Goal: Task Accomplishment & Management: Manage account settings

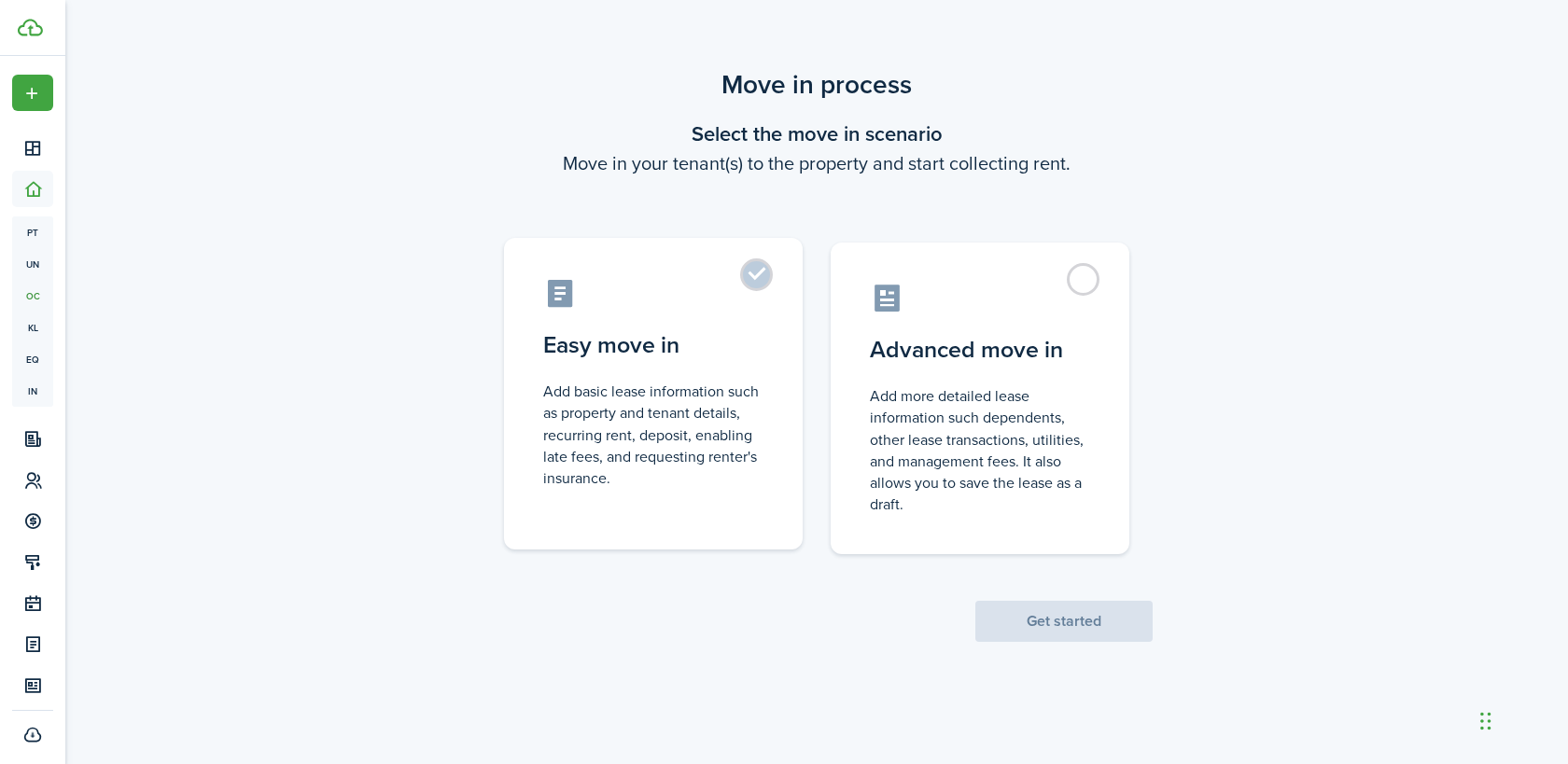
click at [711, 293] on control-radio-card-icon at bounding box center [653, 293] width 220 height 33
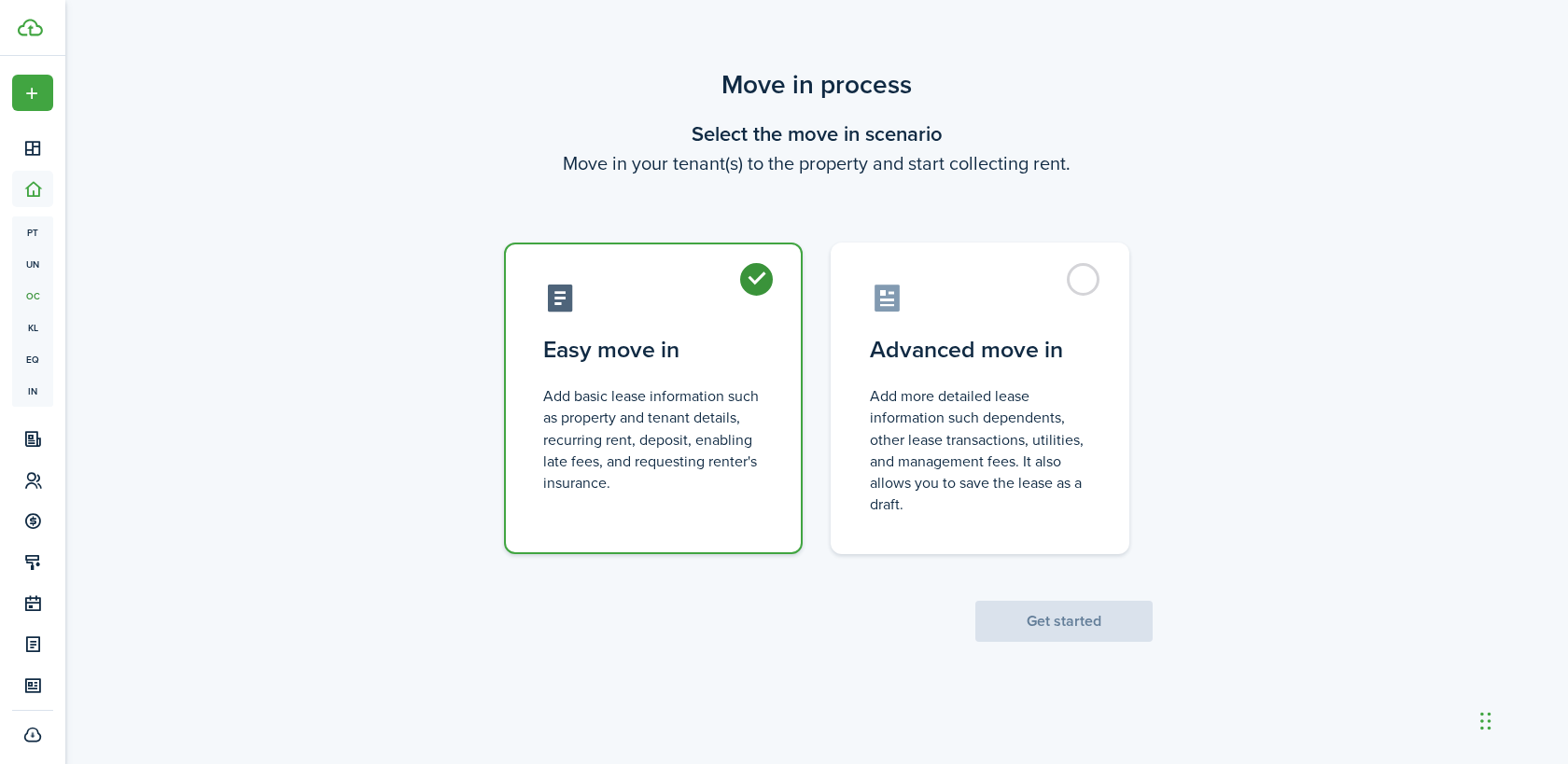
radio input "true"
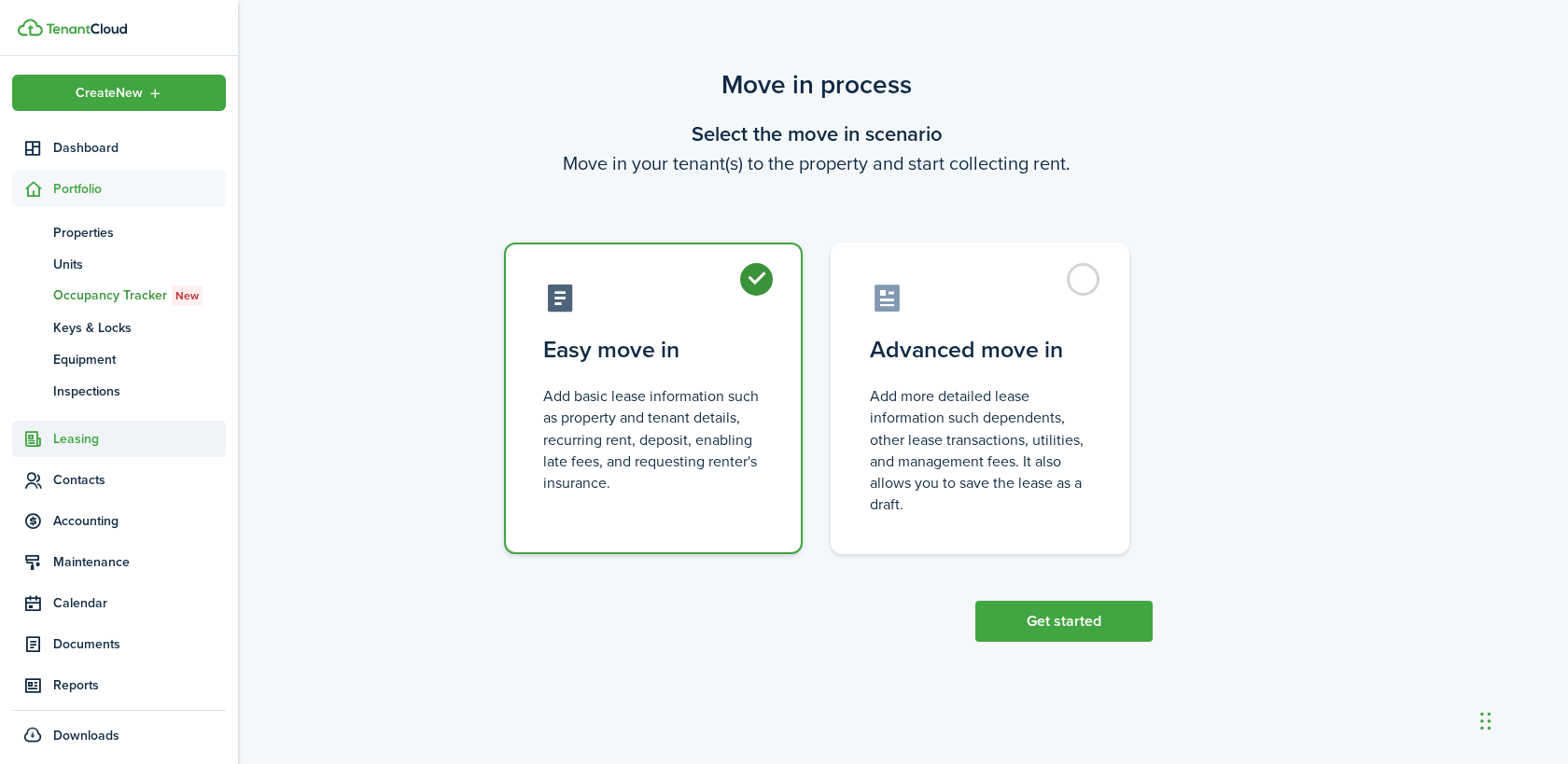
click at [83, 441] on span "Leasing" at bounding box center [139, 439] width 172 height 19
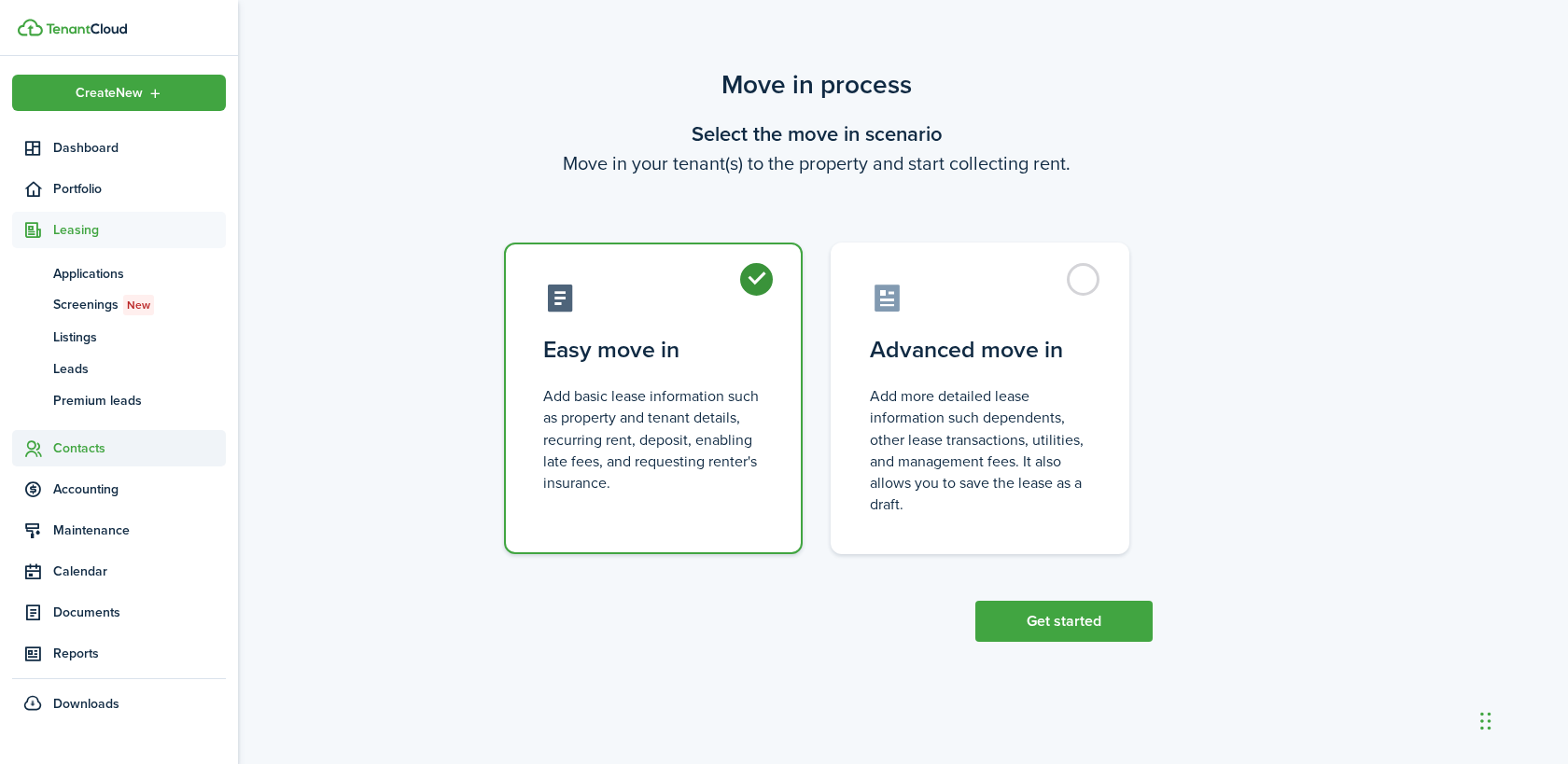
click at [84, 452] on span "Contacts" at bounding box center [139, 448] width 172 height 19
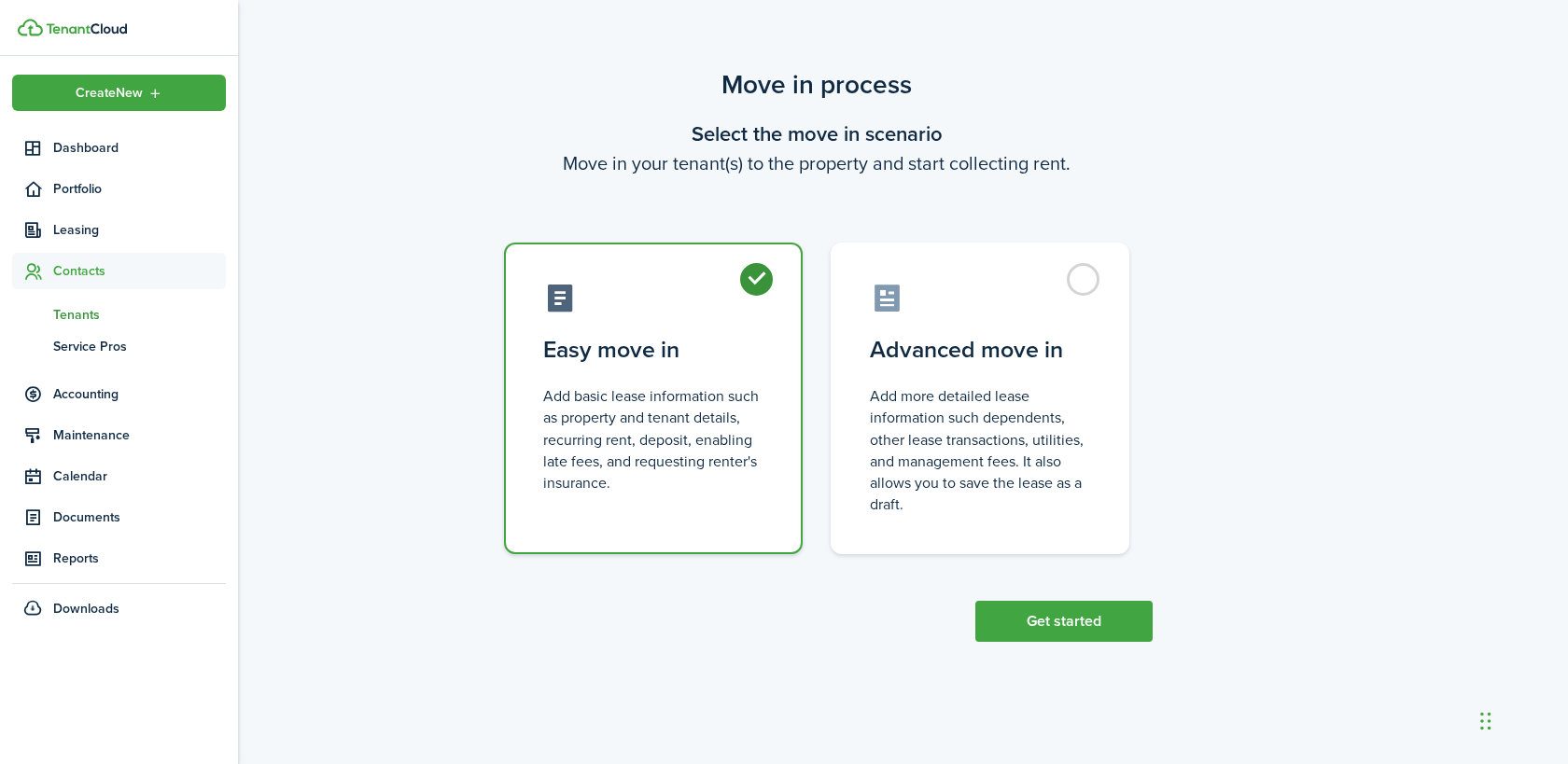
click at [77, 318] on span "Tenants" at bounding box center [139, 315] width 172 height 19
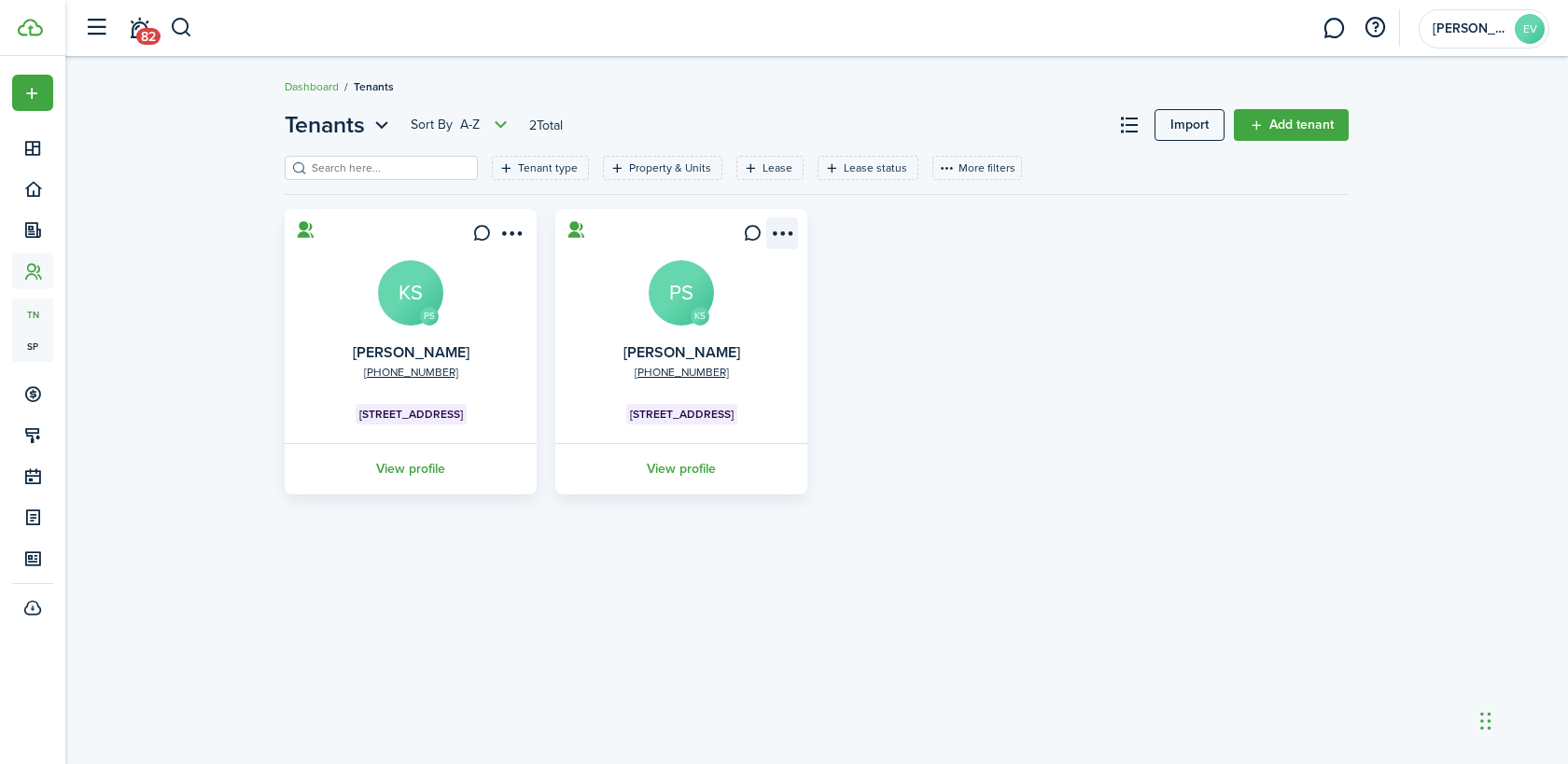
click at [784, 235] on menu-btn-icon "Open menu" at bounding box center [782, 233] width 32 height 32
click at [508, 354] on card "PS [PHONE_NUMBER] [PERSON_NAME] KS [STREET_ADDRESS] View profile" at bounding box center [411, 351] width 252 height 286
click at [427, 352] on link "[PERSON_NAME]" at bounding box center [411, 352] width 116 height 21
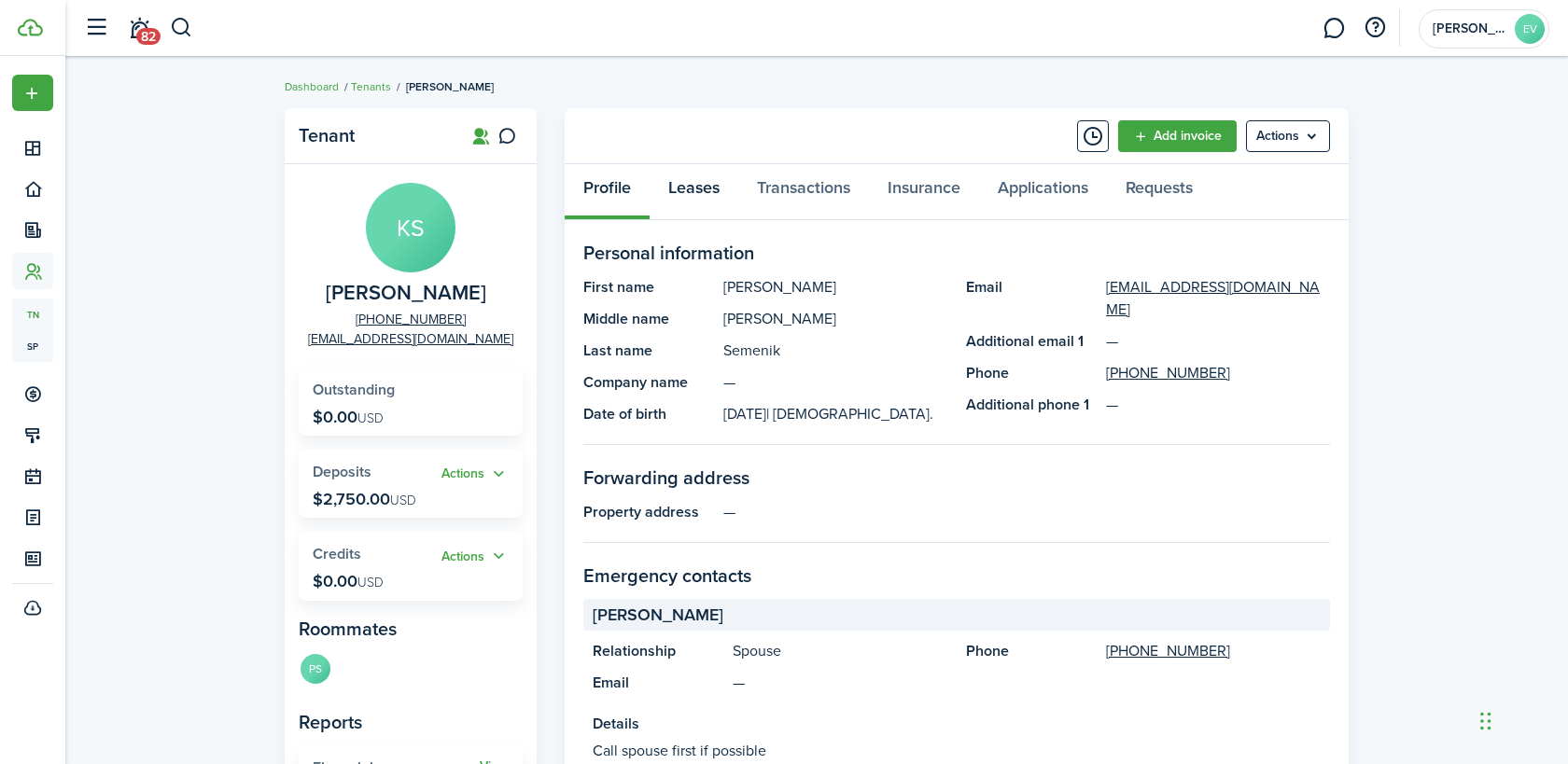
click at [697, 195] on link "Leases" at bounding box center [694, 192] width 89 height 56
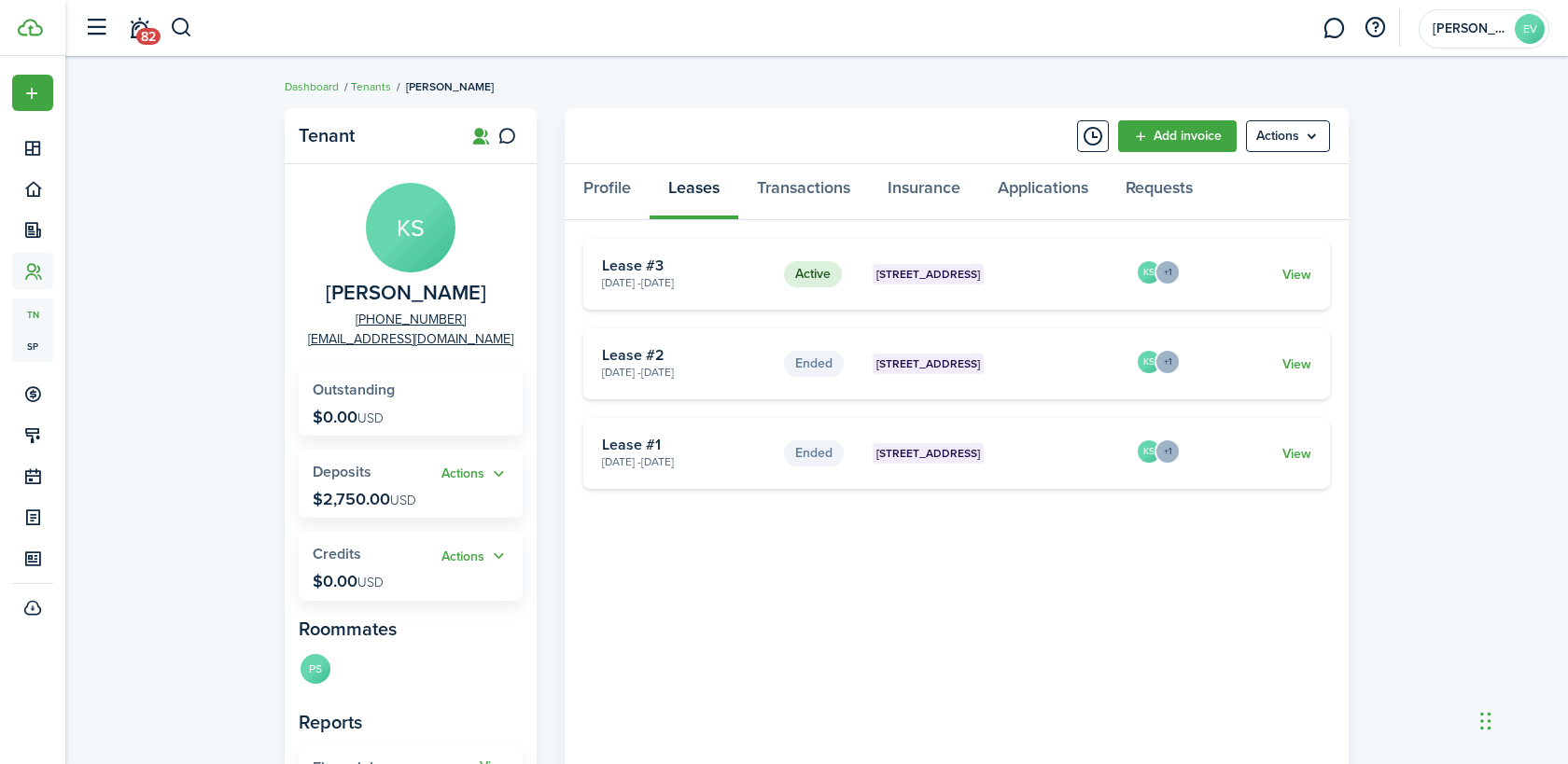
click at [1056, 271] on card-extra-content "[STREET_ADDRESS]" at bounding box center [997, 273] width 249 height 20
click at [1295, 277] on link "View" at bounding box center [1297, 274] width 29 height 19
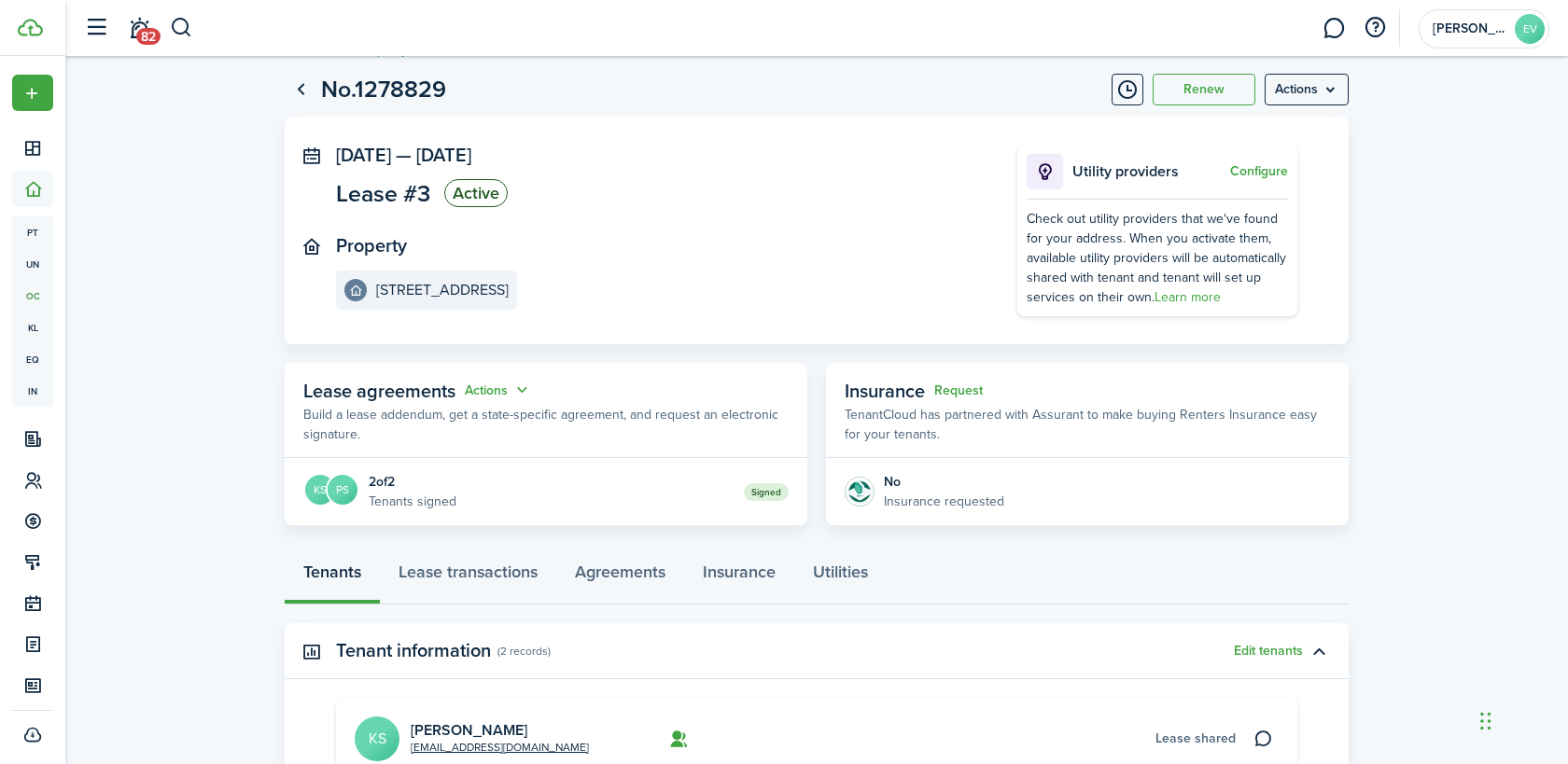
scroll to position [38, 0]
click at [520, 386] on button "Actions" at bounding box center [499, 389] width 67 height 21
click at [205, 374] on lease-view "No.1278829 Renew Actions [DATE] — [DATE] Lease #3 Active Property [STREET_ADDRE…" at bounding box center [816, 557] width 1503 height 994
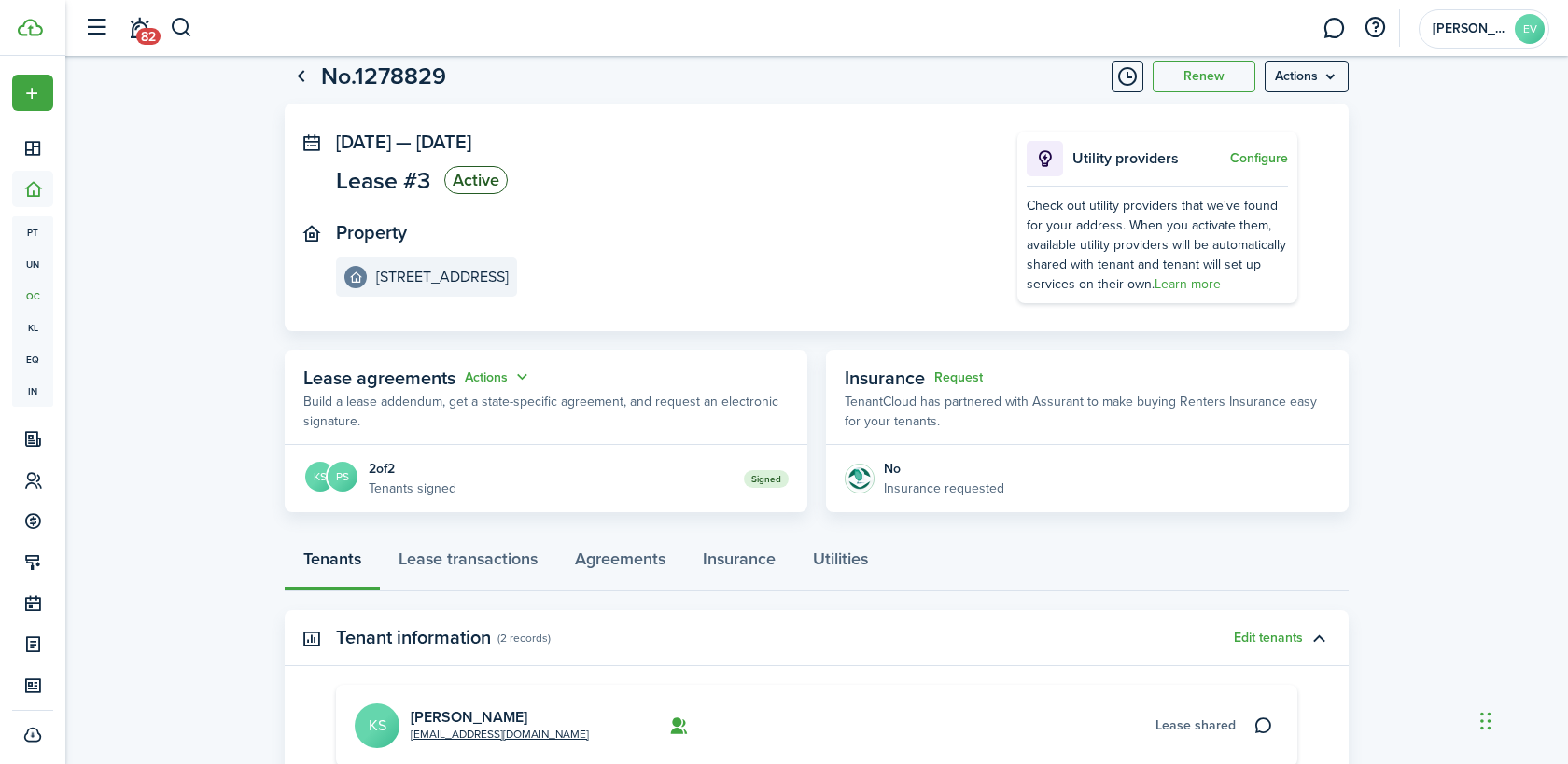
scroll to position [0, 0]
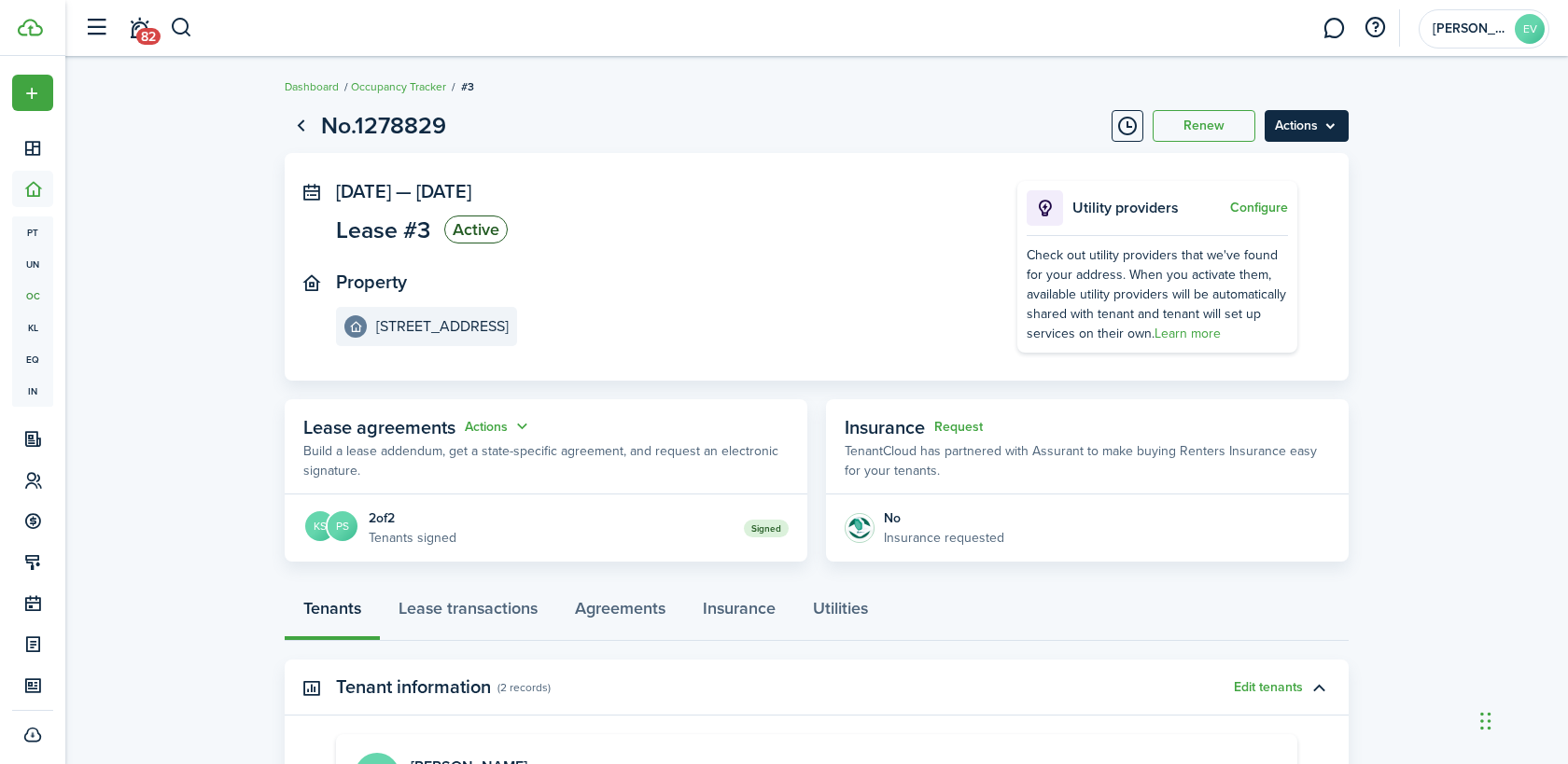
click at [1336, 125] on menu-btn "Actions" at bounding box center [1306, 125] width 84 height 32
click at [1207, 81] on breadcrumb "Dashboard Occupancy Tracker #3" at bounding box center [816, 77] width 1064 height 43
click at [1207, 124] on button "Renew" at bounding box center [1204, 125] width 103 height 32
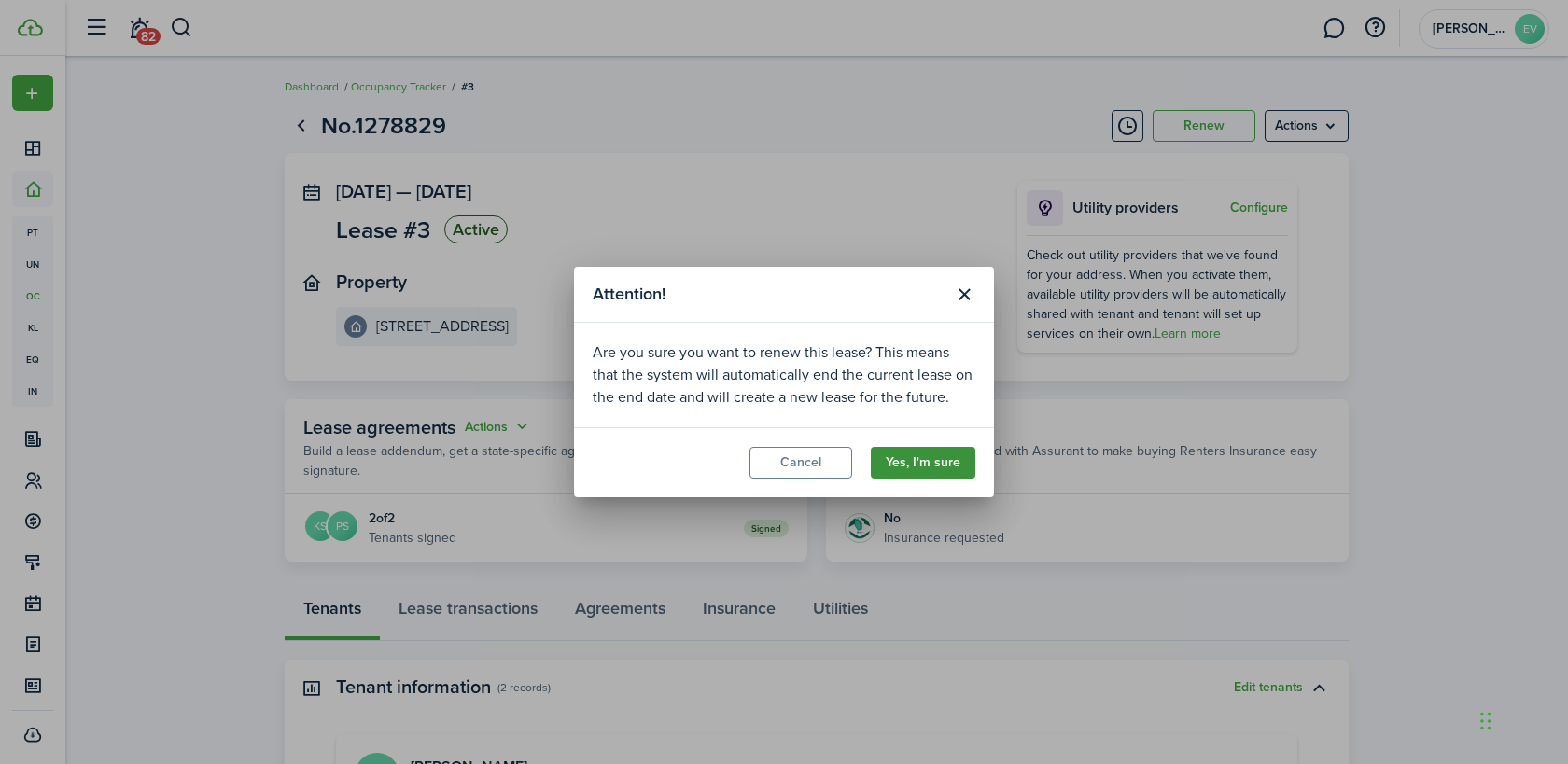
click at [951, 463] on button "Yes, I'm sure" at bounding box center [923, 462] width 105 height 32
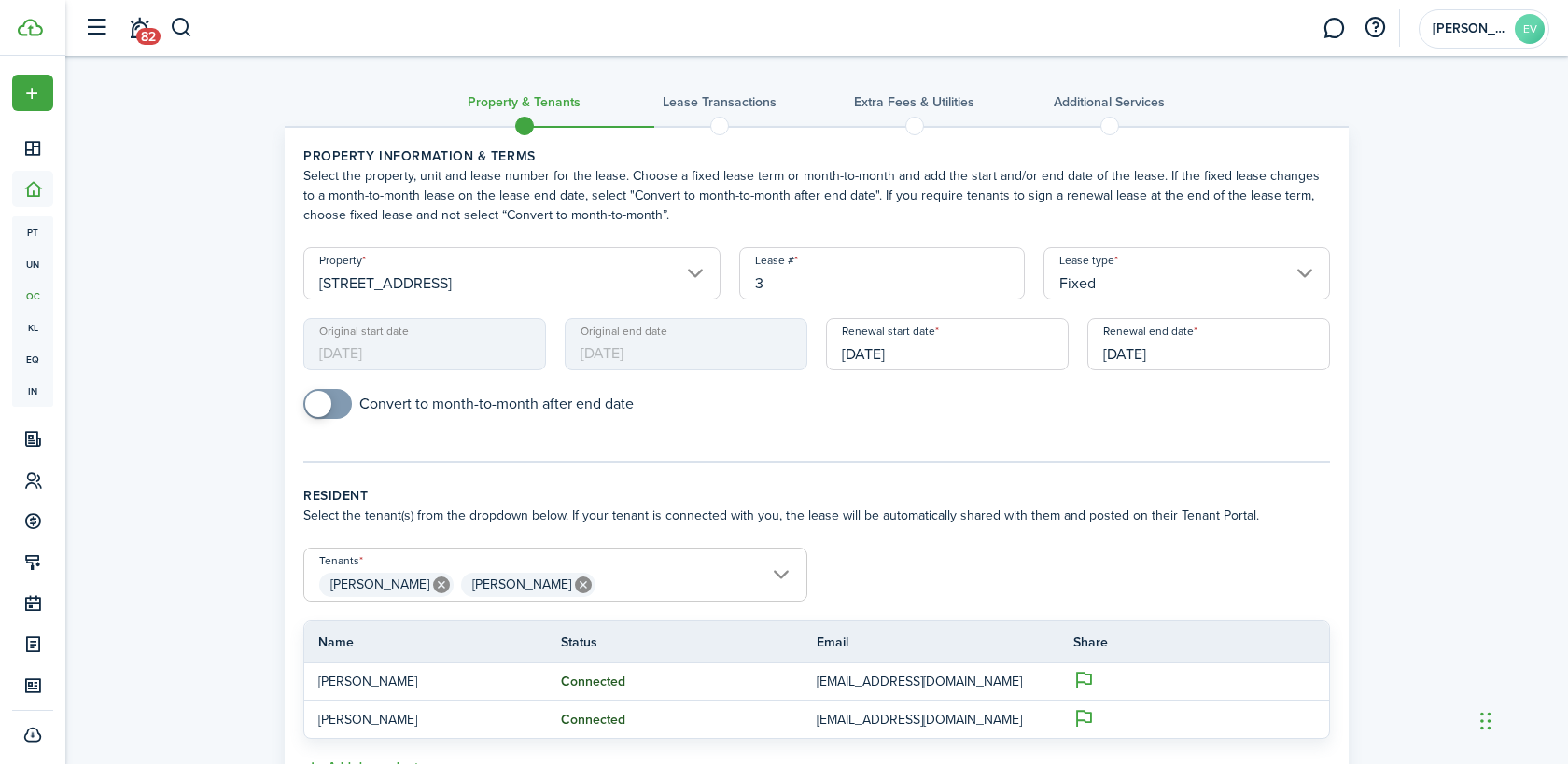
click at [825, 280] on input "3" at bounding box center [883, 273] width 287 height 52
type input "4"
click at [337, 405] on span at bounding box center [327, 403] width 18 height 30
checkbox input "false"
click at [321, 403] on span at bounding box center [327, 403] width 18 height 30
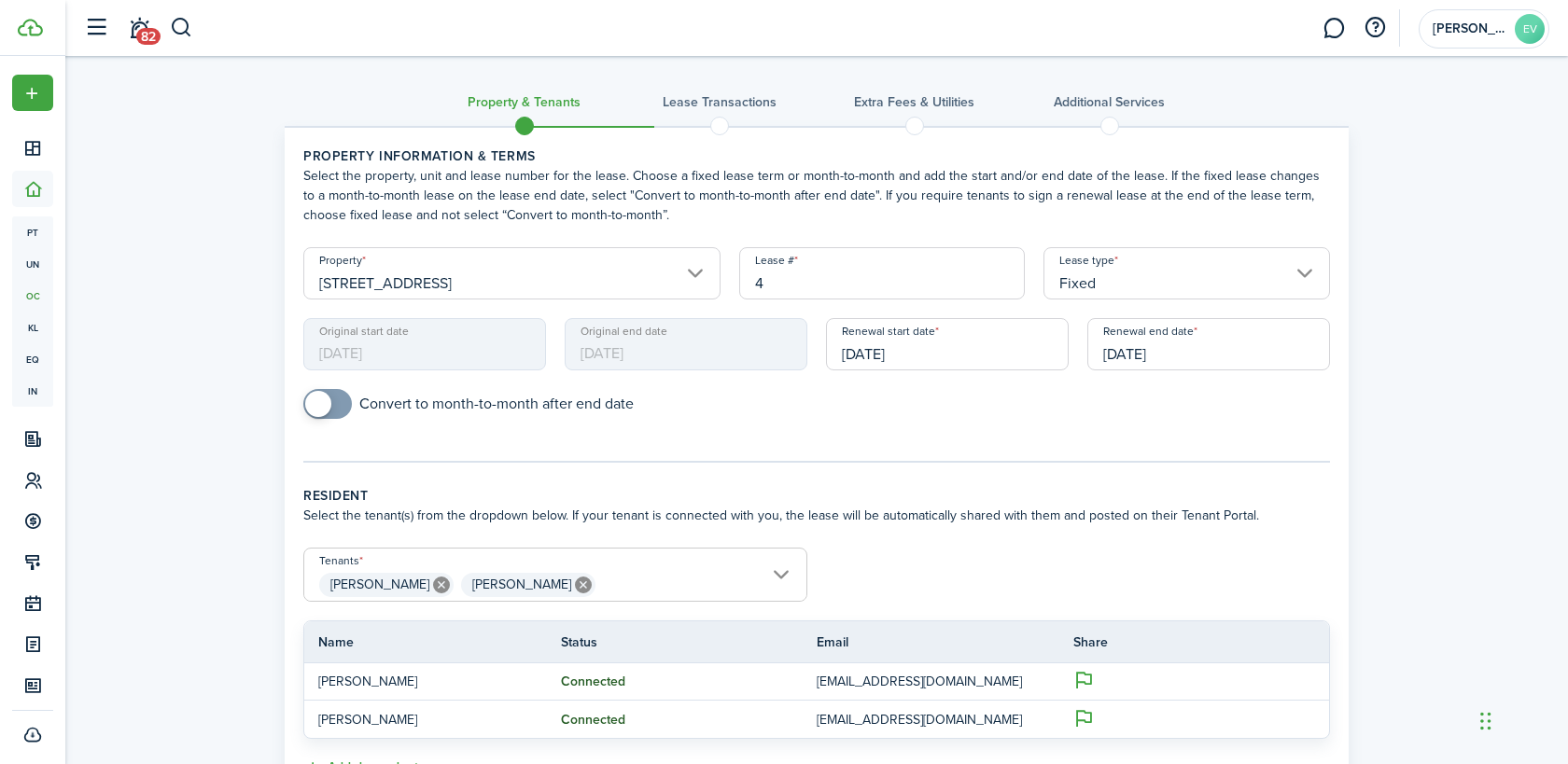
click at [658, 354] on span "[DATE]" at bounding box center [686, 344] width 243 height 52
click at [854, 351] on input "[DATE]" at bounding box center [947, 344] width 243 height 52
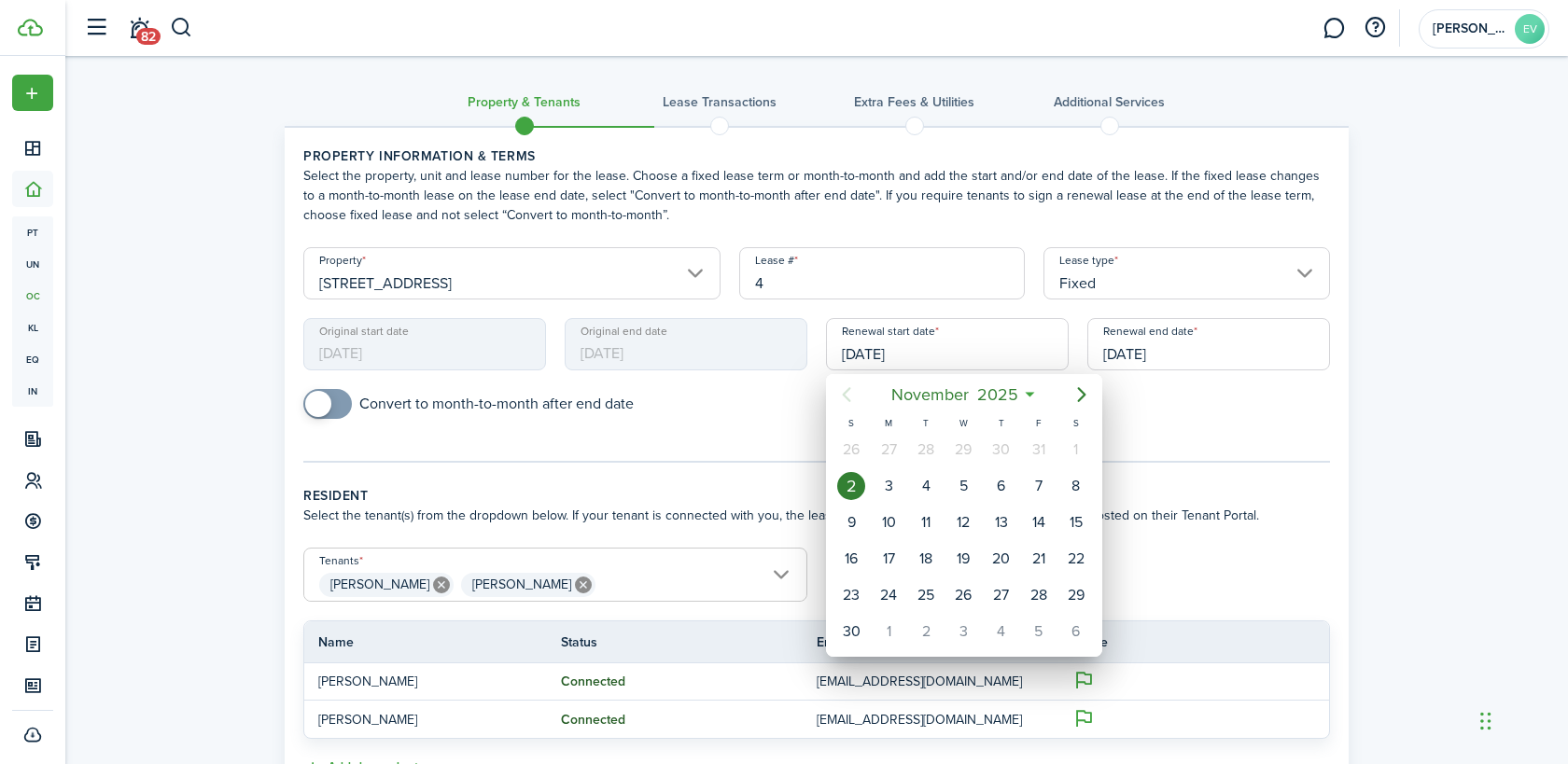
click at [1071, 450] on div "1" at bounding box center [1075, 449] width 28 height 28
click at [907, 355] on div at bounding box center [784, 382] width 1866 height 1062
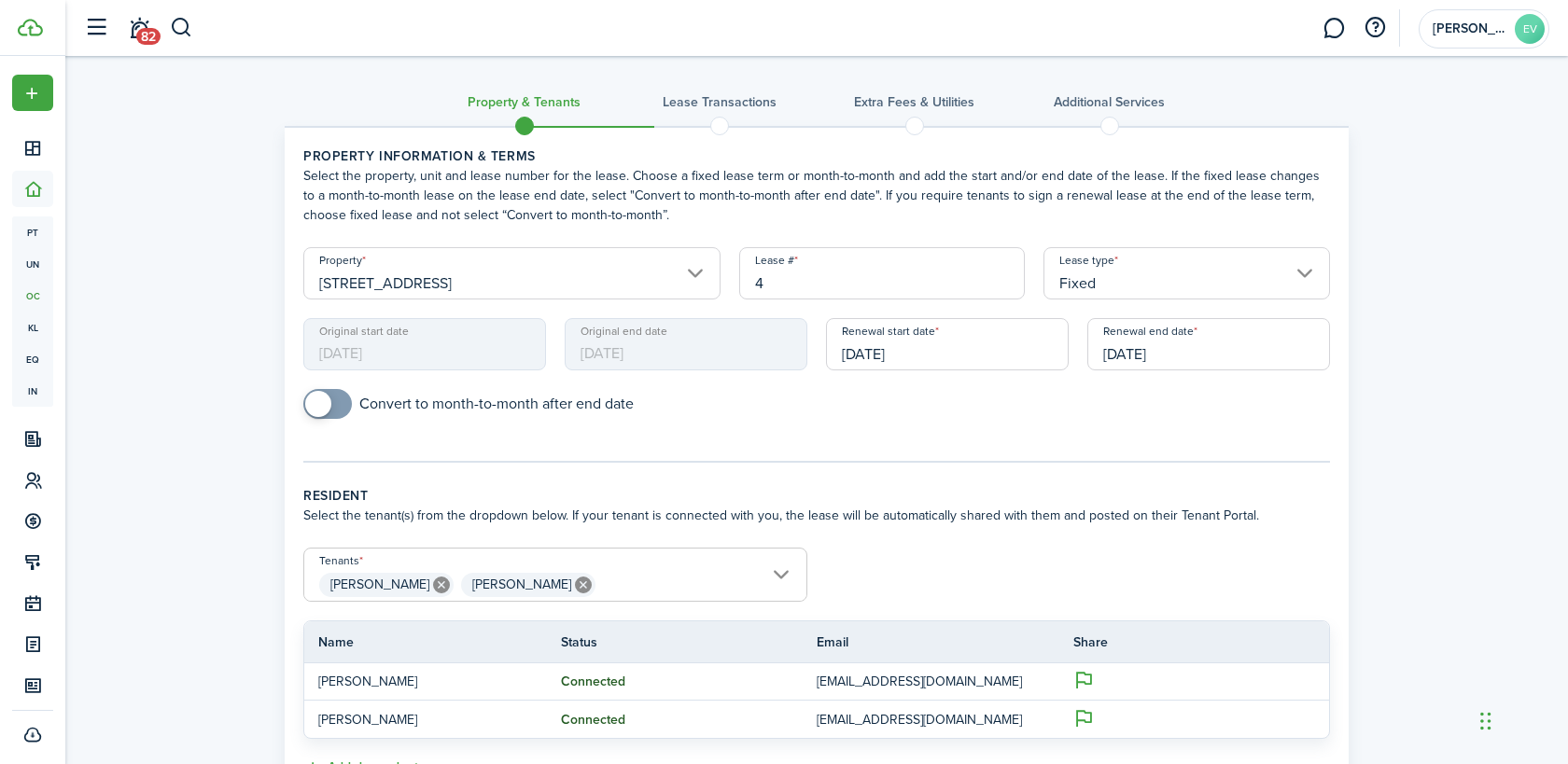
click at [638, 344] on span "[DATE]" at bounding box center [686, 344] width 243 height 52
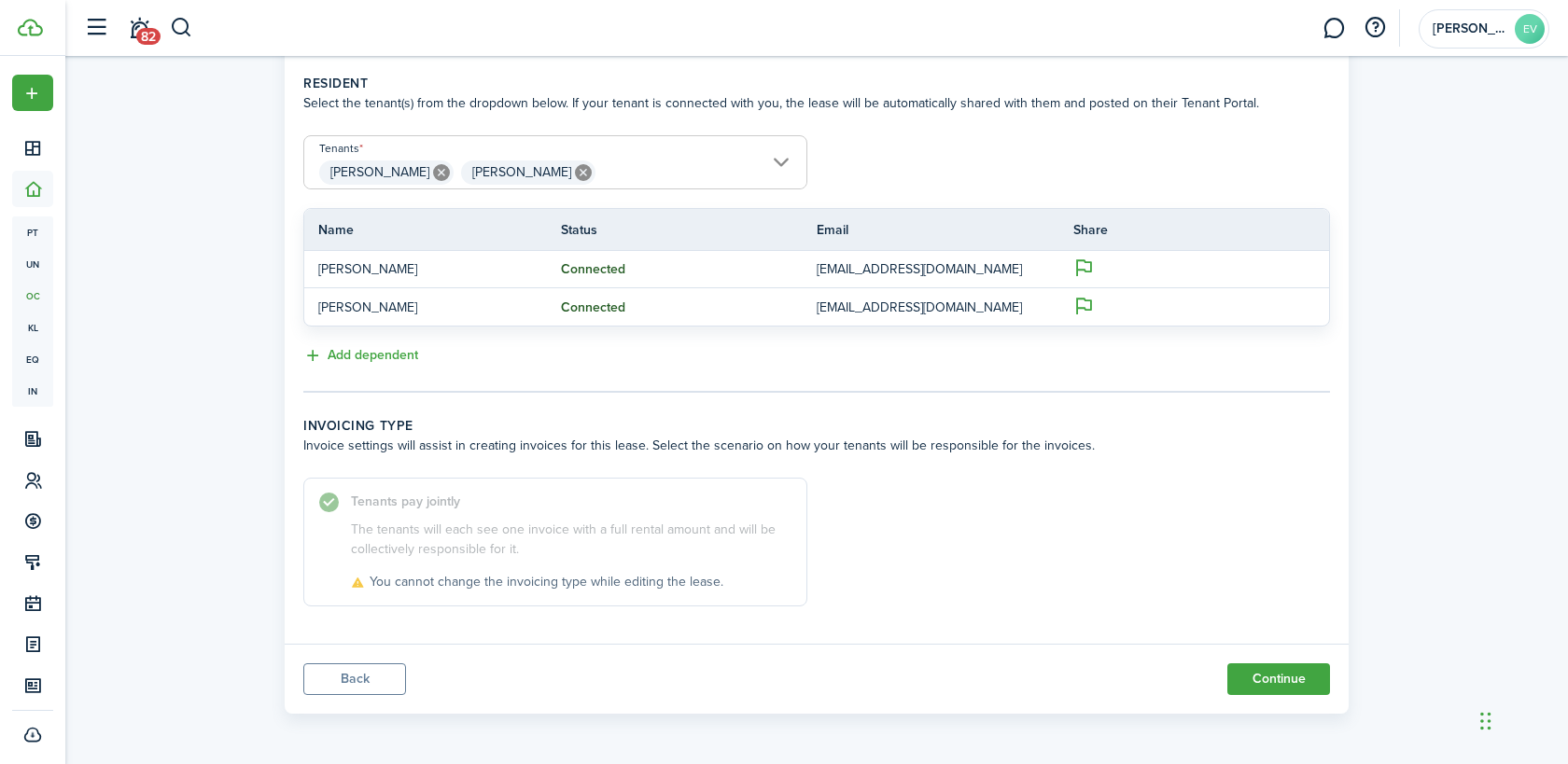
scroll to position [414, 0]
click at [1277, 675] on button "Continue" at bounding box center [1278, 677] width 103 height 32
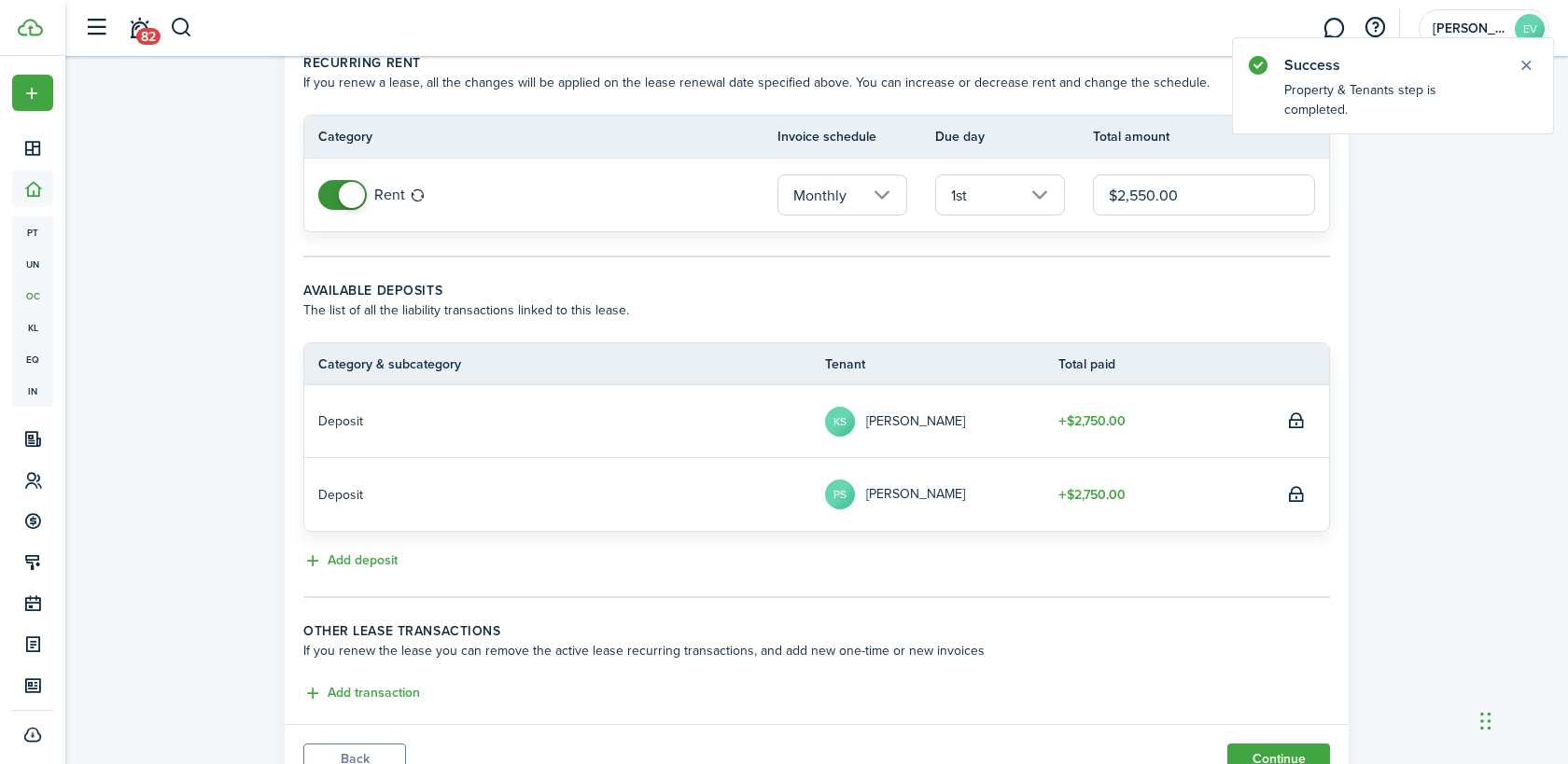
scroll to position [174, 0]
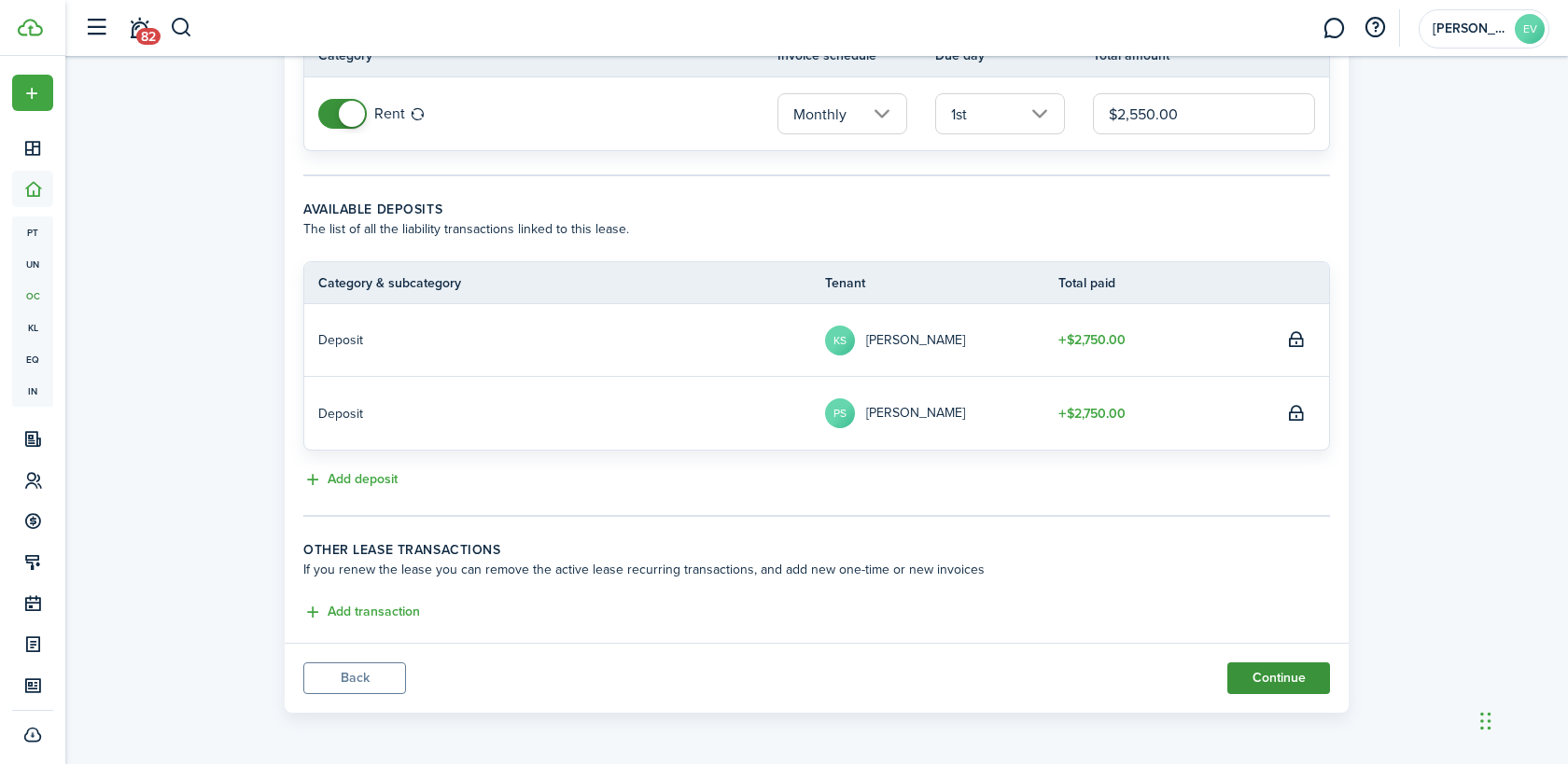
click at [1276, 675] on button "Continue" at bounding box center [1278, 677] width 103 height 32
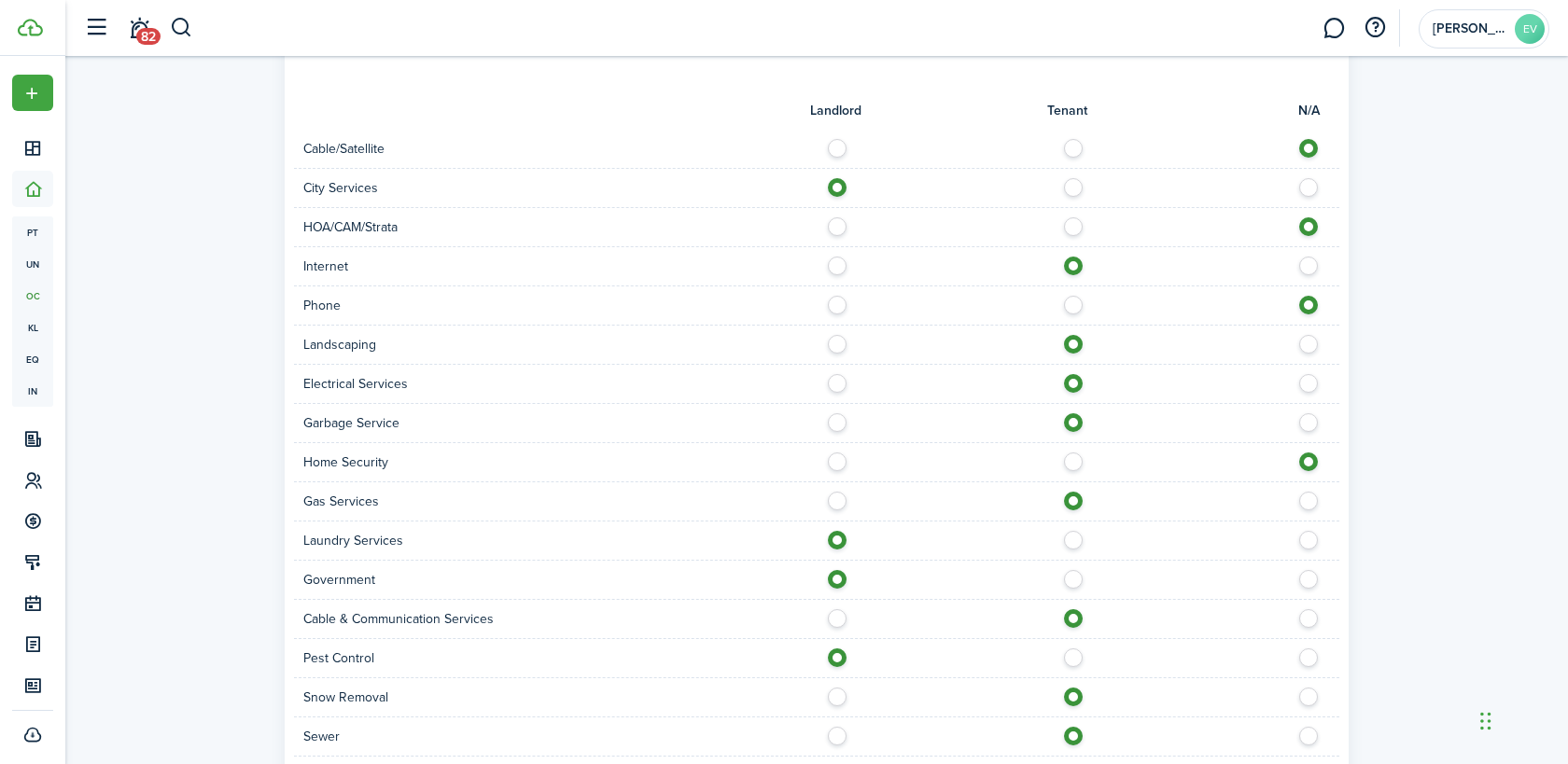
scroll to position [1491, 0]
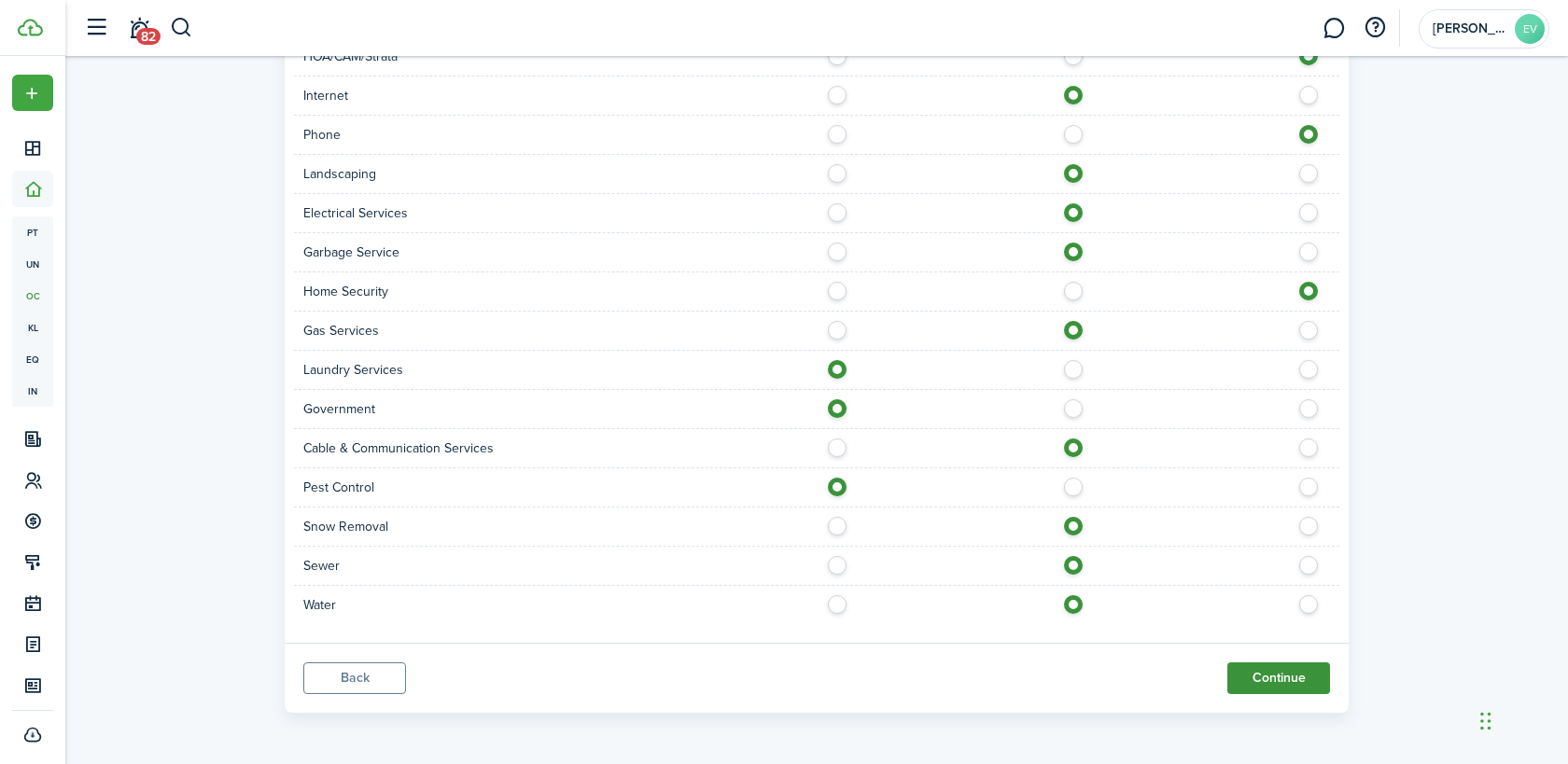
click at [1245, 679] on button "Continue" at bounding box center [1278, 677] width 103 height 32
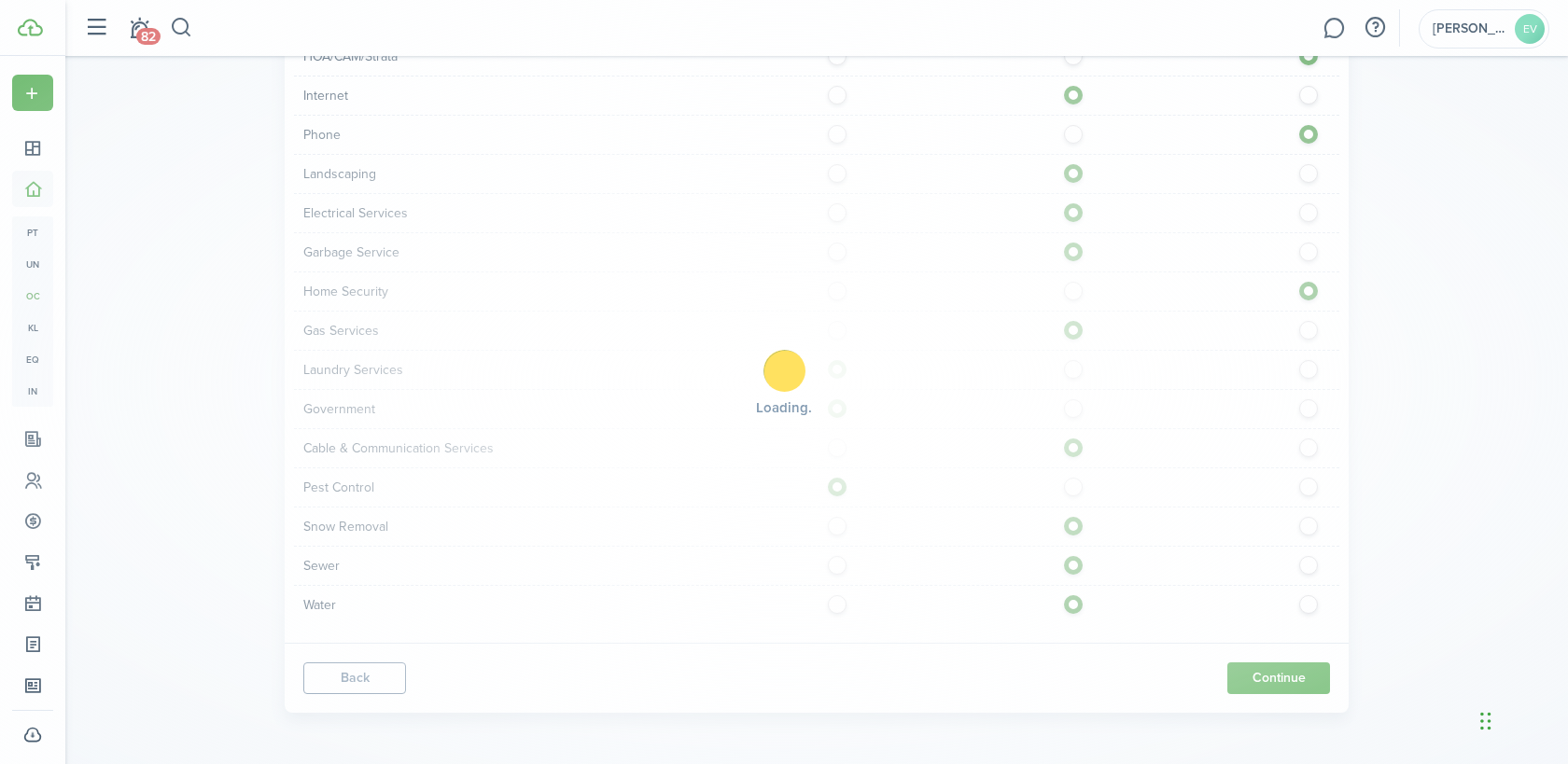
scroll to position [0, 0]
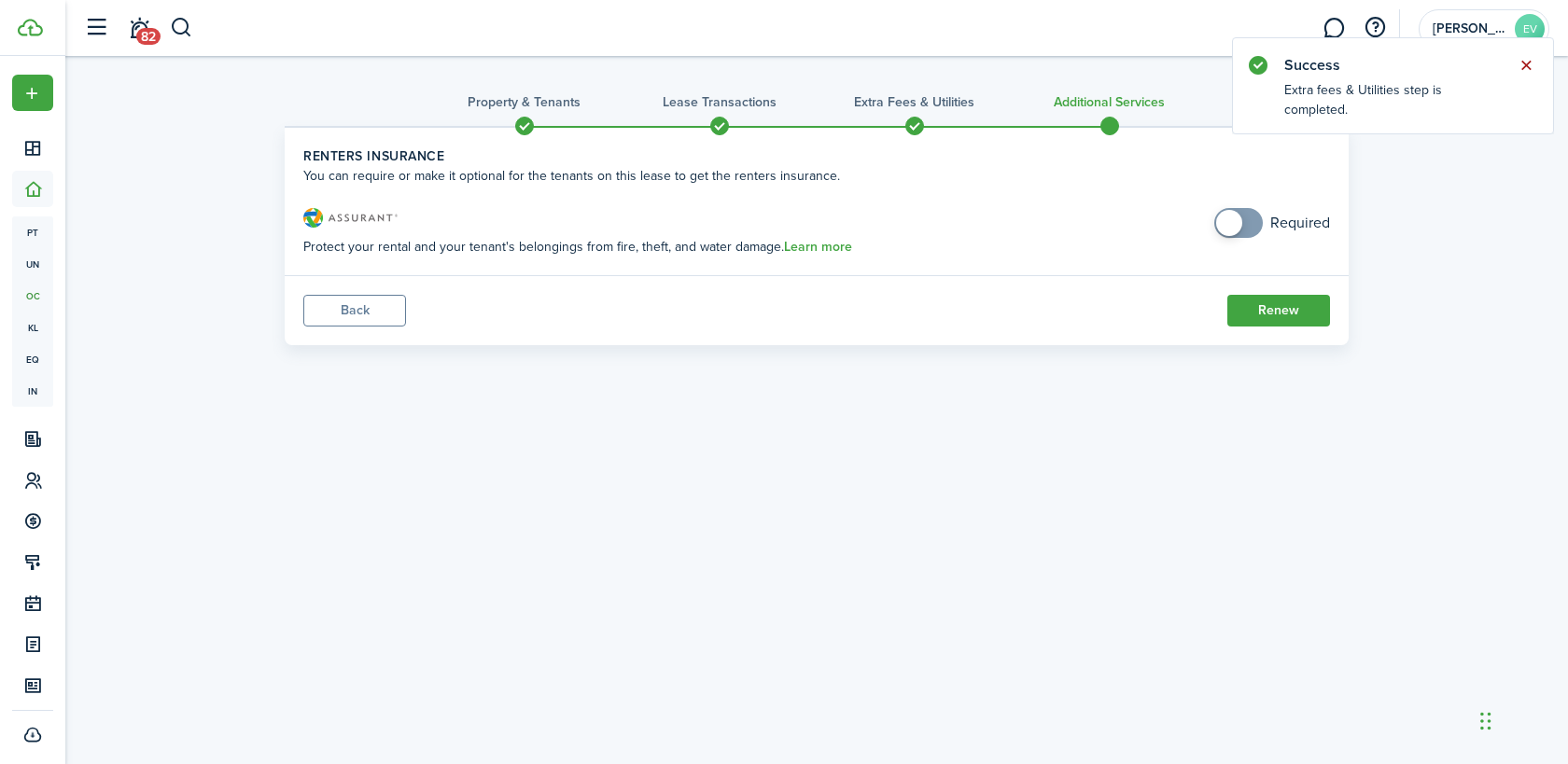
click at [1528, 70] on button "Close notify" at bounding box center [1526, 64] width 26 height 26
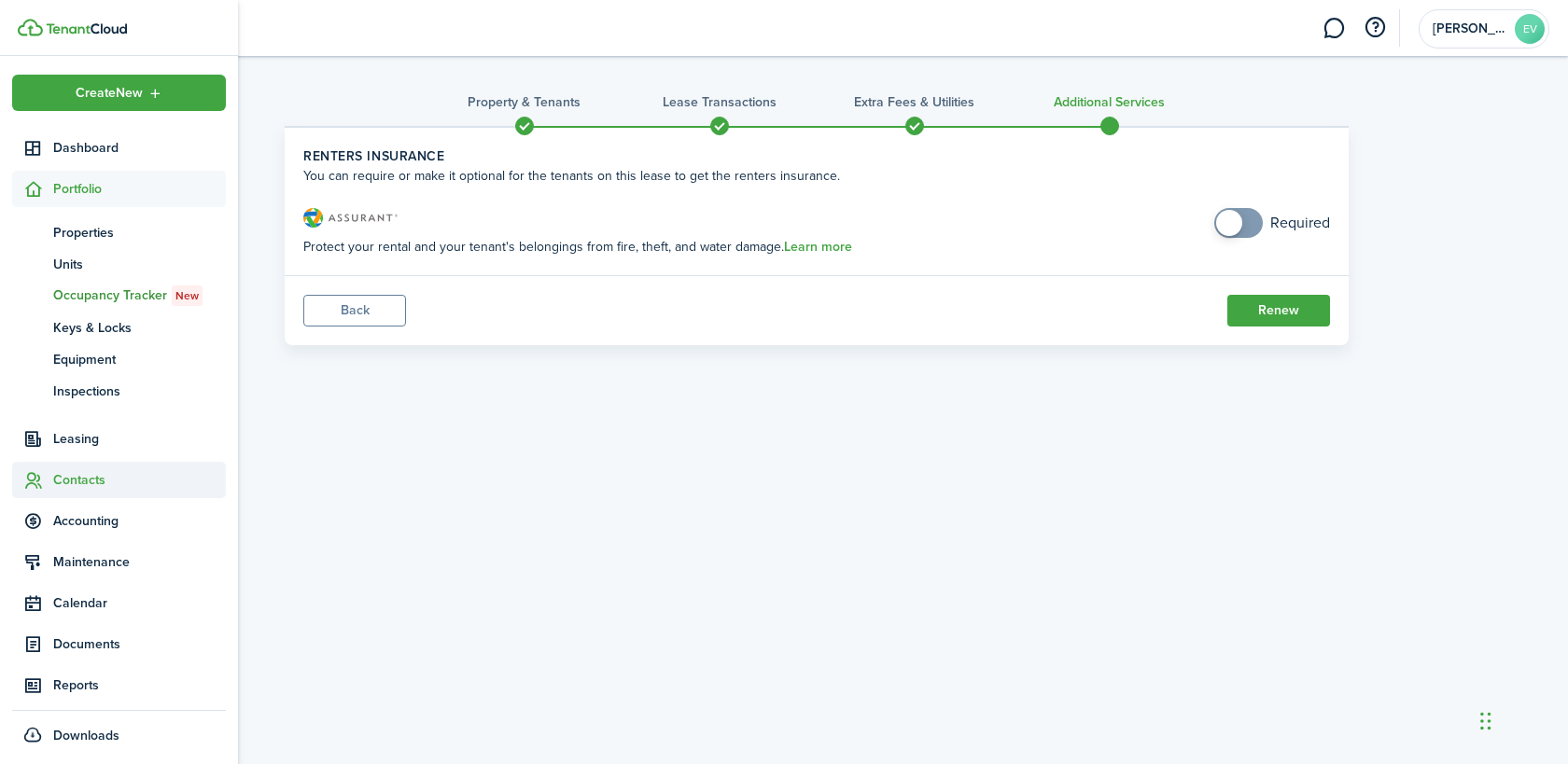
click at [77, 487] on span "Contacts" at bounding box center [139, 480] width 172 height 19
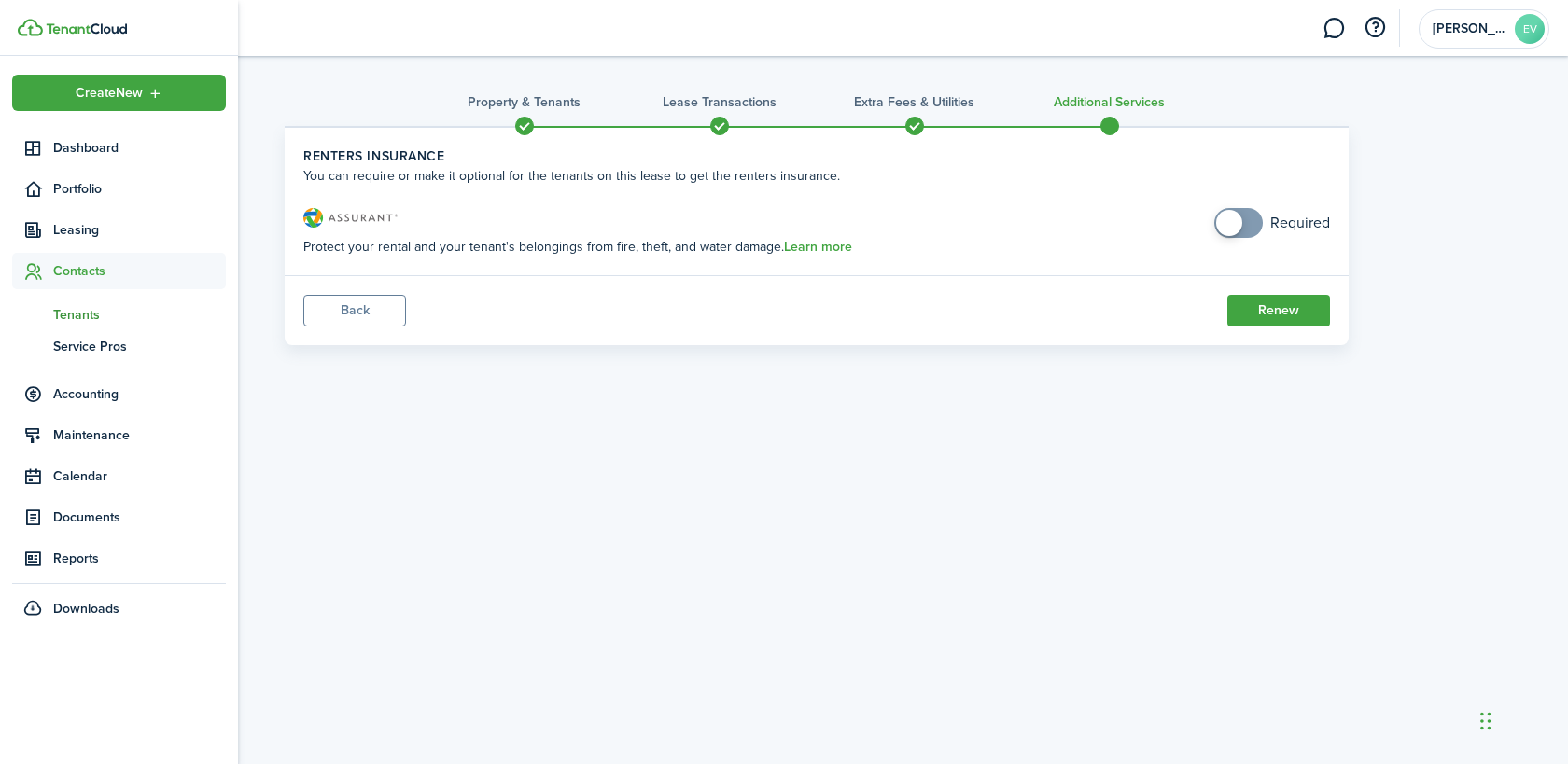
click at [72, 321] on span "Tenants" at bounding box center [139, 315] width 172 height 19
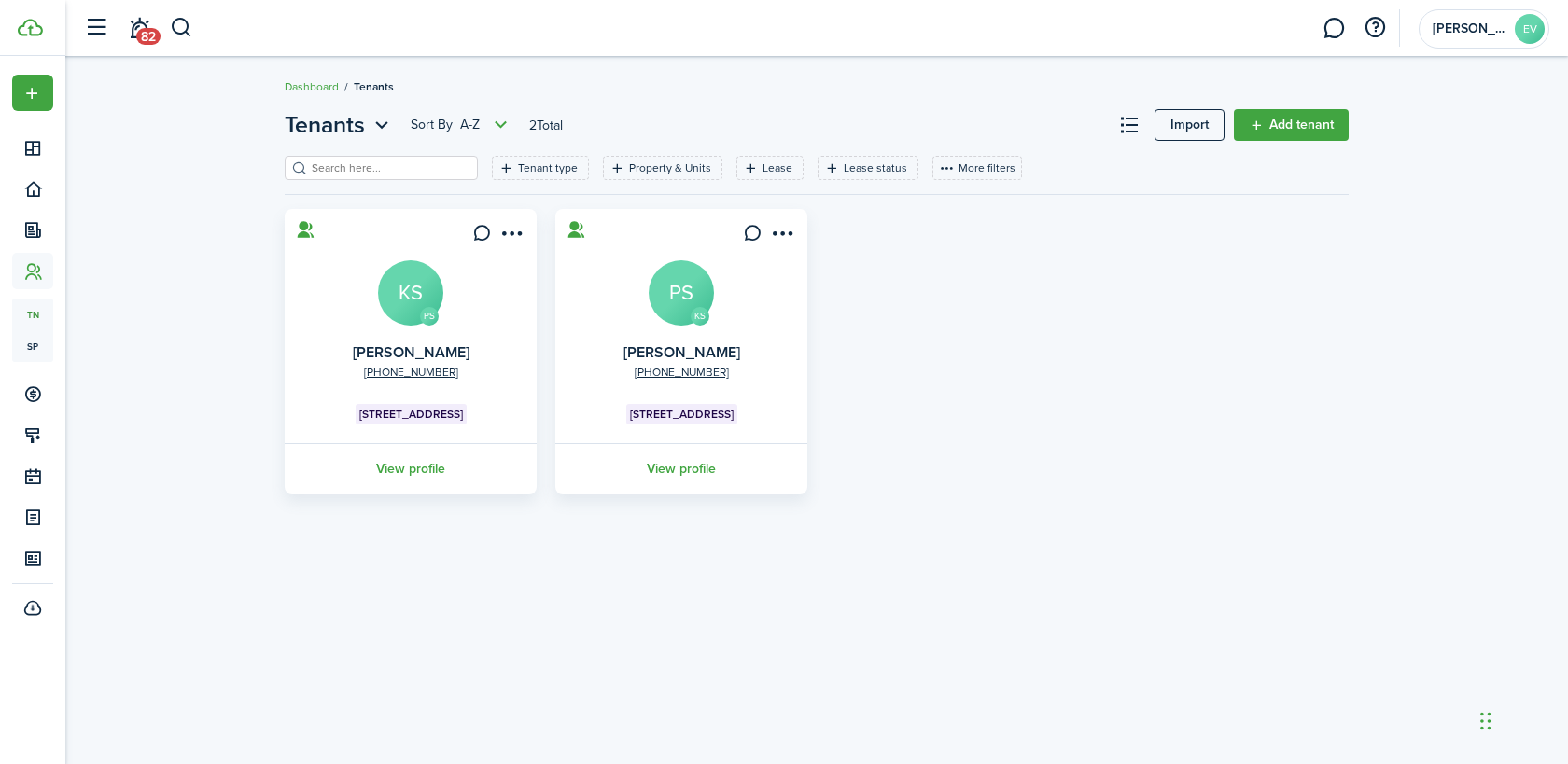
click at [405, 293] on avatar-text "KS" at bounding box center [411, 293] width 65 height 65
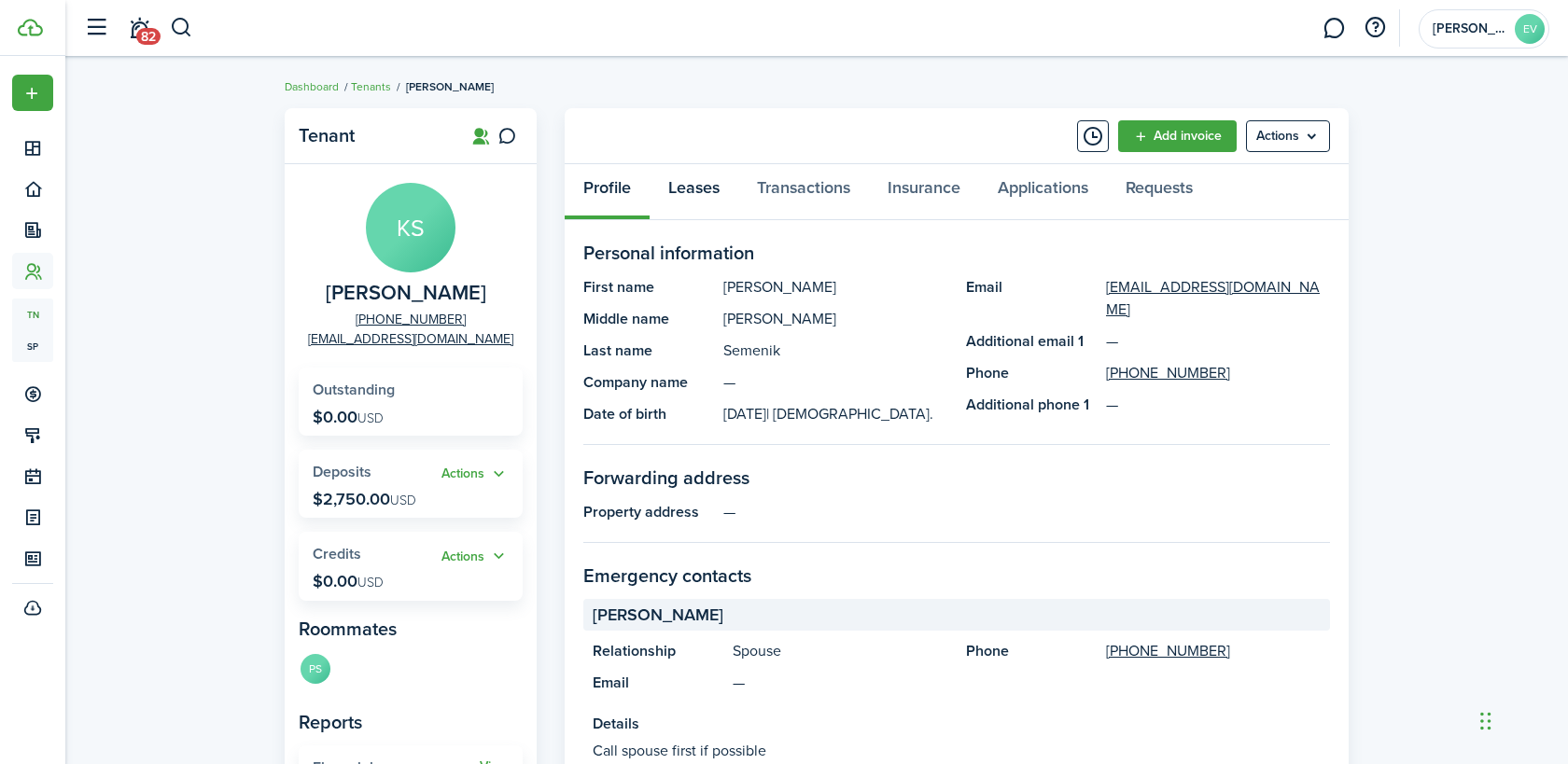
click at [699, 193] on link "Leases" at bounding box center [694, 192] width 89 height 56
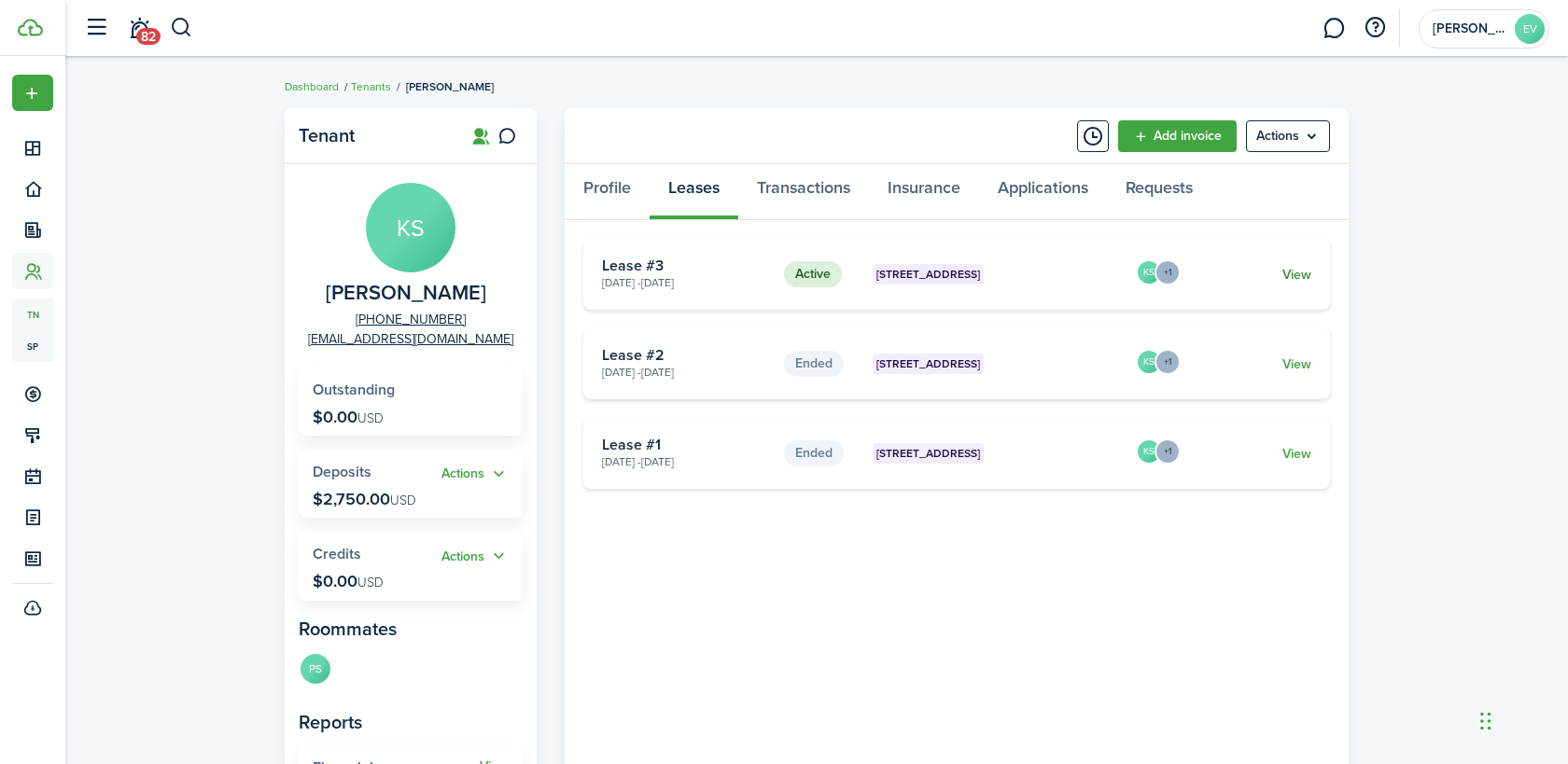
click at [1293, 278] on link "View" at bounding box center [1297, 274] width 29 height 19
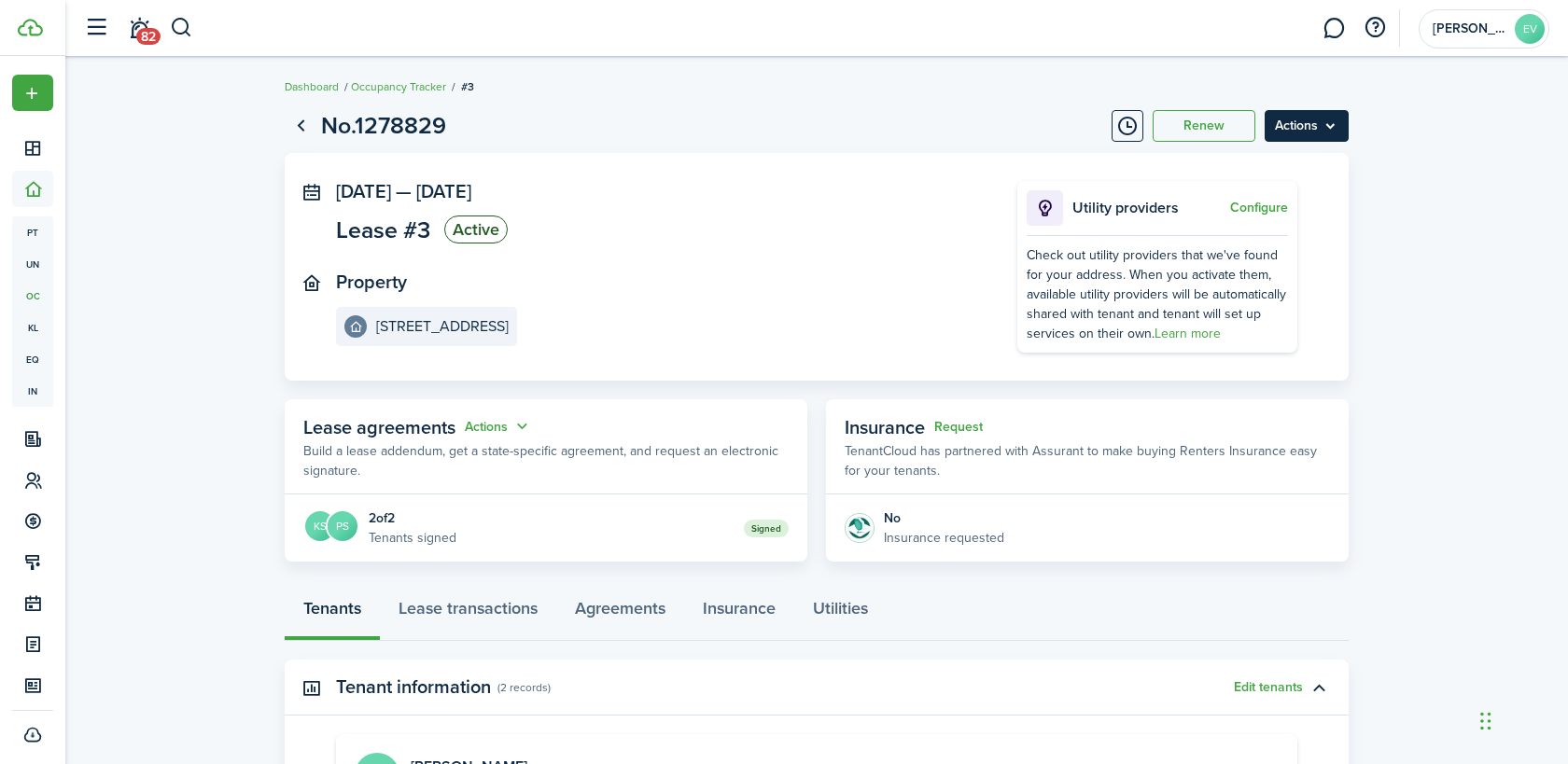
click at [1331, 134] on menu-btn "Actions" at bounding box center [1306, 125] width 84 height 32
click at [1419, 316] on lease-view "No.1278829 Renew Actions [DATE] — [DATE] Lease #3 Active Property [STREET_ADDRE…" at bounding box center [816, 596] width 1503 height 994
click at [509, 431] on button "Actions" at bounding box center [499, 426] width 67 height 21
click at [474, 455] on link "Edit" at bounding box center [452, 463] width 164 height 33
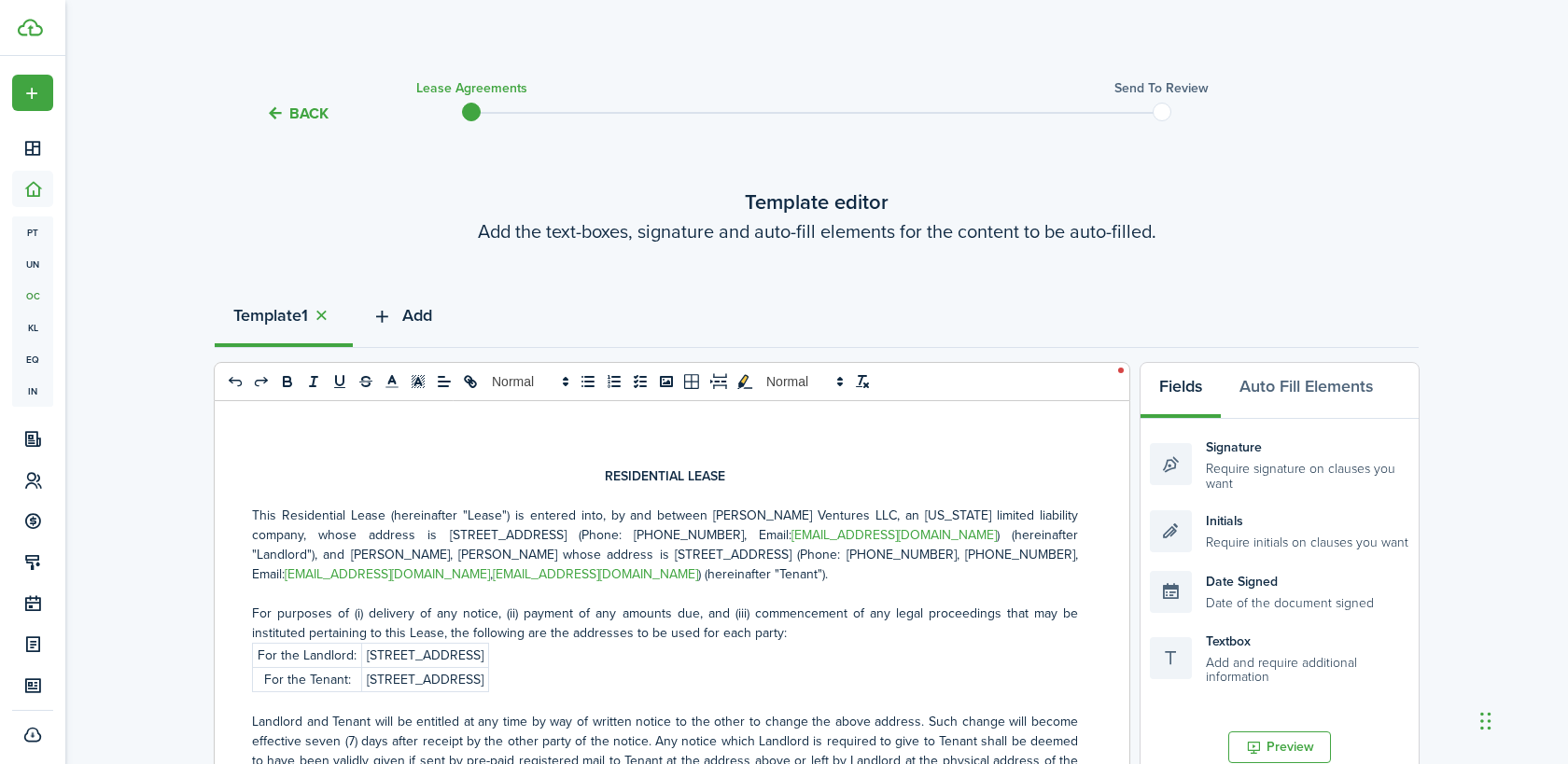
click at [405, 312] on button "Add" at bounding box center [402, 320] width 98 height 56
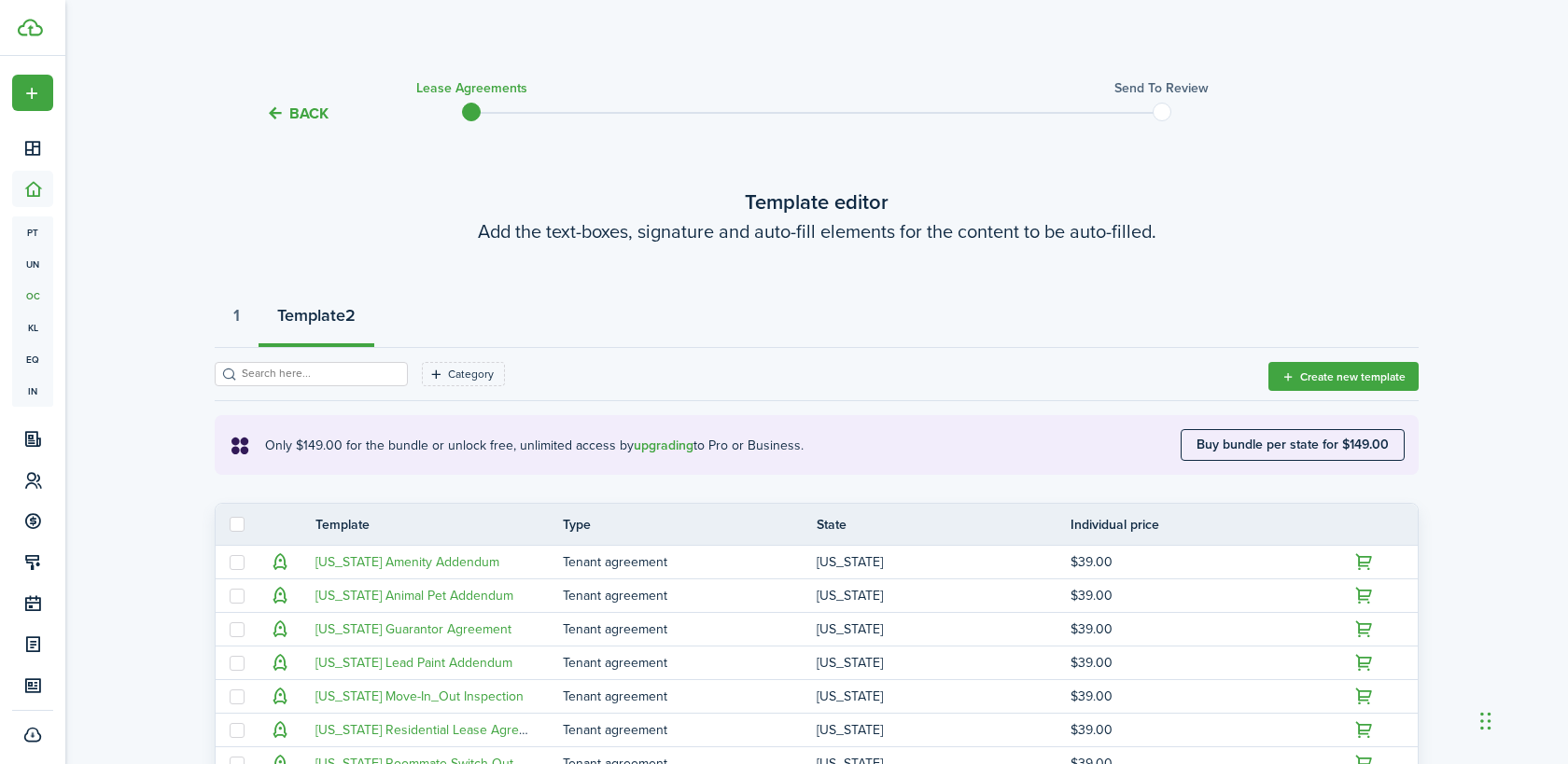
click at [290, 114] on button "Back" at bounding box center [296, 114] width 63 height 19
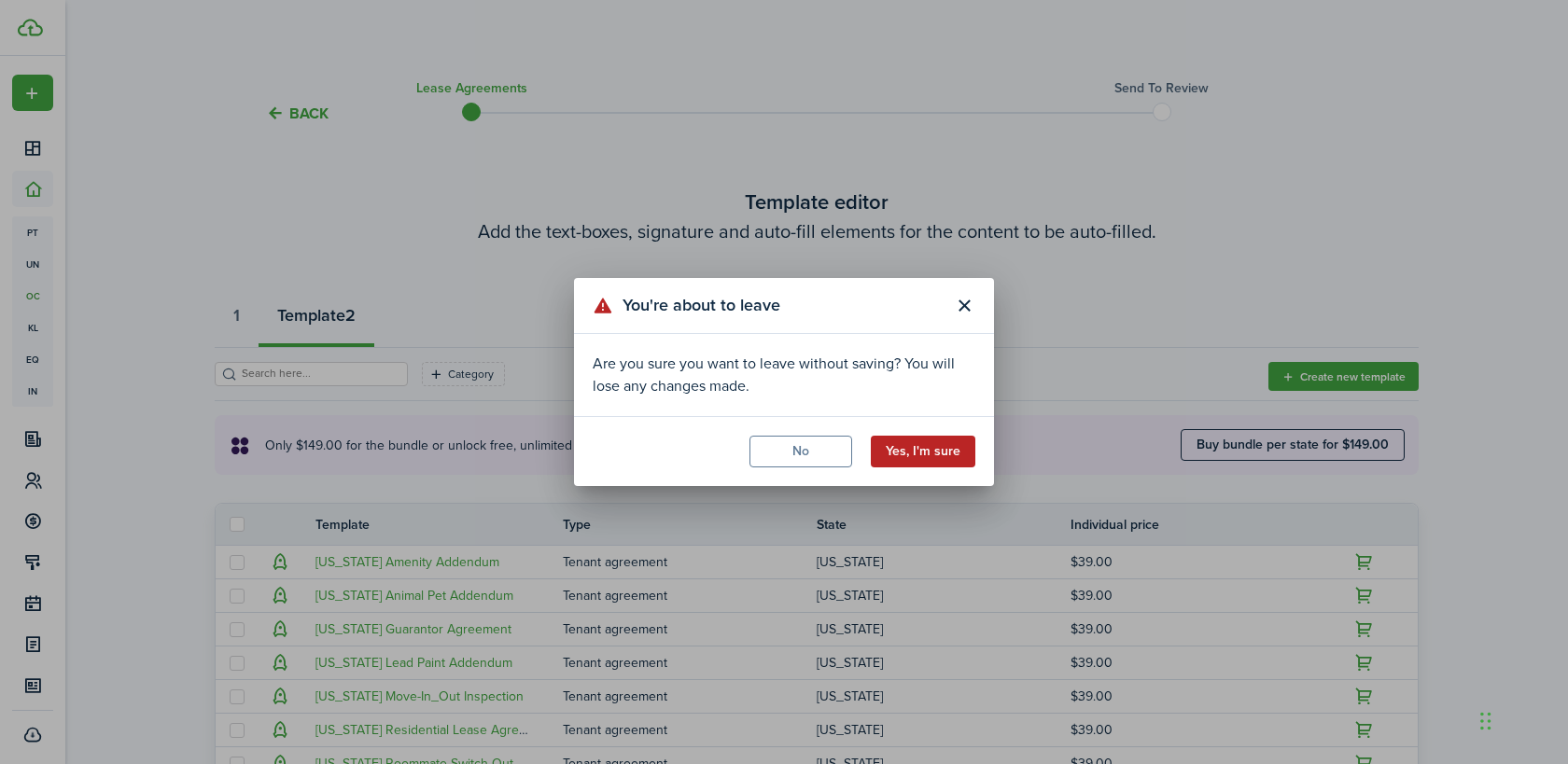
click at [922, 450] on button "Yes, I'm sure" at bounding box center [923, 451] width 105 height 32
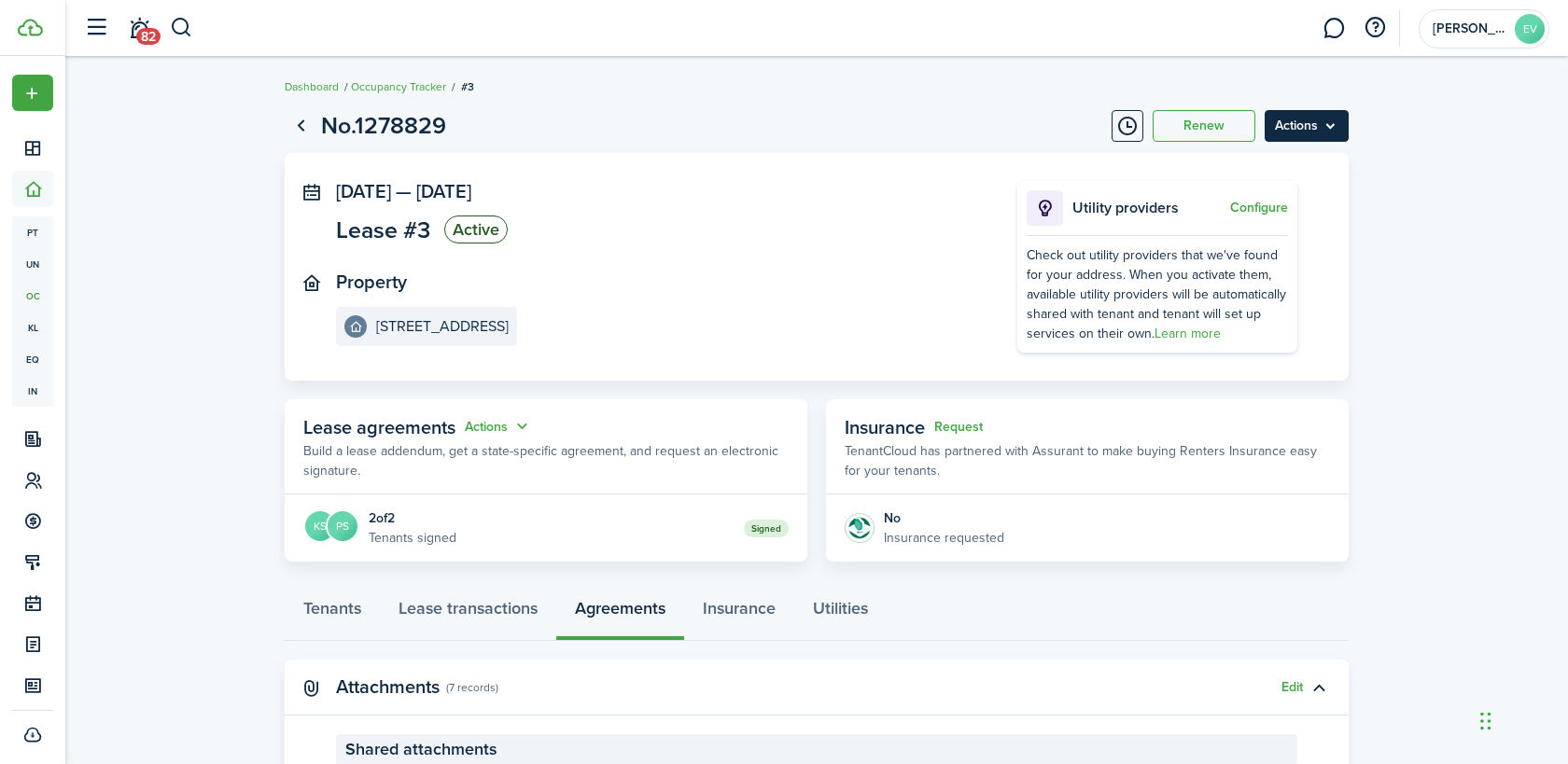
click at [1340, 133] on menu-btn "Actions" at bounding box center [1306, 125] width 84 height 32
click at [1118, 125] on button "Timeline" at bounding box center [1127, 125] width 32 height 32
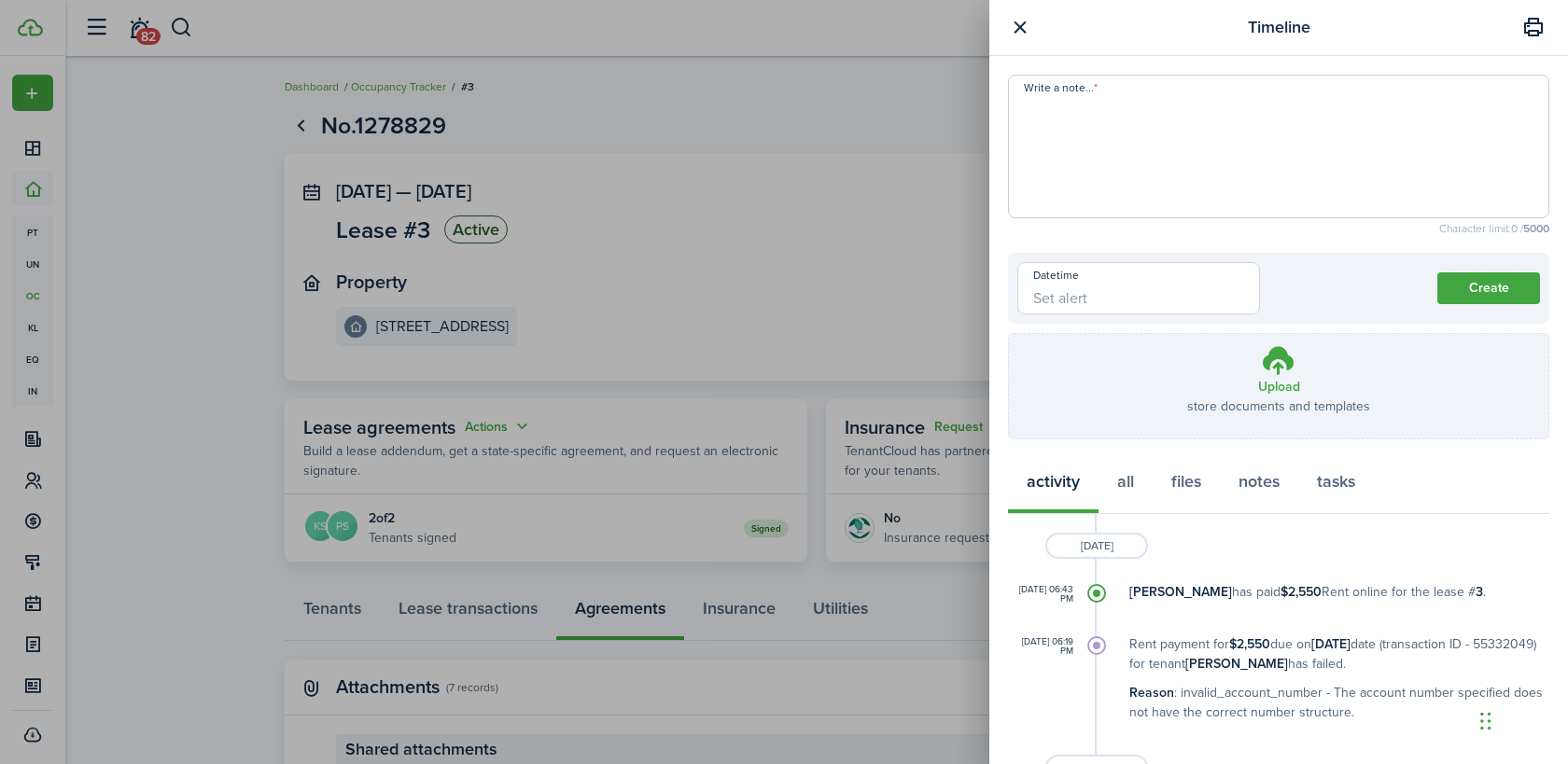
click at [1007, 39] on header "Timeline" at bounding box center [1278, 28] width 578 height 56
click at [1022, 24] on button "button" at bounding box center [1019, 27] width 23 height 23
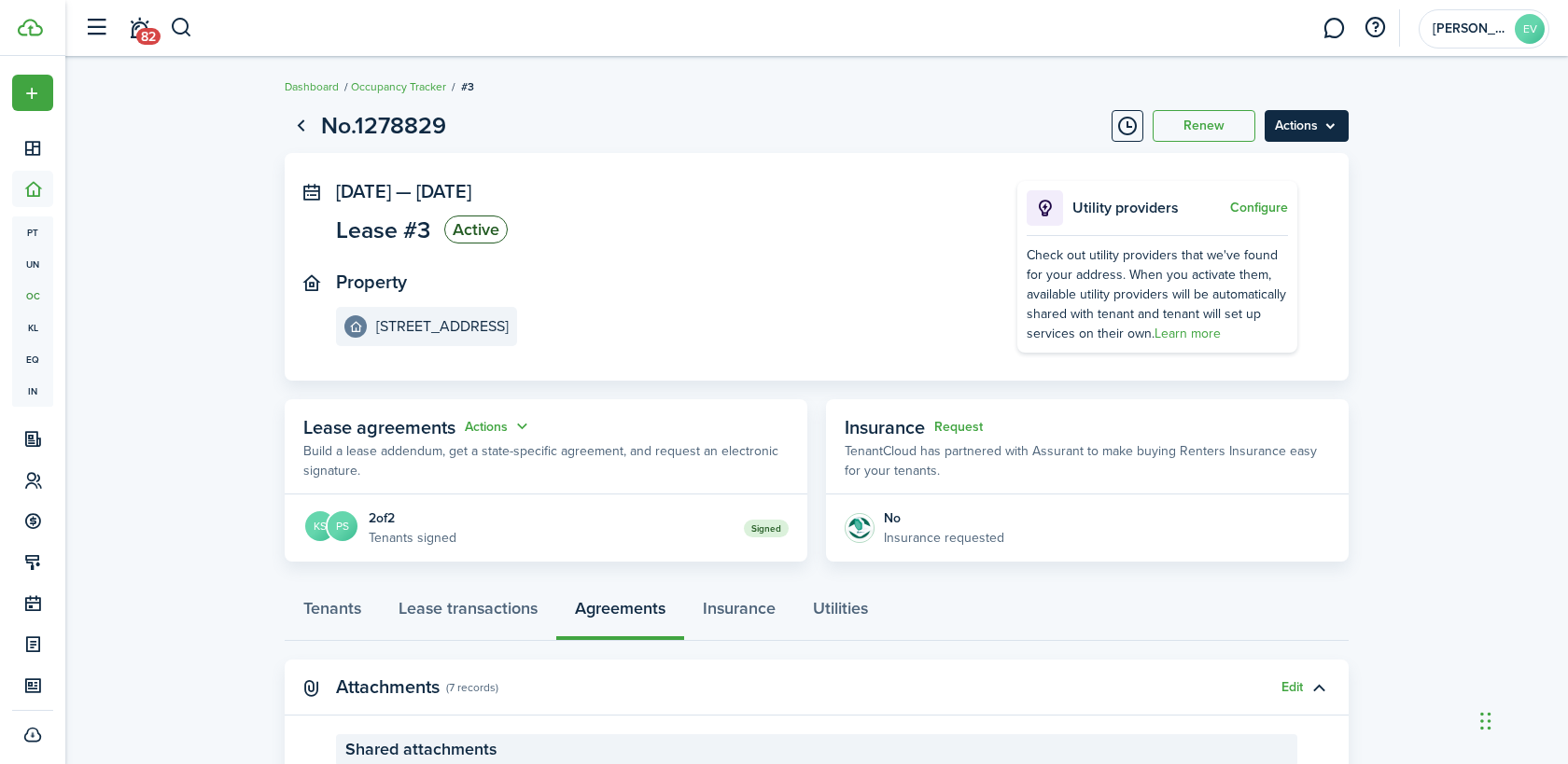
click at [1331, 132] on menu-btn "Actions" at bounding box center [1306, 125] width 84 height 32
click at [1366, 226] on lease-view "No.1278829 Renew Actions [DATE] — [DATE] Lease #3 Active Property [STREET_ADDRE…" at bounding box center [816, 579] width 1503 height 960
click at [815, 610] on link "Utilities" at bounding box center [840, 613] width 92 height 56
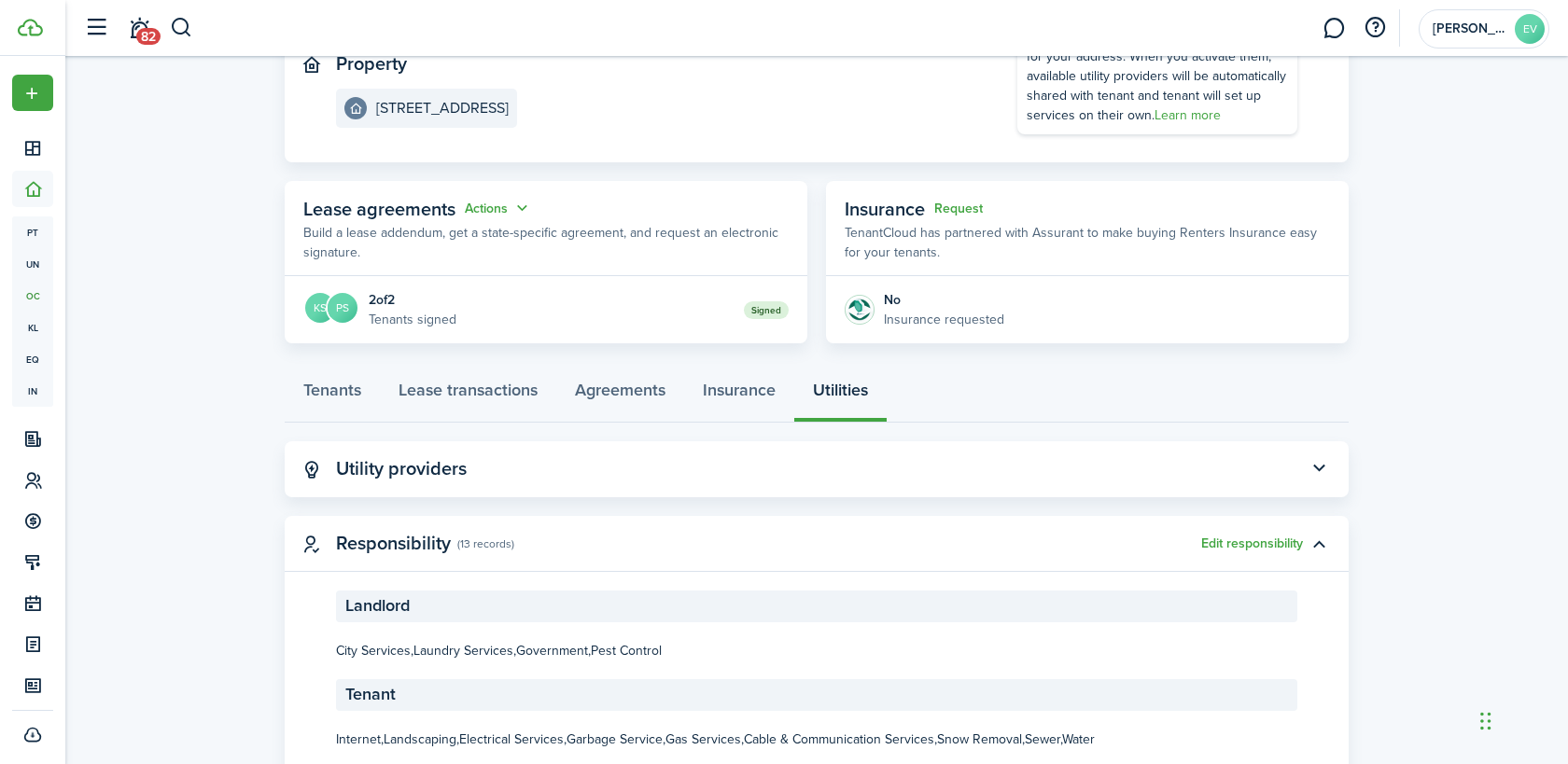
scroll to position [282, 0]
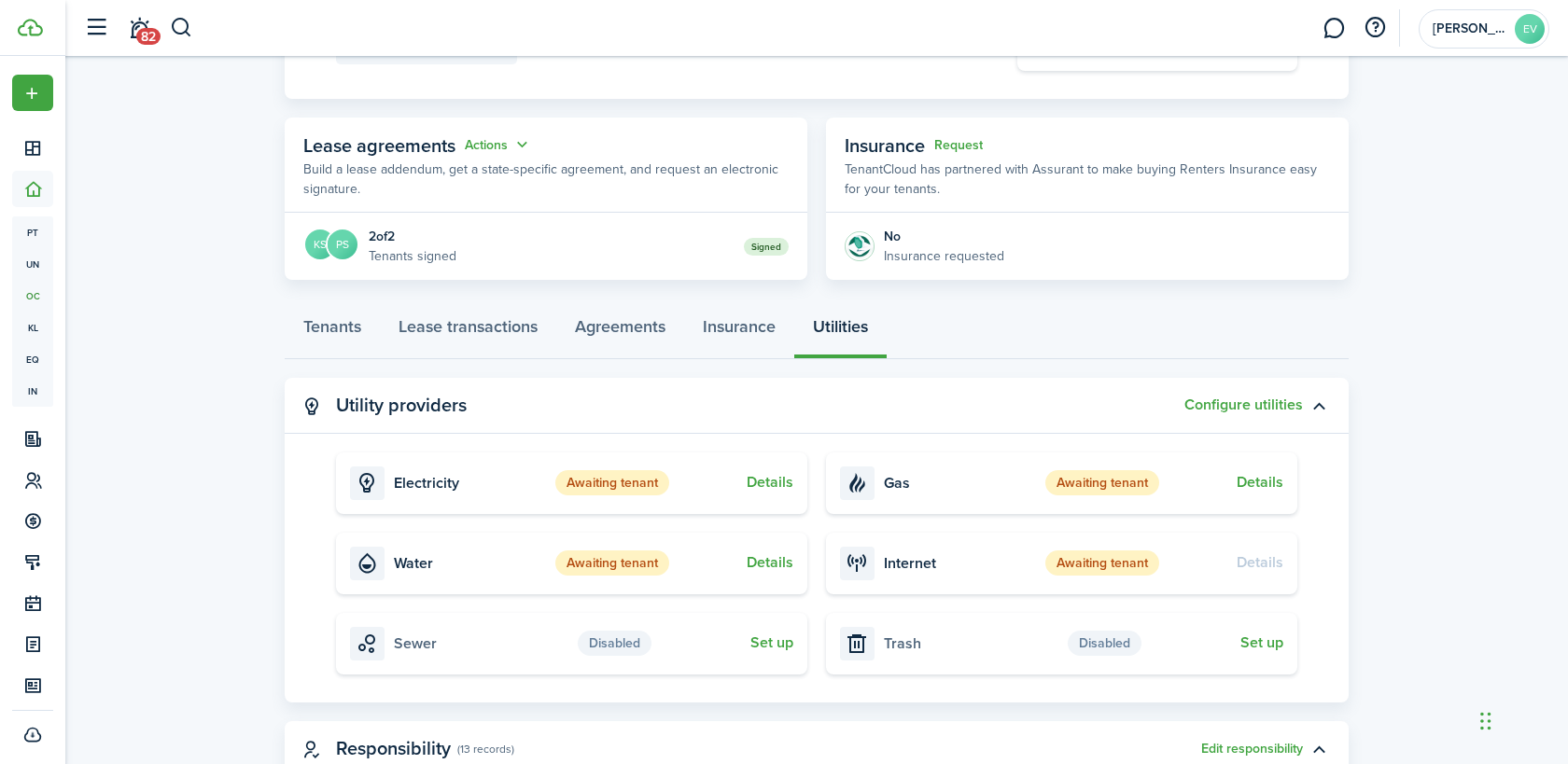
click at [614, 478] on status "Awaiting tenant" at bounding box center [612, 483] width 114 height 26
click at [784, 477] on button "Details" at bounding box center [770, 482] width 46 height 16
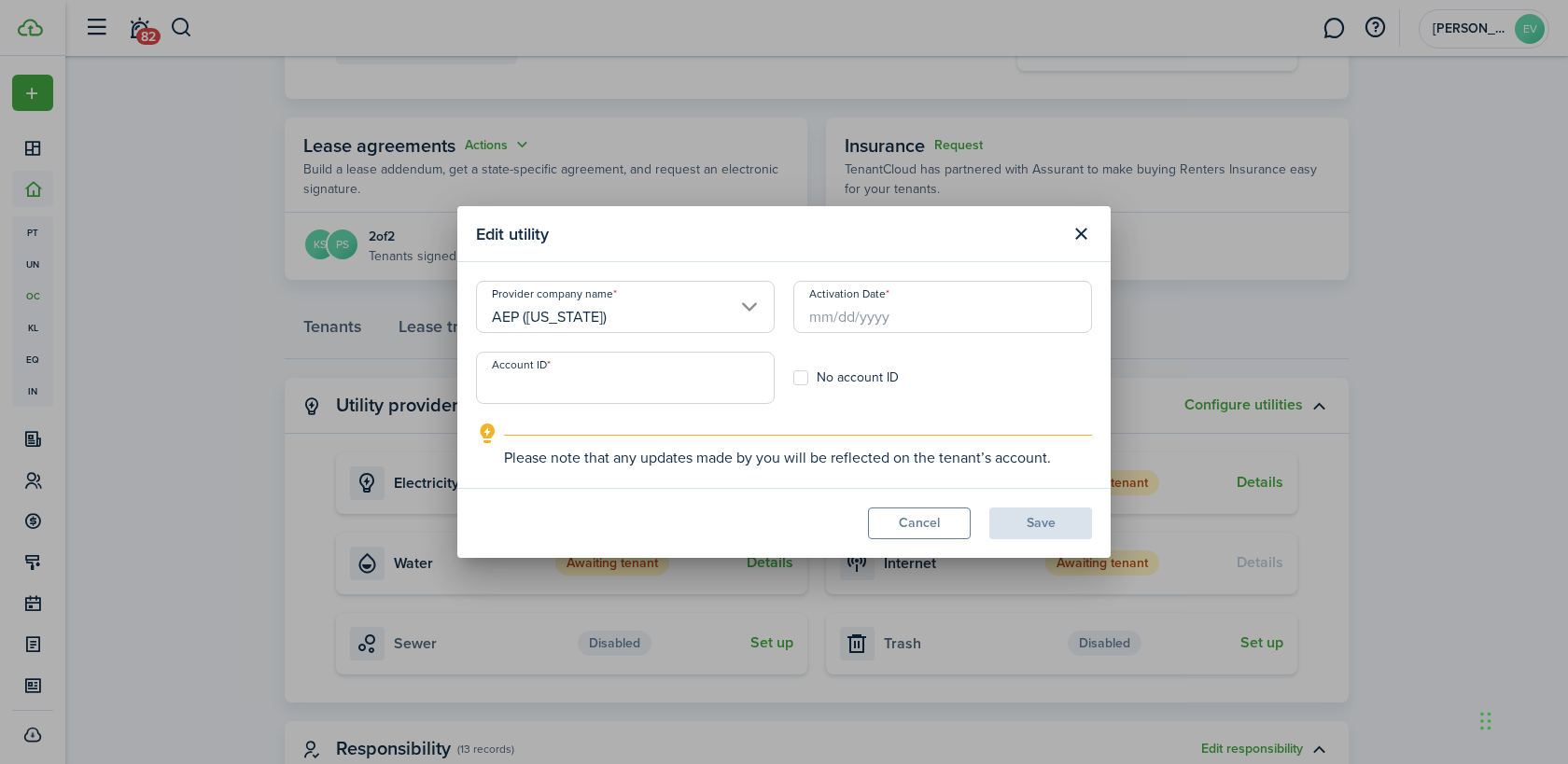
click at [831, 323] on input "Activation Date" at bounding box center [942, 307] width 298 height 52
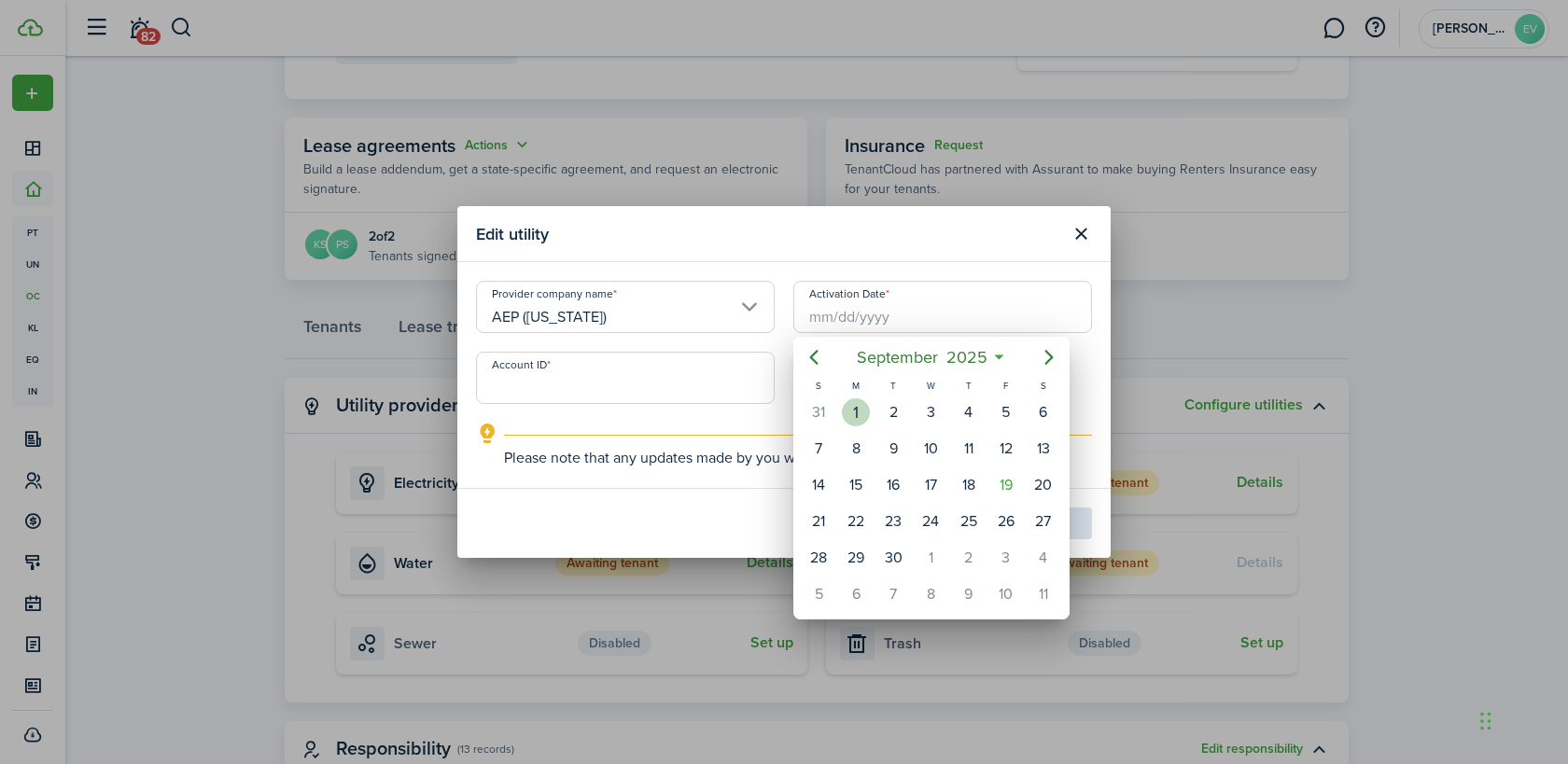
click at [848, 407] on div "1" at bounding box center [856, 412] width 28 height 28
type input "[DATE]"
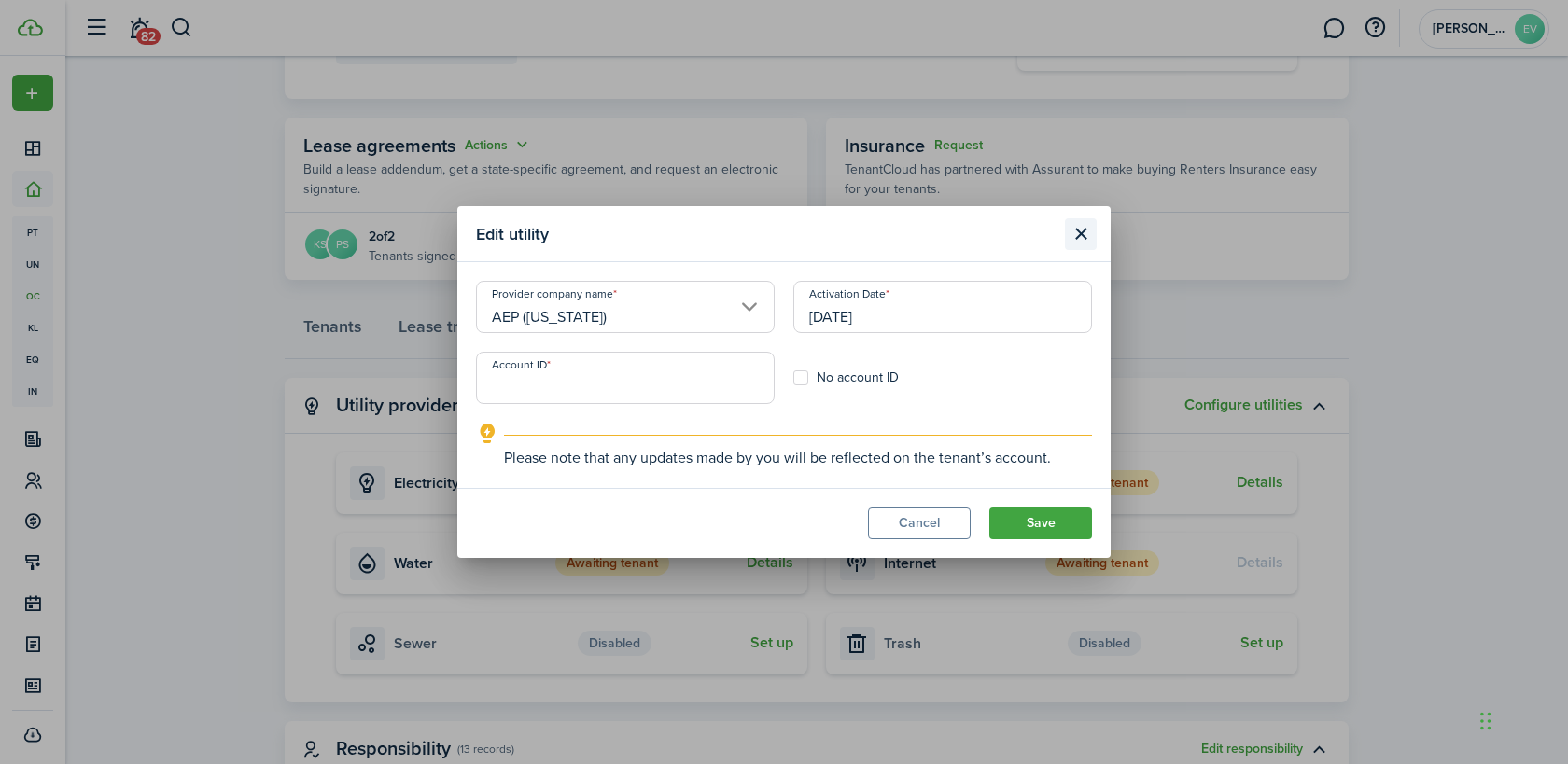
click at [1081, 237] on button "Close modal" at bounding box center [1080, 234] width 32 height 32
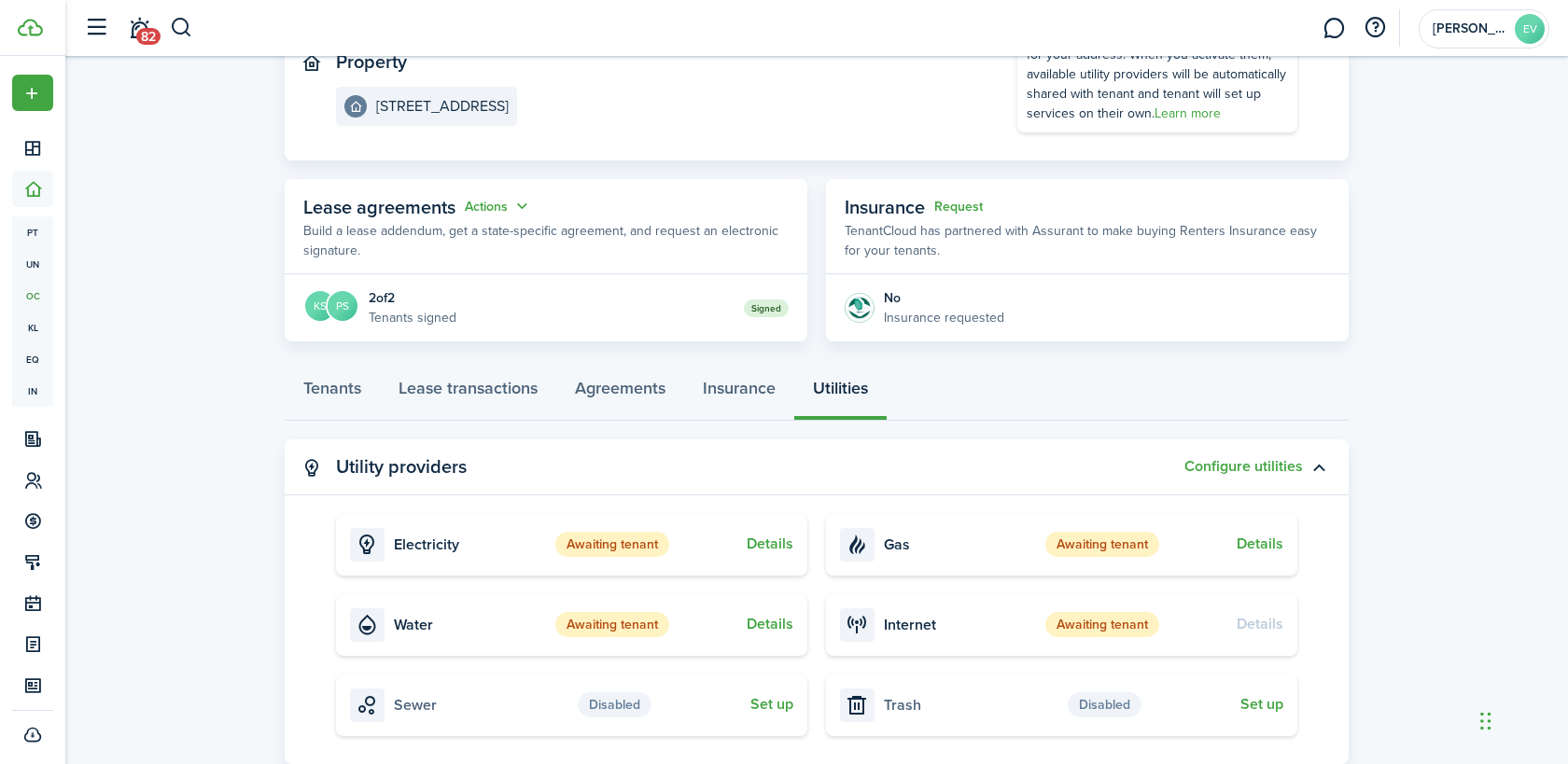
scroll to position [121, 0]
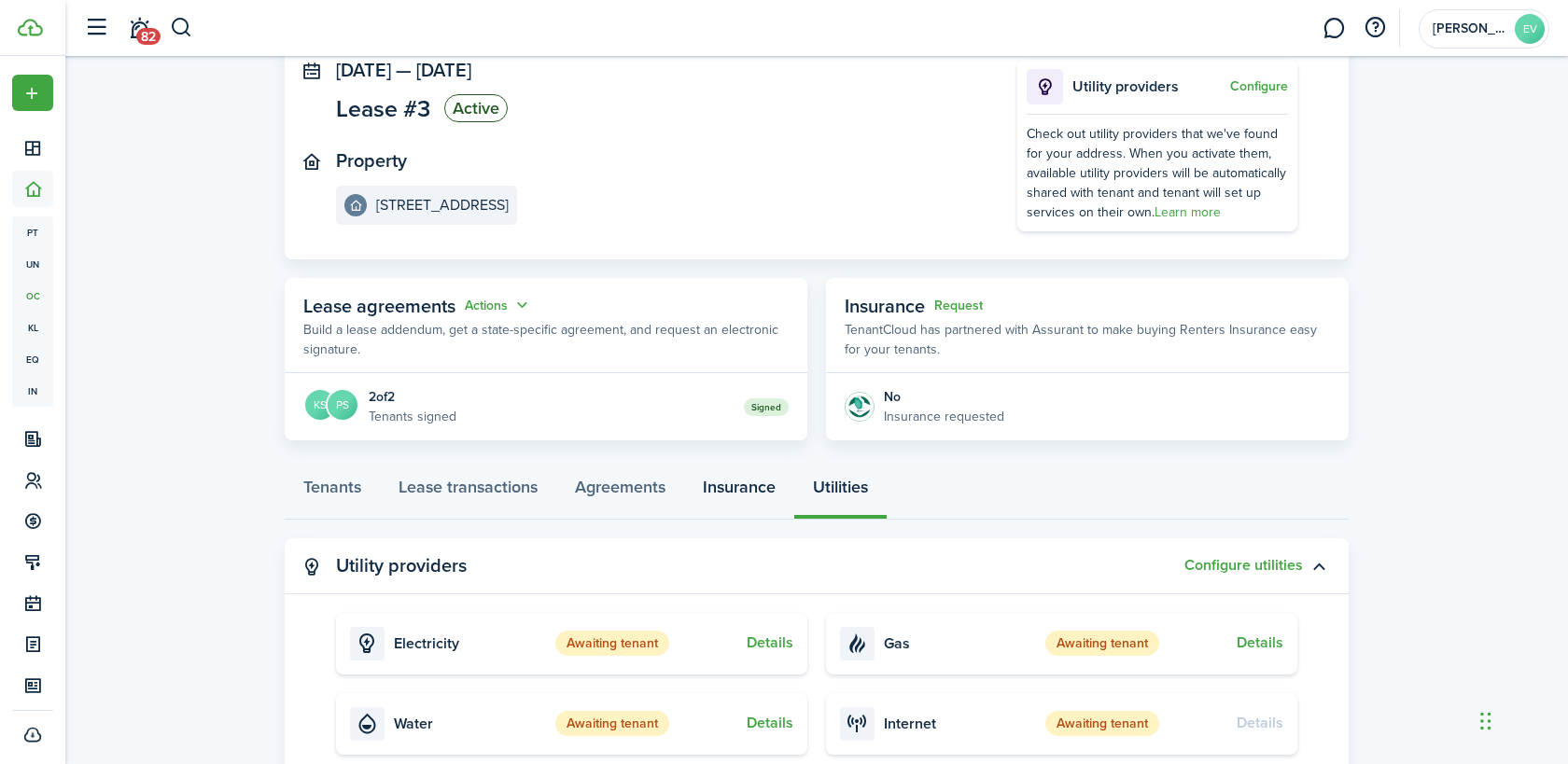
click at [764, 486] on link "Insurance" at bounding box center [739, 492] width 110 height 56
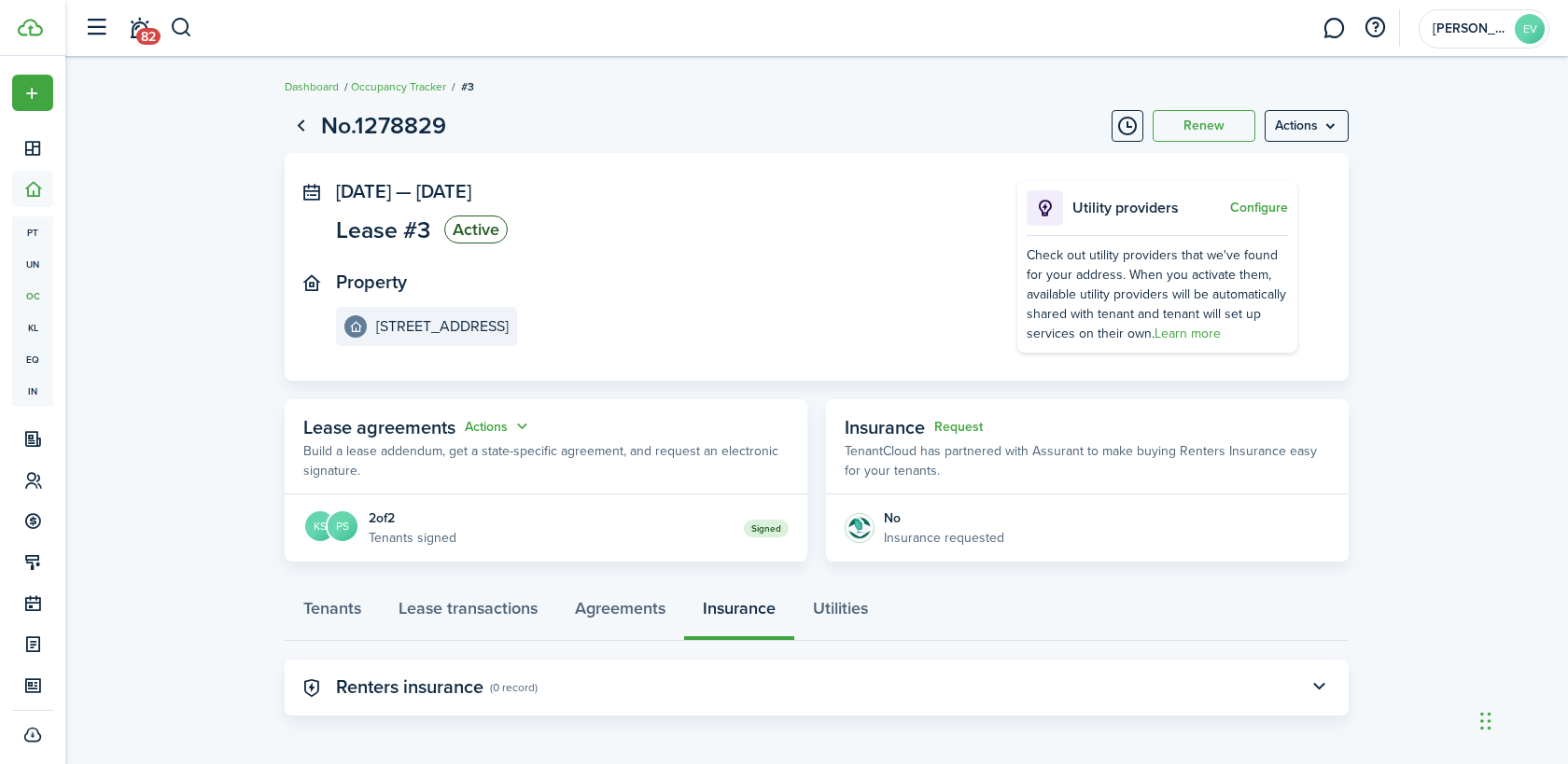
scroll to position [2, 0]
click at [1308, 684] on button "button" at bounding box center [1319, 685] width 32 height 32
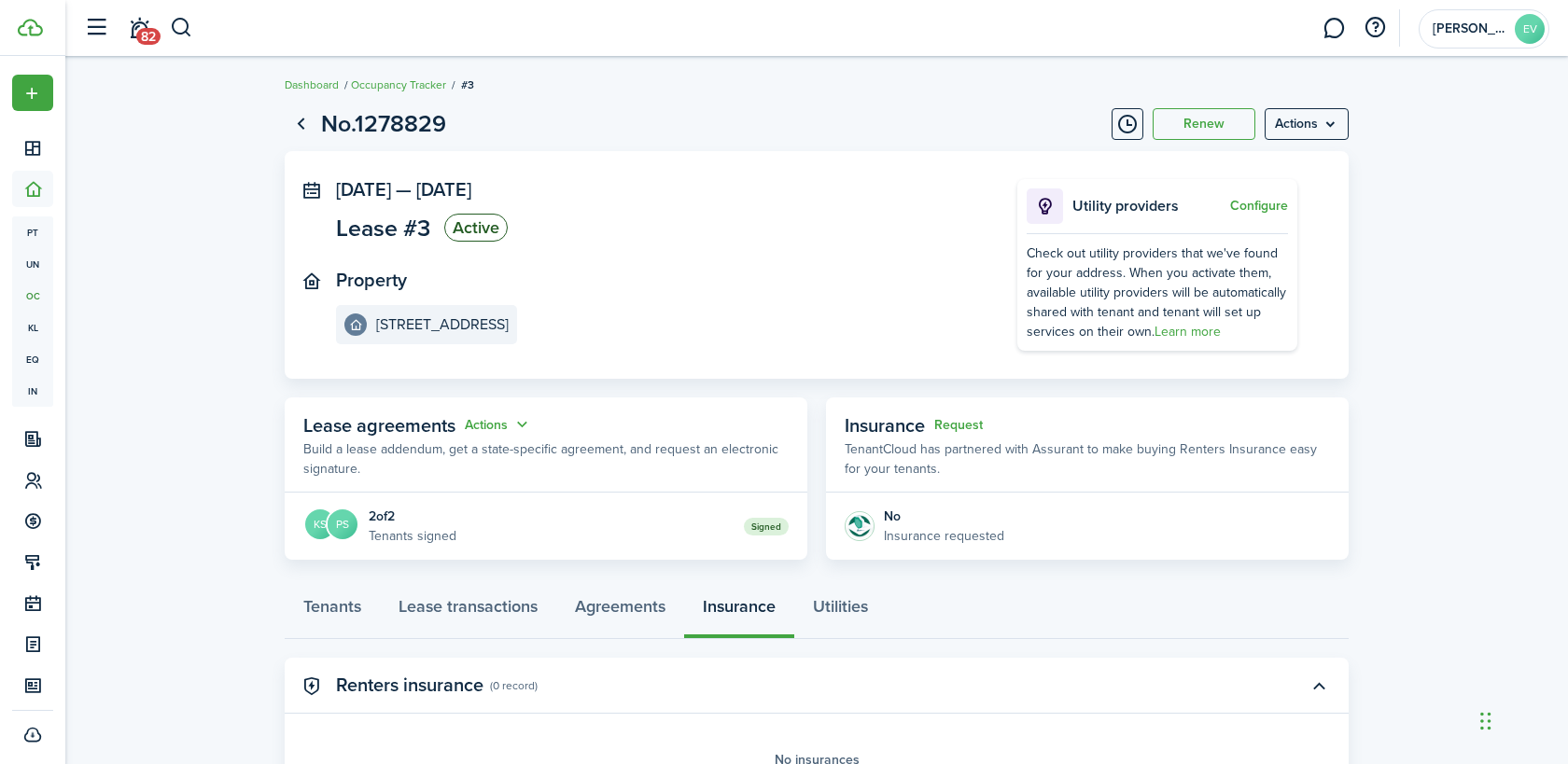
scroll to position [123, 0]
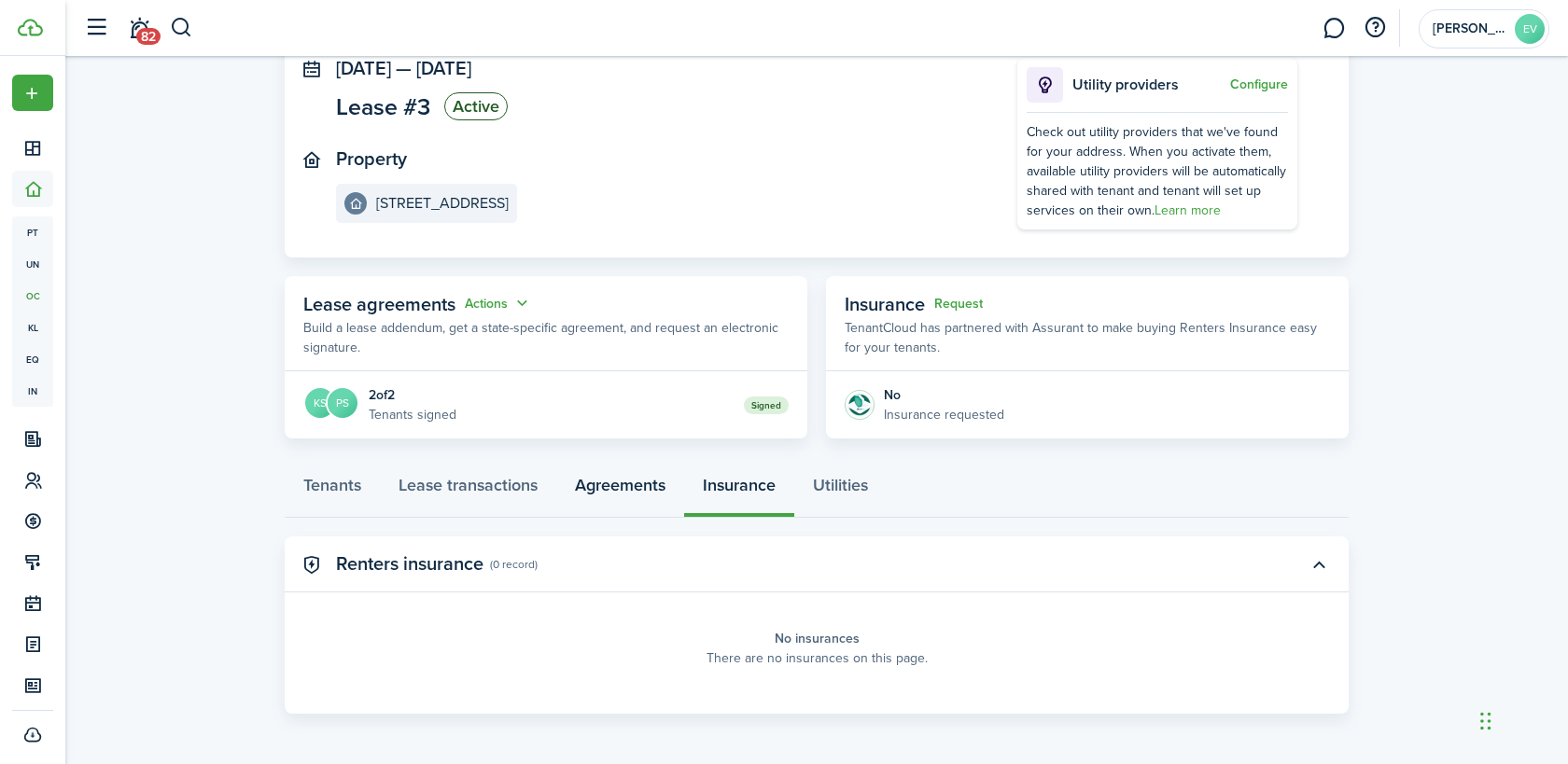
click at [631, 497] on link "Agreements" at bounding box center [620, 490] width 128 height 56
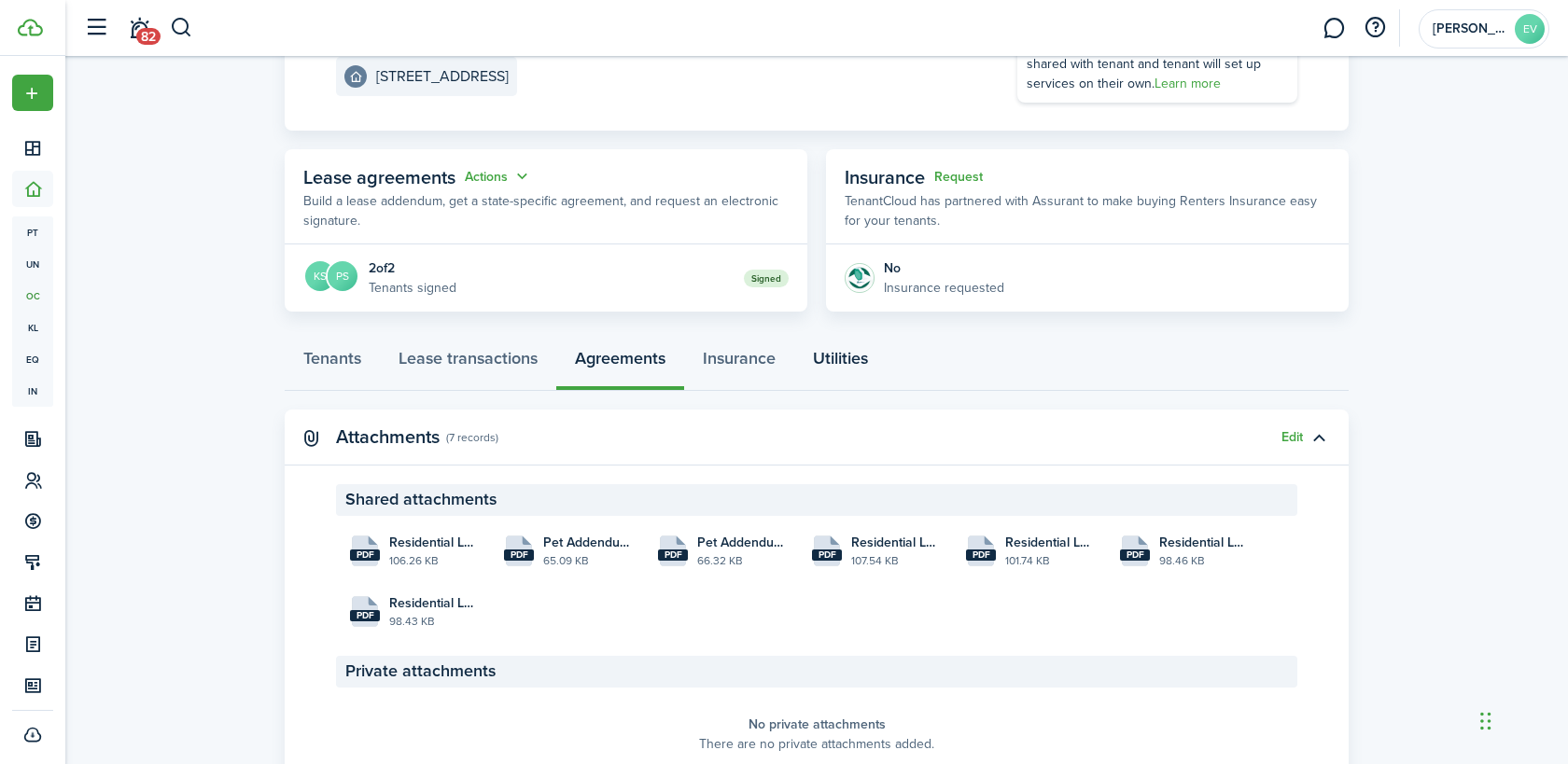
scroll to position [336, 0]
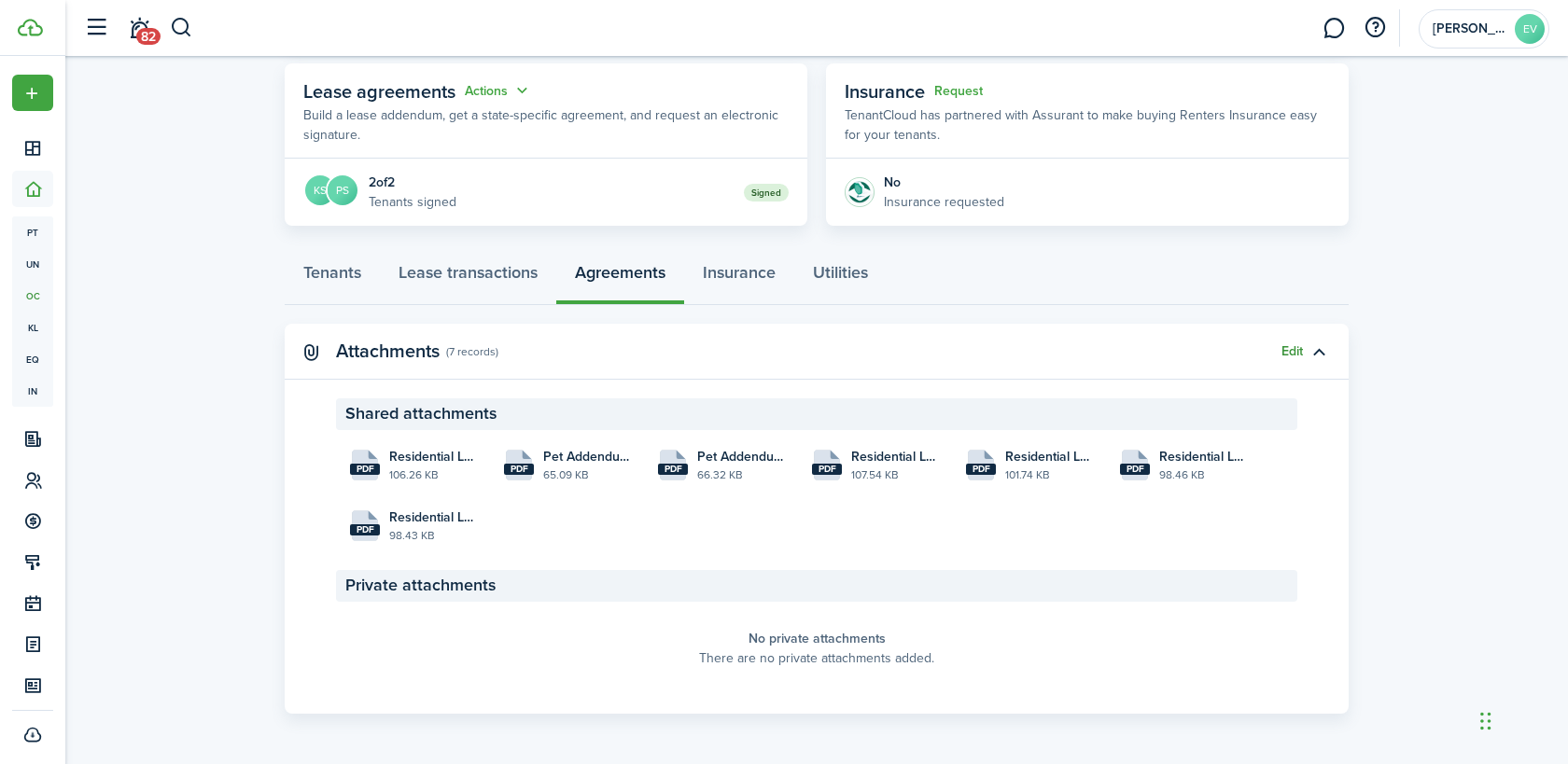
click at [1292, 348] on button "Edit" at bounding box center [1292, 352] width 21 height 15
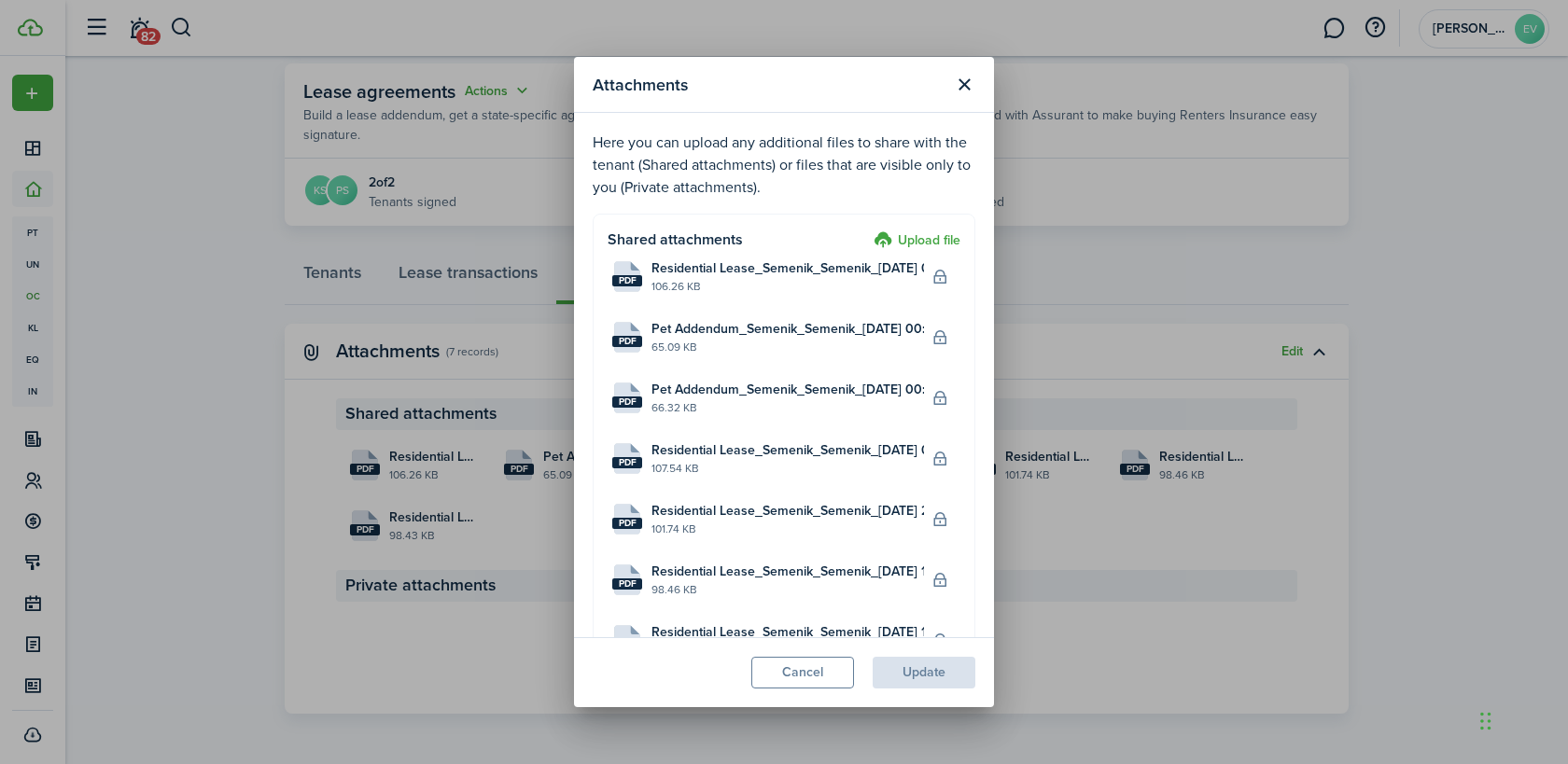
click at [920, 240] on label "Upload file" at bounding box center [917, 241] width 87 height 22
click at [867, 230] on input "Upload file" at bounding box center [867, 230] width 0 height 0
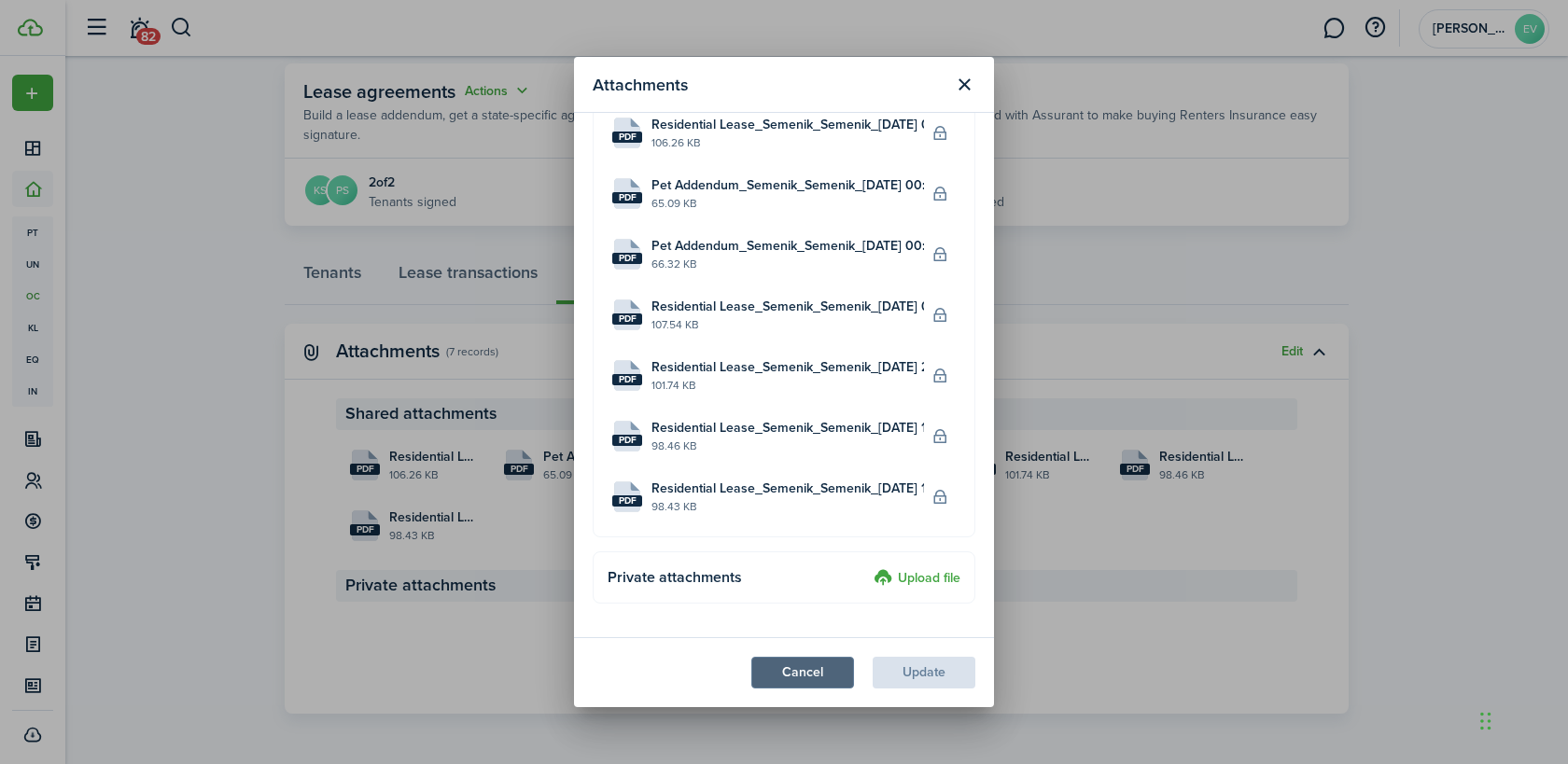
click at [824, 680] on button "Cancel" at bounding box center [803, 673] width 103 height 32
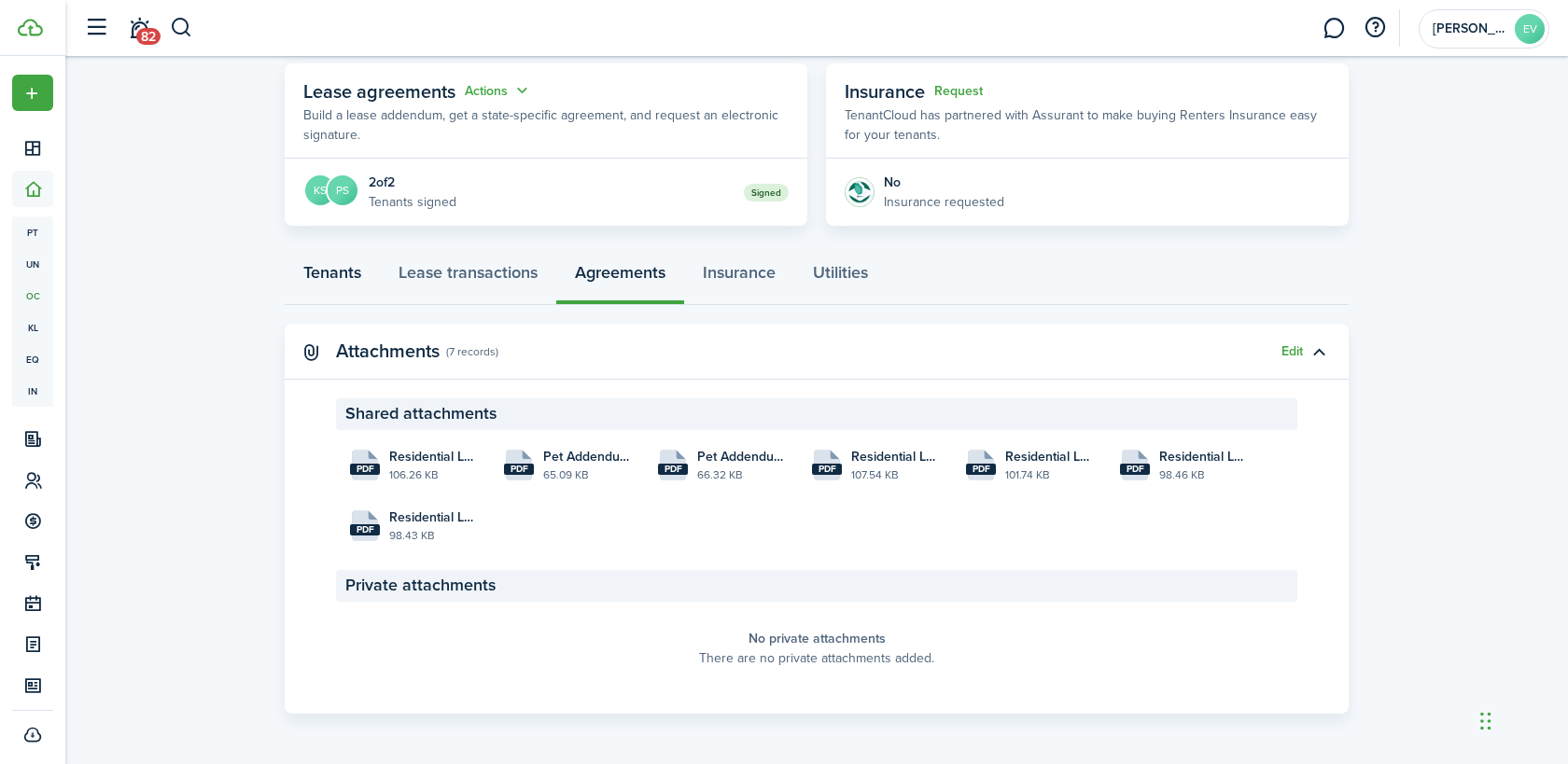
click at [352, 277] on link "Tenants" at bounding box center [332, 277] width 95 height 56
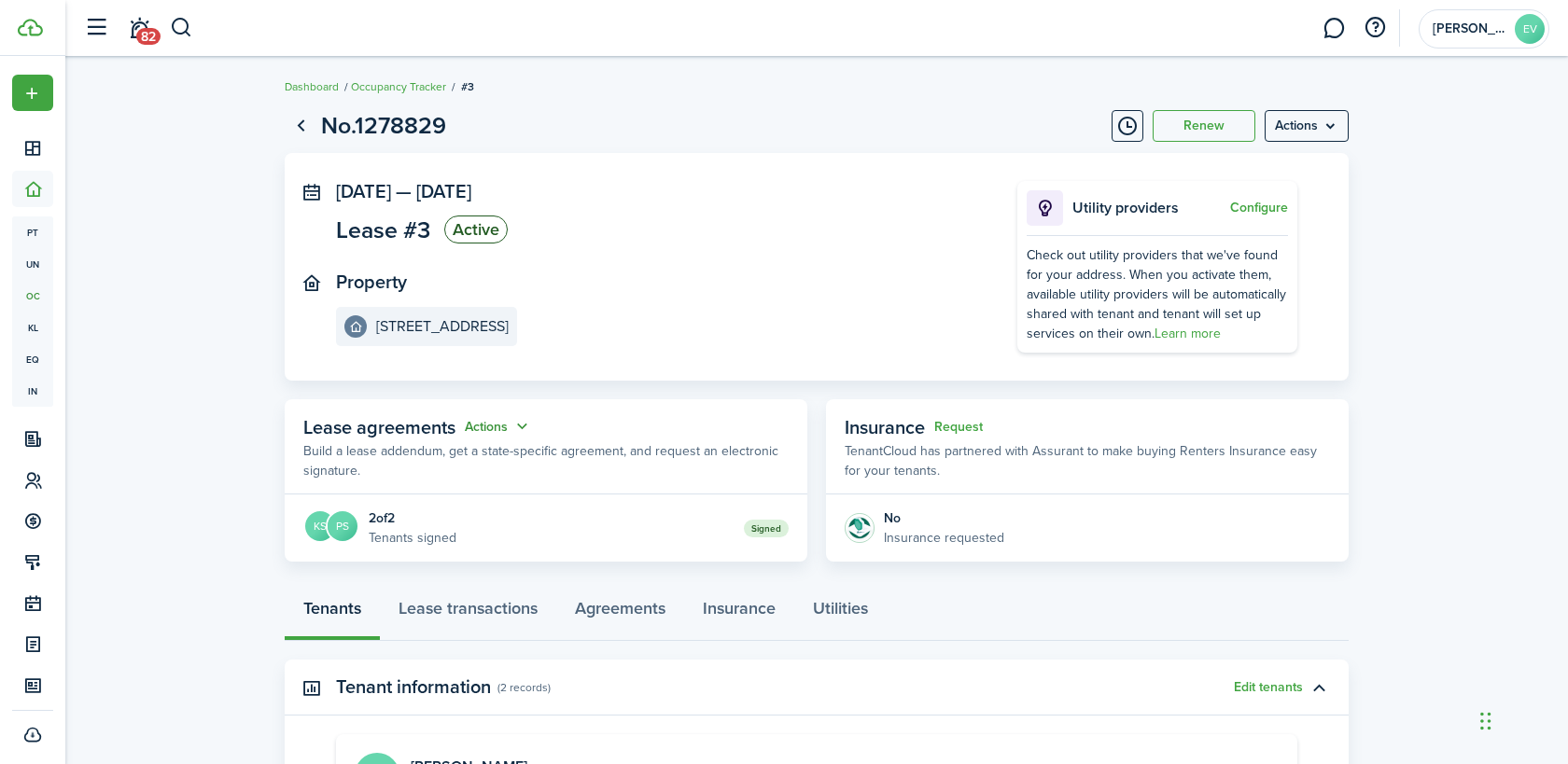
click at [525, 430] on button "Actions" at bounding box center [499, 426] width 67 height 21
click at [1329, 132] on menu-btn "Actions" at bounding box center [1306, 125] width 84 height 32
click at [1204, 118] on button "Renew" at bounding box center [1204, 125] width 103 height 32
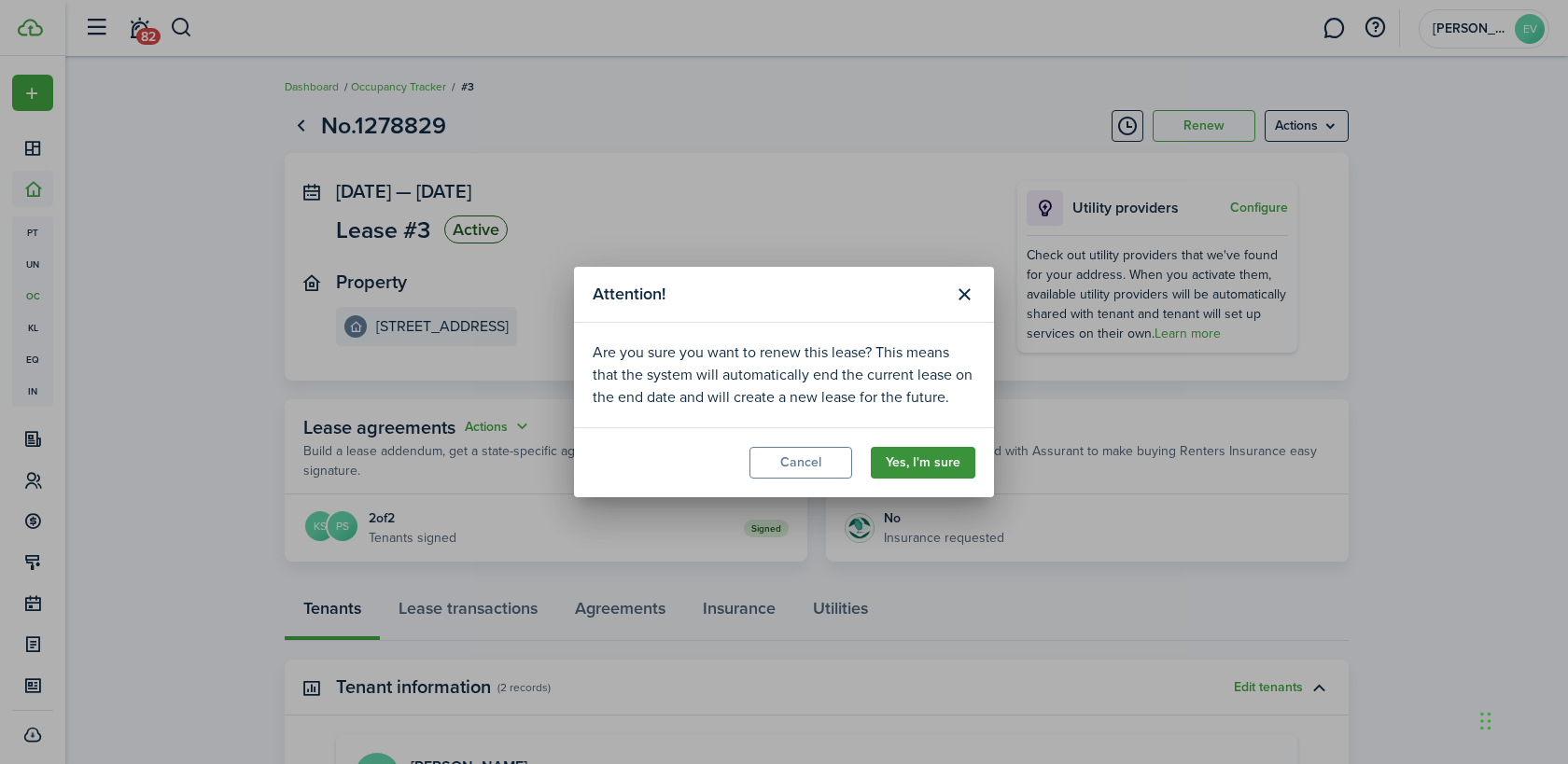
click at [937, 466] on button "Yes, I'm sure" at bounding box center [923, 462] width 105 height 32
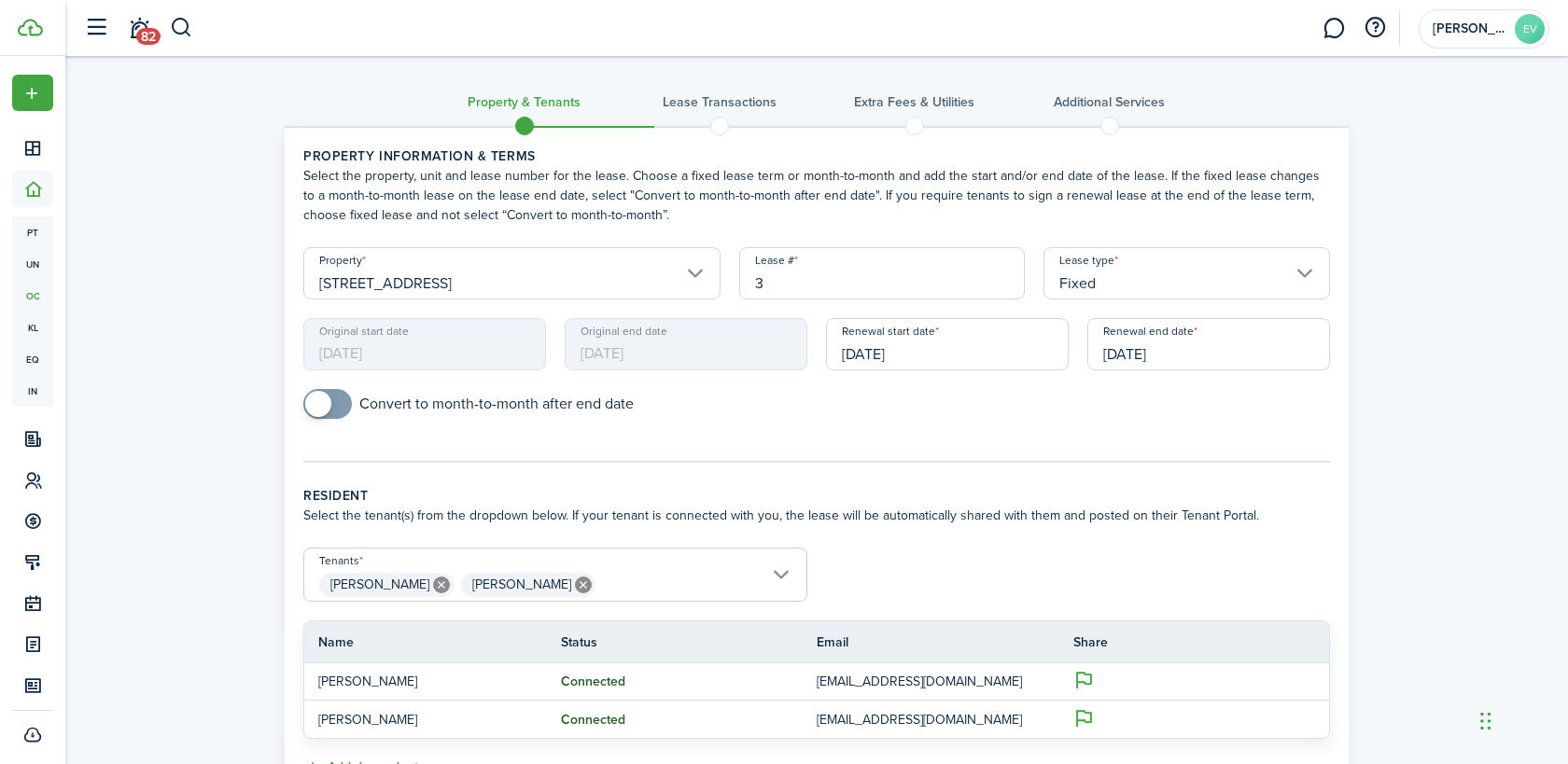
click at [672, 283] on input "[STREET_ADDRESS]" at bounding box center [511, 273] width 417 height 52
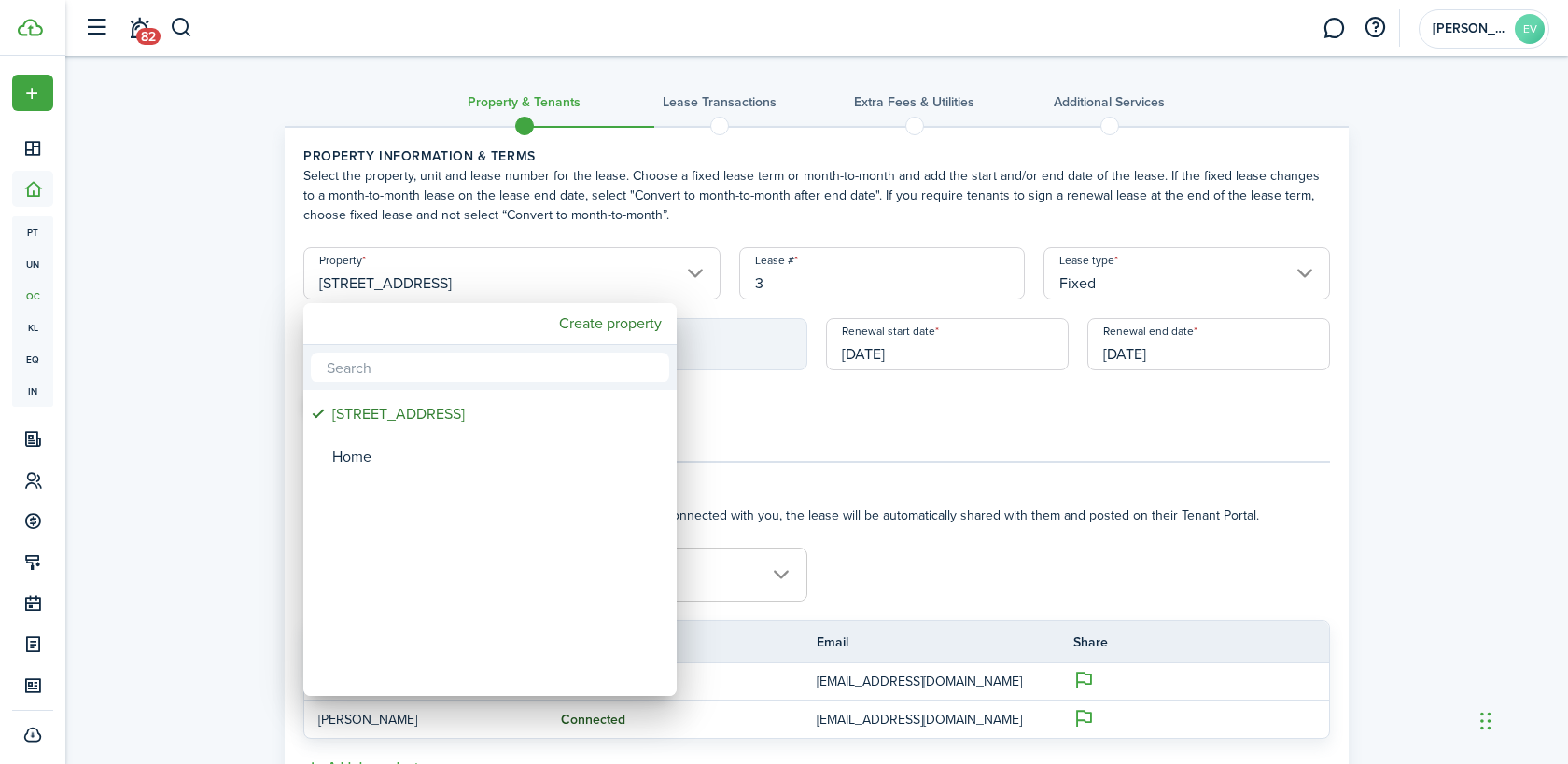
click at [672, 283] on div at bounding box center [784, 382] width 1866 height 1062
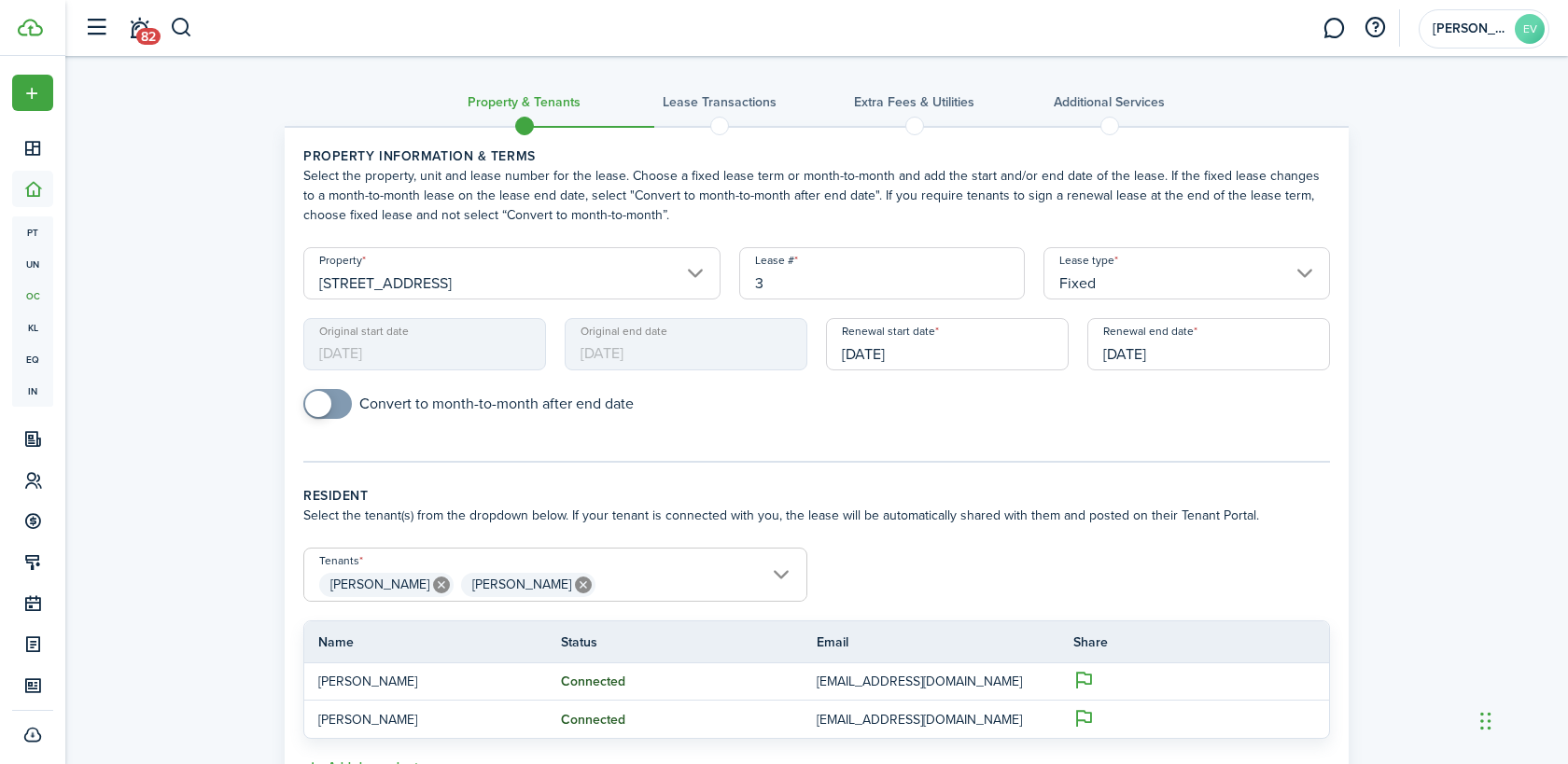
click at [785, 278] on input "3" at bounding box center [883, 273] width 287 height 52
click at [872, 355] on input "[DATE]" at bounding box center [947, 344] width 243 height 52
type input "4"
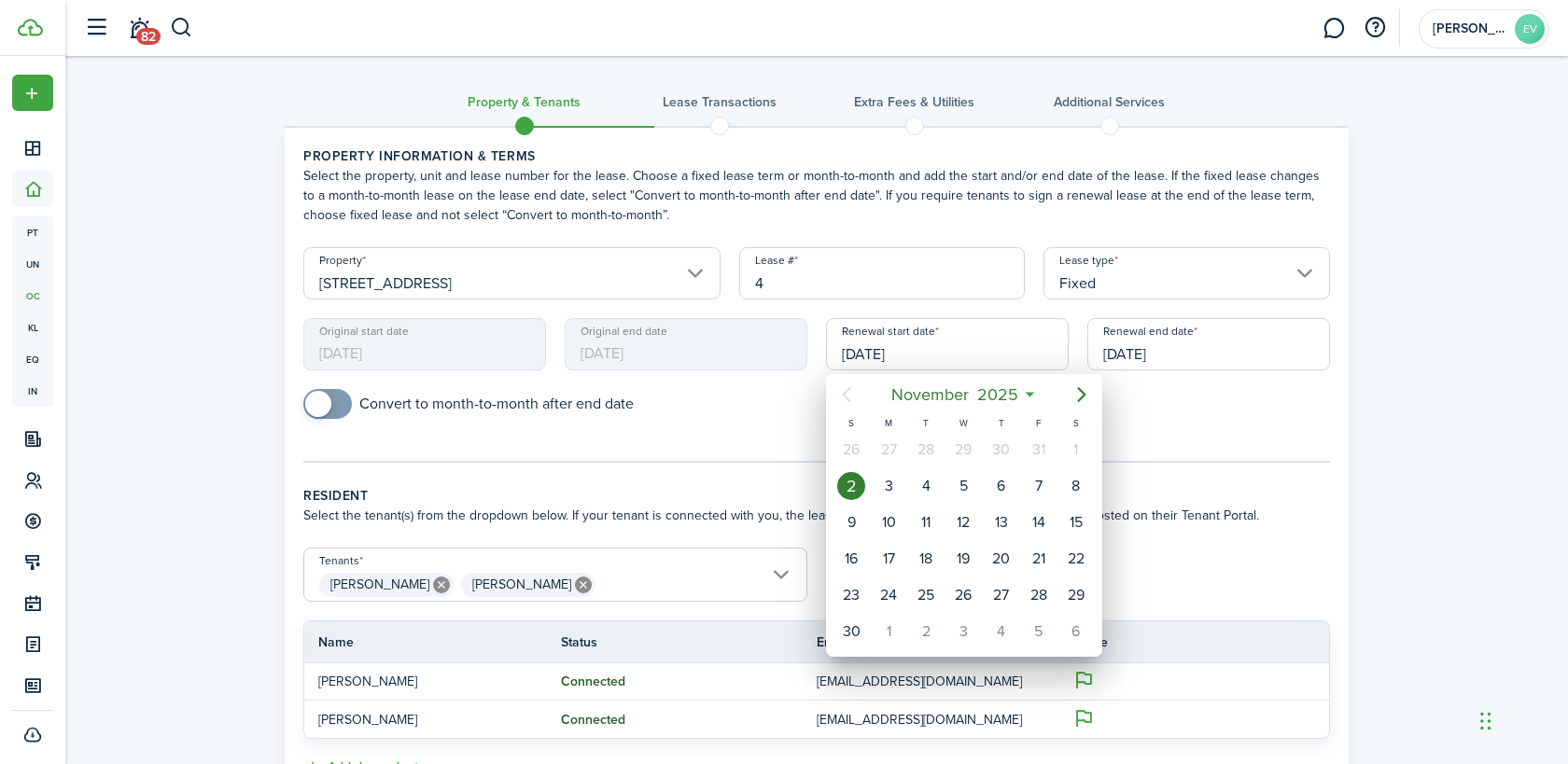
click at [1307, 545] on div at bounding box center [784, 382] width 1866 height 1062
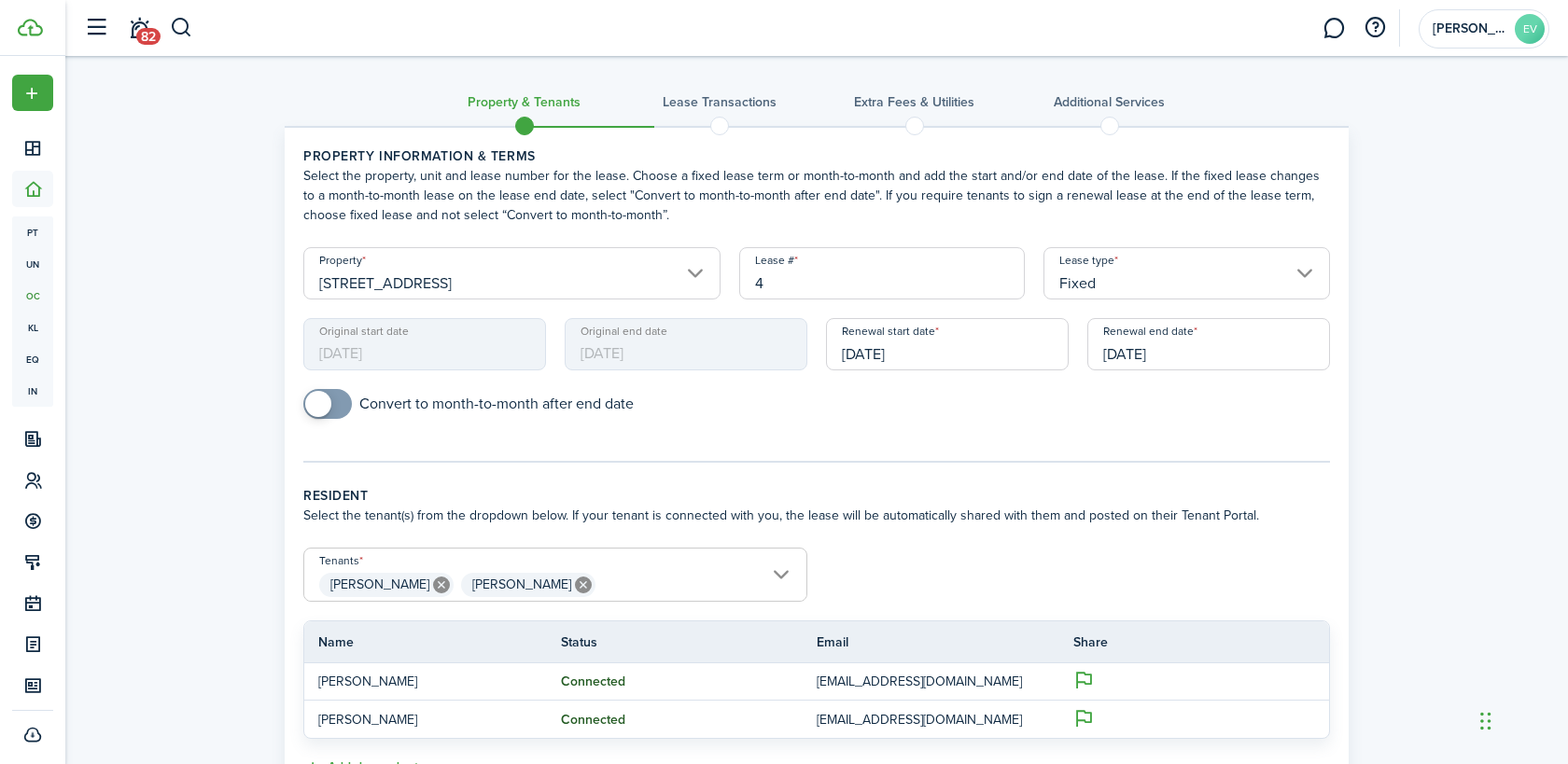
click at [1148, 352] on input "[DATE]" at bounding box center [1209, 344] width 243 height 52
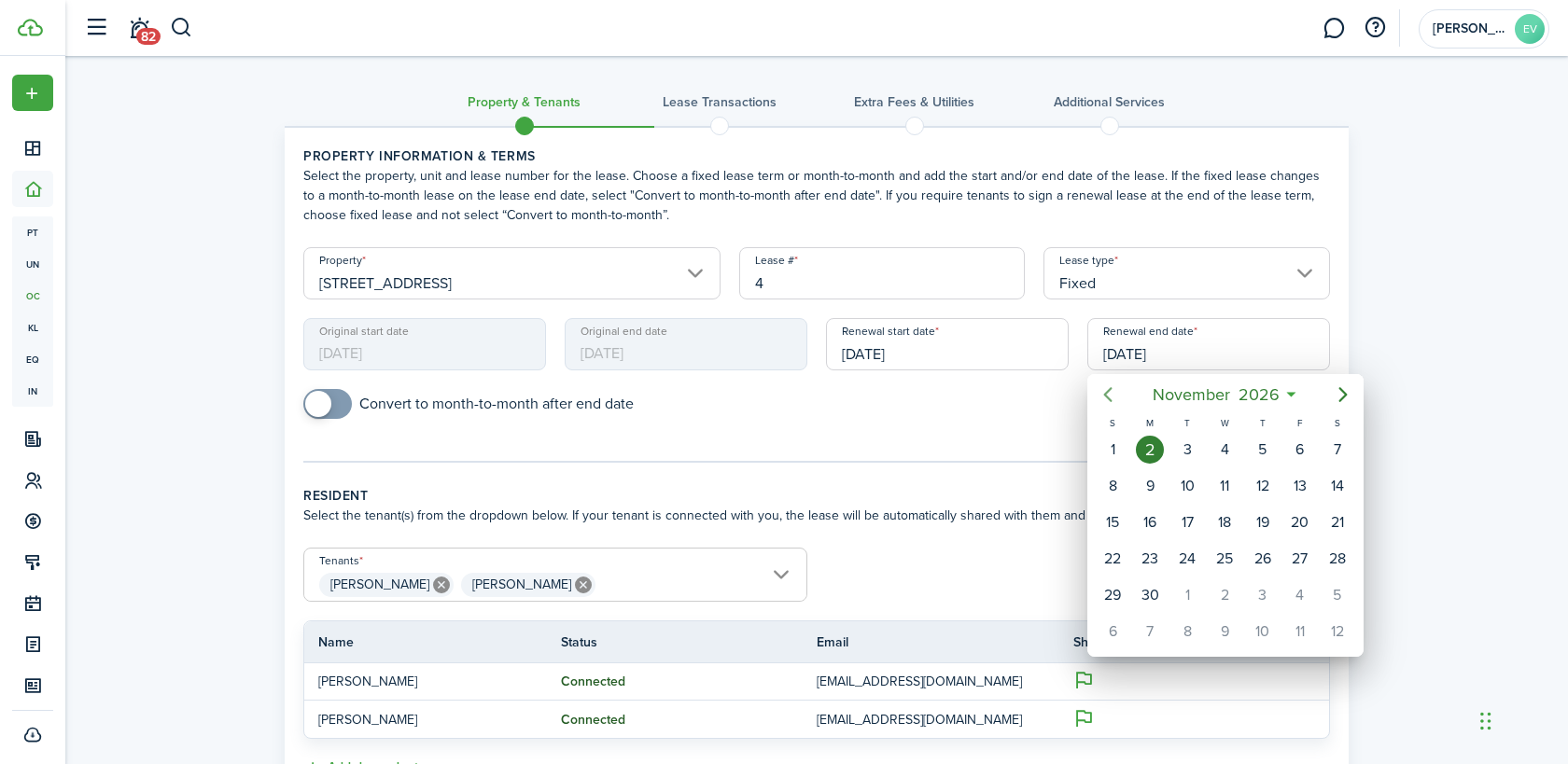
click at [1113, 398] on icon "Previous page" at bounding box center [1107, 395] width 22 height 22
click at [1339, 594] on div "31" at bounding box center [1337, 595] width 28 height 28
type input "[DATE]"
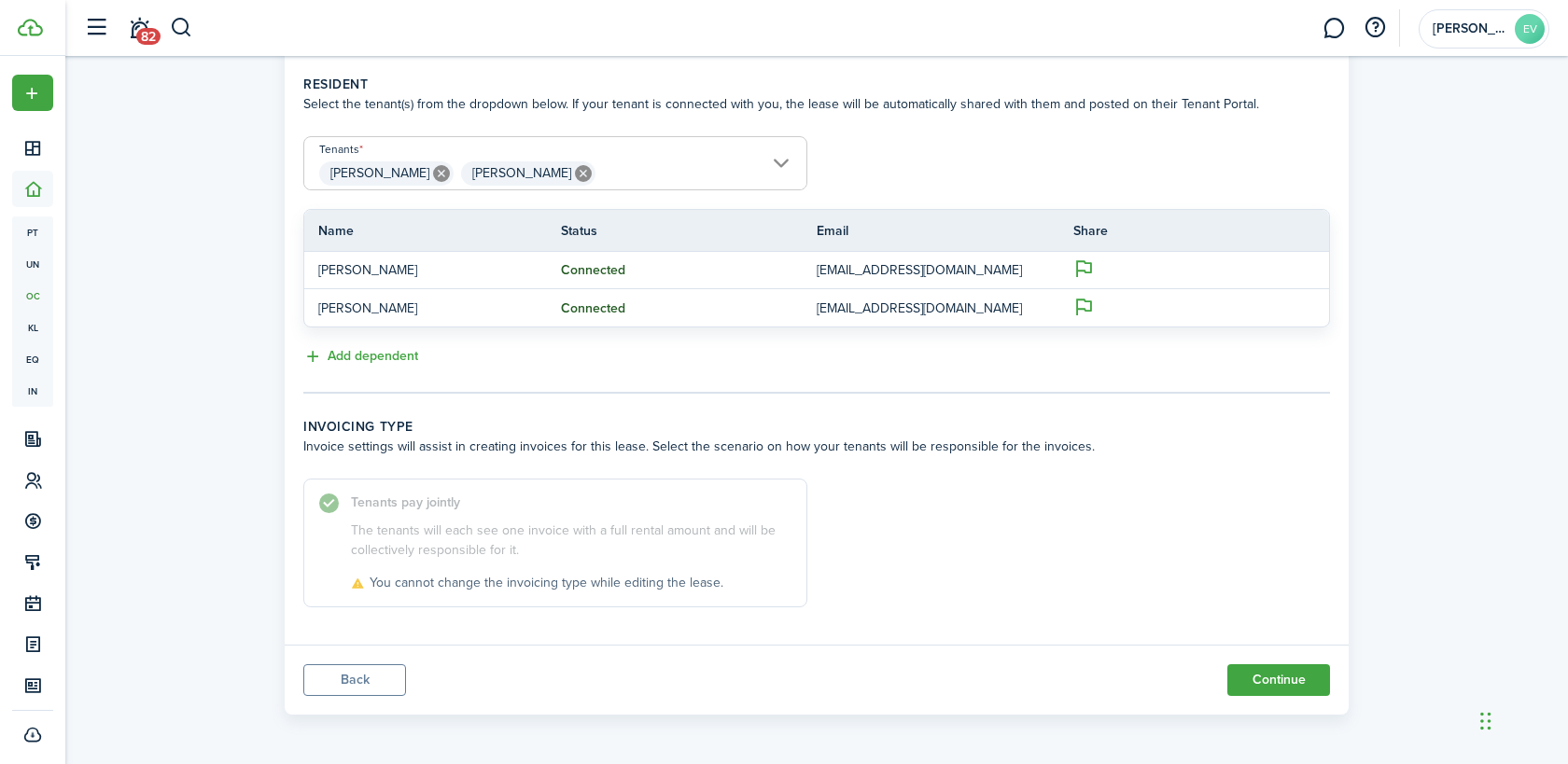
scroll to position [414, 0]
click at [1256, 669] on button "Continue" at bounding box center [1278, 677] width 103 height 32
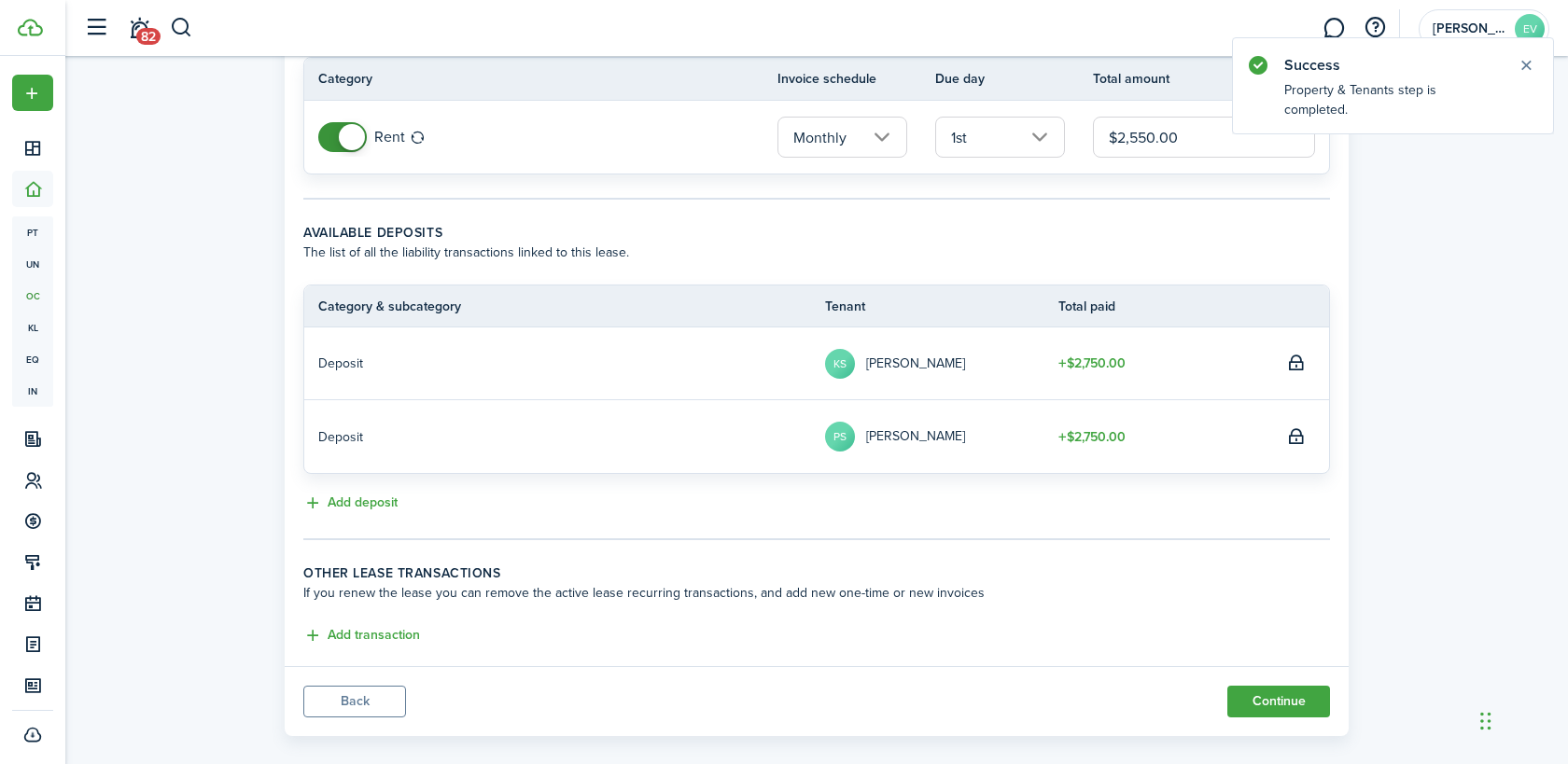
scroll to position [174, 0]
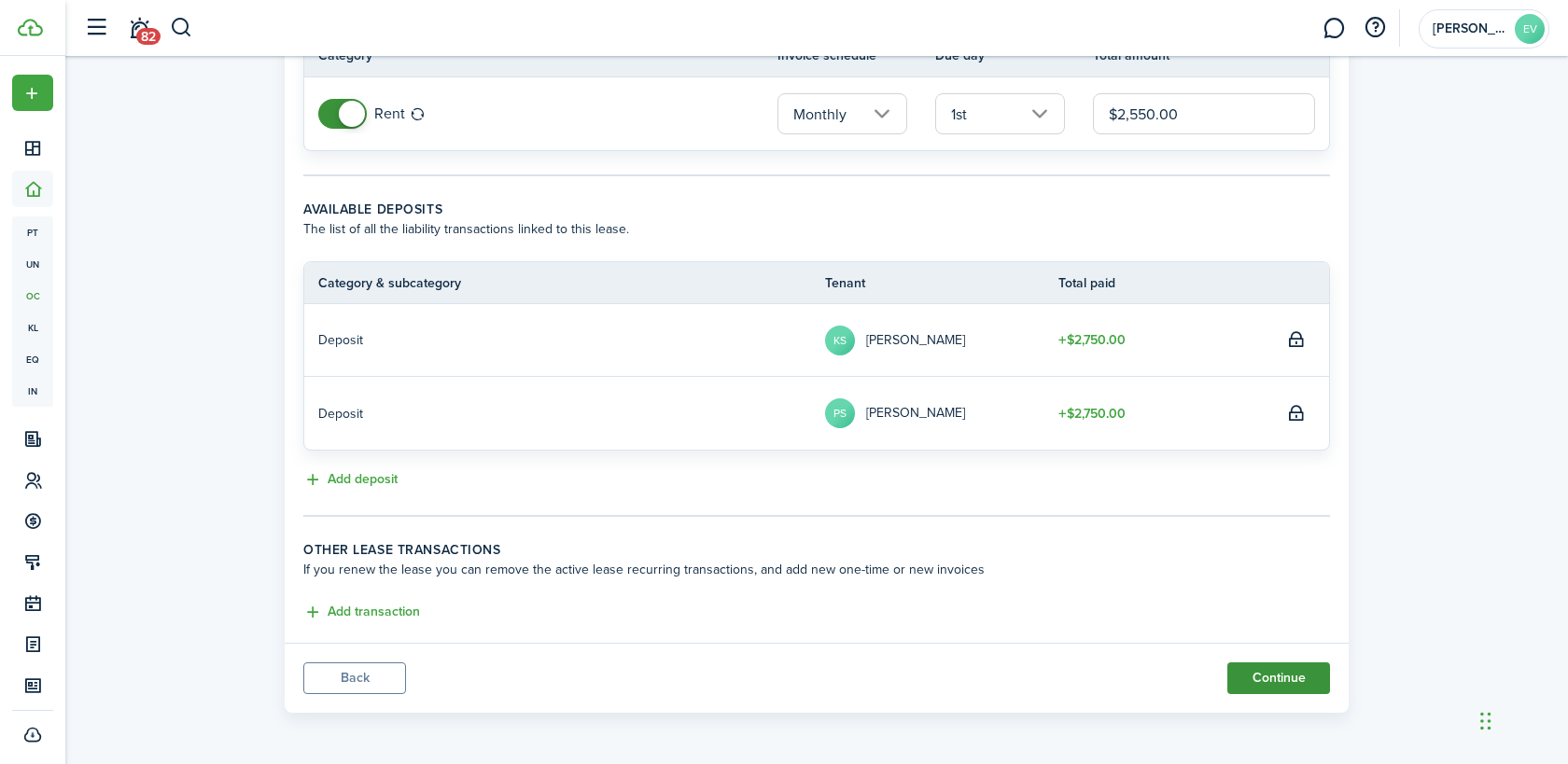
click at [1289, 682] on button "Continue" at bounding box center [1278, 677] width 103 height 32
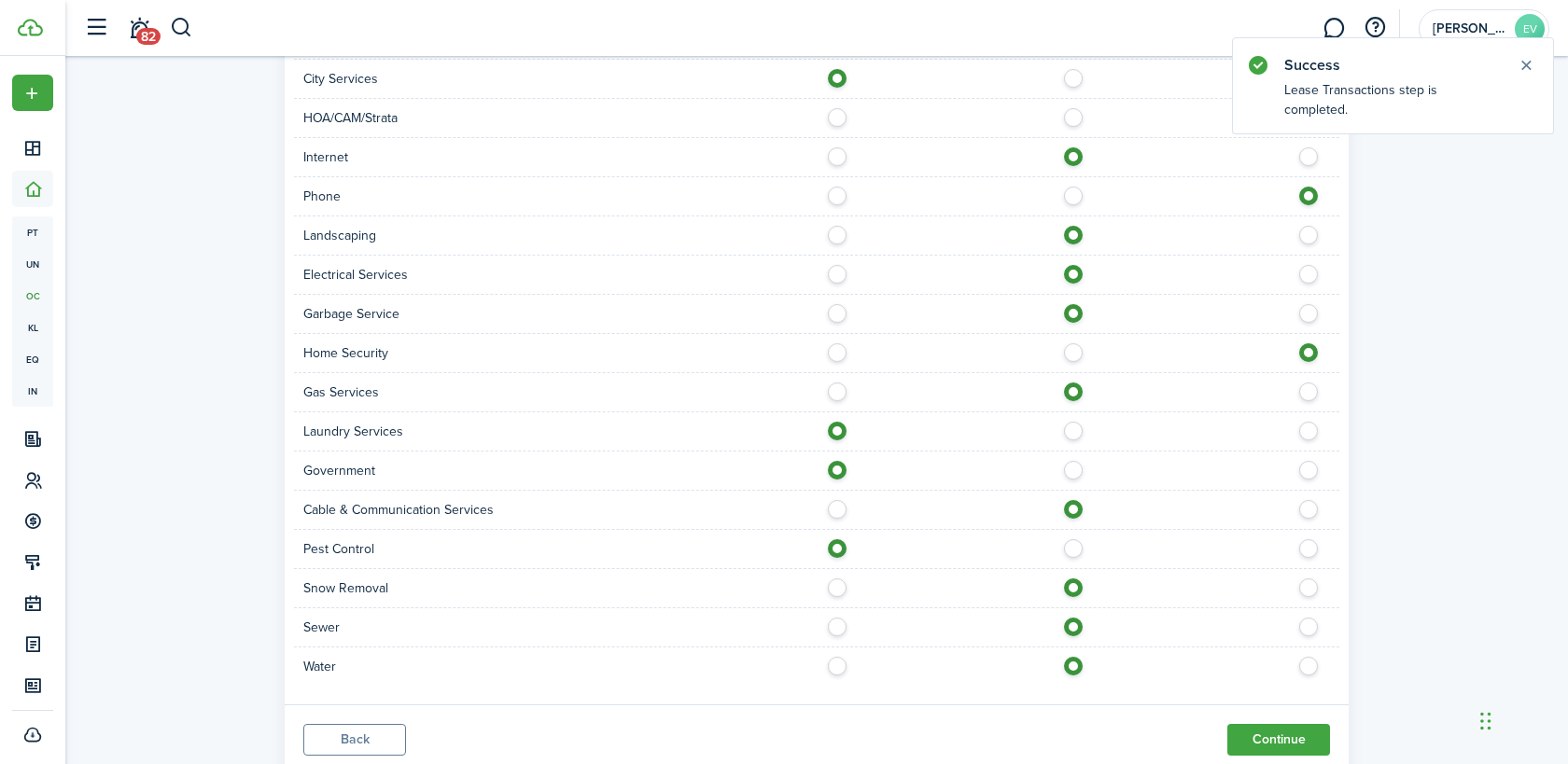
scroll to position [1033, 0]
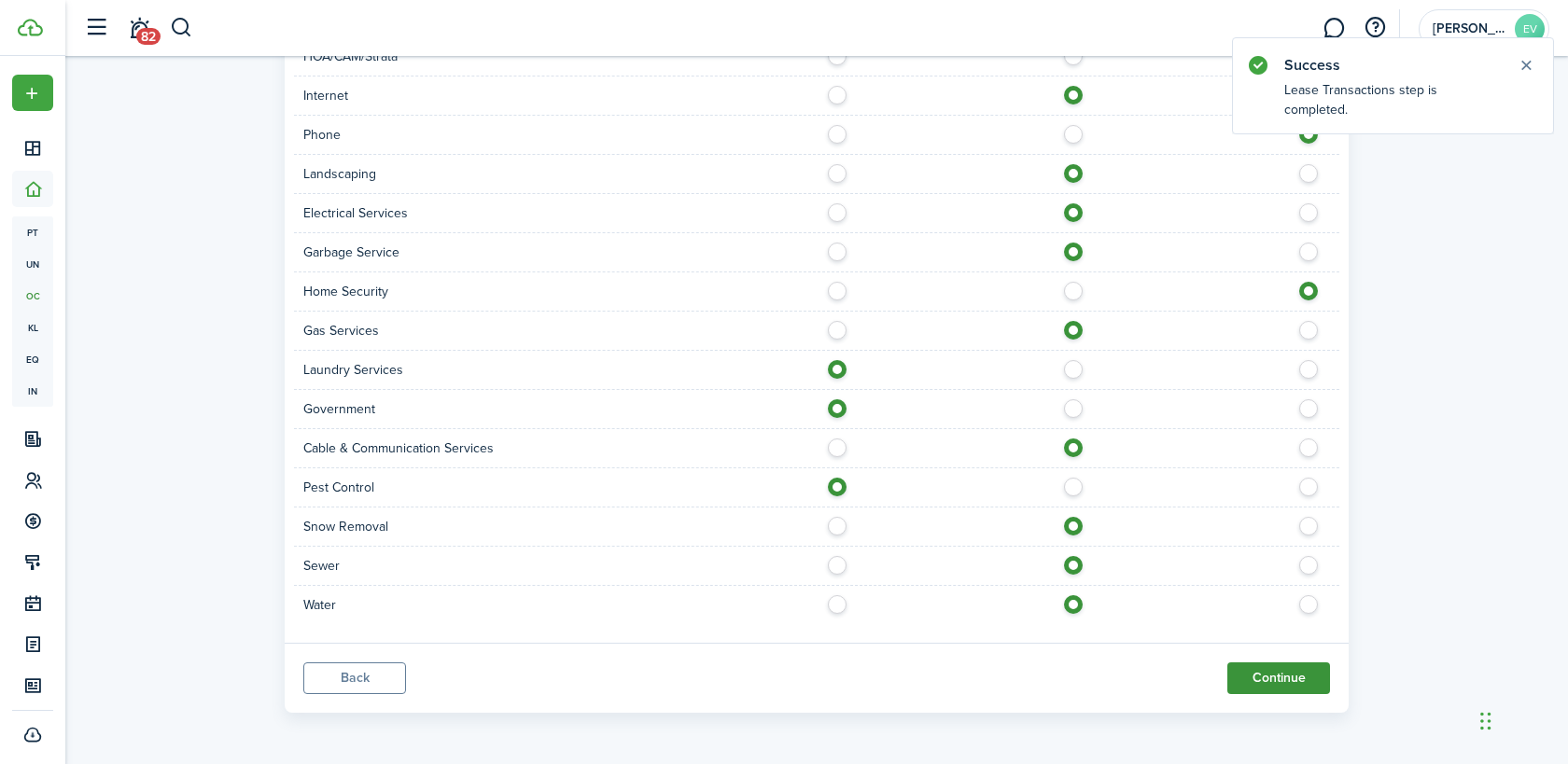
click at [1290, 683] on button "Continue" at bounding box center [1278, 677] width 103 height 32
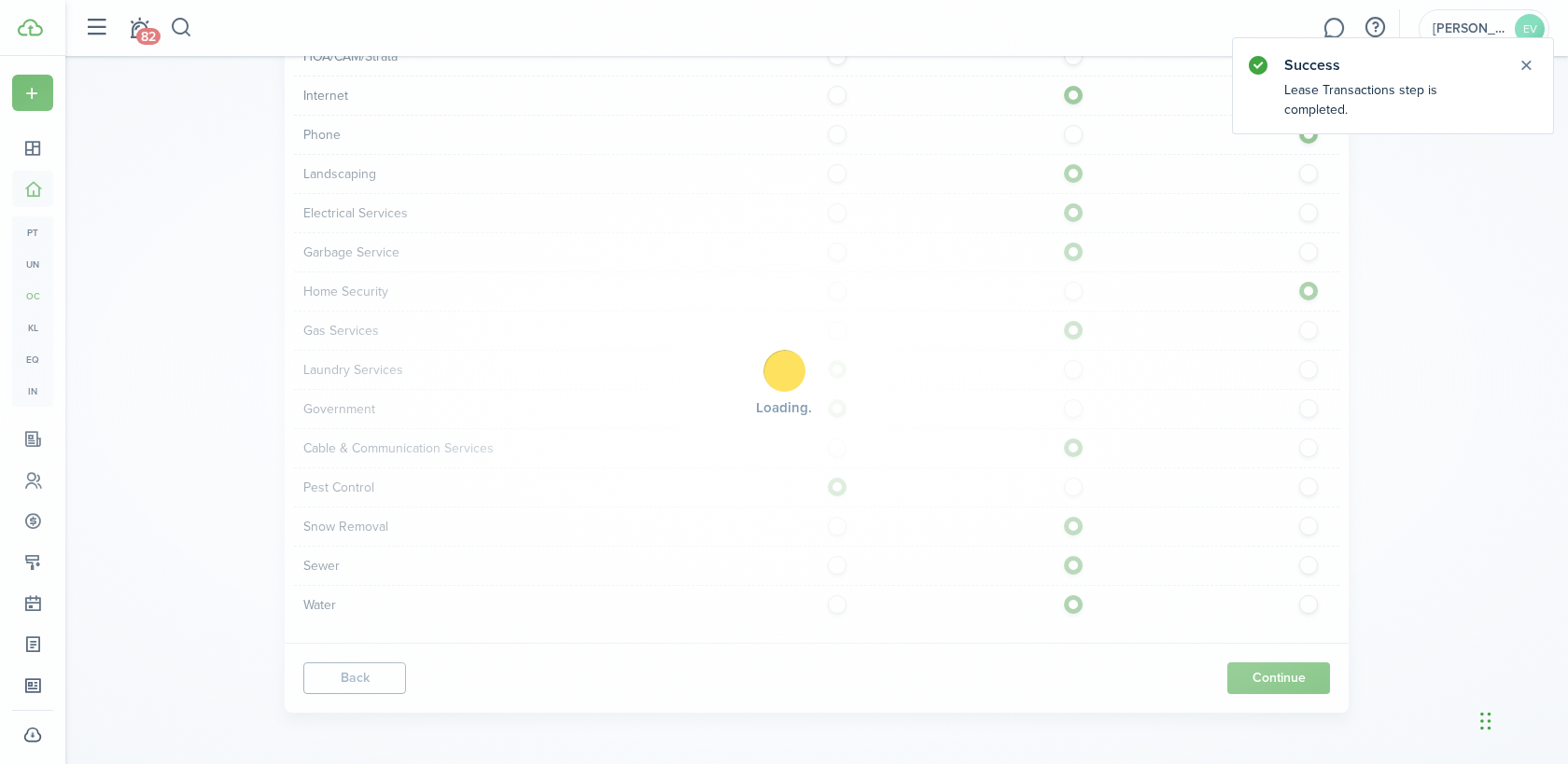
scroll to position [0, 0]
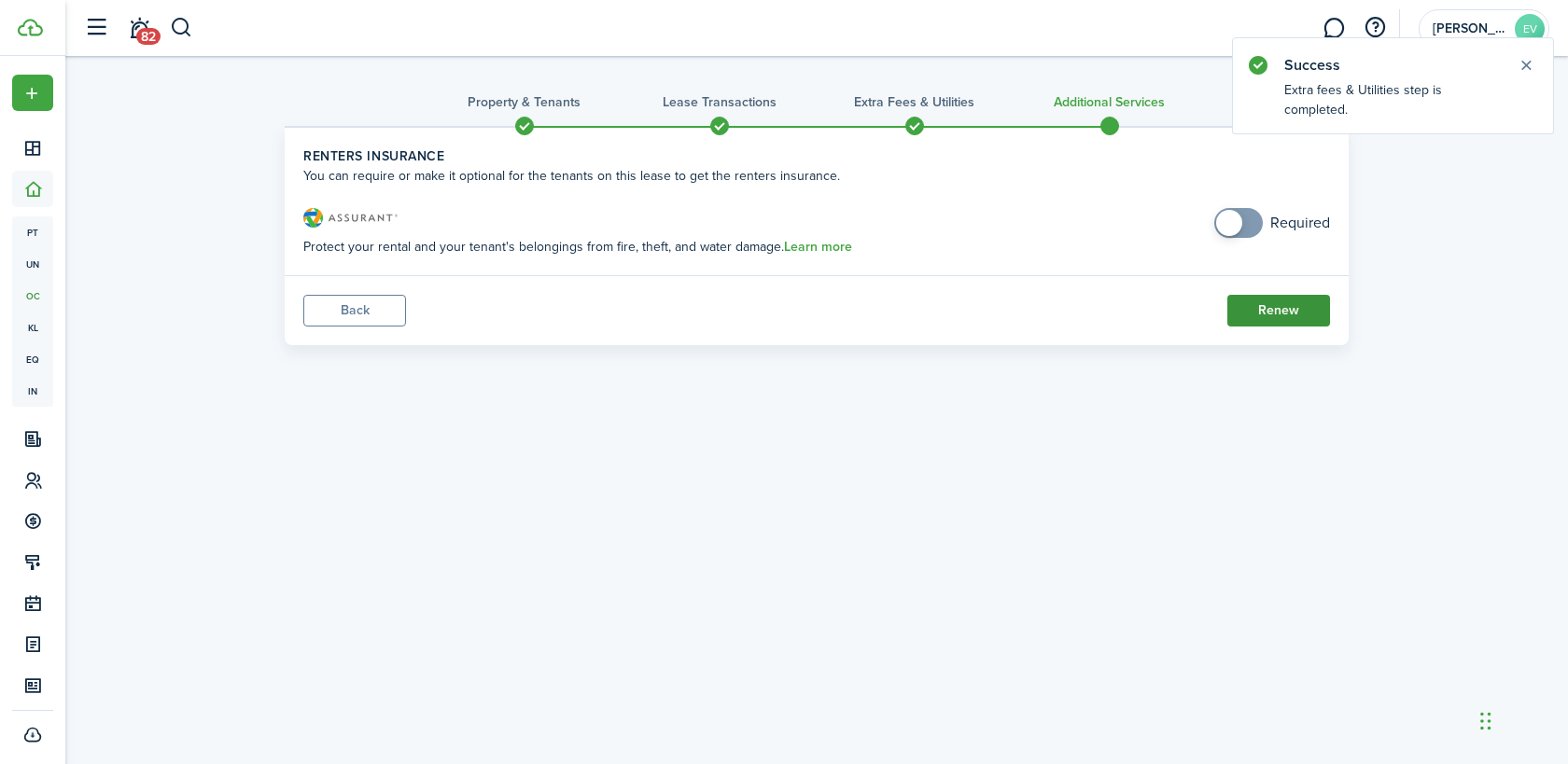
click at [1291, 307] on button "Renew" at bounding box center [1278, 310] width 103 height 32
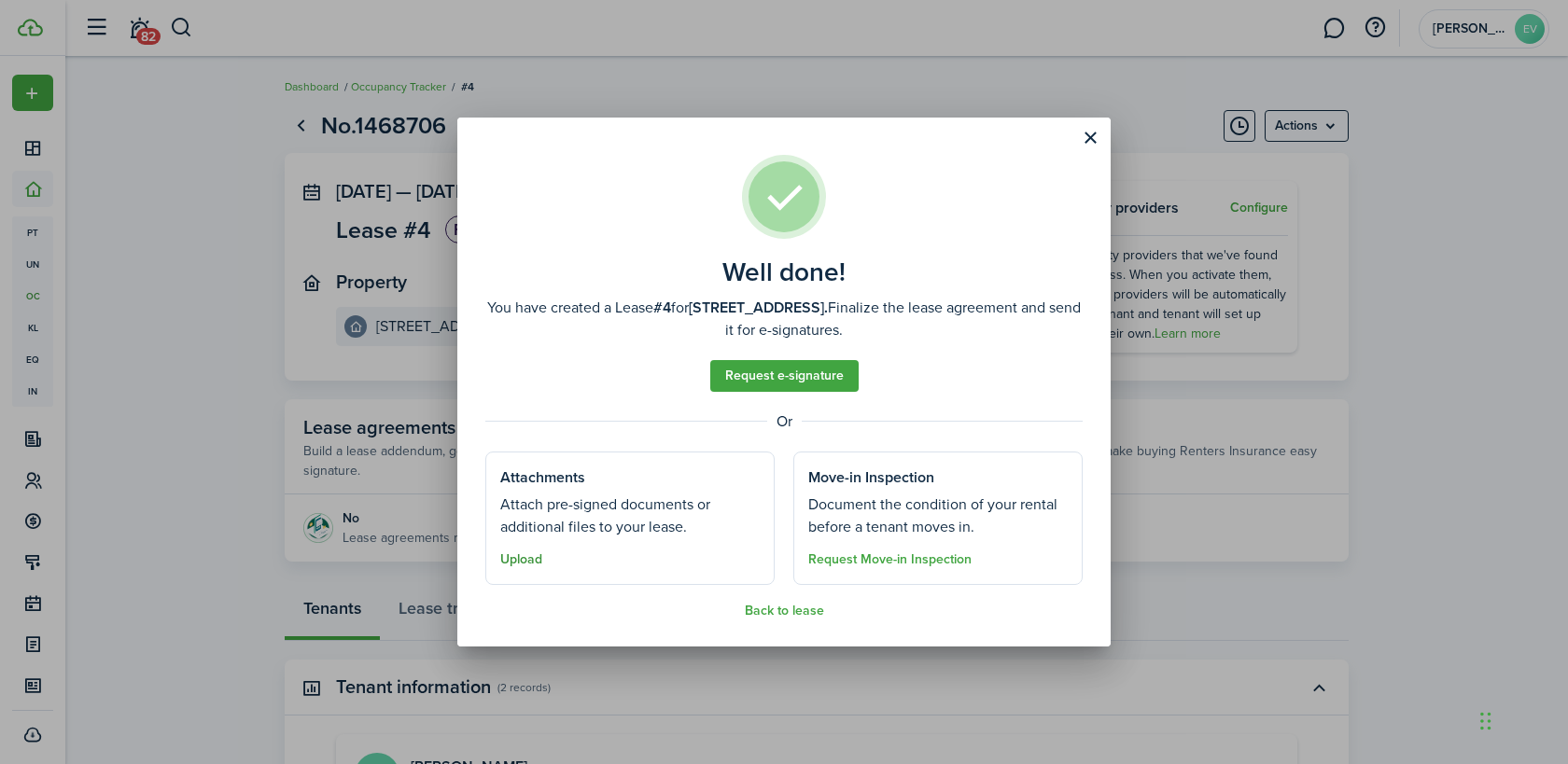
click at [528, 562] on button "Upload" at bounding box center [522, 560] width 42 height 15
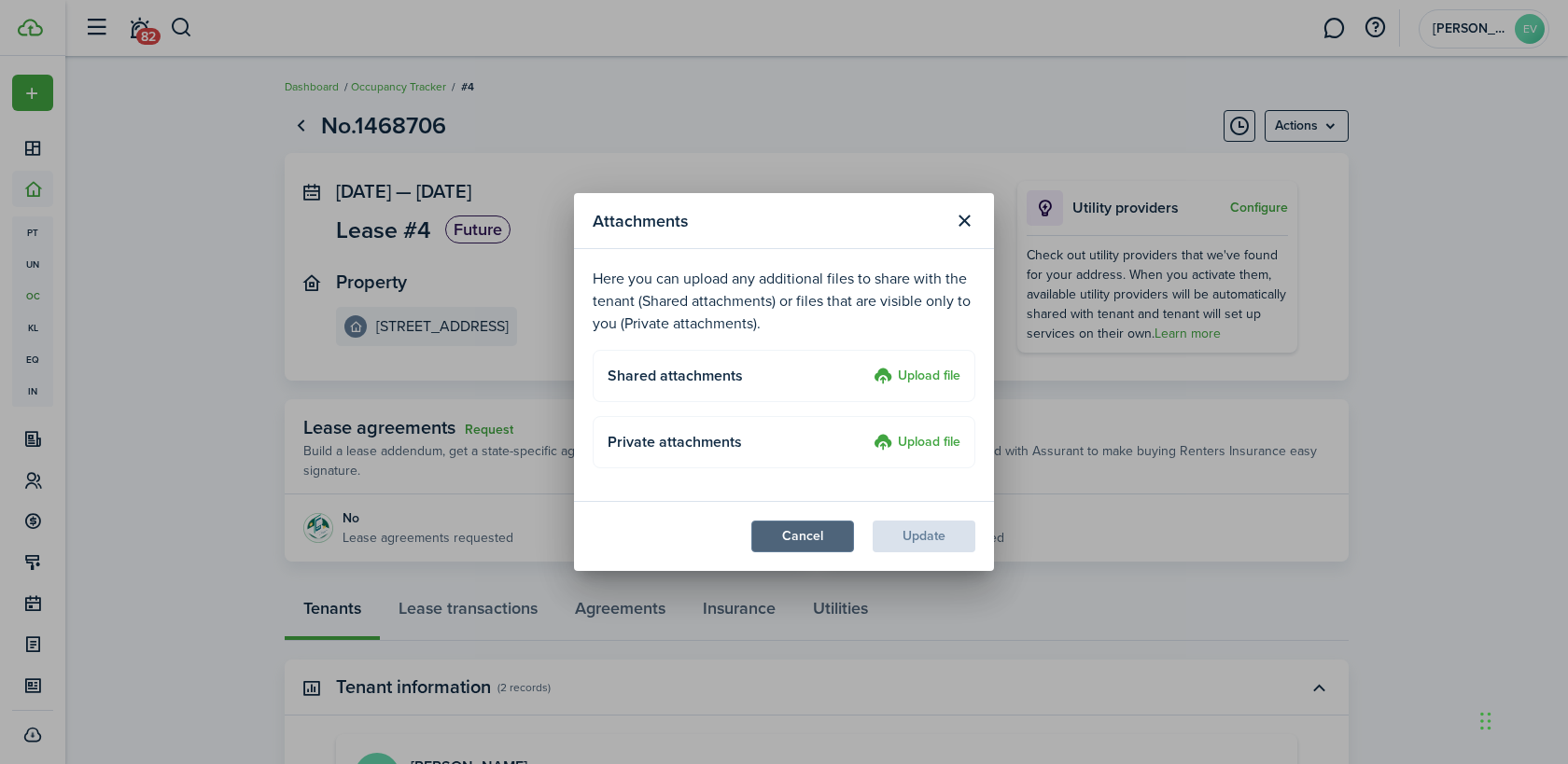
click at [783, 529] on button "Cancel" at bounding box center [803, 536] width 103 height 32
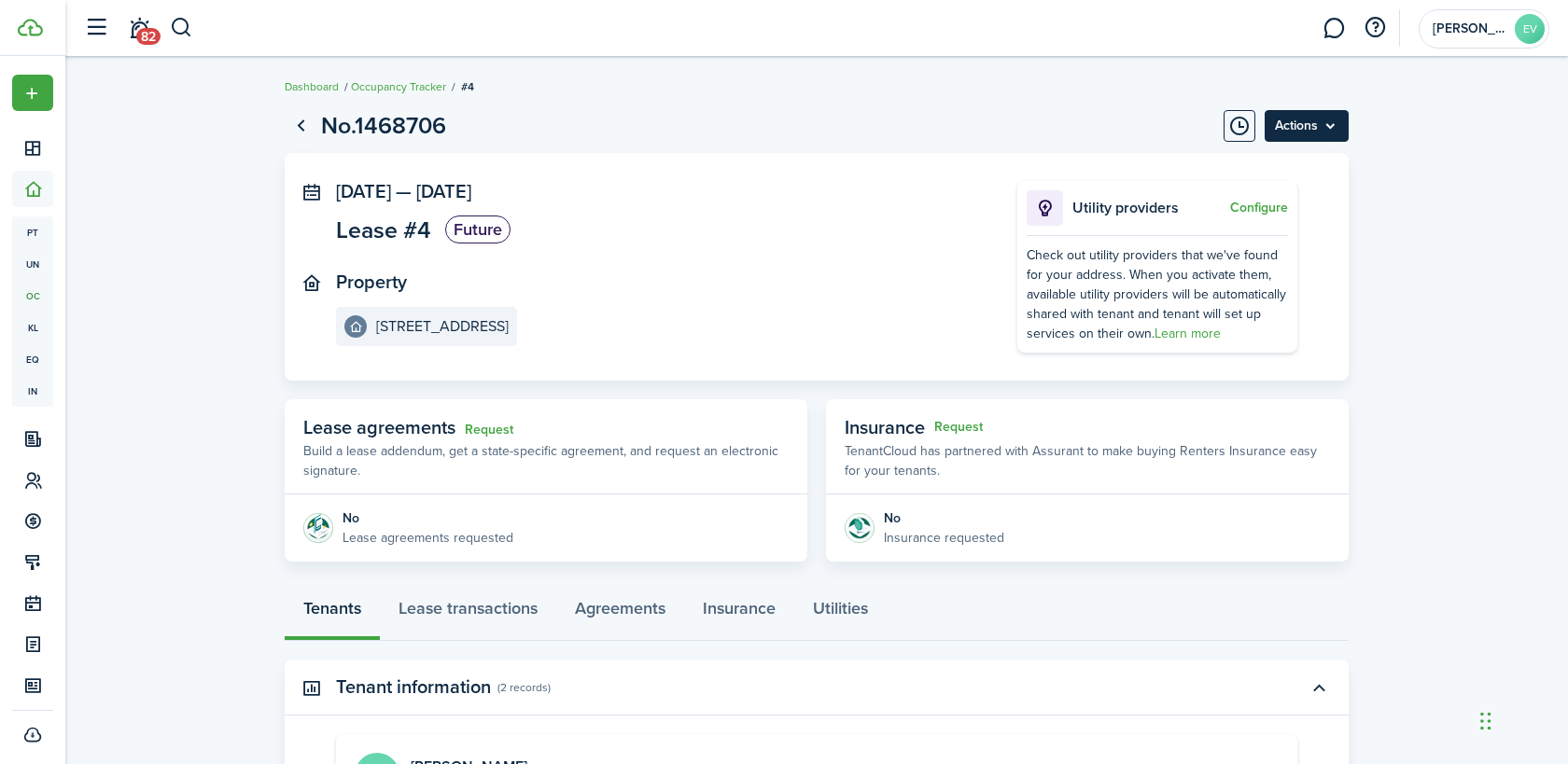
click at [1339, 130] on menu-btn "Actions" at bounding box center [1306, 125] width 84 height 32
click at [919, 123] on page-view-header "No.1468706 Actions" at bounding box center [816, 125] width 1064 height 36
click at [366, 518] on div "No" at bounding box center [427, 518] width 170 height 19
click at [480, 427] on link "Request" at bounding box center [489, 430] width 48 height 15
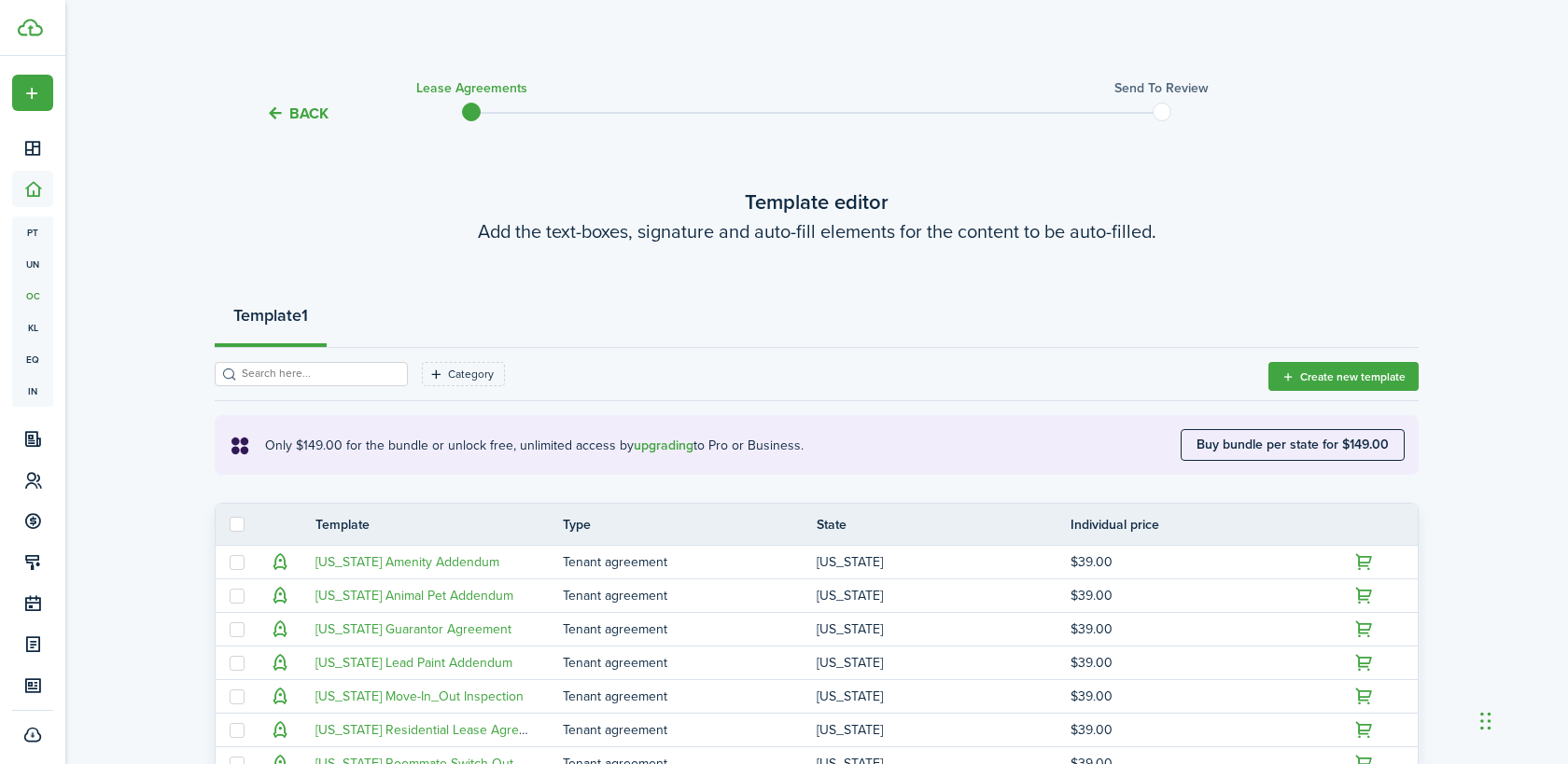
click at [312, 120] on button "Back" at bounding box center [296, 114] width 63 height 19
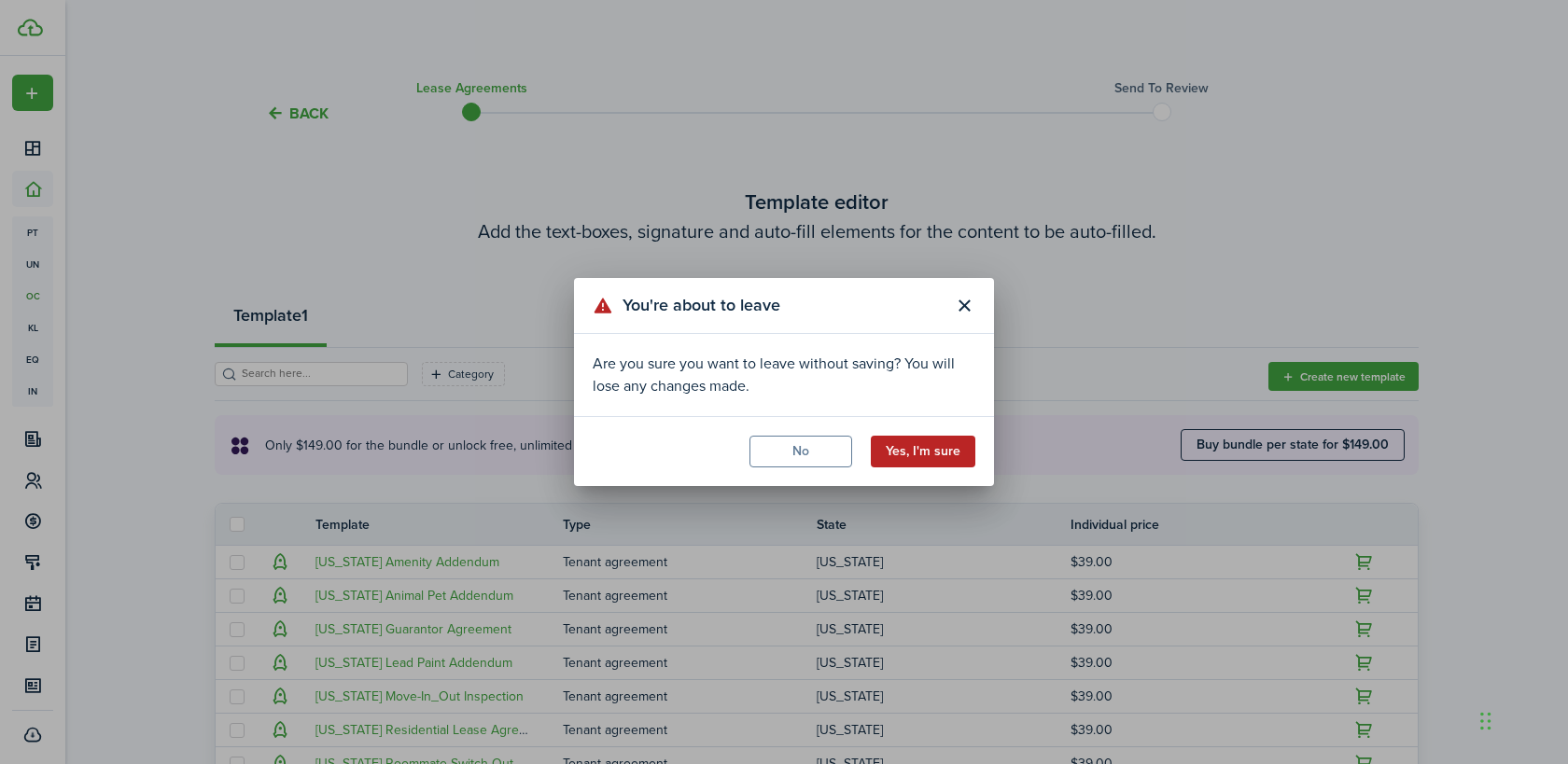
click at [922, 454] on button "Yes, I'm sure" at bounding box center [923, 451] width 105 height 32
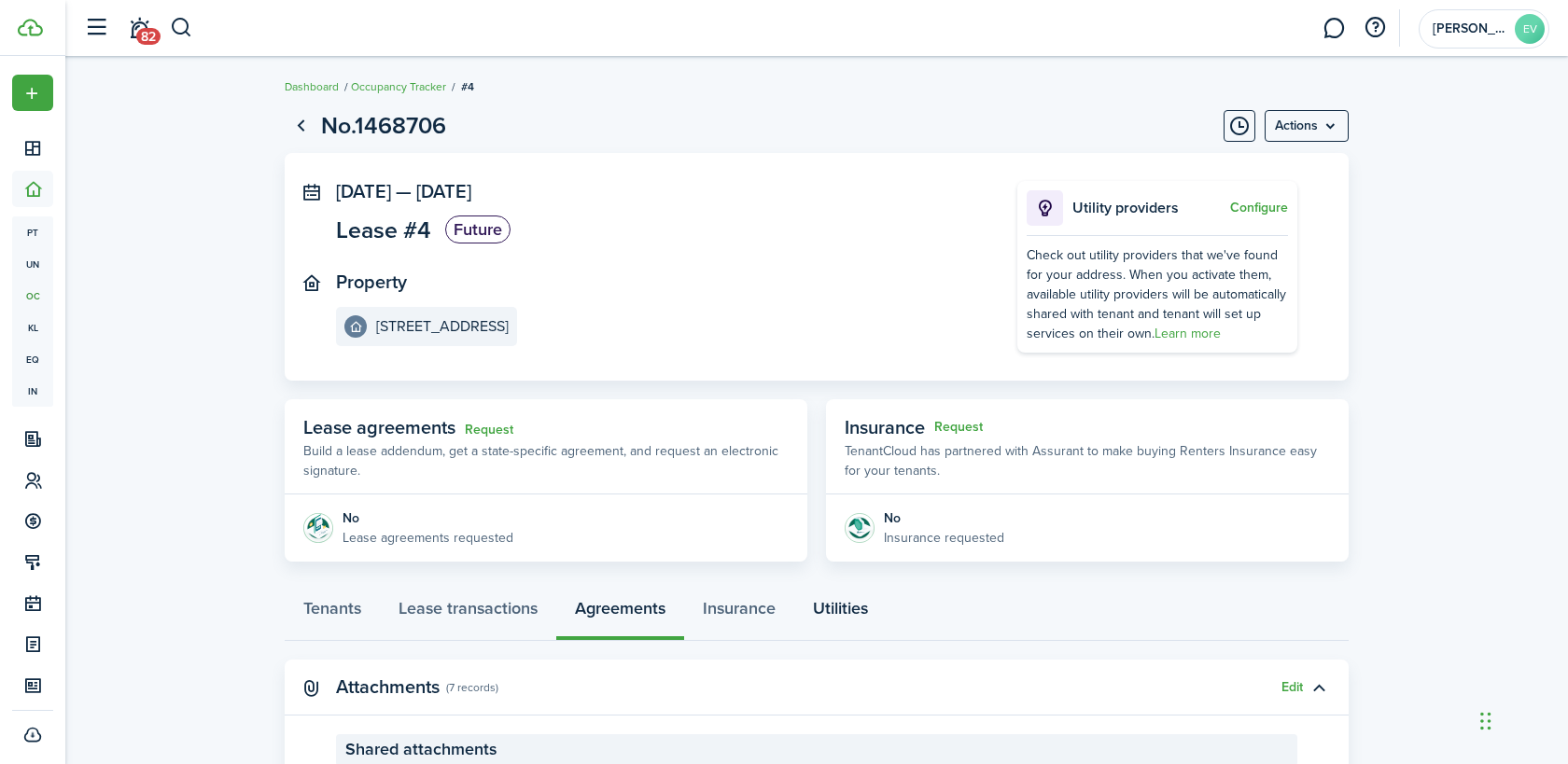
click at [881, 595] on link "Utilities" at bounding box center [840, 613] width 92 height 56
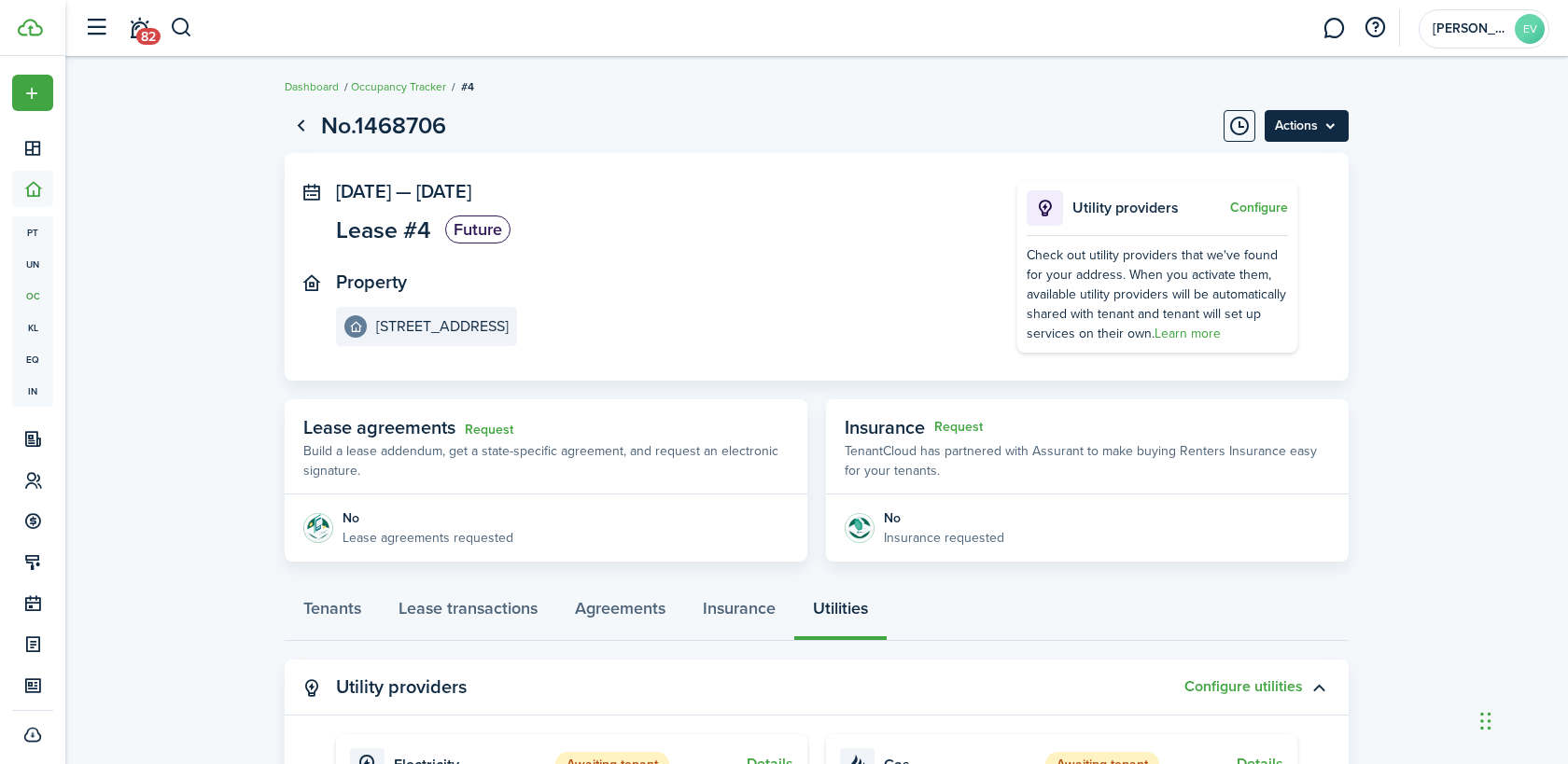
click at [1339, 115] on menu-btn "Actions" at bounding box center [1306, 125] width 84 height 32
click at [1435, 281] on lease-view "No.1468706 Actions [DATE] — [DATE] Lease #4 Future Property [STREET_ADDRESS] Ut…" at bounding box center [816, 686] width 1503 height 1175
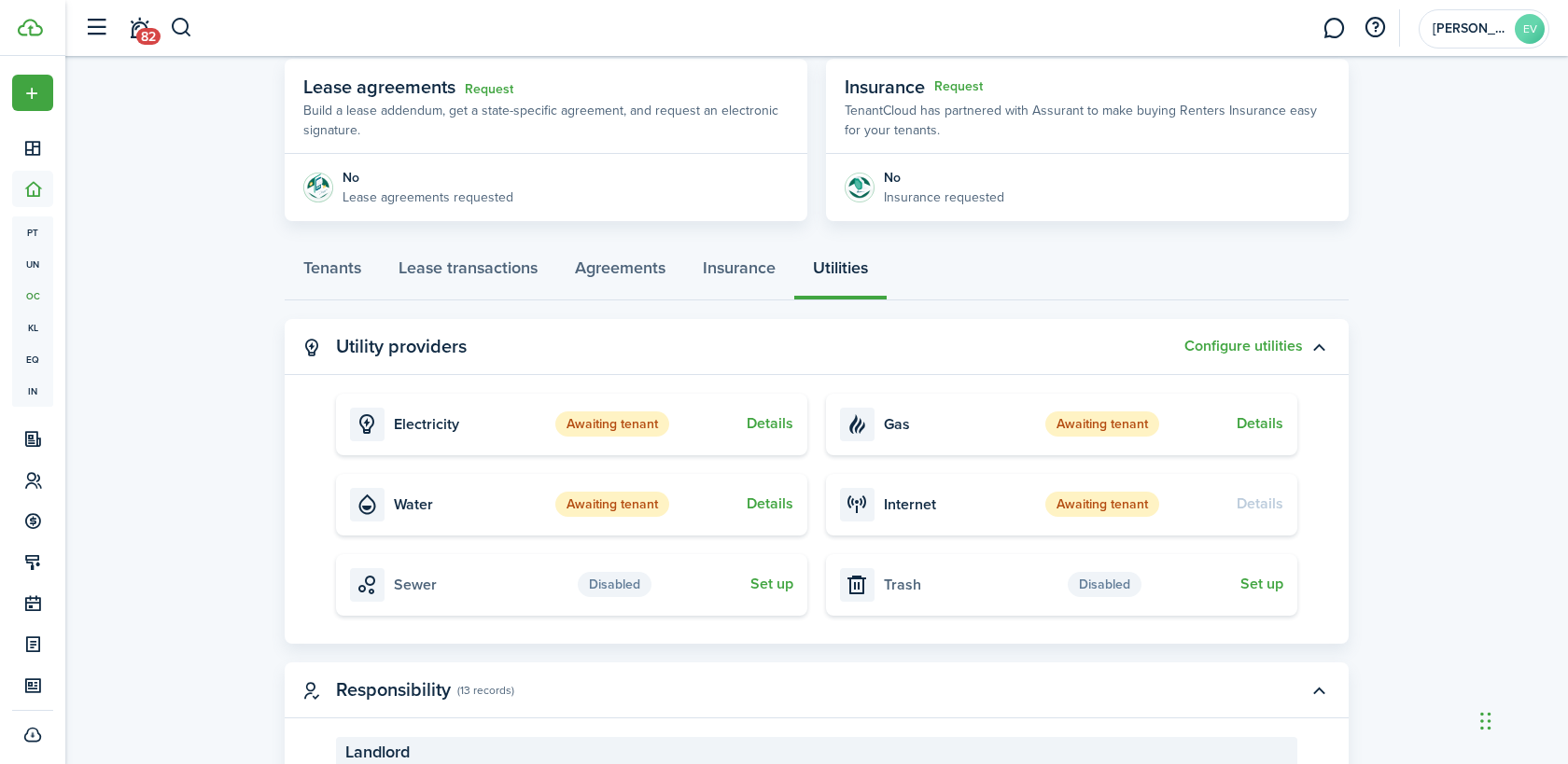
scroll to position [342, 0]
click at [610, 273] on link "Agreements" at bounding box center [620, 271] width 128 height 56
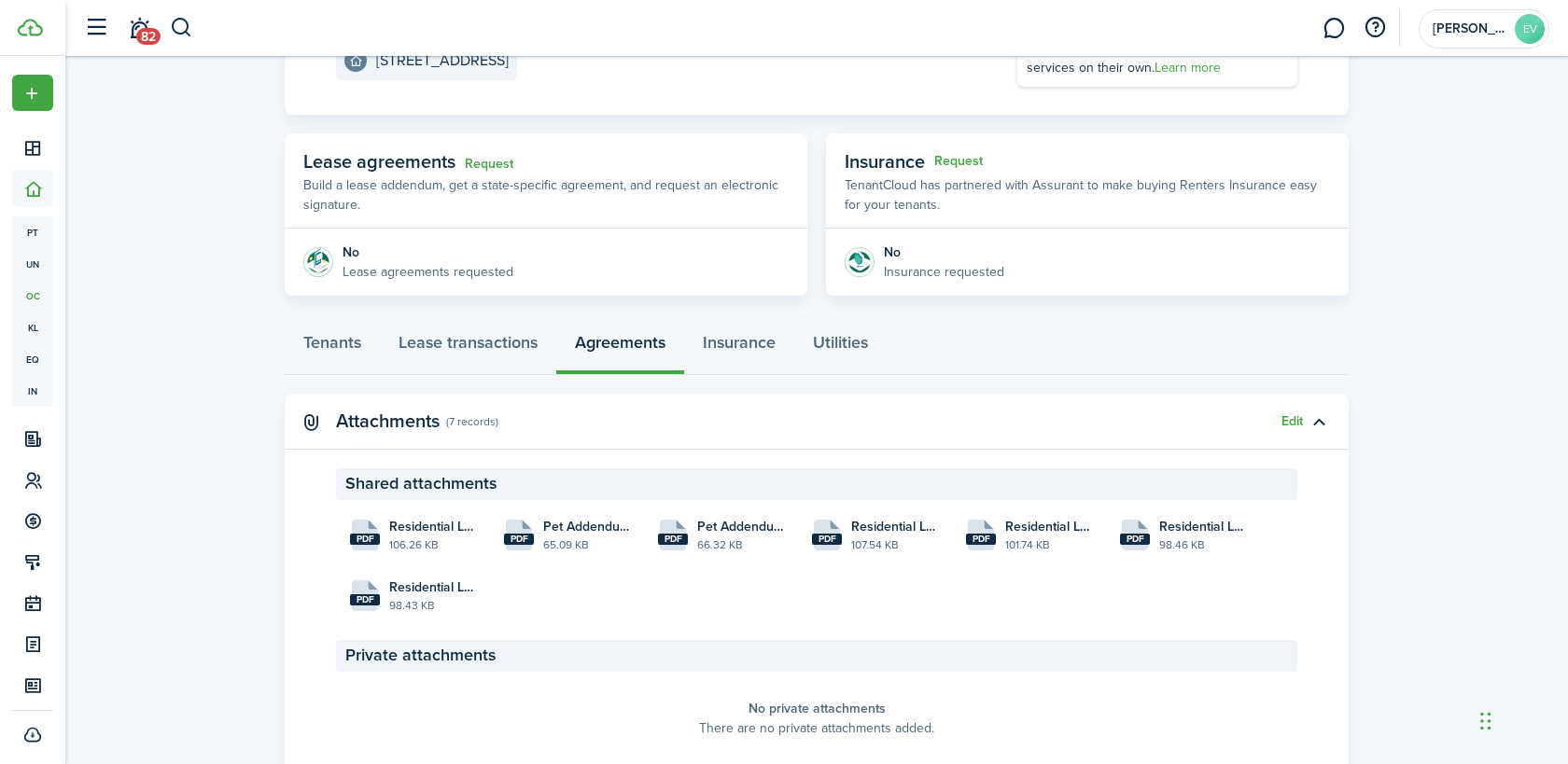
scroll to position [336, 0]
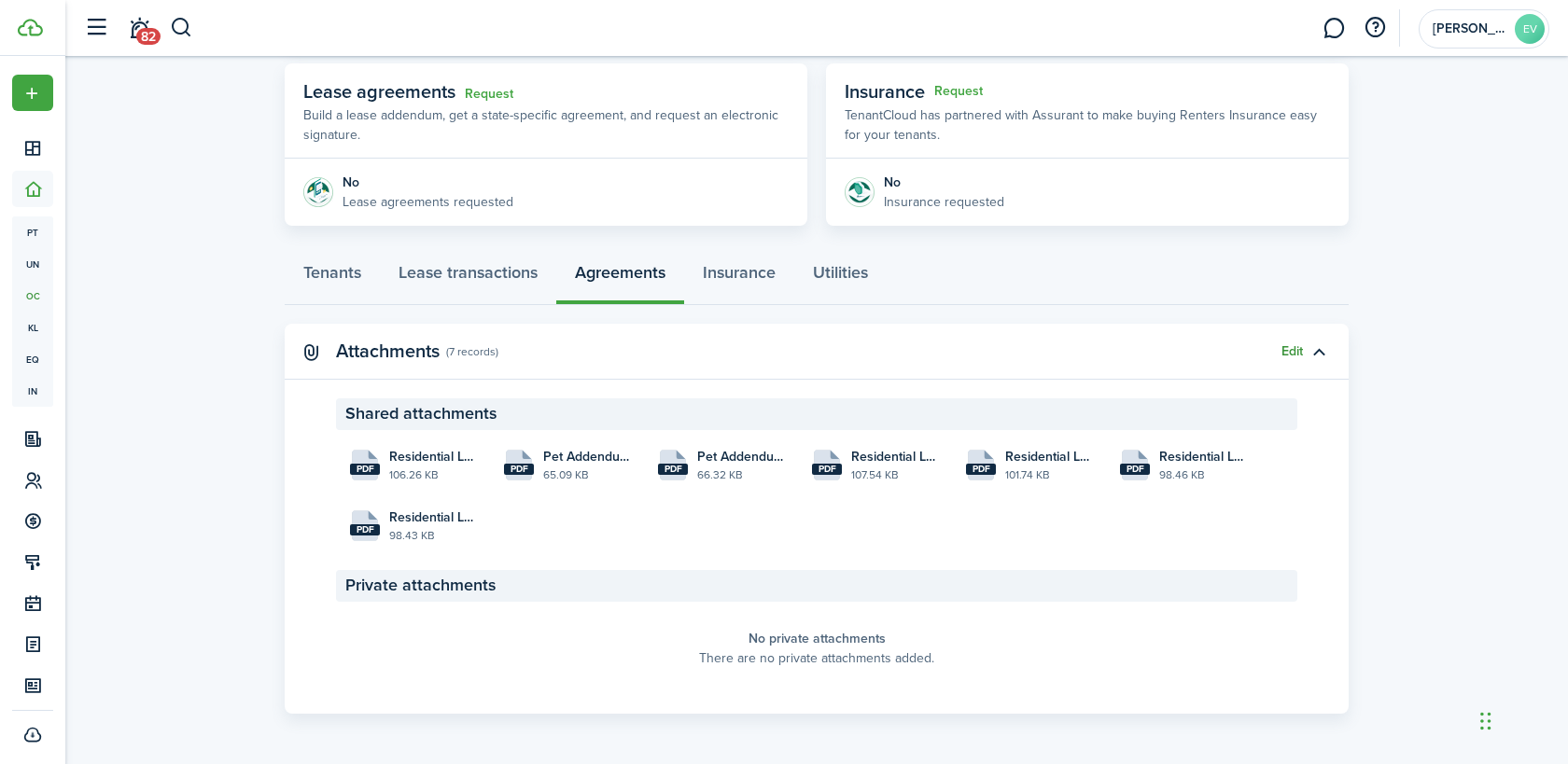
click at [1289, 354] on button "Edit" at bounding box center [1292, 352] width 21 height 15
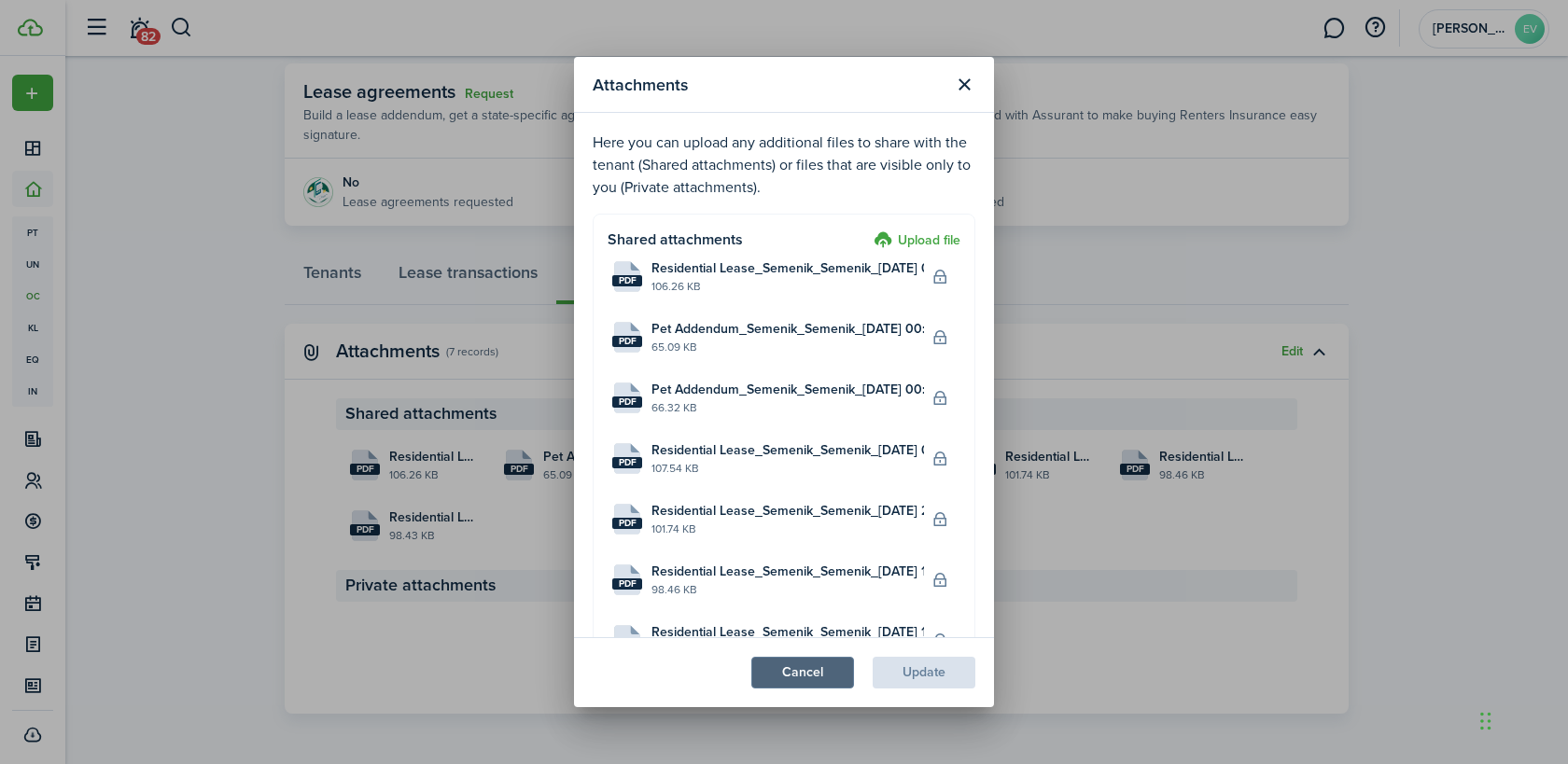
click at [807, 672] on button "Cancel" at bounding box center [803, 673] width 103 height 32
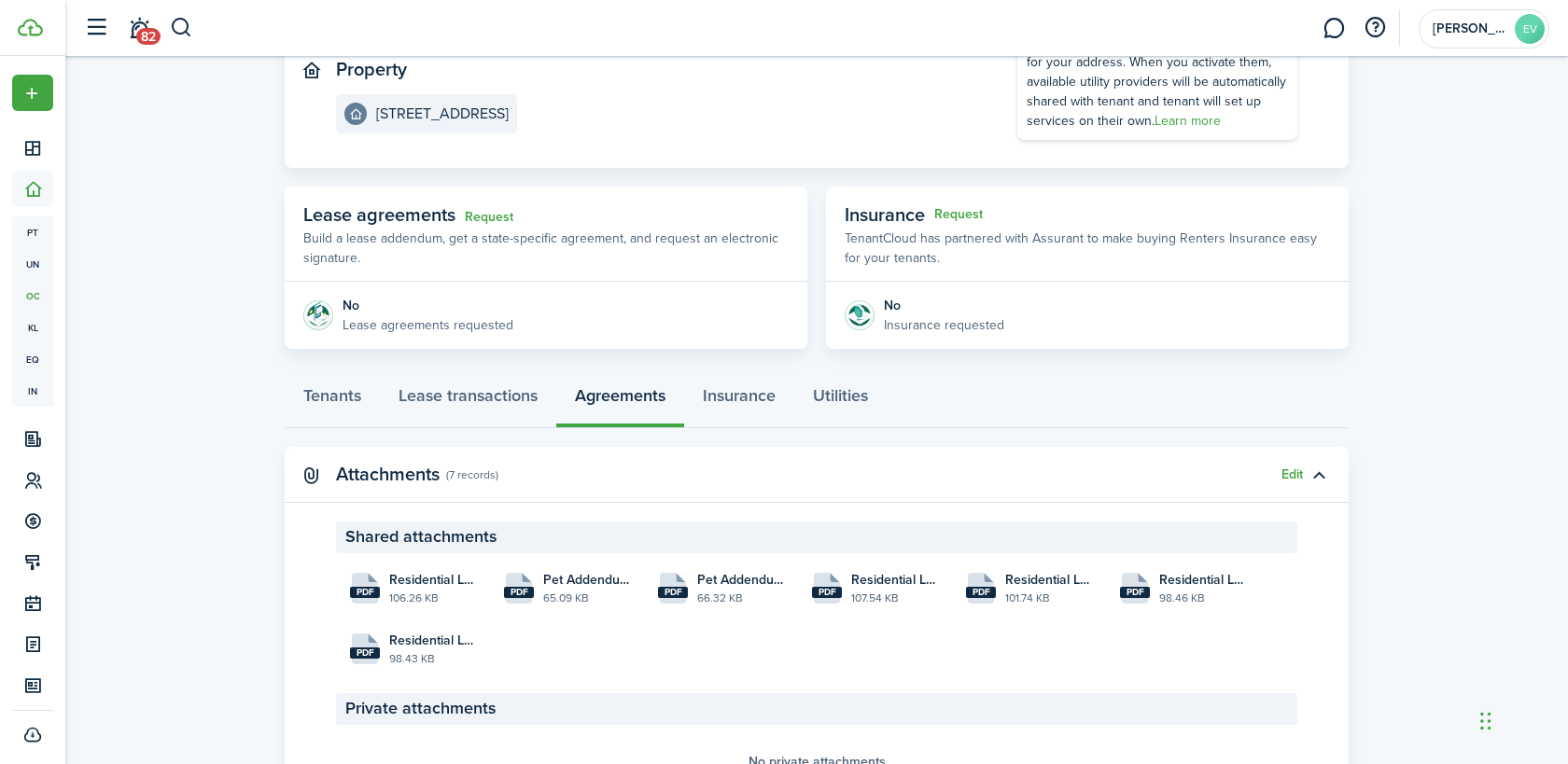
scroll to position [182, 0]
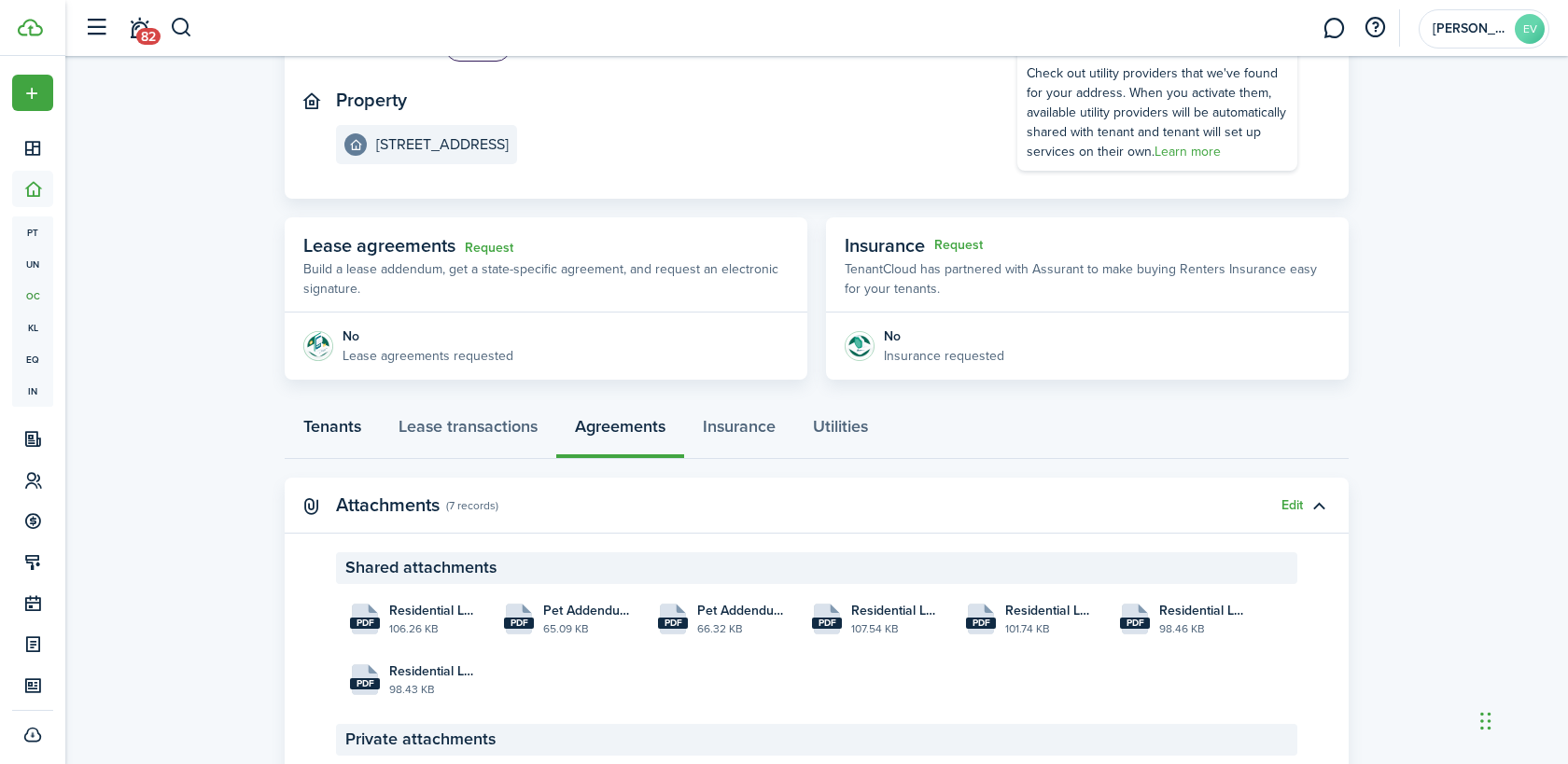
click at [347, 431] on link "Tenants" at bounding box center [332, 431] width 95 height 56
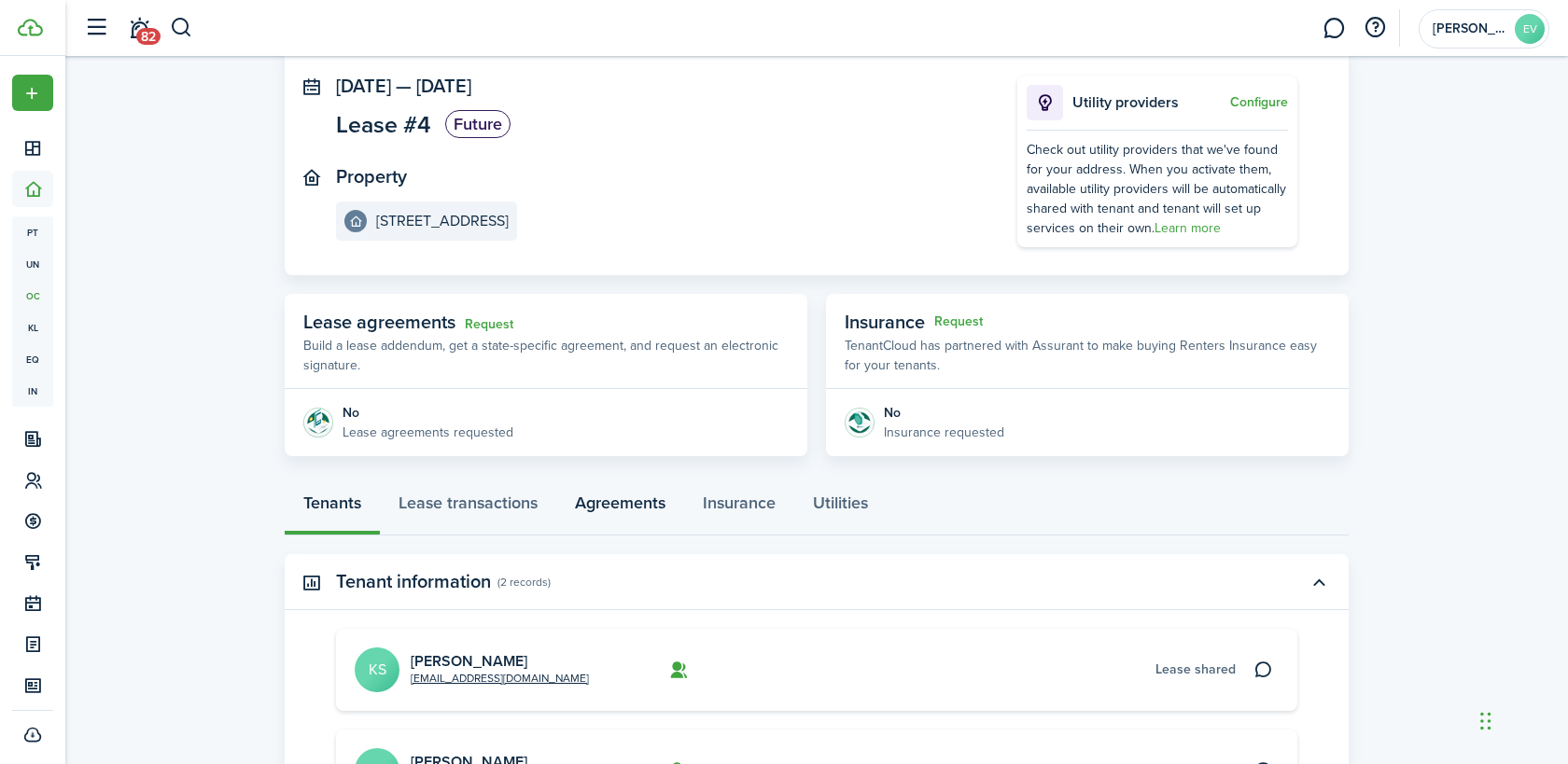
scroll to position [119, 0]
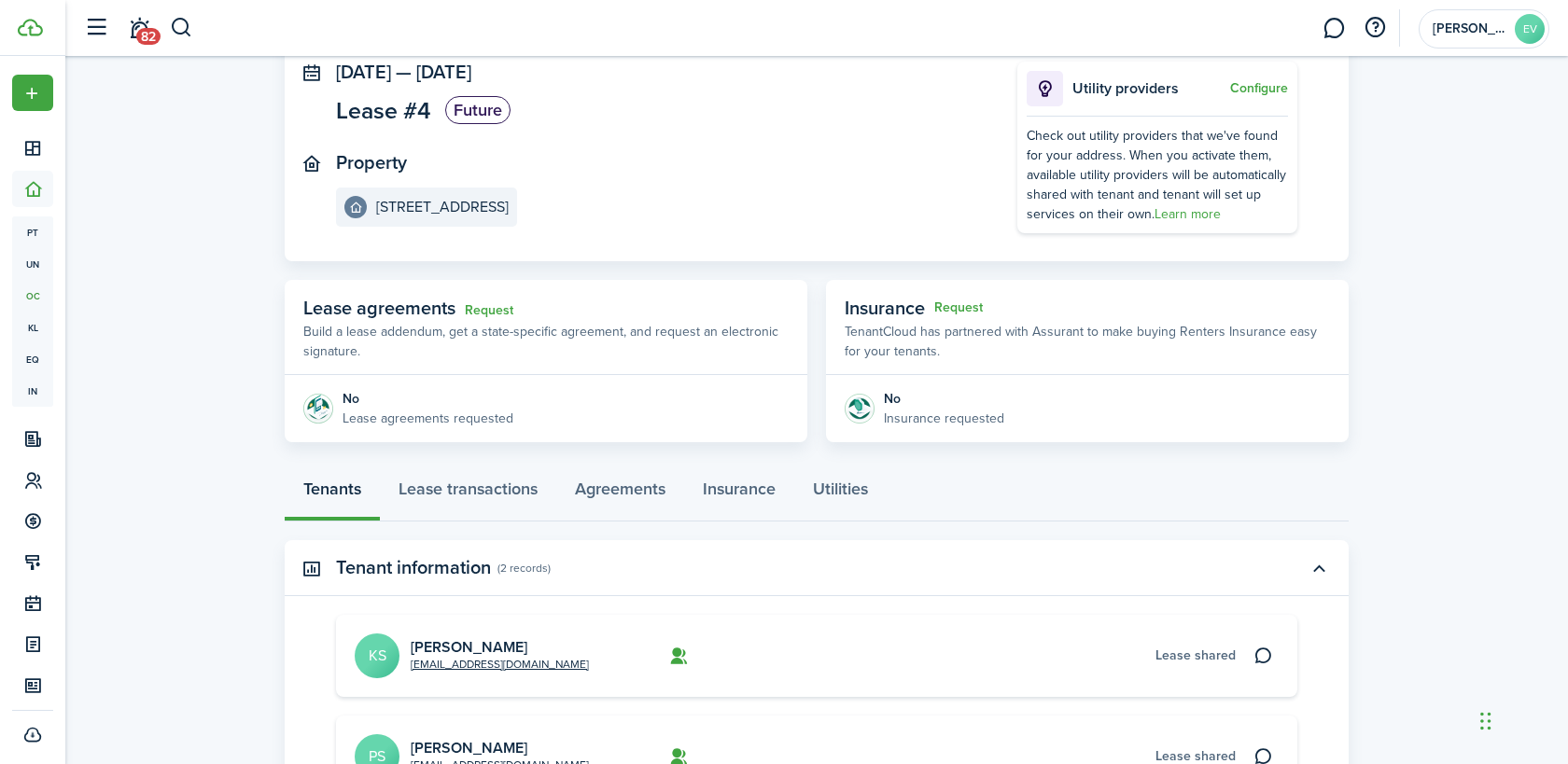
click at [352, 395] on div "No" at bounding box center [427, 398] width 170 height 19
click at [491, 311] on link "Request" at bounding box center [489, 311] width 48 height 15
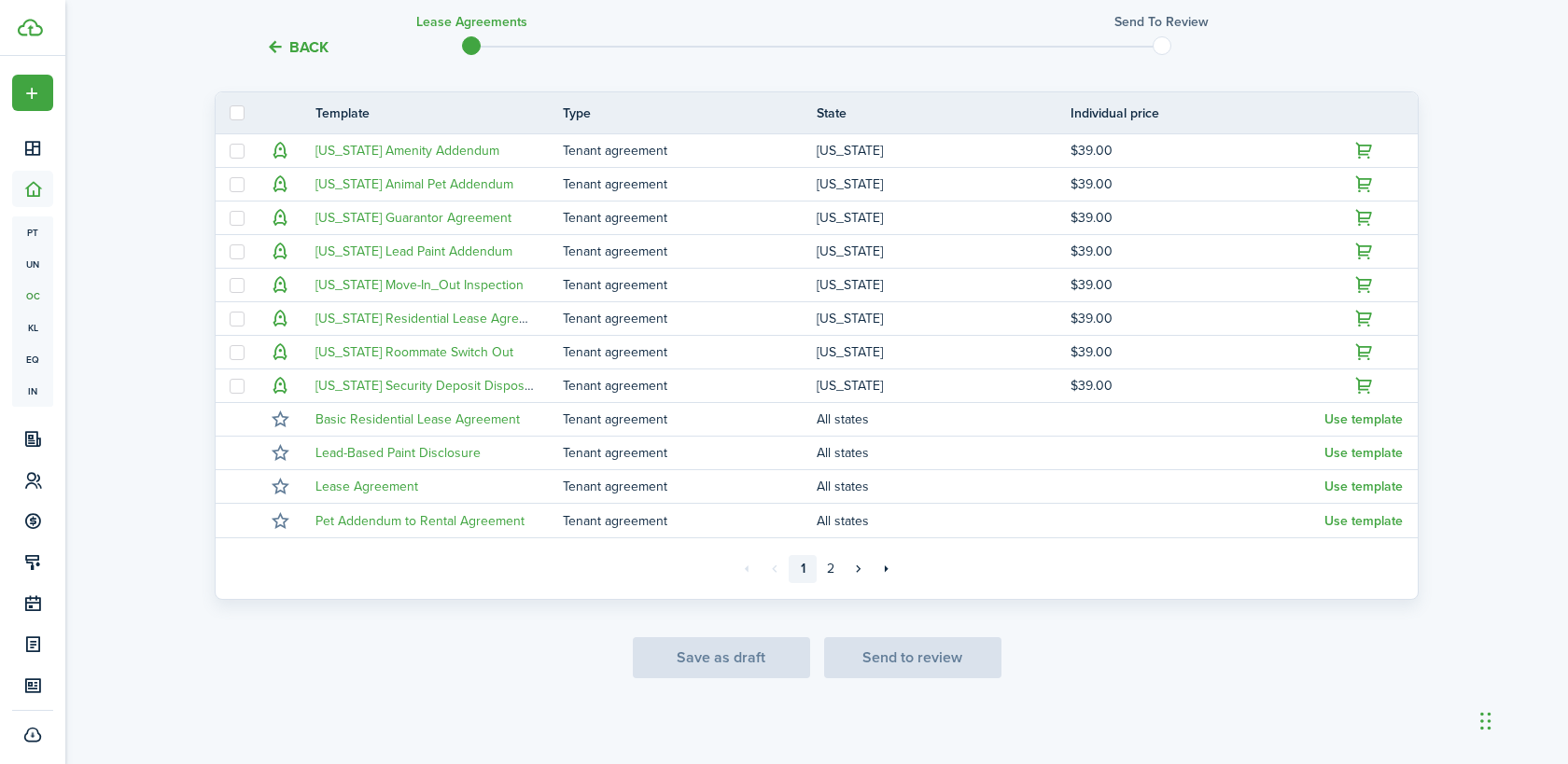
scroll to position [415, 0]
click at [833, 568] on link "2" at bounding box center [830, 566] width 28 height 28
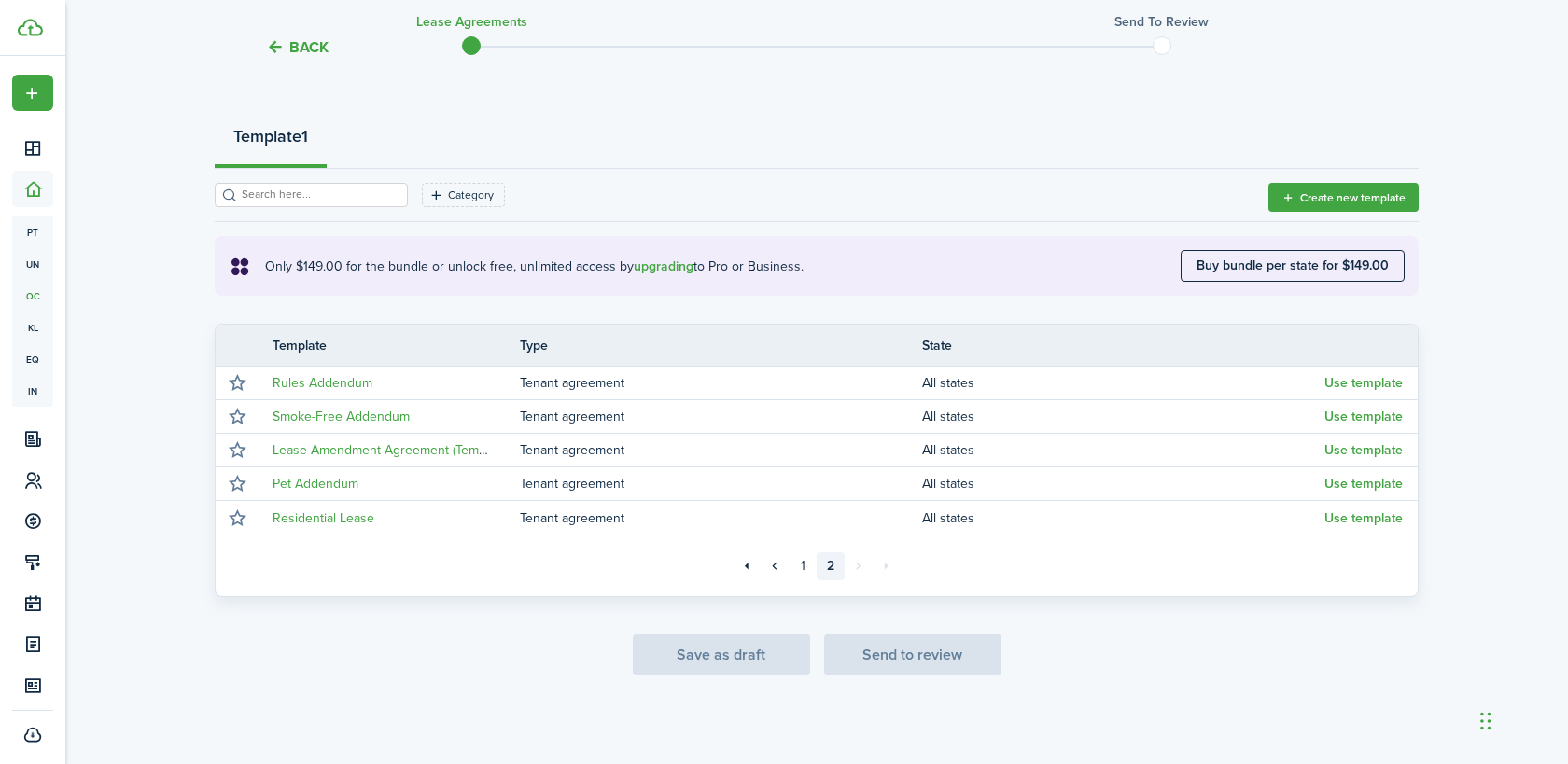
scroll to position [179, 0]
click at [347, 197] on input "search" at bounding box center [319, 194] width 165 height 17
click at [623, 179] on section "Template 1 Category Create new template Only $149.00 for the bundle or unlock f…" at bounding box center [816, 354] width 1204 height 484
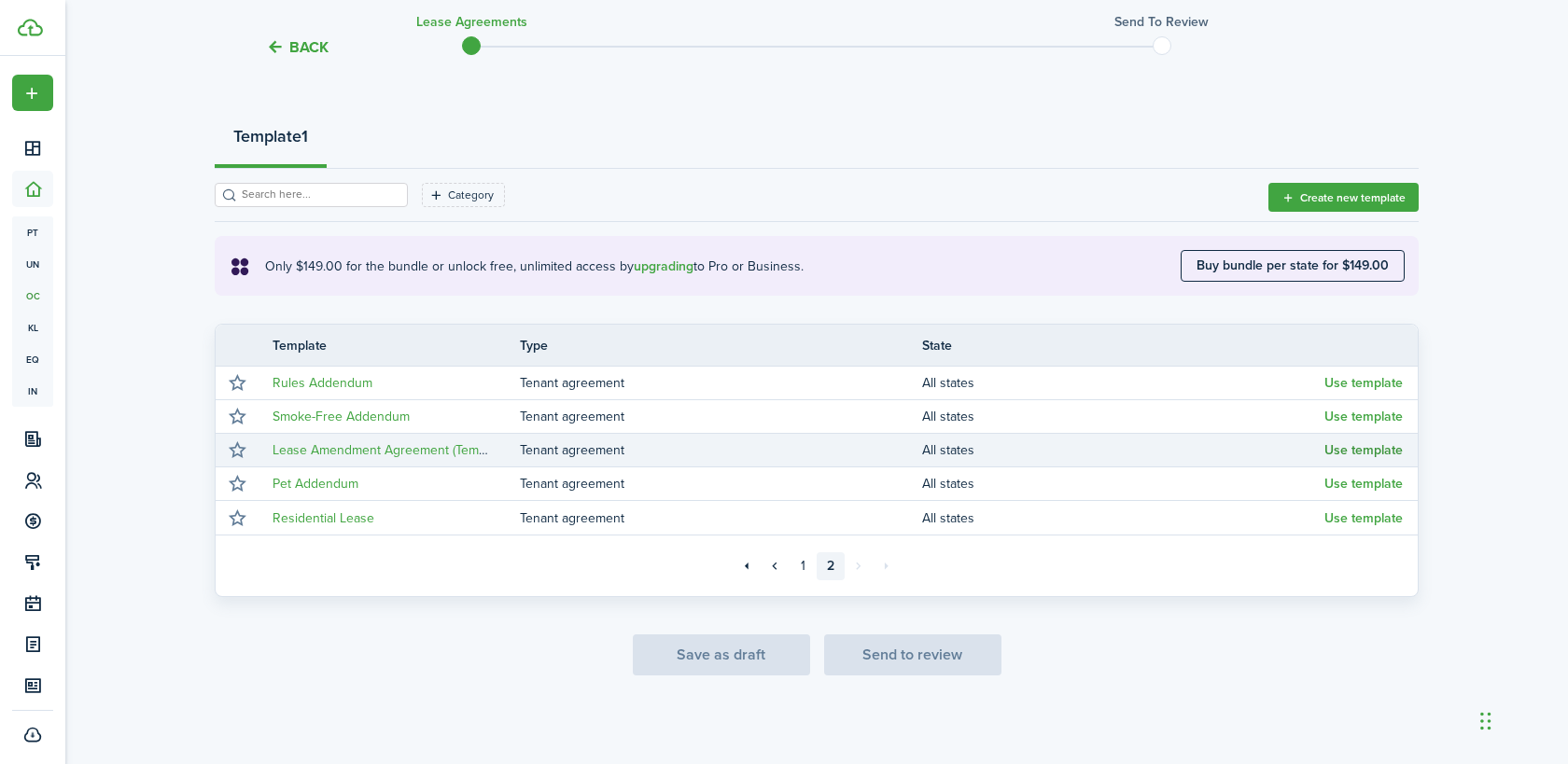
click at [1369, 449] on button "Use template" at bounding box center [1363, 451] width 78 height 15
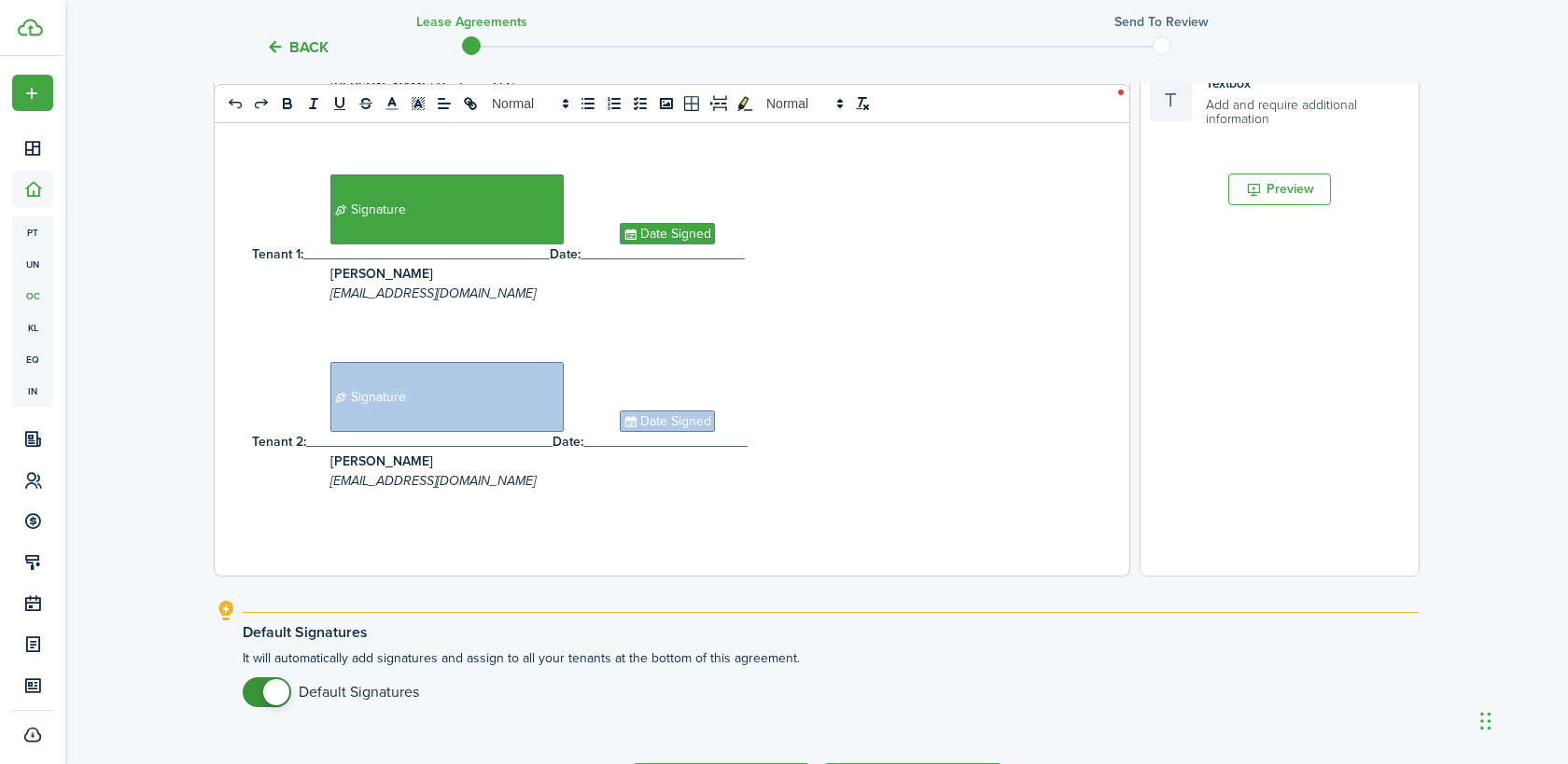
scroll to position [687, 0]
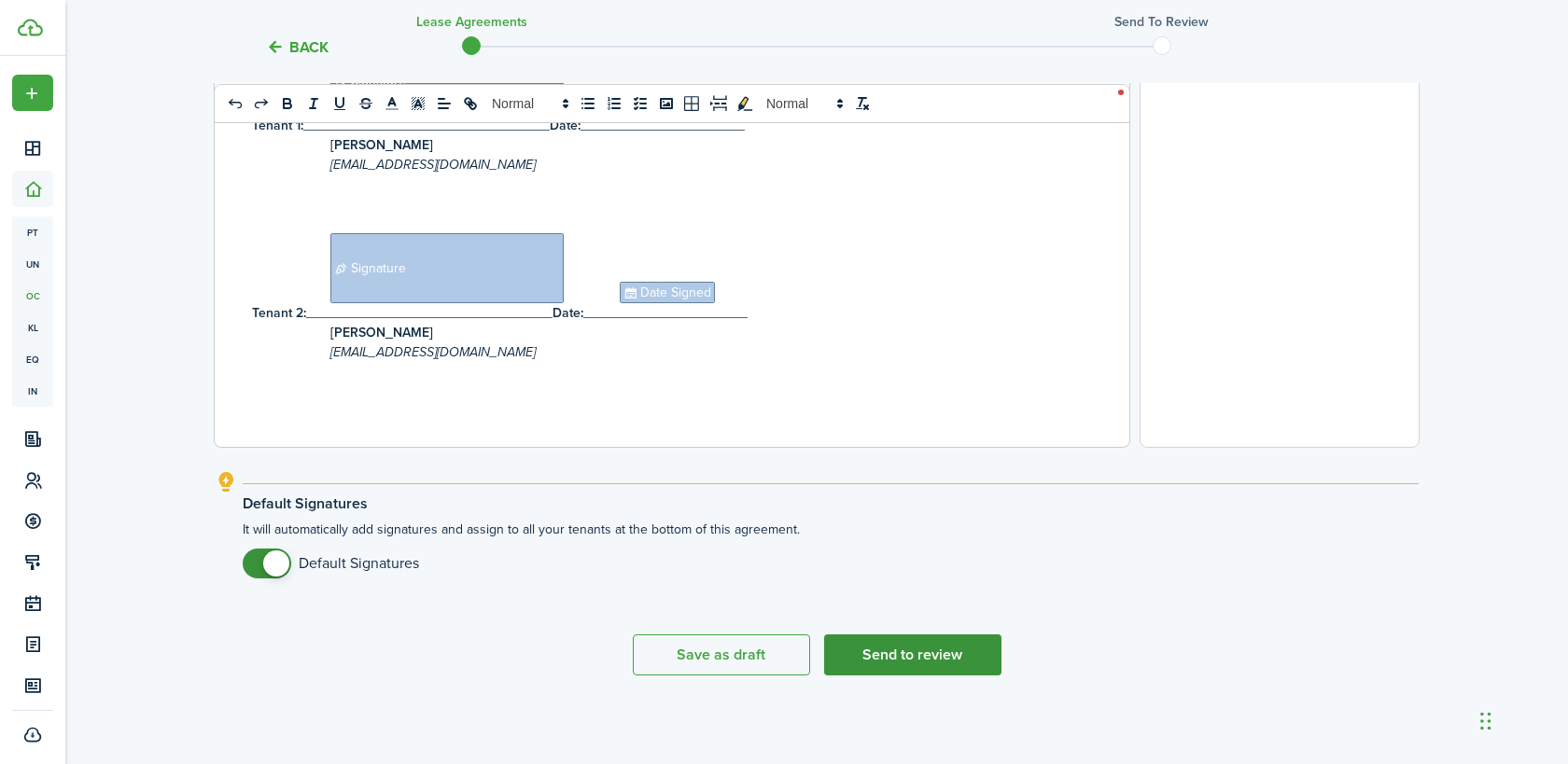
click at [921, 658] on button "Send to review" at bounding box center [913, 654] width 177 height 41
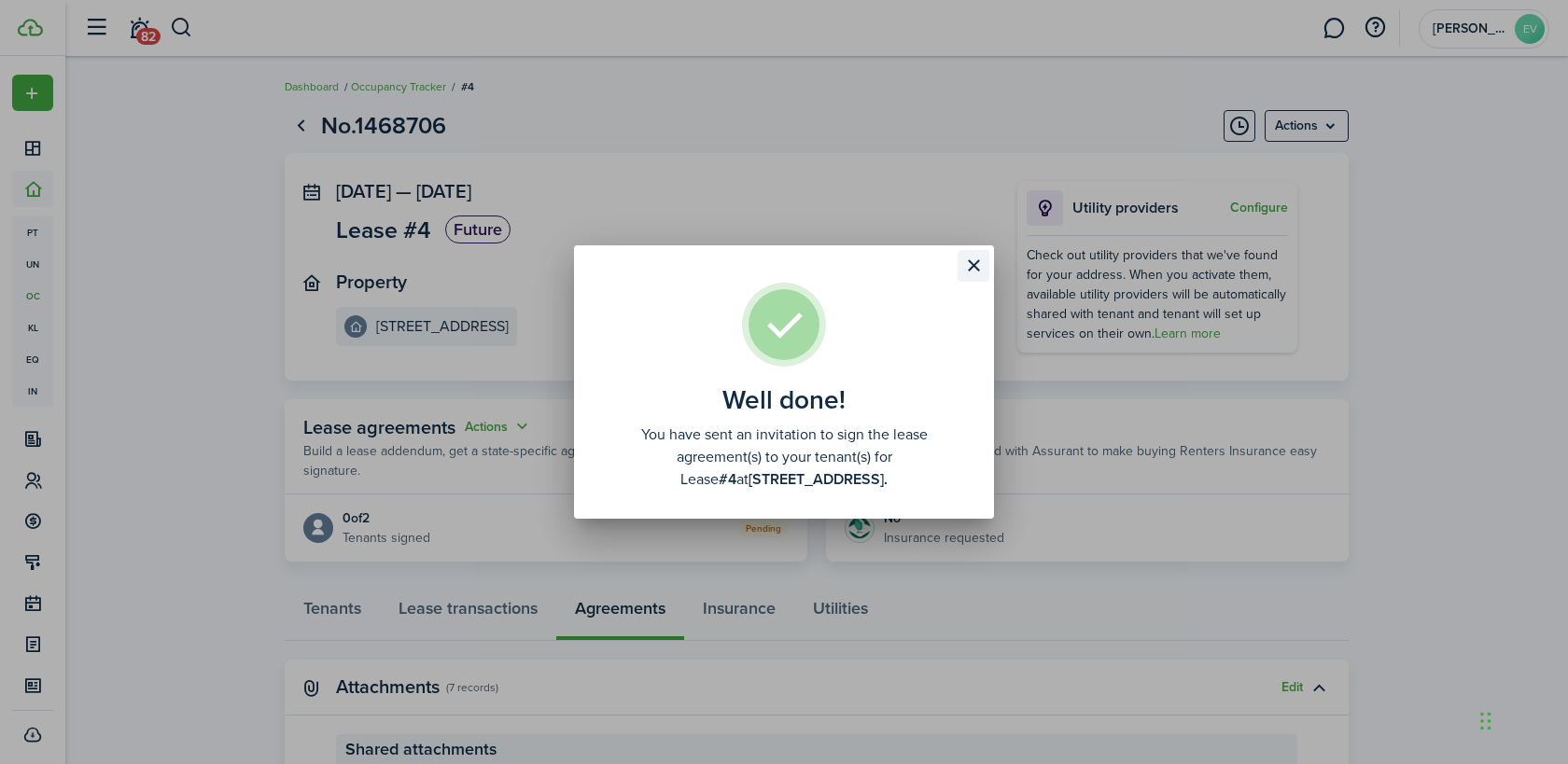
click at [975, 263] on button "Close modal" at bounding box center [973, 266] width 32 height 32
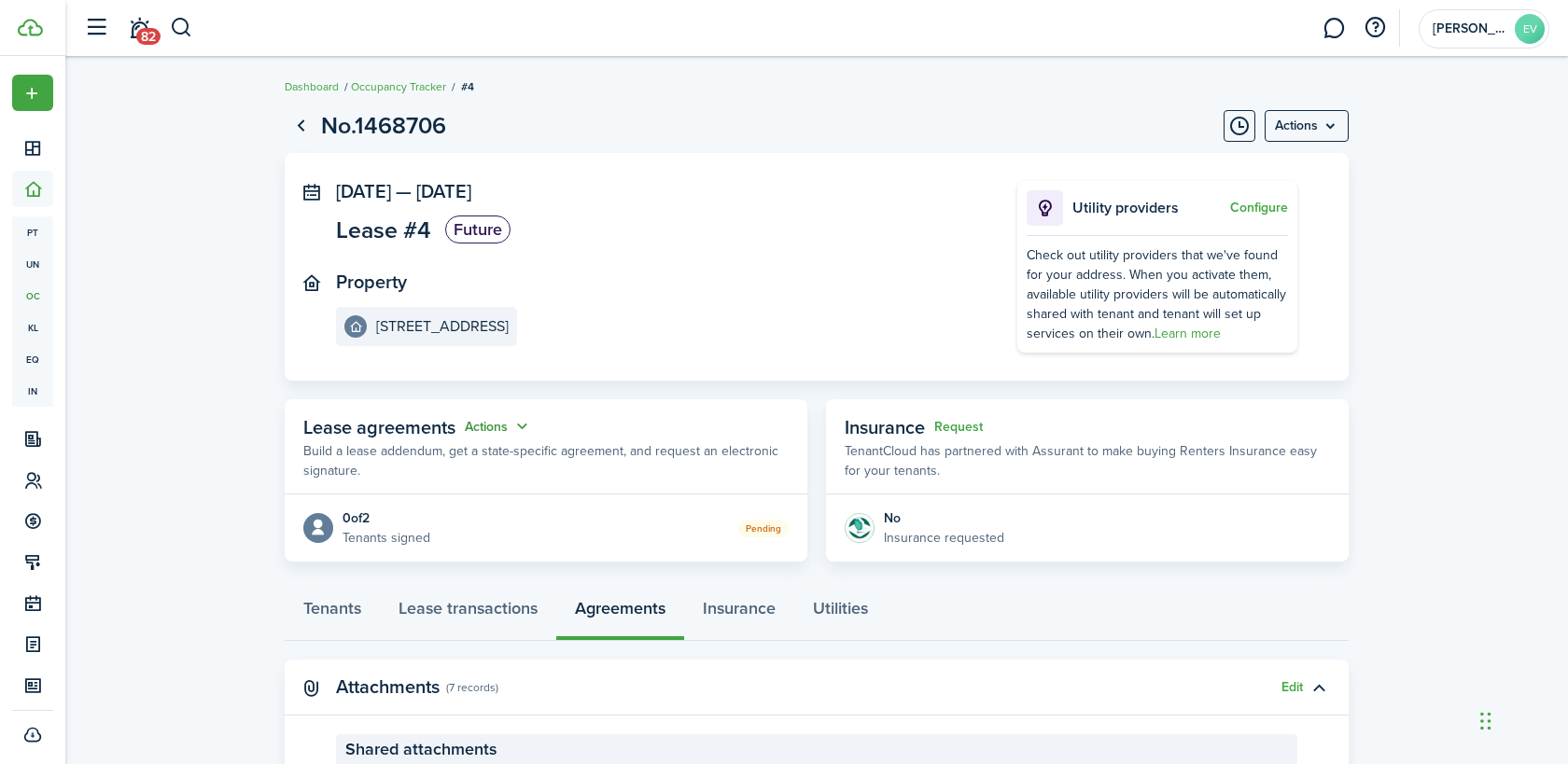
click at [518, 420] on button "Actions" at bounding box center [499, 426] width 67 height 21
click at [431, 468] on link "Edit" at bounding box center [452, 463] width 164 height 33
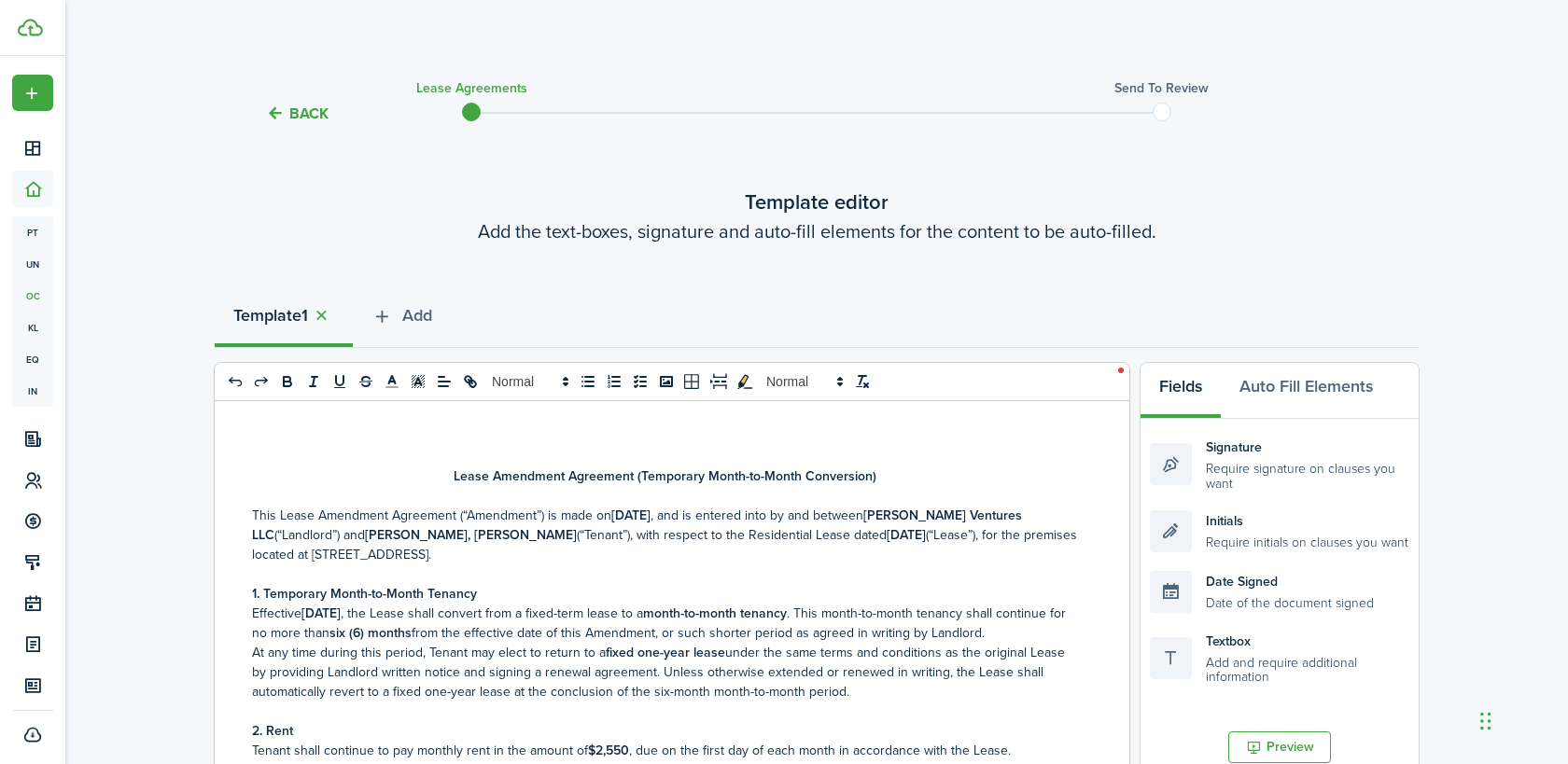
click at [303, 114] on button "Back" at bounding box center [296, 114] width 63 height 19
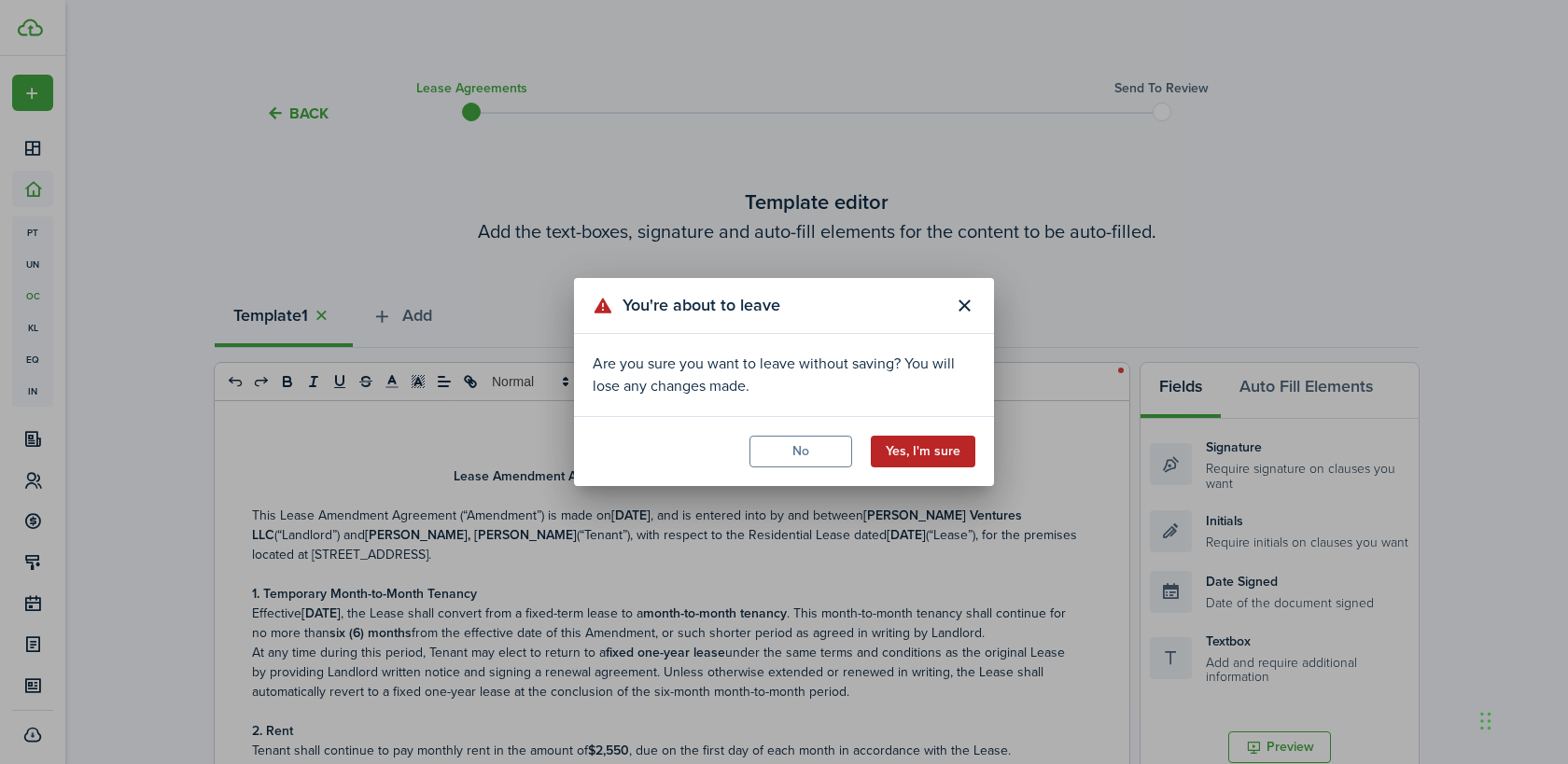
click at [906, 449] on button "Yes, I'm sure" at bounding box center [923, 451] width 105 height 32
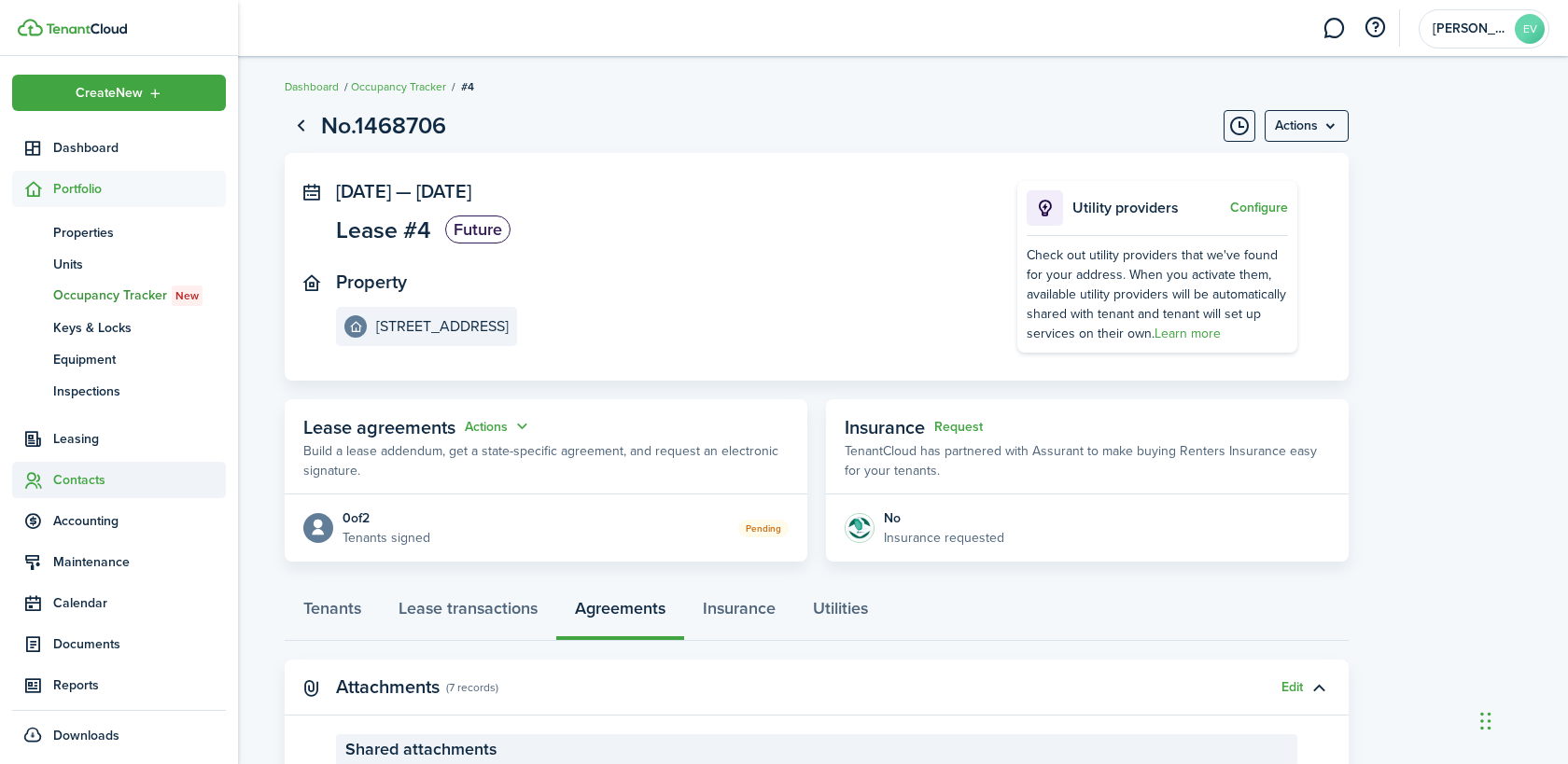
click at [60, 476] on span "Contacts" at bounding box center [139, 480] width 172 height 19
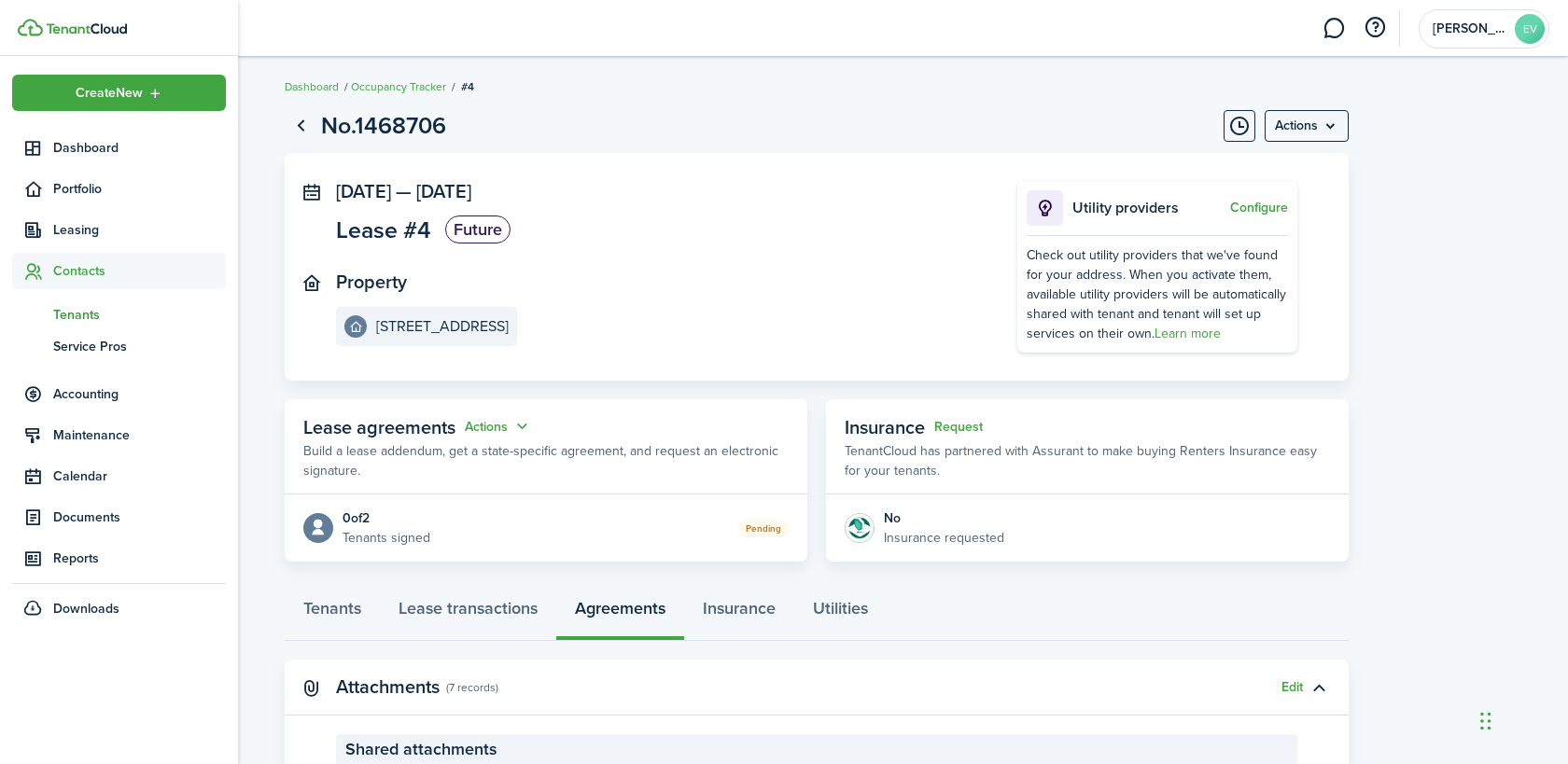
click at [72, 309] on span "Tenants" at bounding box center [139, 315] width 172 height 19
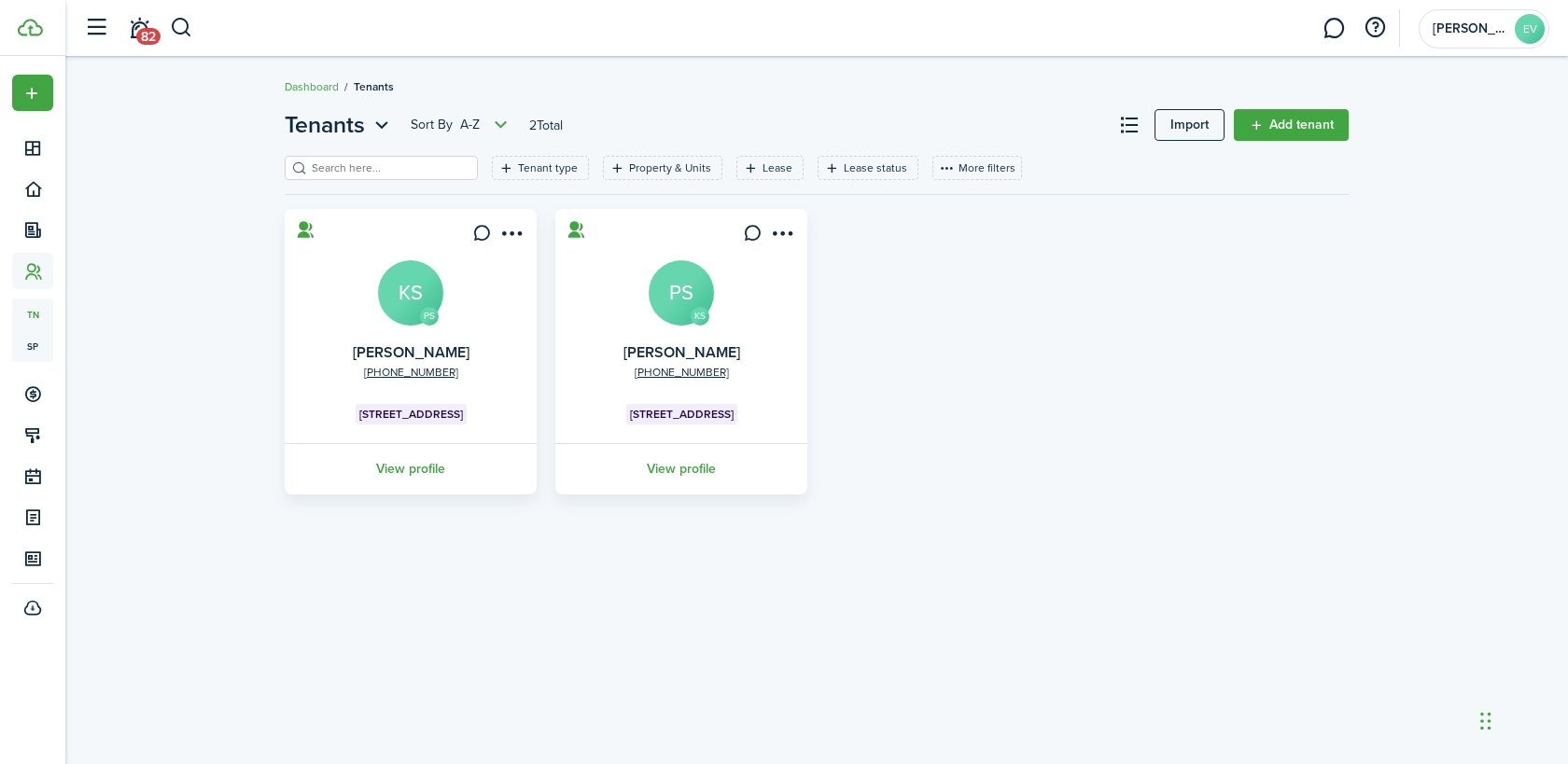
click at [413, 293] on avatar-text "KS" at bounding box center [411, 293] width 65 height 65
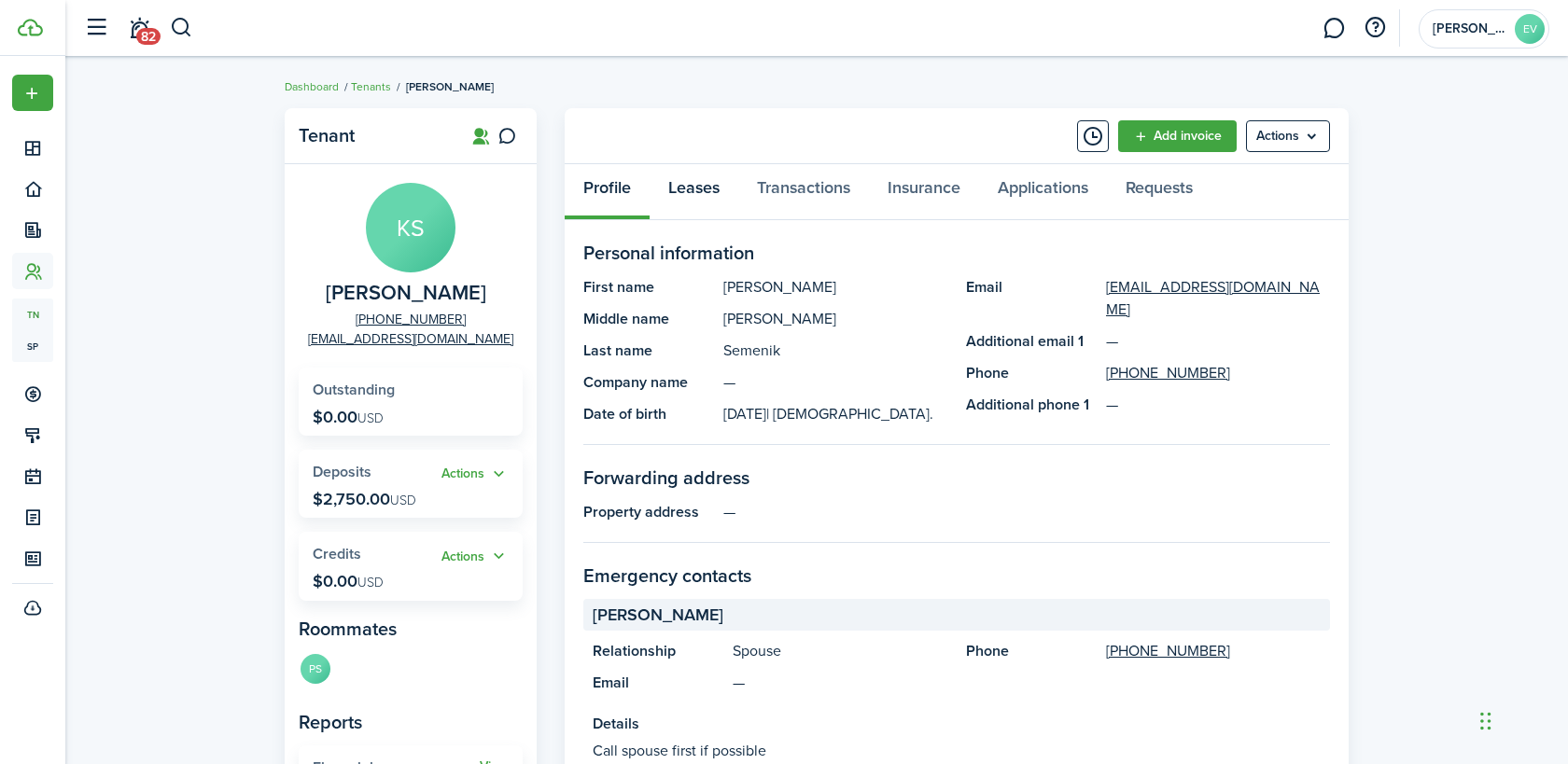
click at [698, 188] on link "Leases" at bounding box center [694, 192] width 89 height 56
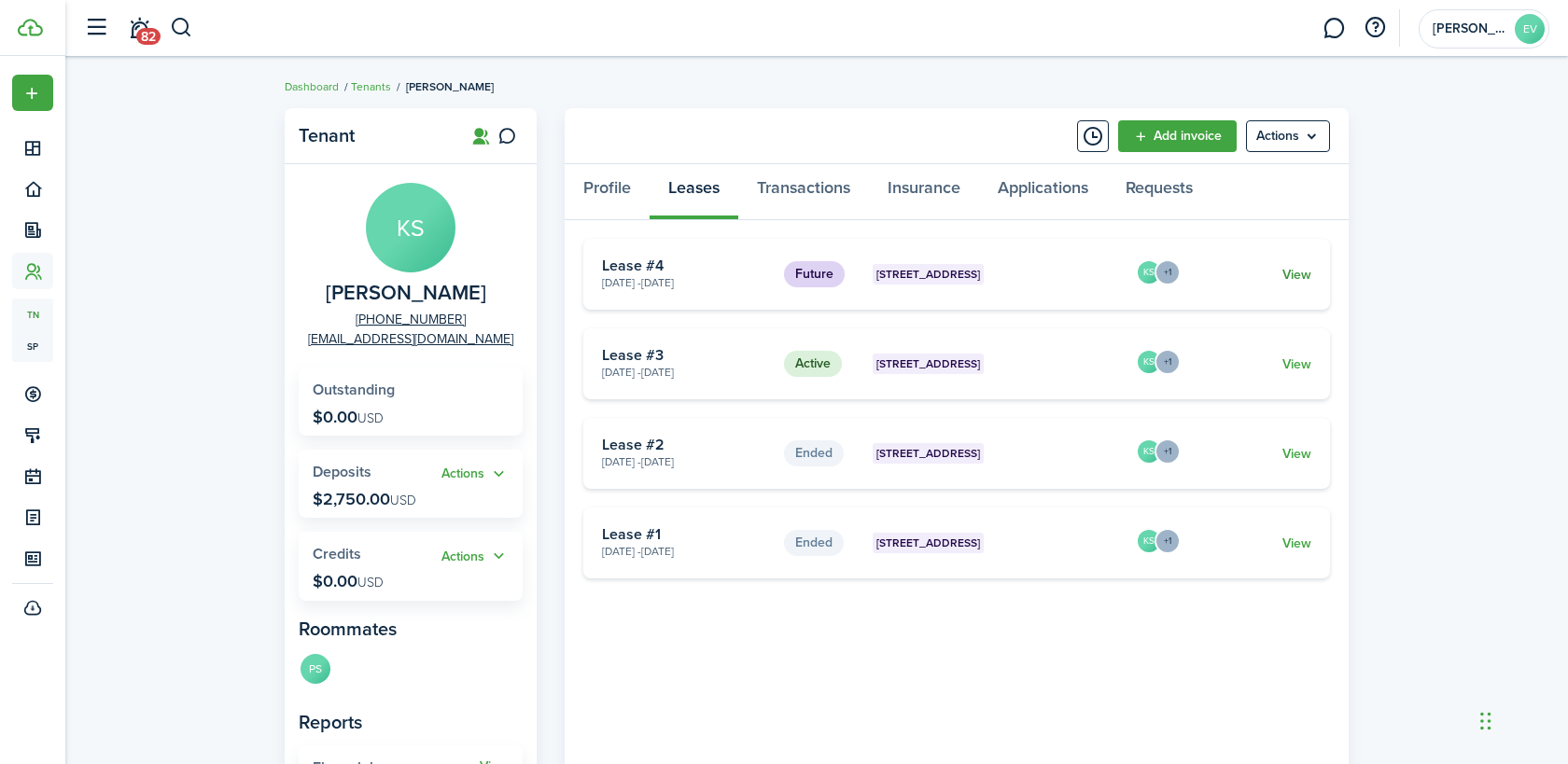
click at [1285, 276] on link "View" at bounding box center [1297, 274] width 29 height 19
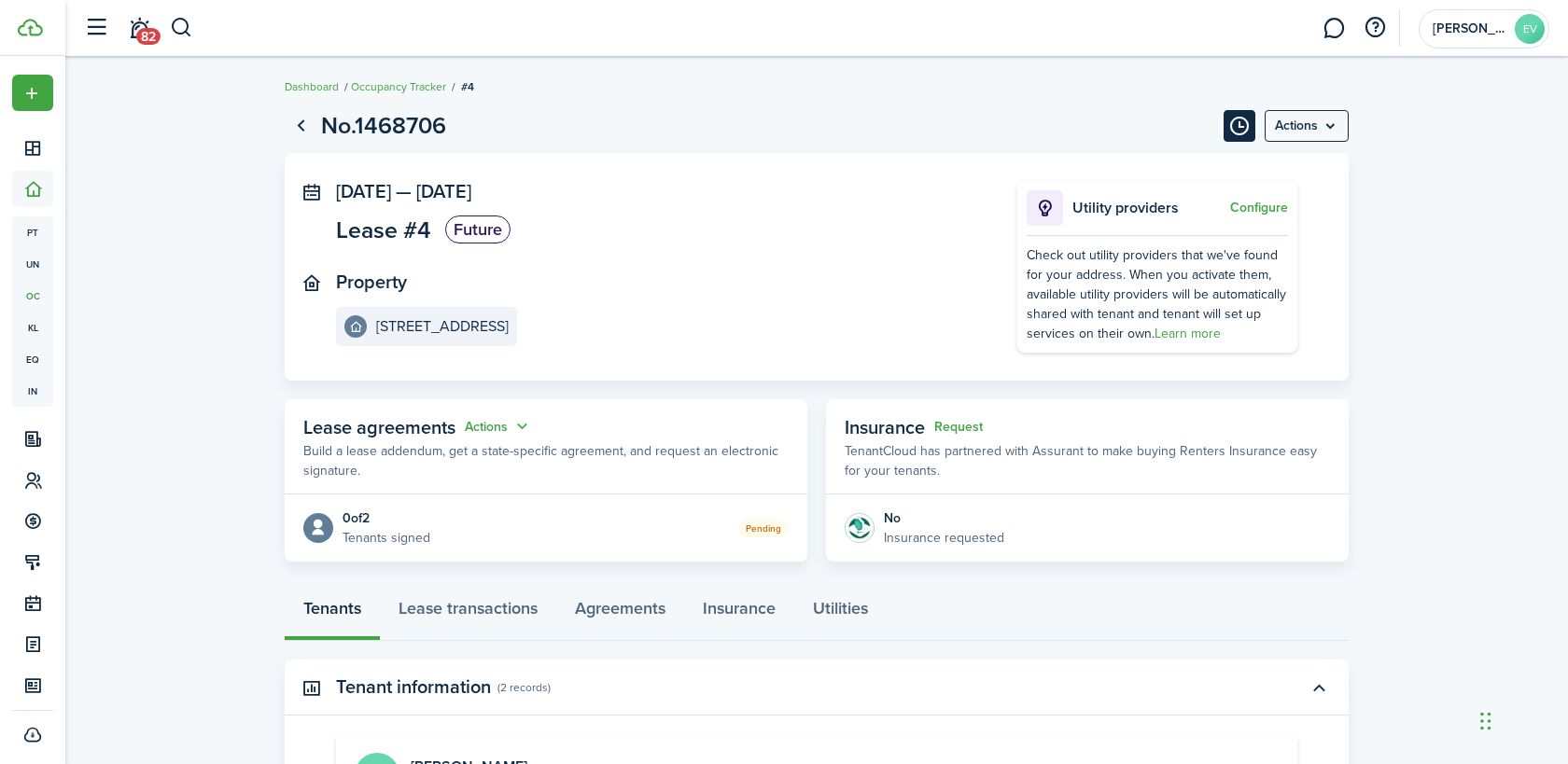
click at [1243, 124] on button "Timeline" at bounding box center [1239, 125] width 32 height 32
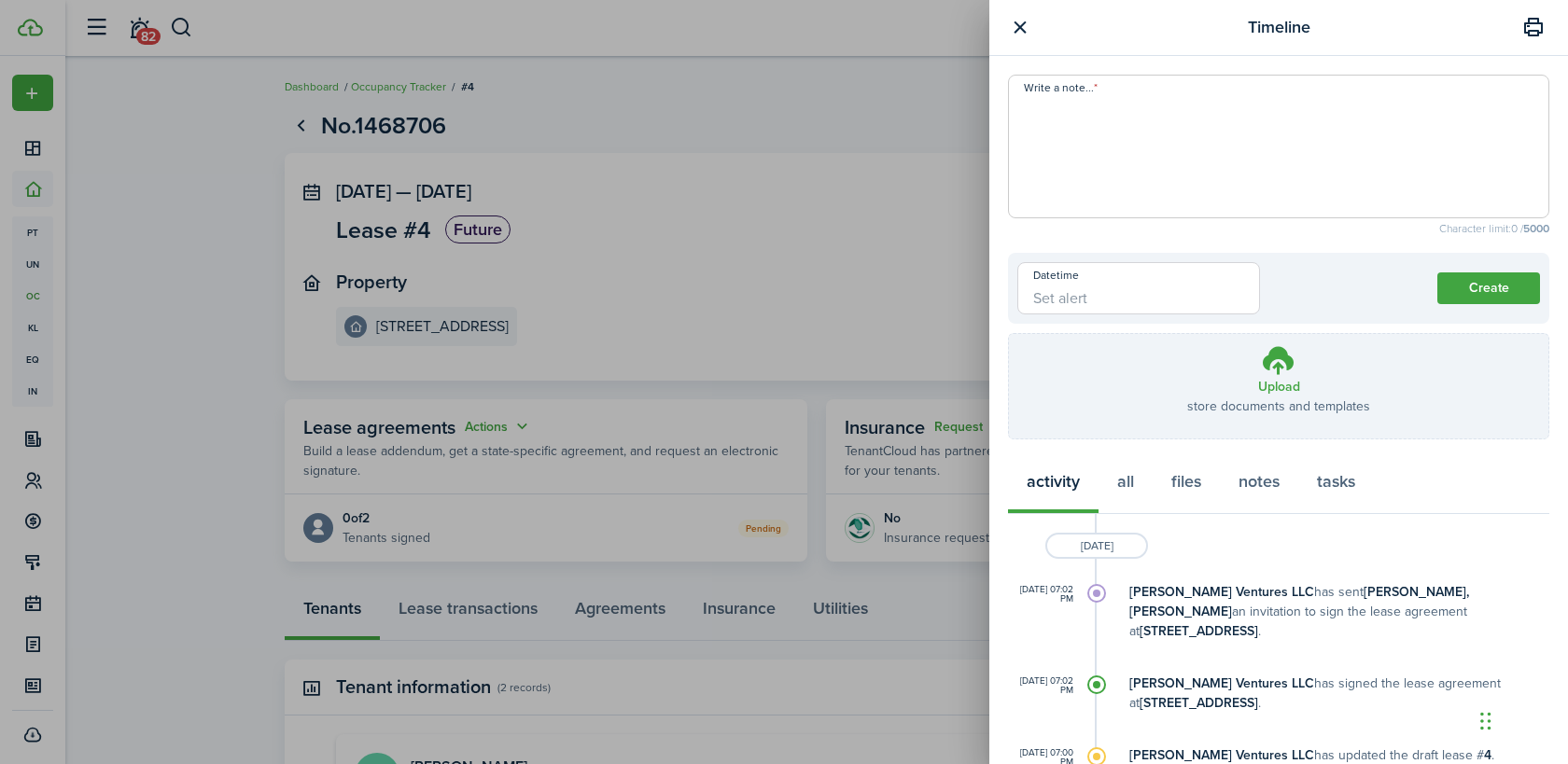
click at [1016, 24] on button "button" at bounding box center [1019, 27] width 23 height 23
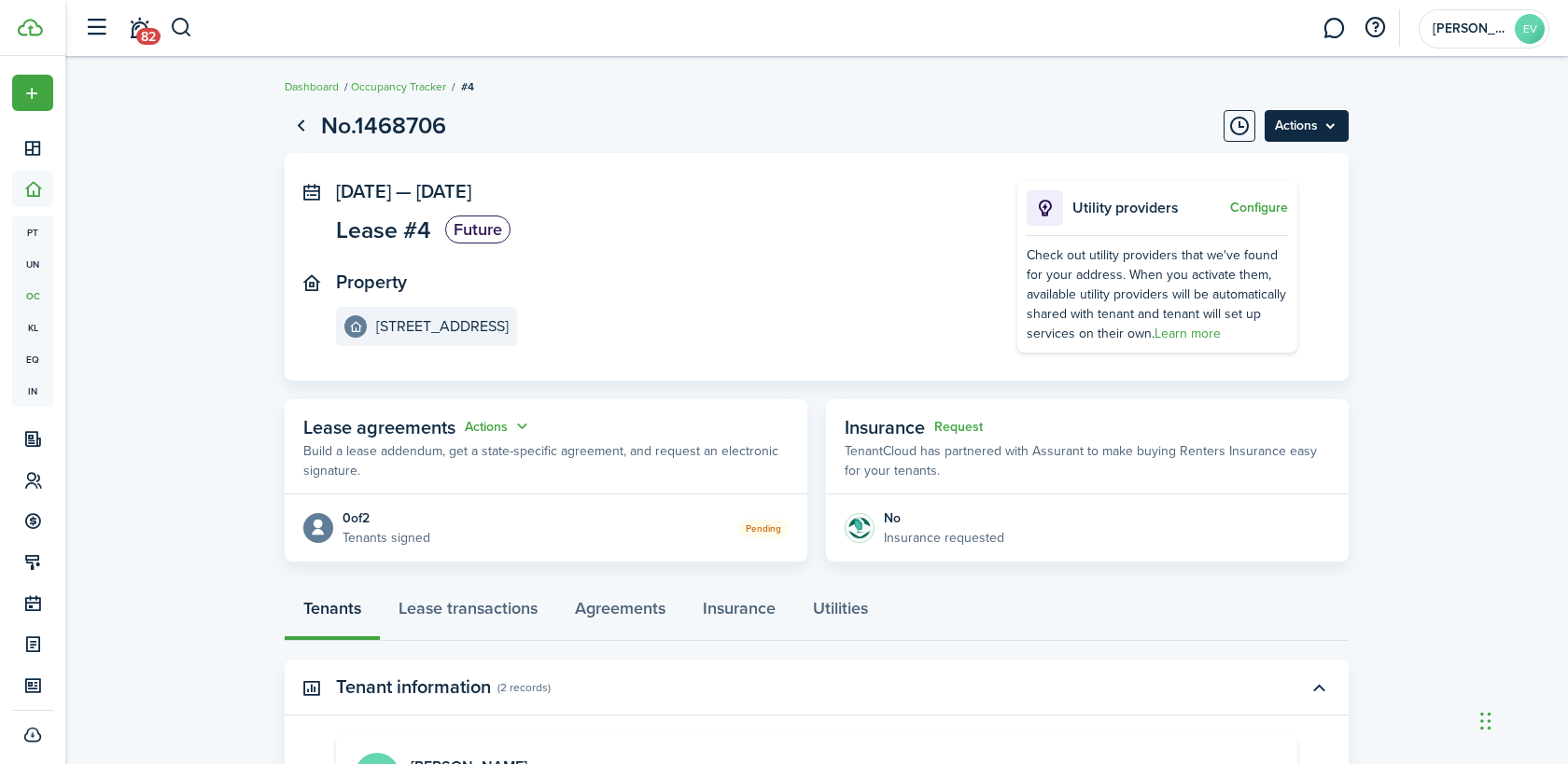
click at [1341, 125] on menu-btn "Actions" at bounding box center [1306, 125] width 84 height 32
click at [965, 167] on panel-main-body "[DATE] — [DATE] Lease #4 Future Property [STREET_ADDRESS] Utility providers Con…" at bounding box center [816, 267] width 1064 height 228
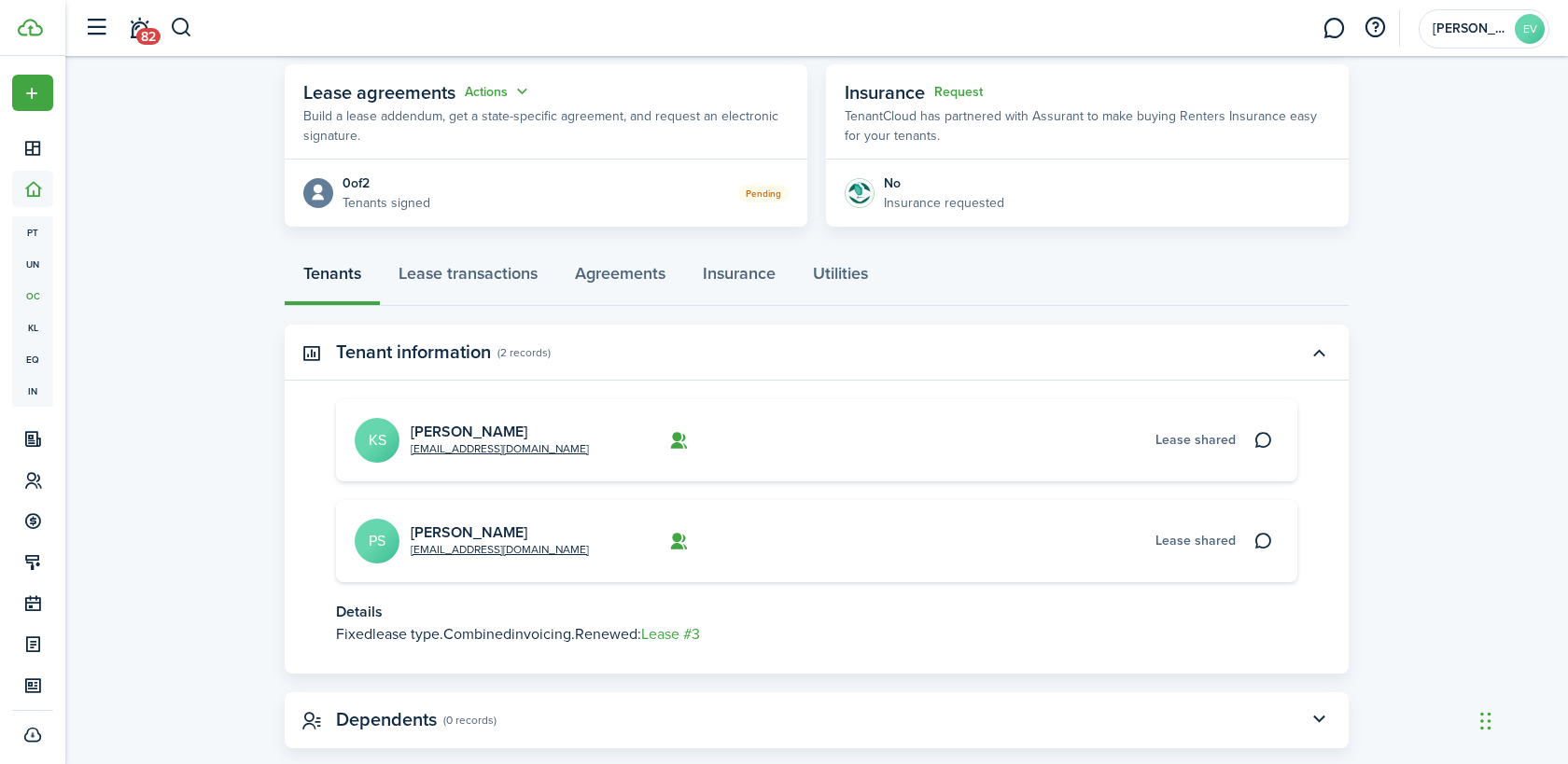
scroll to position [369, 0]
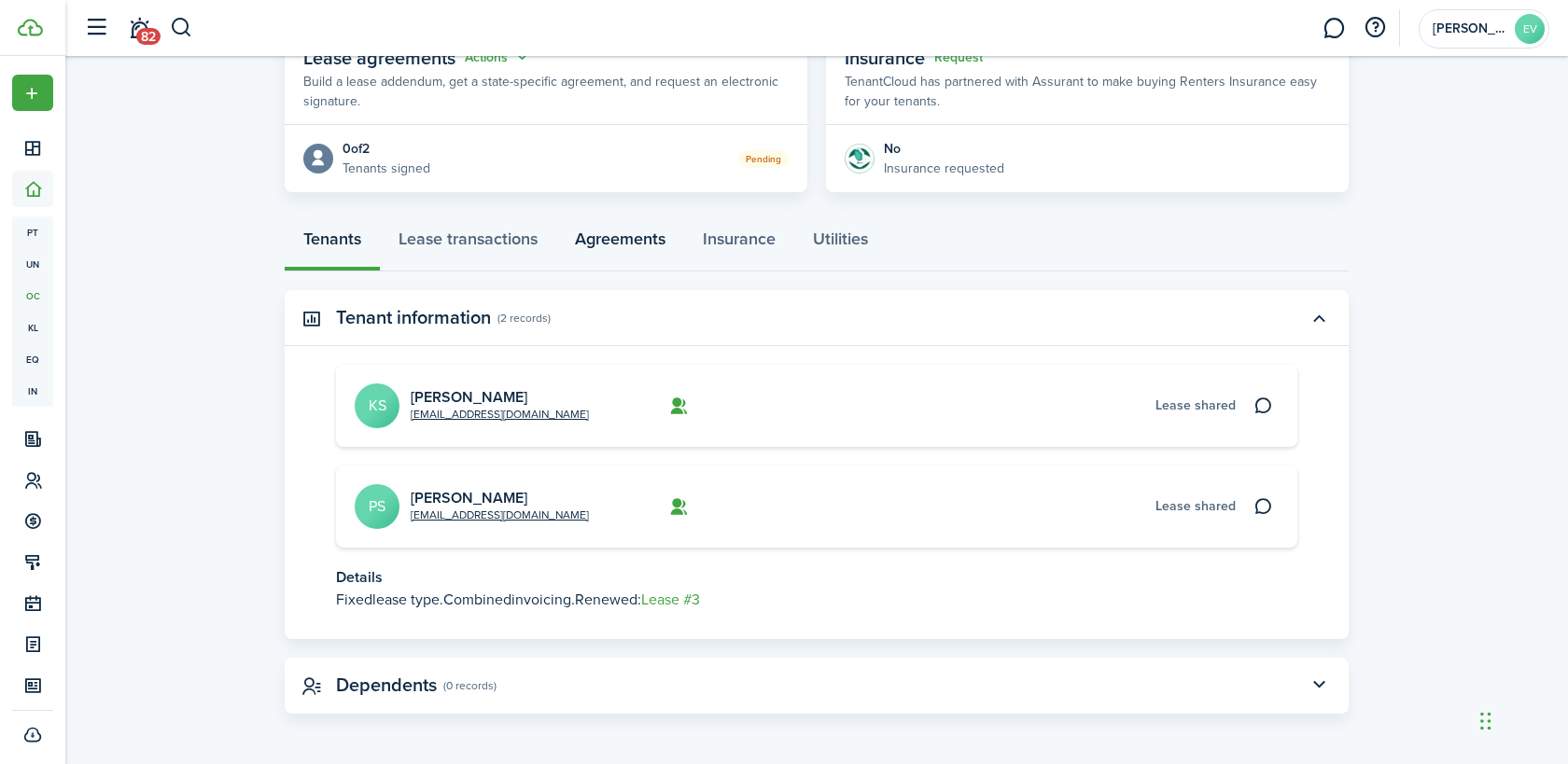
click at [611, 242] on link "Agreements" at bounding box center [620, 243] width 128 height 56
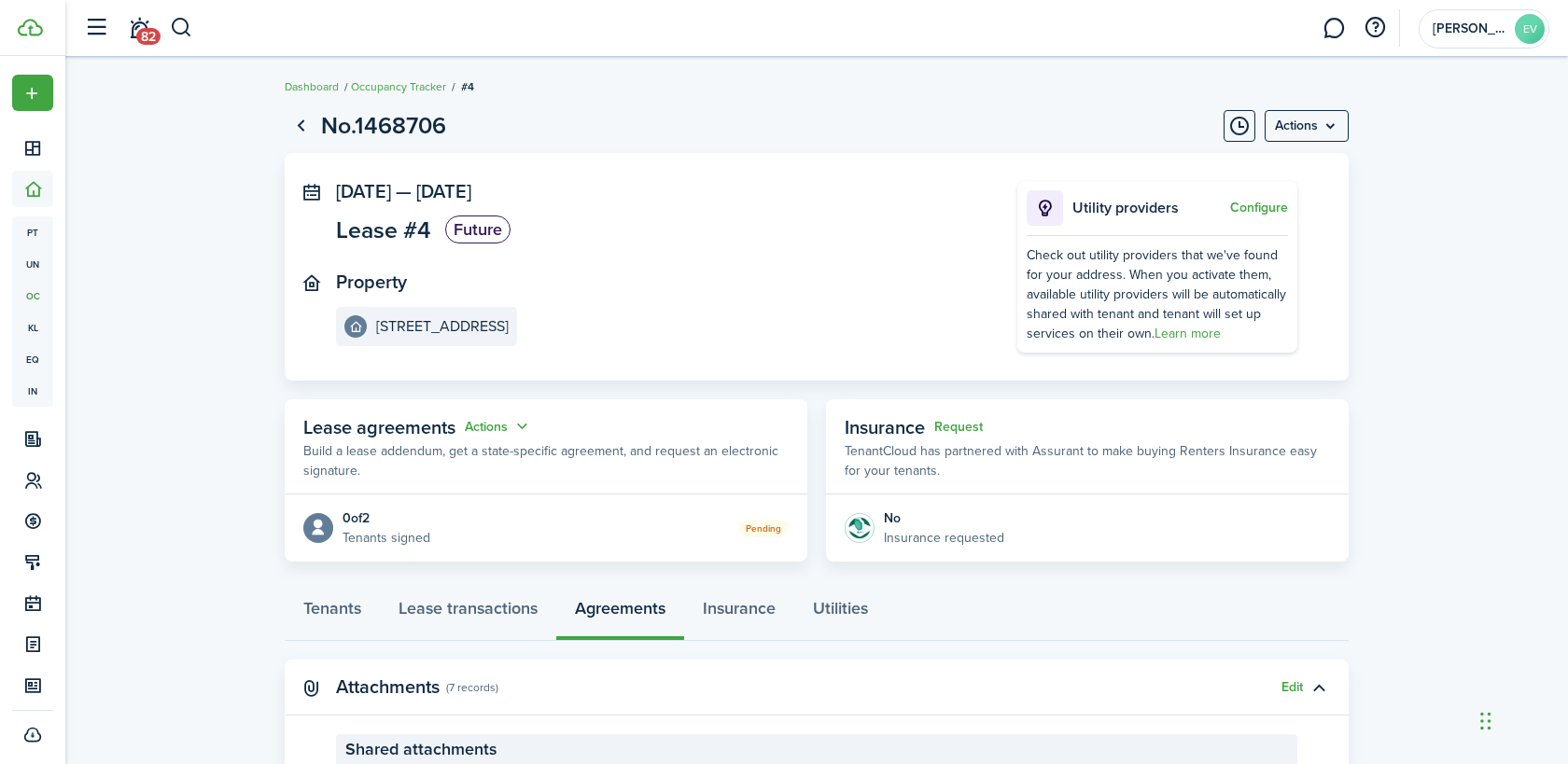
click at [948, 639] on tabs "Tenants Lease transactions Agreements Insurance Utilities" at bounding box center [816, 613] width 1064 height 56
click at [754, 528] on status "Pending" at bounding box center [763, 528] width 50 height 17
click at [378, 538] on p "Tenants signed" at bounding box center [386, 538] width 88 height 19
click at [523, 423] on button "Actions" at bounding box center [499, 426] width 67 height 21
click at [456, 464] on link "Edit" at bounding box center [452, 463] width 164 height 33
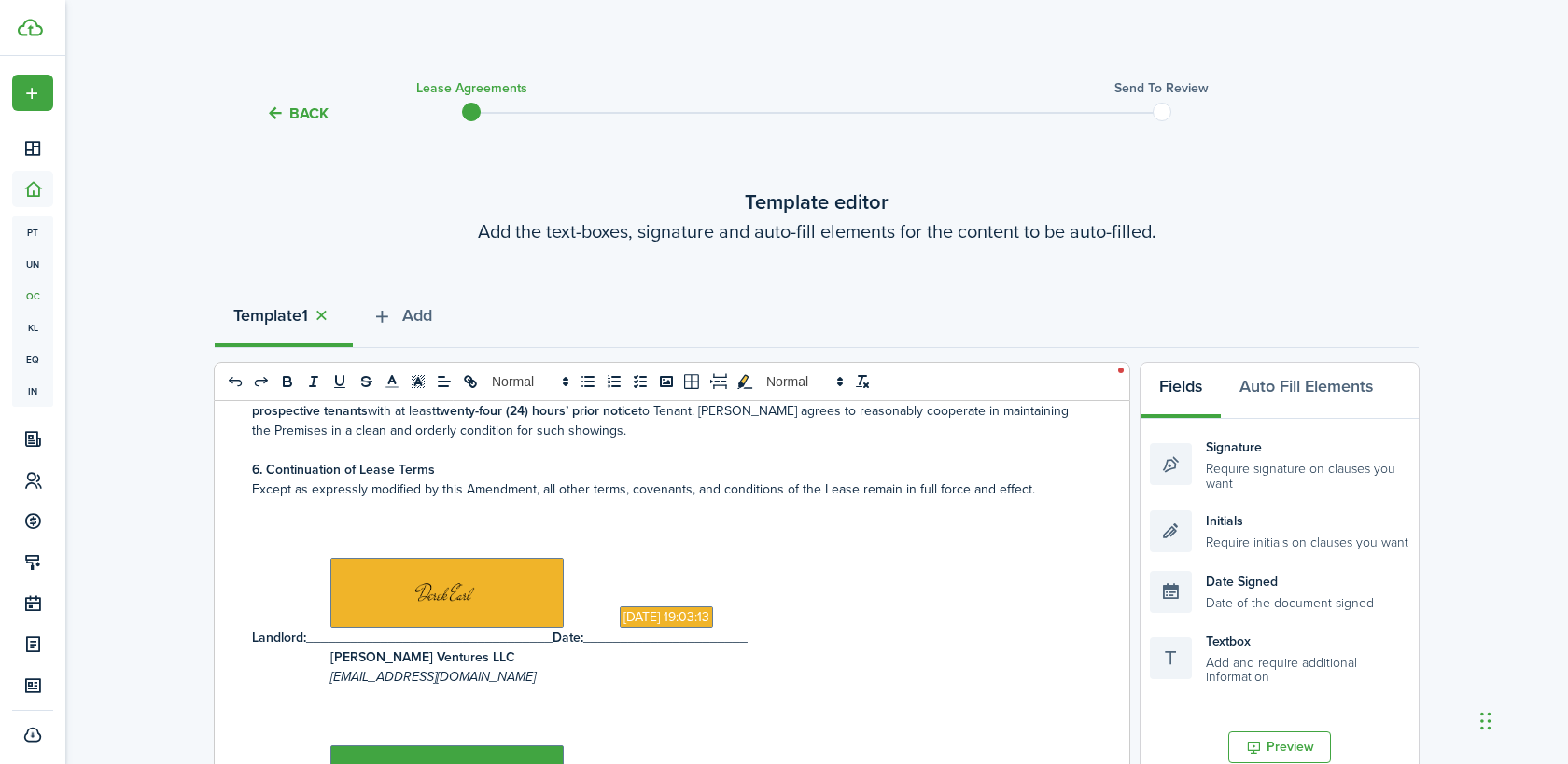
click at [299, 104] on button "Back" at bounding box center [296, 114] width 63 height 19
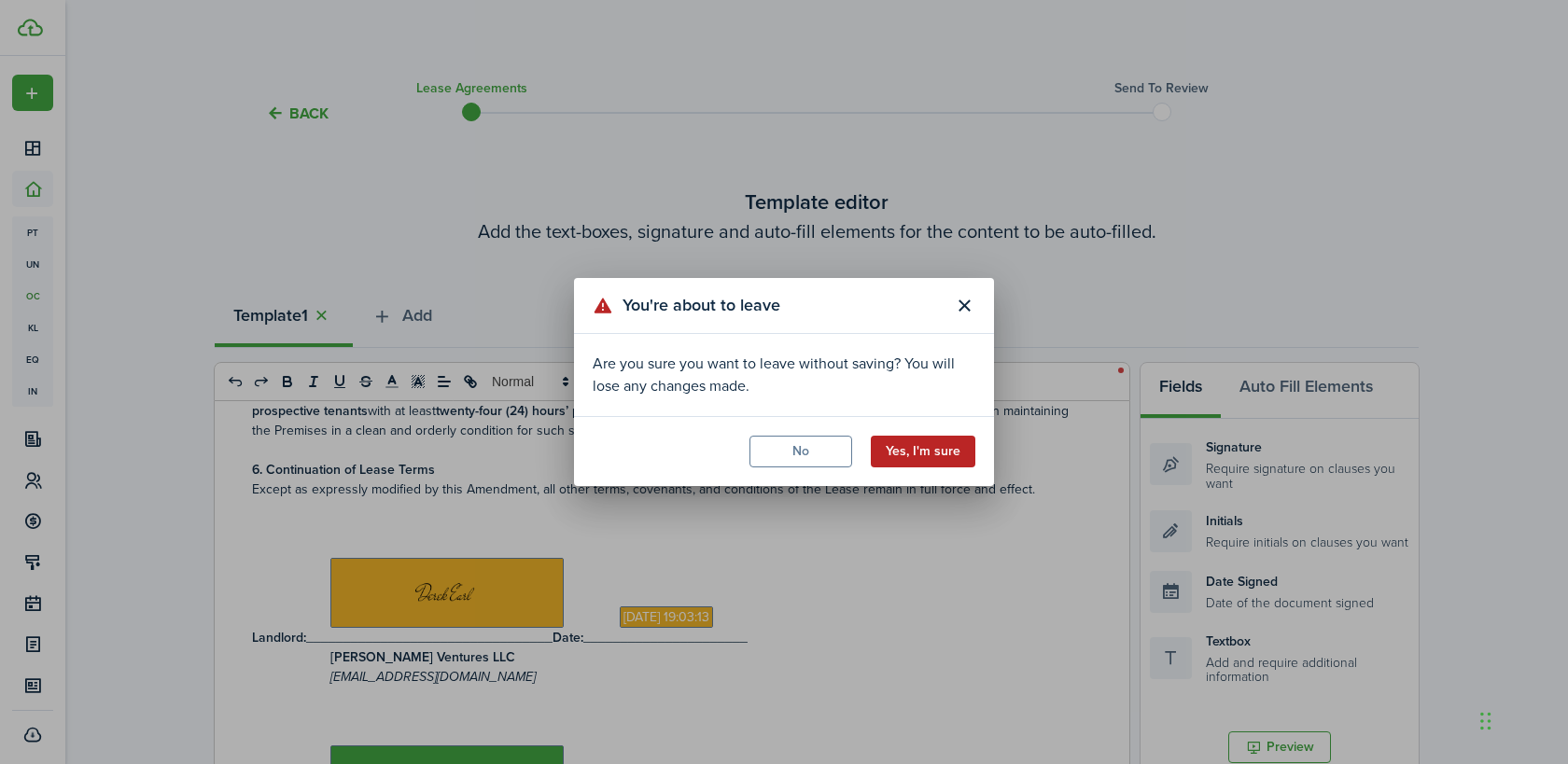
click at [923, 457] on button "Yes, I'm sure" at bounding box center [923, 451] width 105 height 32
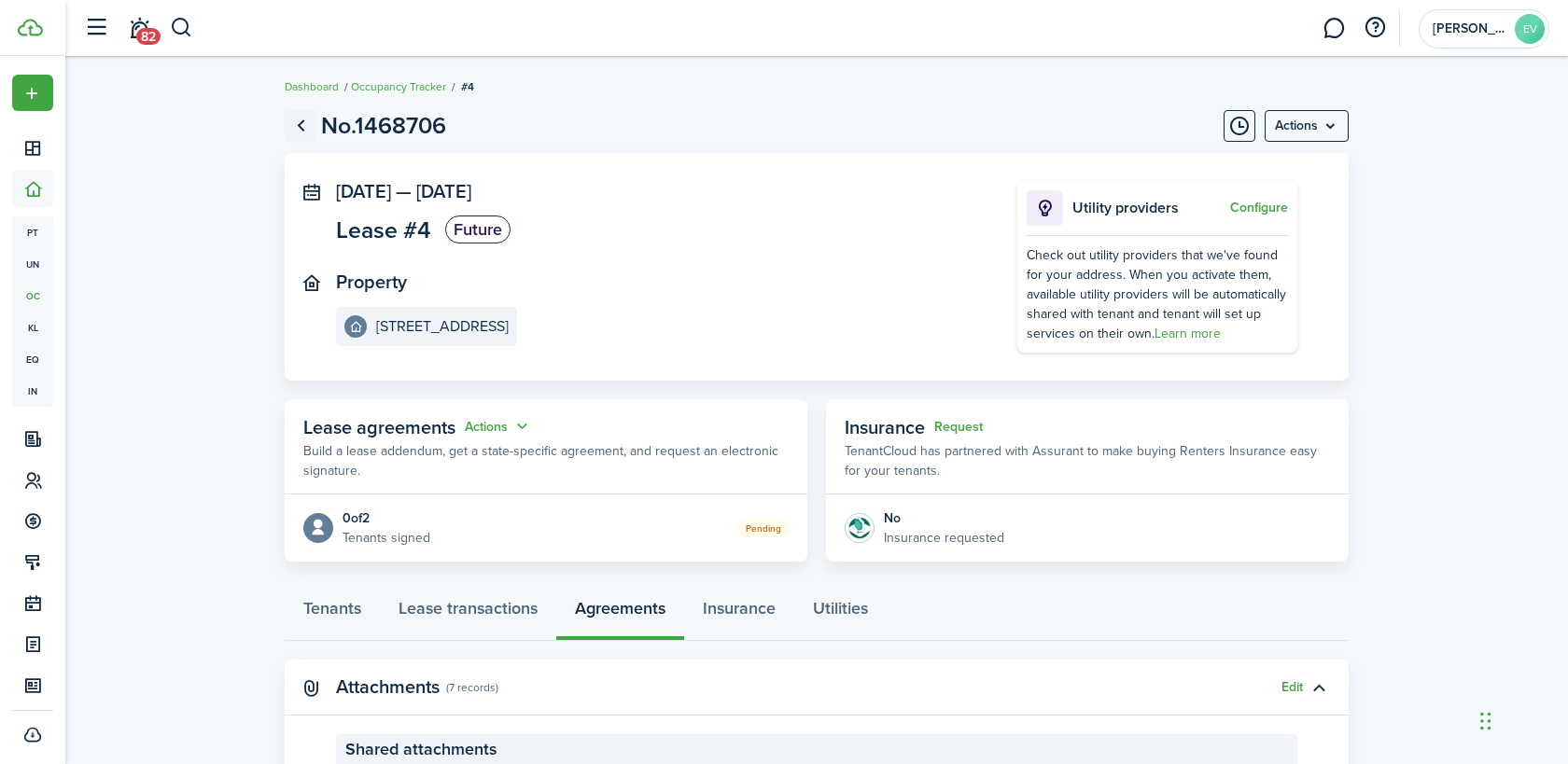
click at [312, 131] on link "Go back" at bounding box center [300, 125] width 32 height 32
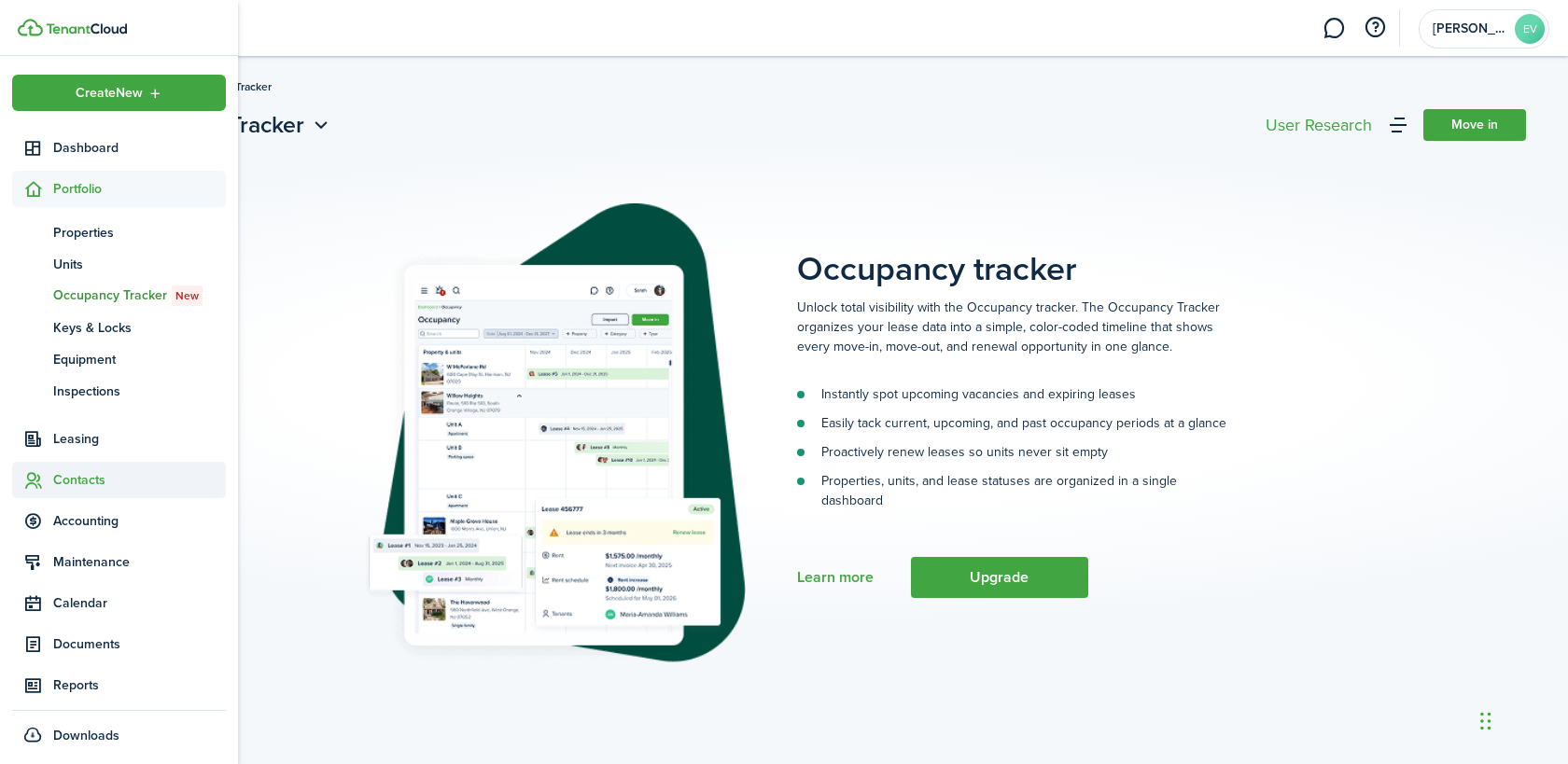
click at [77, 478] on span "Contacts" at bounding box center [139, 480] width 172 height 19
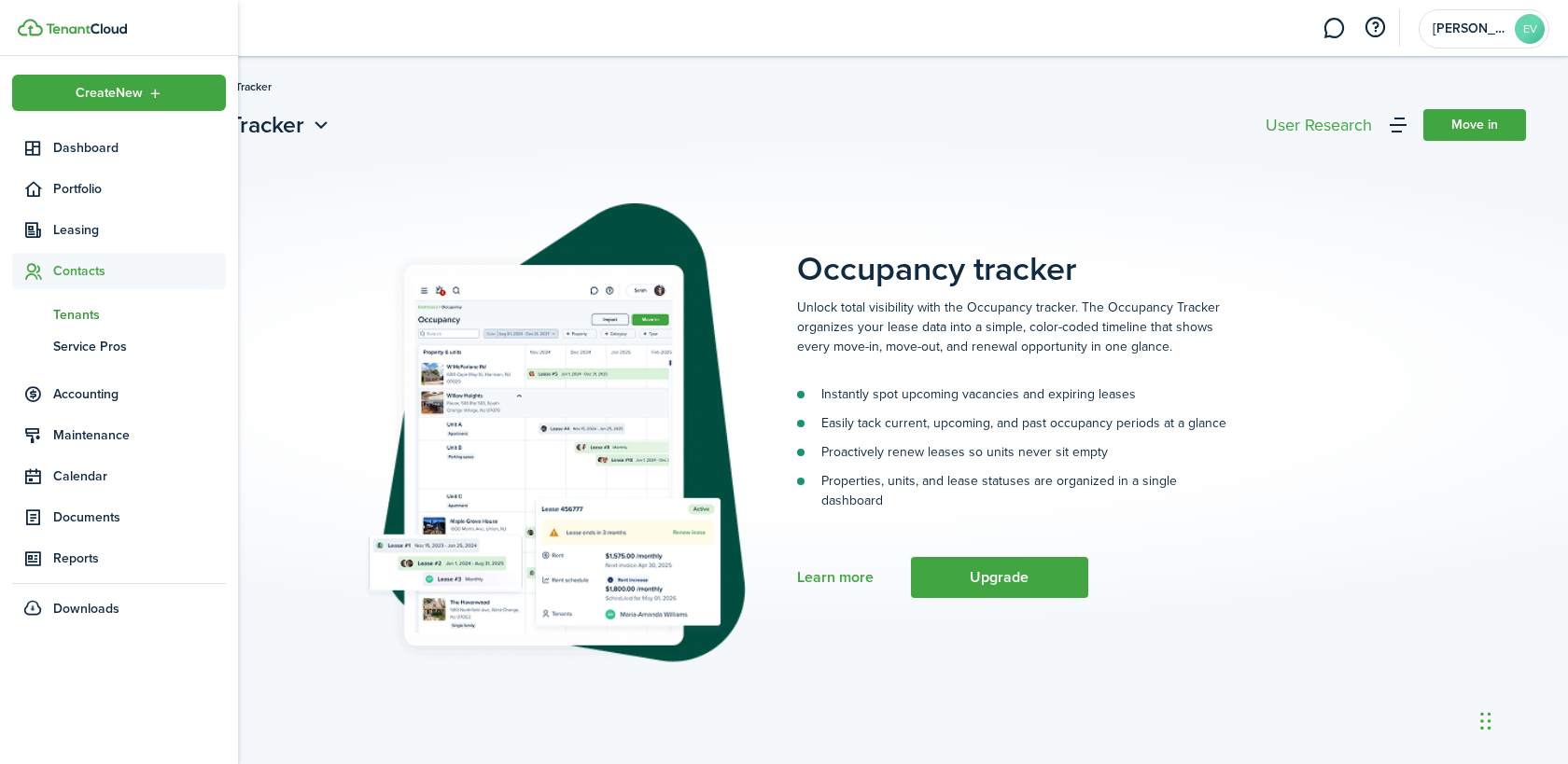
click at [77, 320] on span "Tenants" at bounding box center [139, 315] width 172 height 19
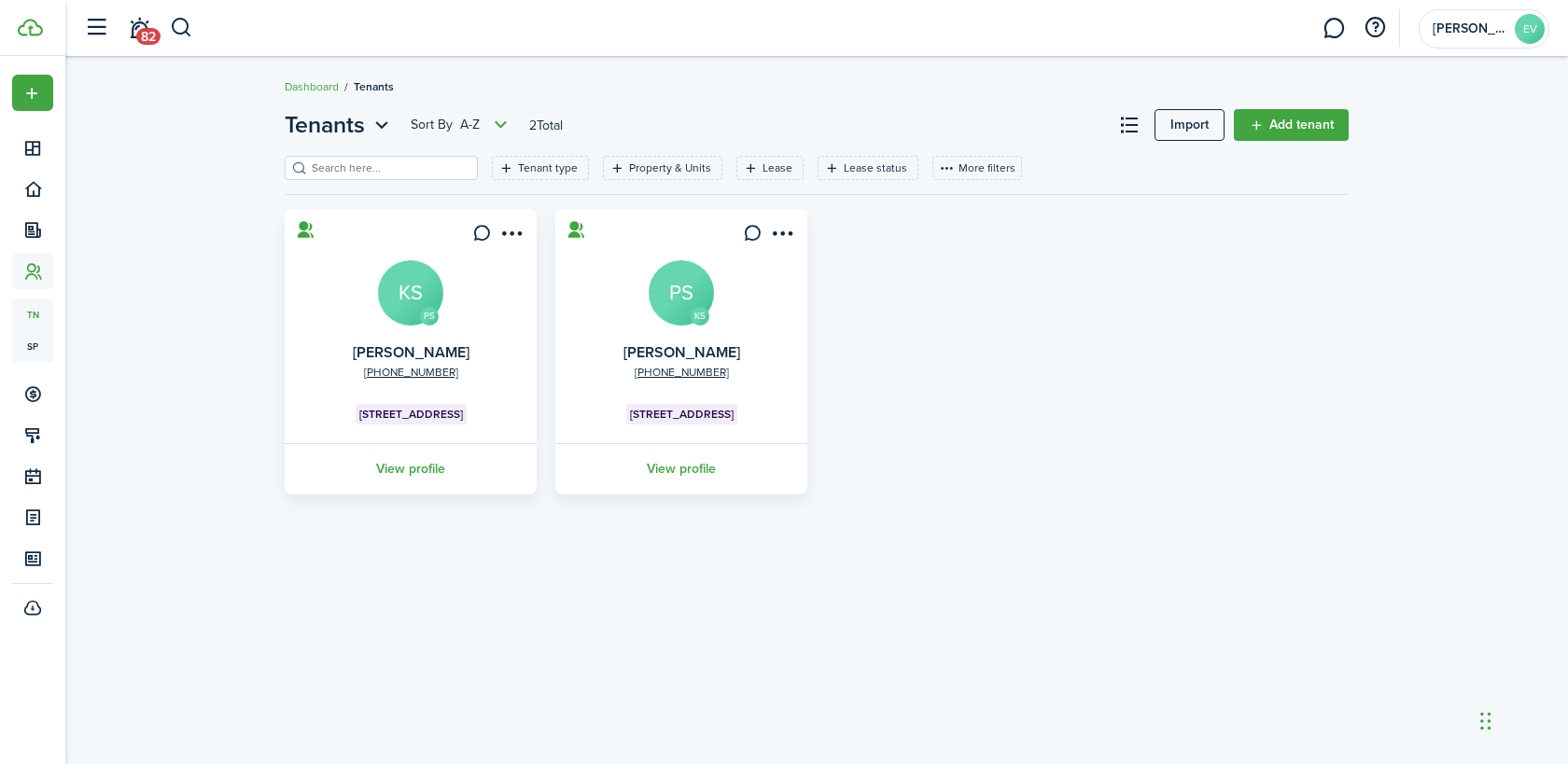
click at [686, 304] on avatar-text "PS" at bounding box center [681, 293] width 65 height 65
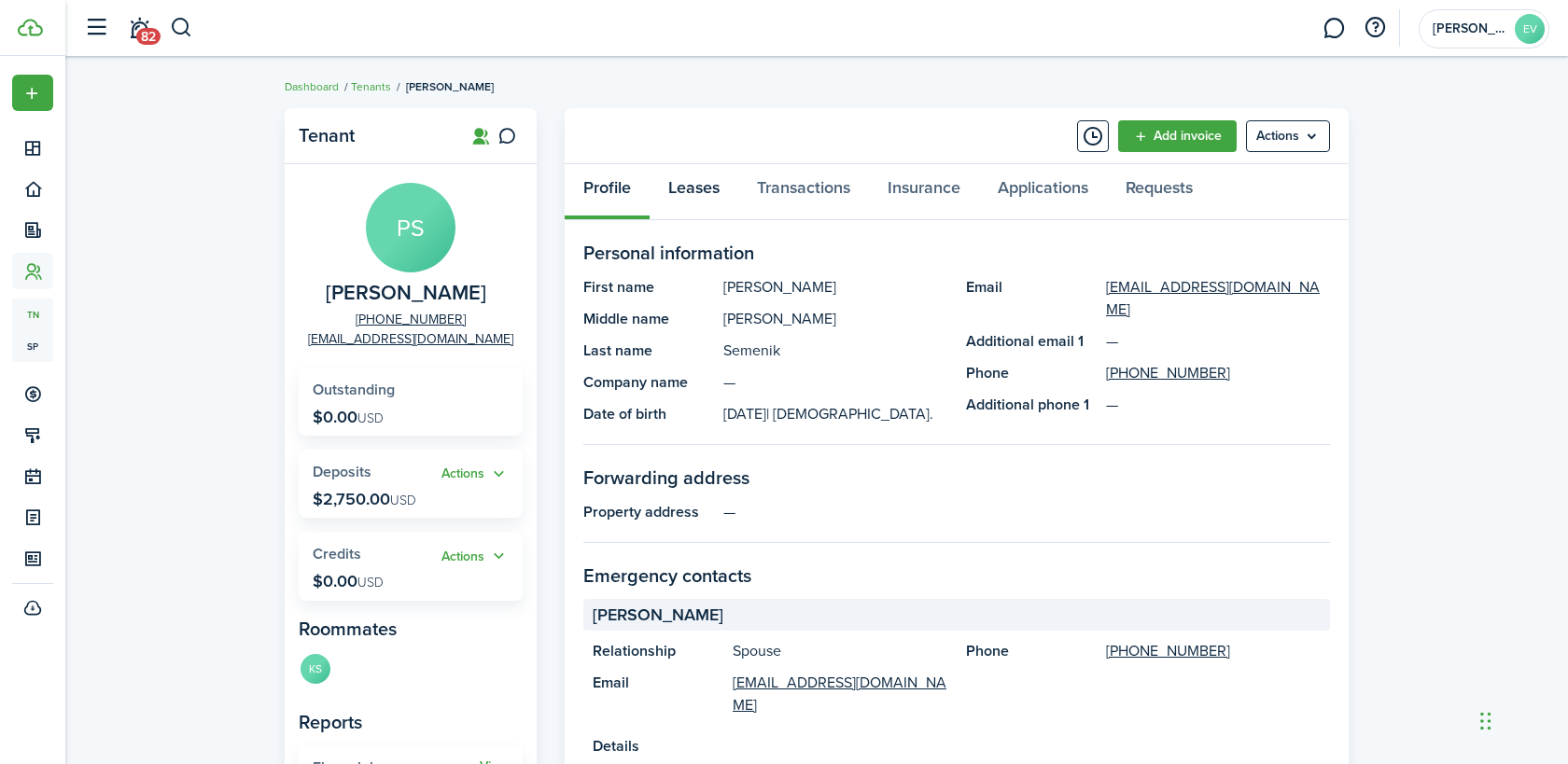
click at [699, 192] on link "Leases" at bounding box center [694, 192] width 89 height 56
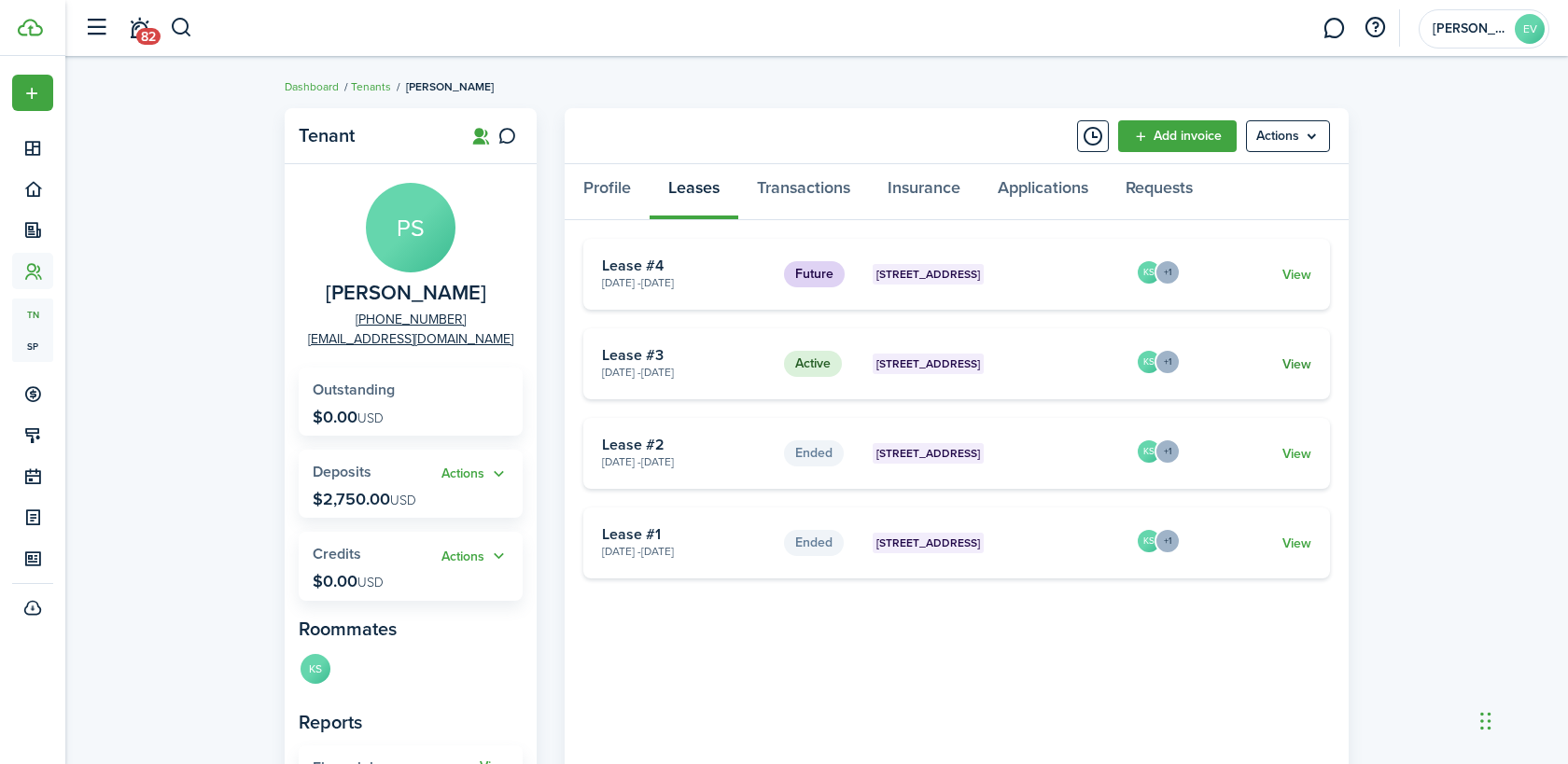
click at [1300, 365] on link "View" at bounding box center [1297, 364] width 29 height 19
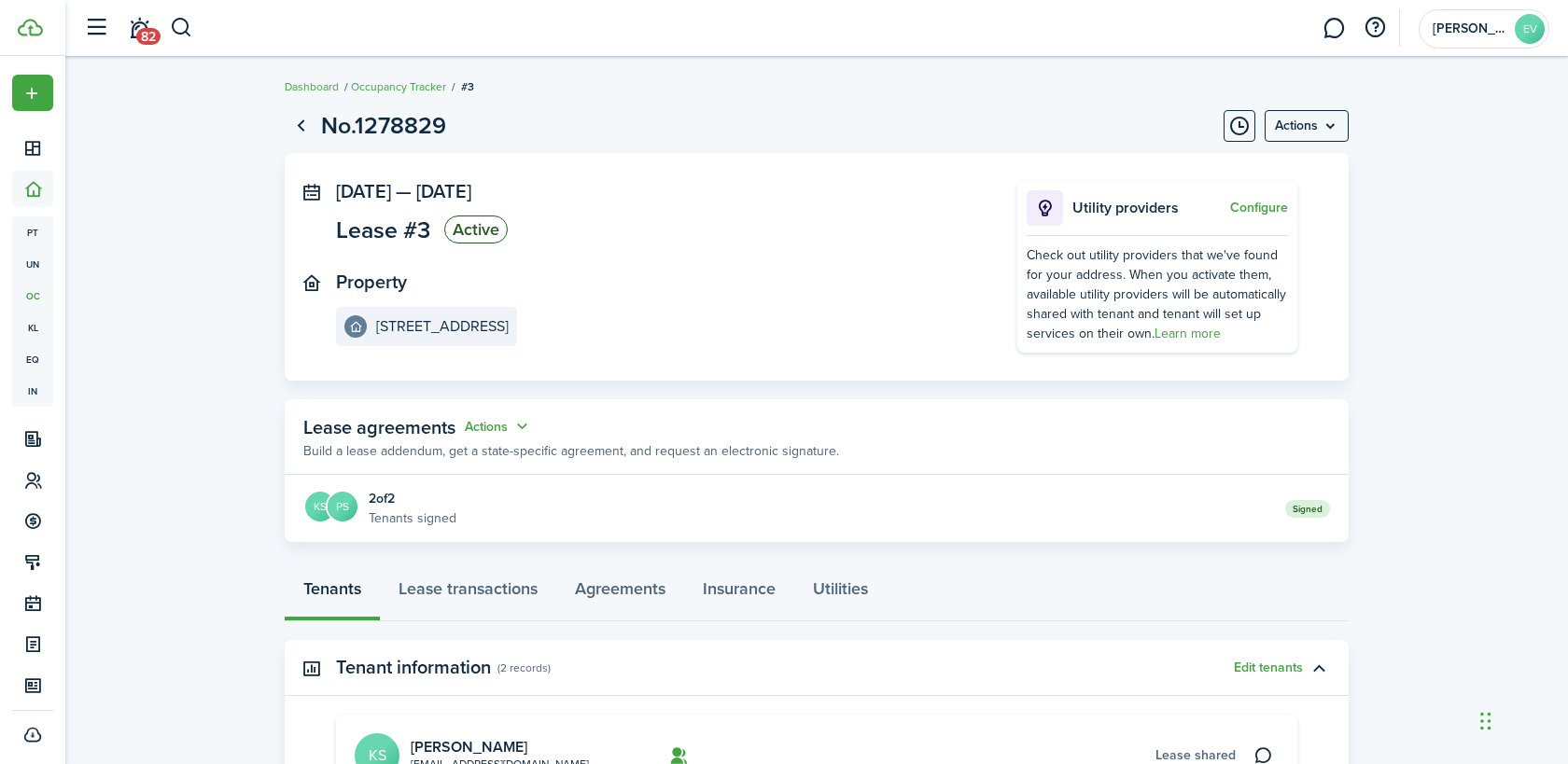
click at [384, 475] on panel-main-body "KS PS 2 of 2 Tenants signed Signed" at bounding box center [816, 509] width 1064 height 67
click at [491, 426] on button "Actions" at bounding box center [499, 426] width 67 height 21
click at [466, 453] on link "Edit" at bounding box center [452, 463] width 164 height 33
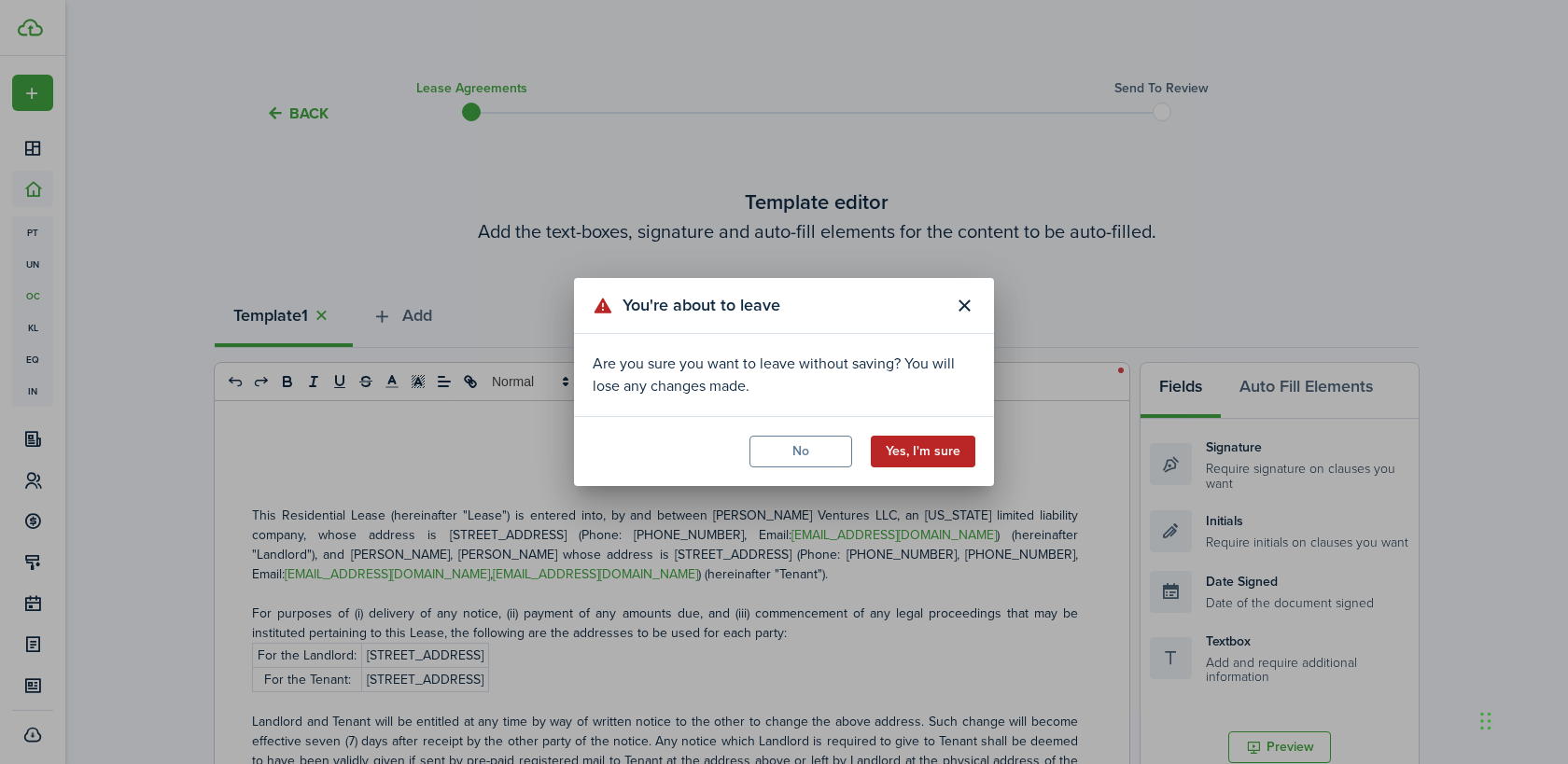
click at [904, 441] on button "Yes, I'm sure" at bounding box center [923, 451] width 105 height 32
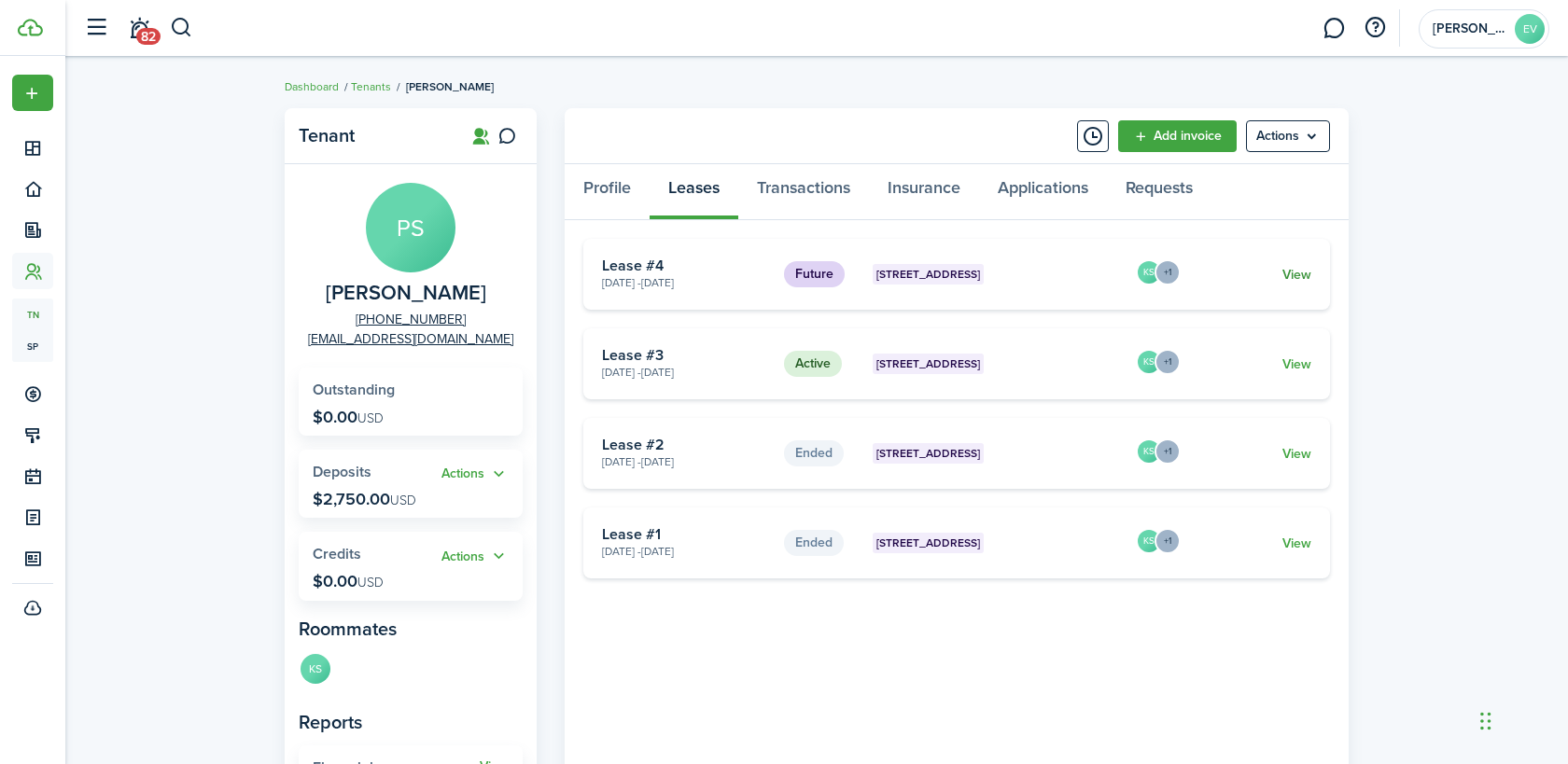
click at [1294, 280] on link "View" at bounding box center [1297, 274] width 29 height 19
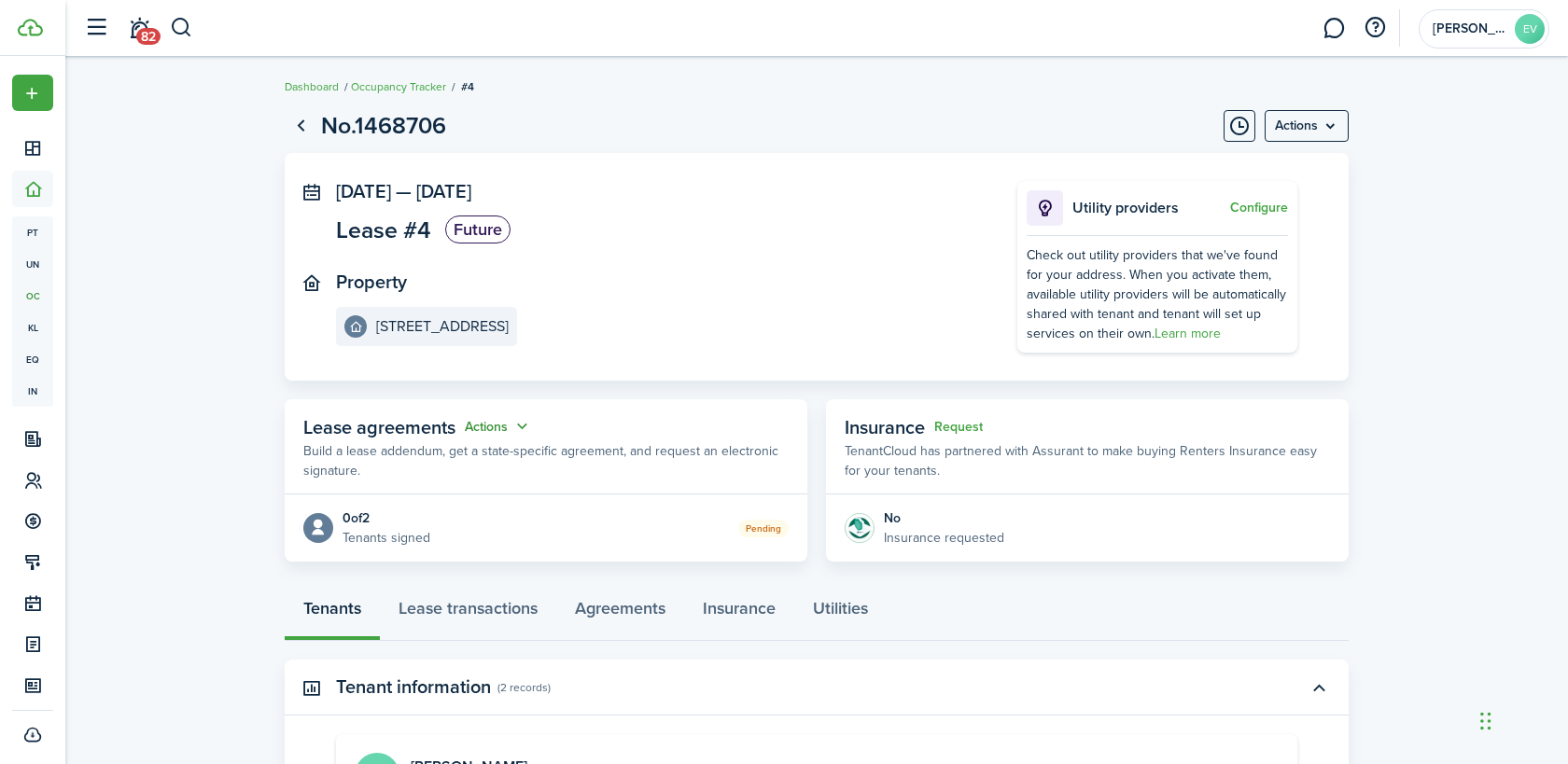
click at [504, 423] on button "Actions" at bounding box center [499, 426] width 67 height 21
click at [416, 467] on link "Edit" at bounding box center [452, 463] width 164 height 33
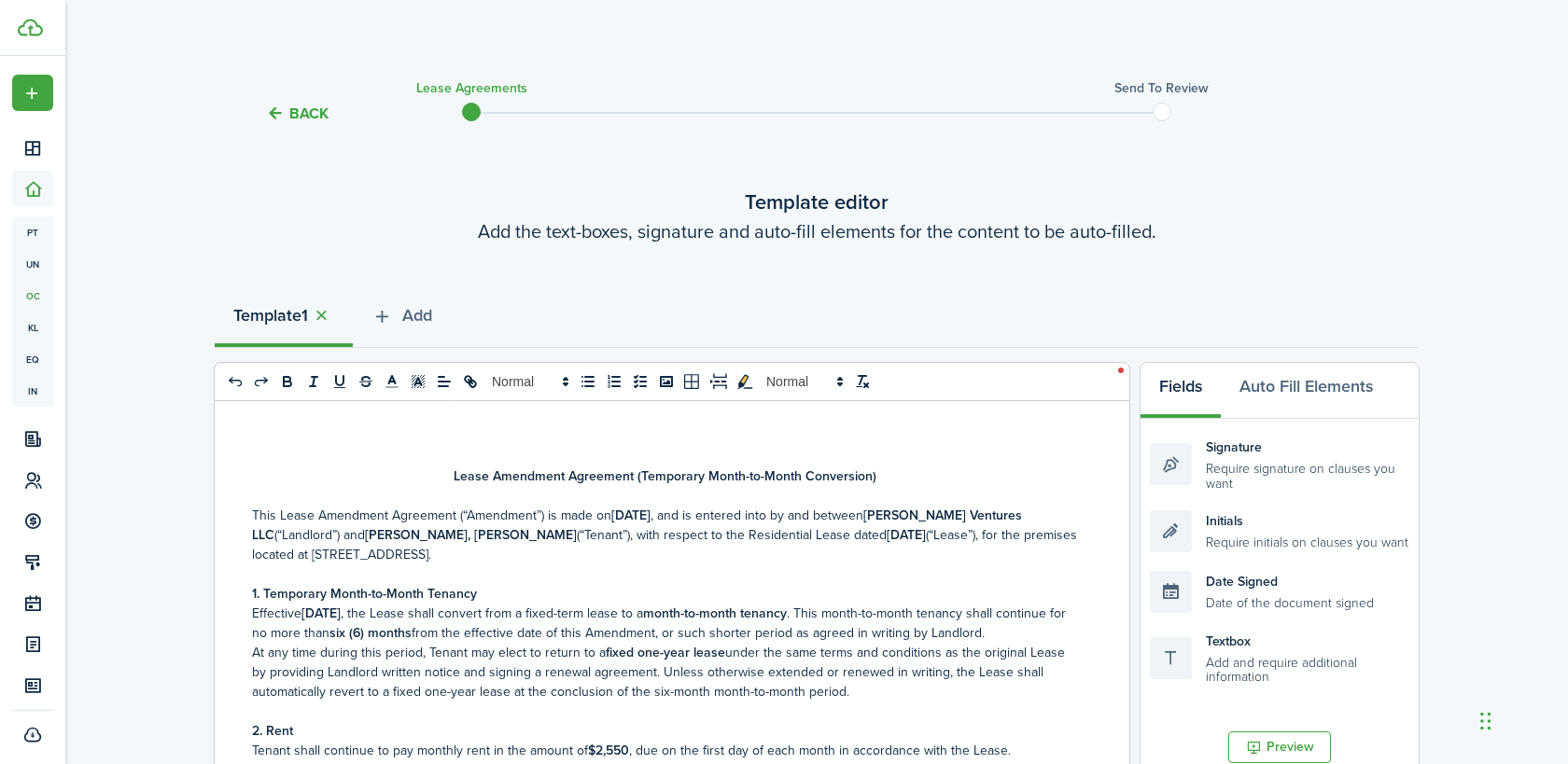
drag, startPoint x: 304, startPoint y: 317, endPoint x: 468, endPoint y: 322, distance: 164.1
click at [467, 322] on div "Template 1 Add" at bounding box center [816, 320] width 1204 height 56
click at [430, 321] on span "Add" at bounding box center [417, 316] width 30 height 25
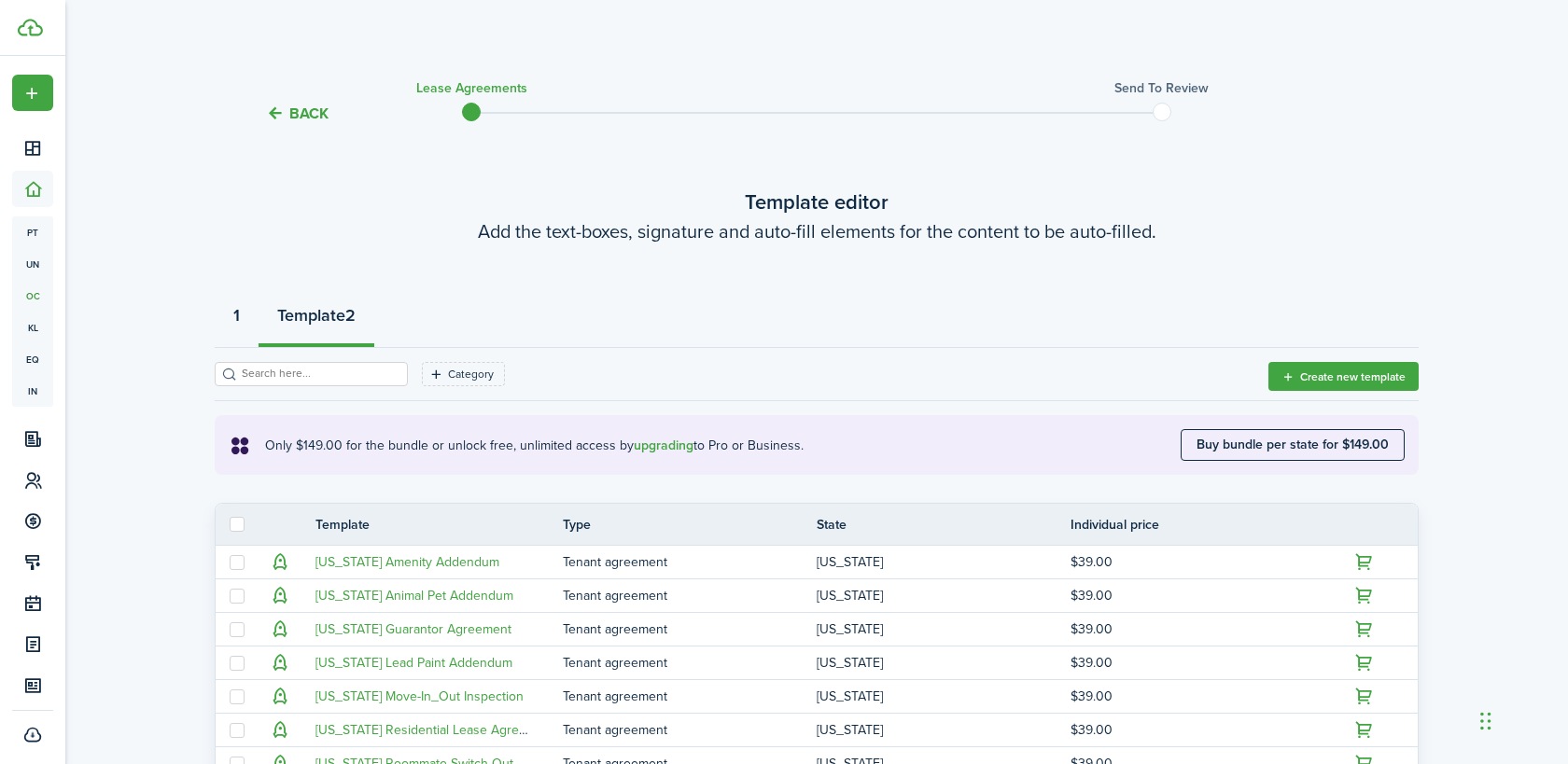
click at [239, 318] on strong "1" at bounding box center [236, 316] width 7 height 25
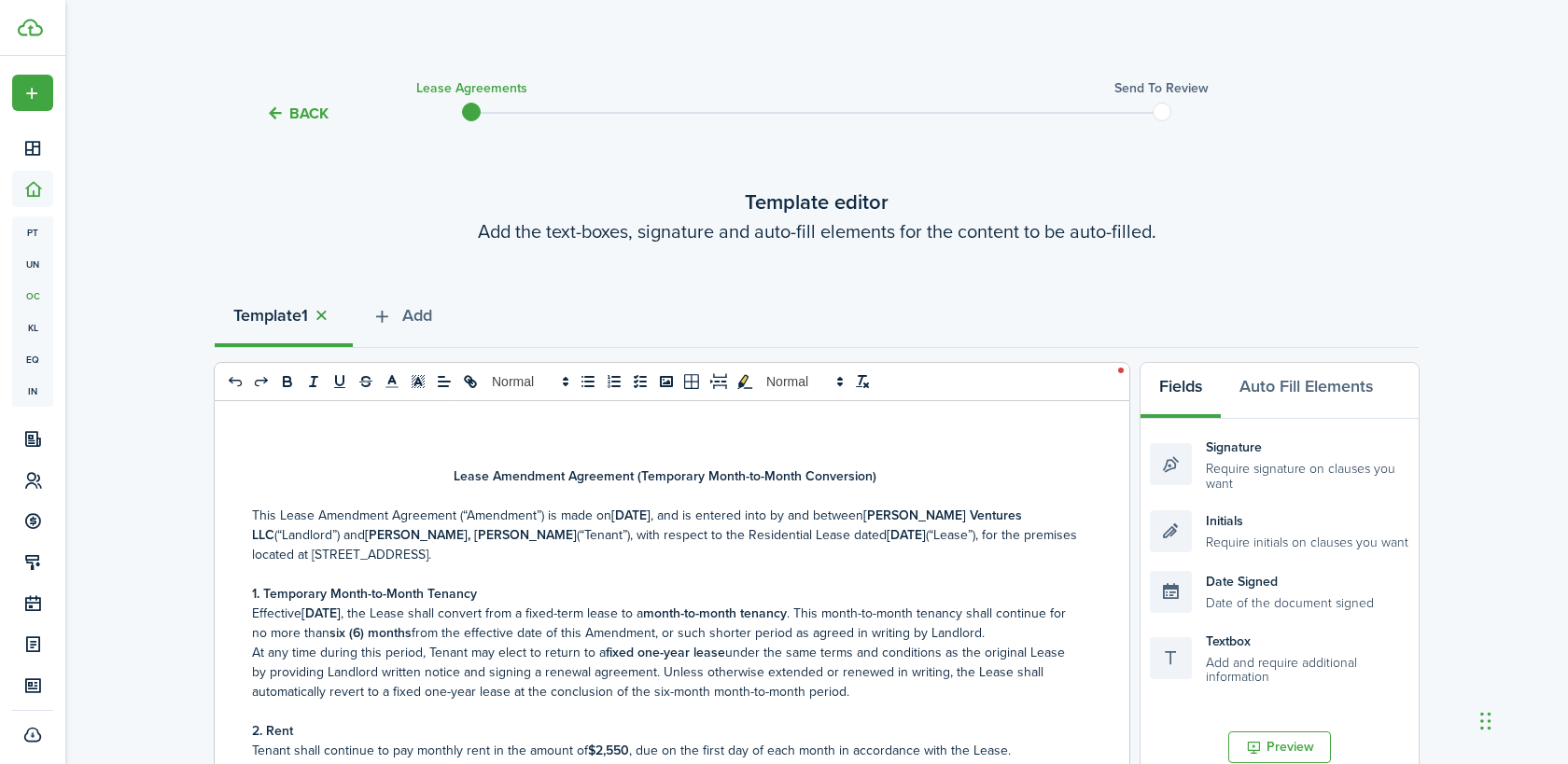
click at [331, 313] on button "button" at bounding box center [321, 316] width 26 height 21
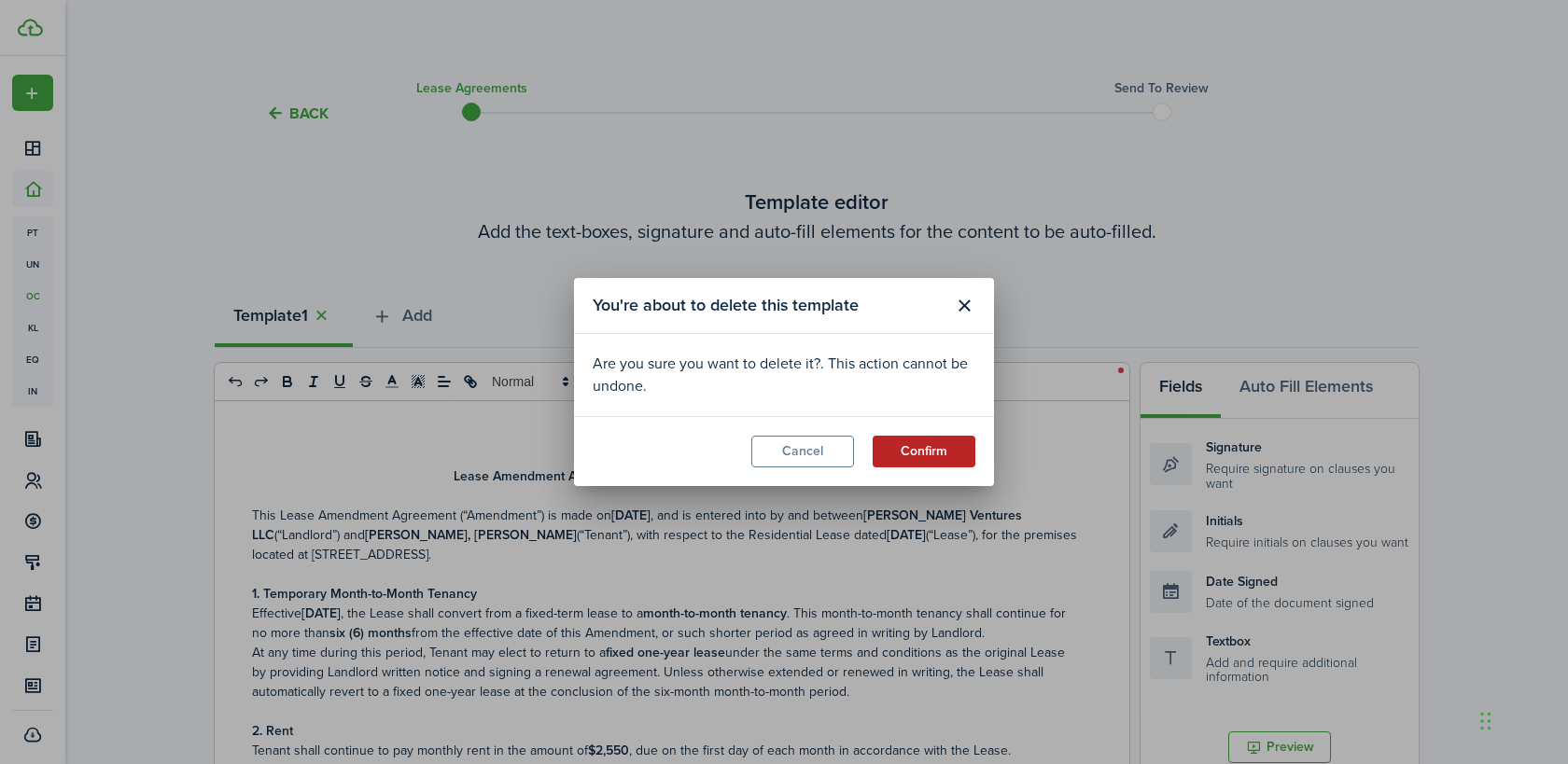
click at [908, 458] on button "Confirm" at bounding box center [924, 451] width 103 height 32
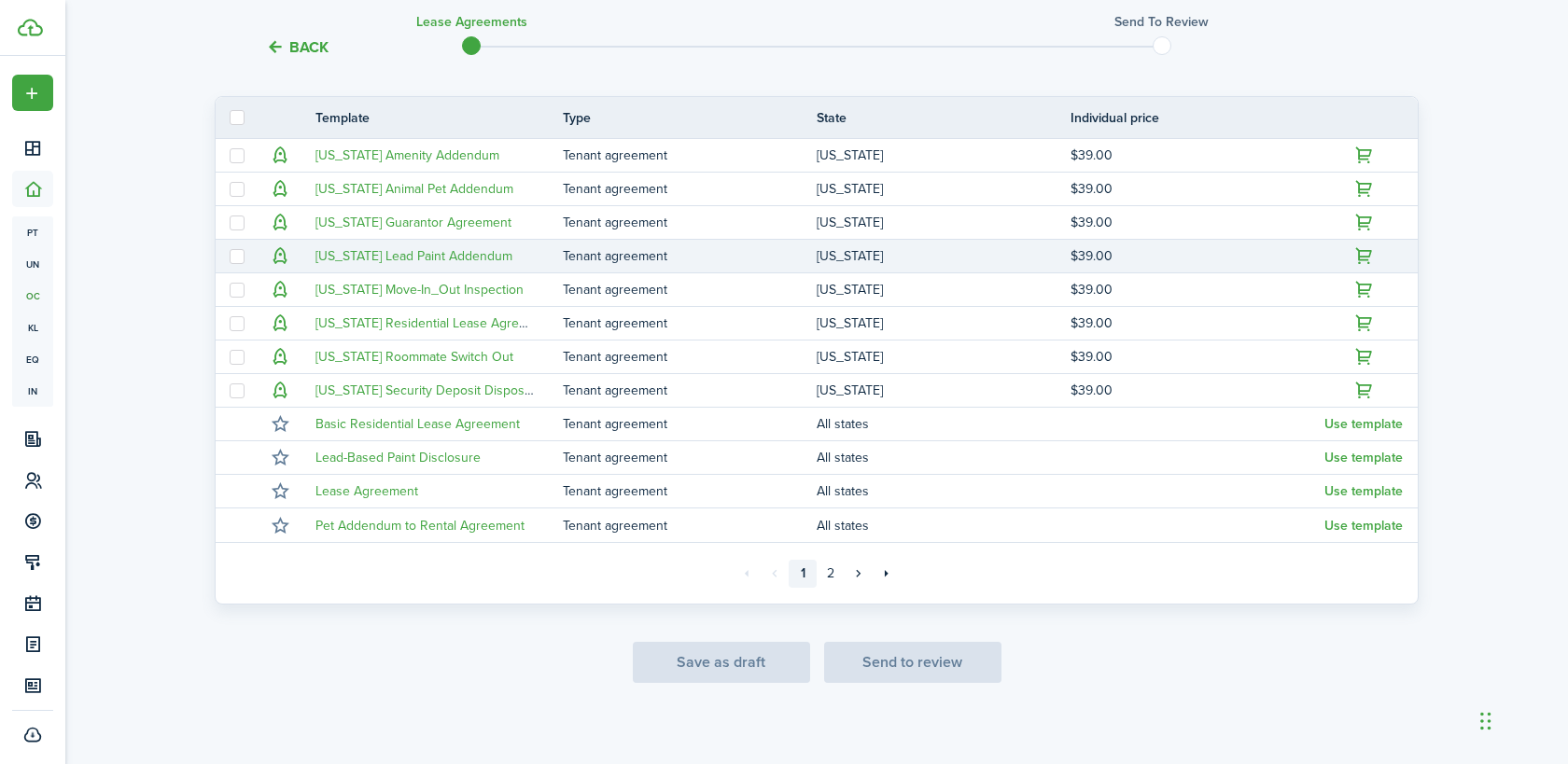
scroll to position [343, 0]
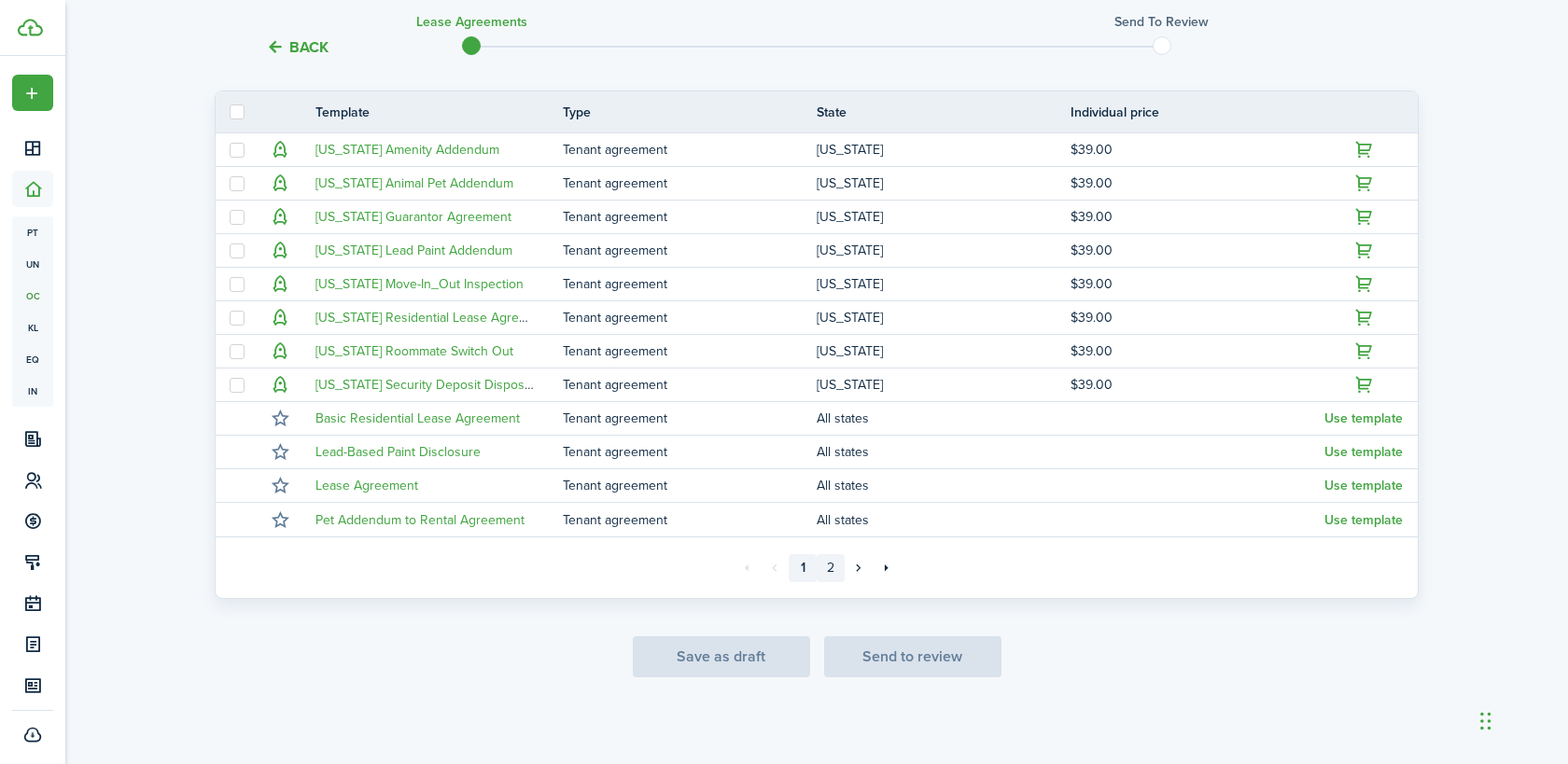
click at [829, 565] on link "2" at bounding box center [830, 568] width 28 height 28
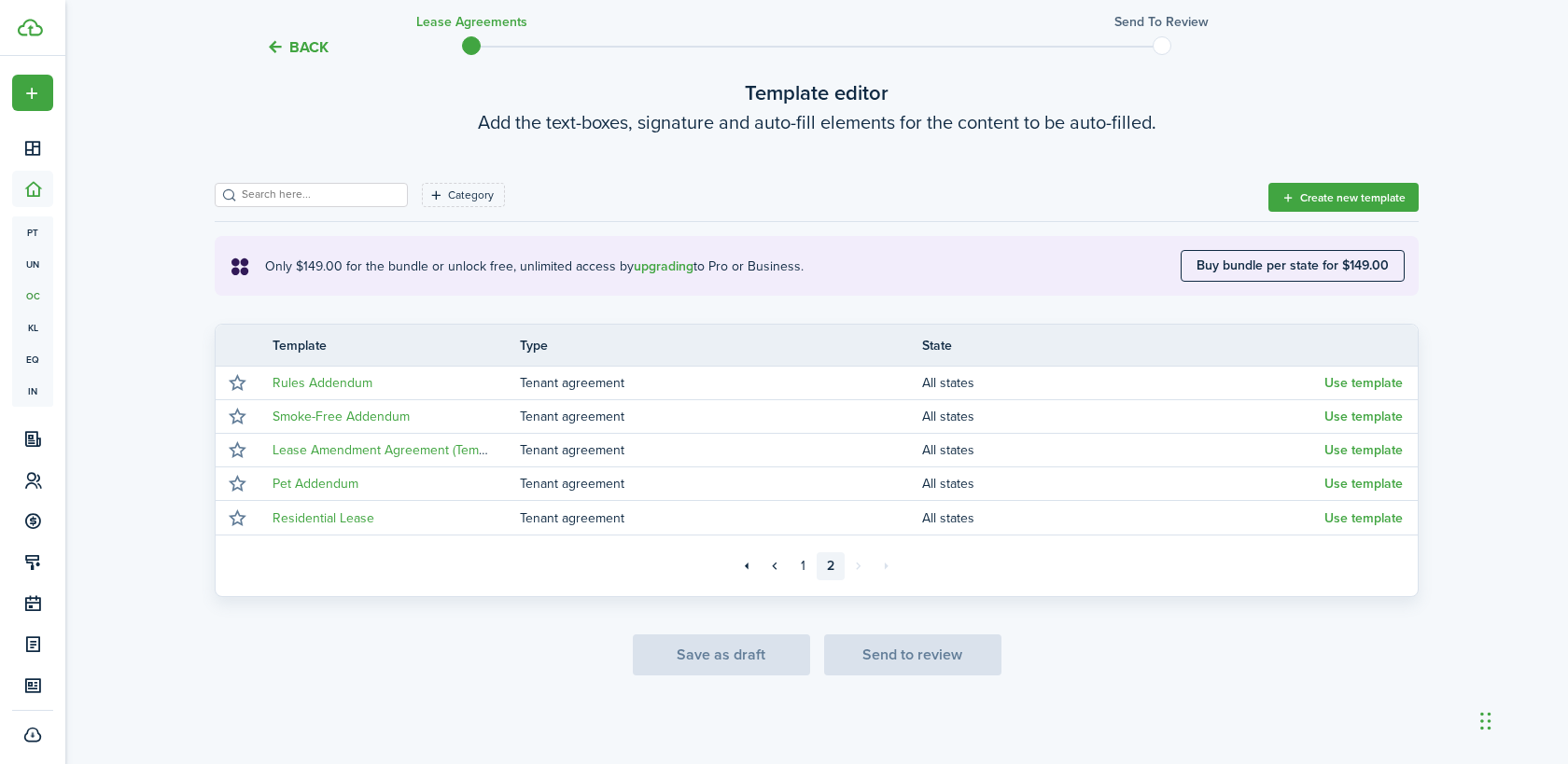
scroll to position [109, 0]
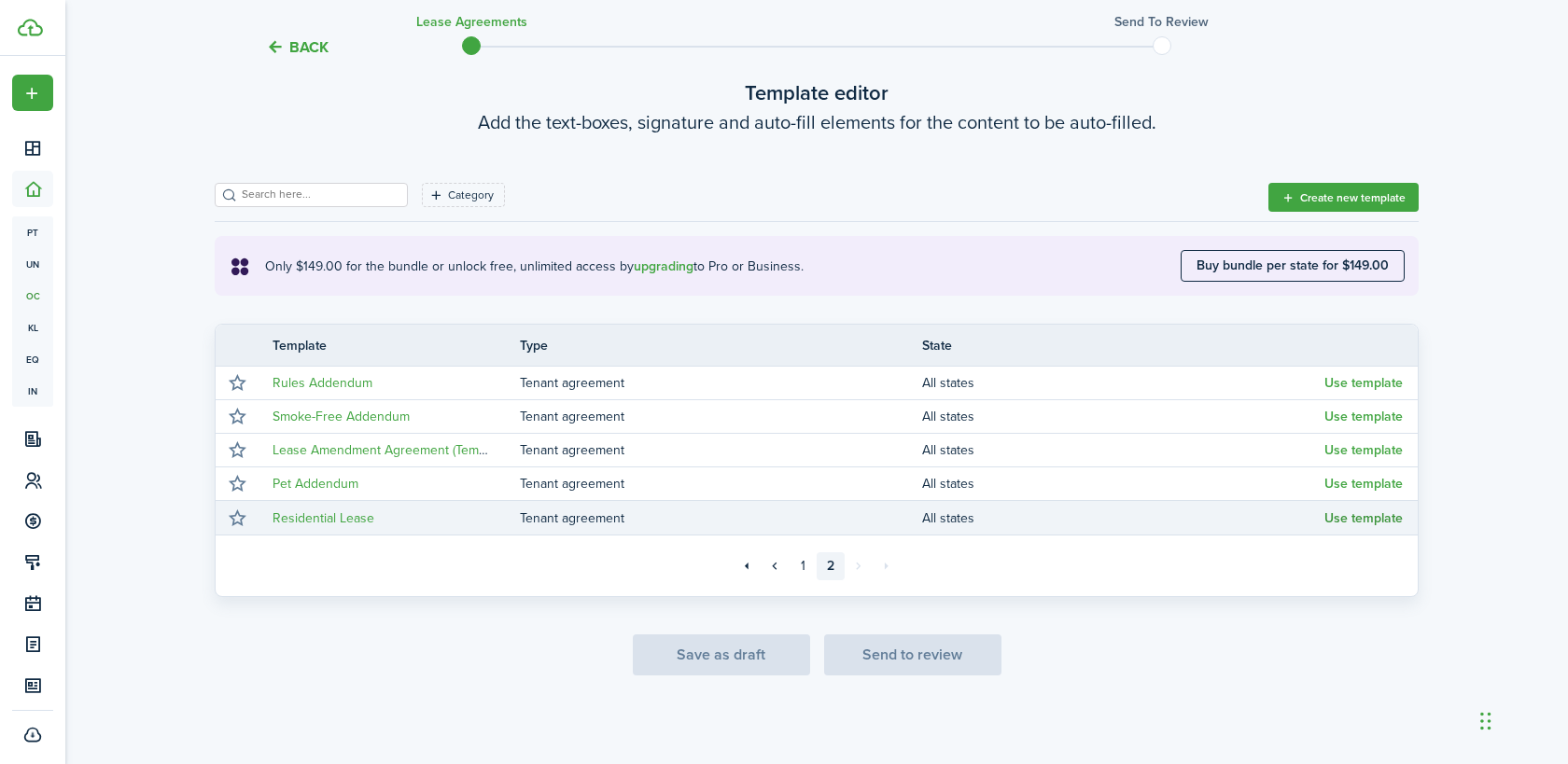
click at [1359, 519] on button "Use template" at bounding box center [1363, 519] width 78 height 15
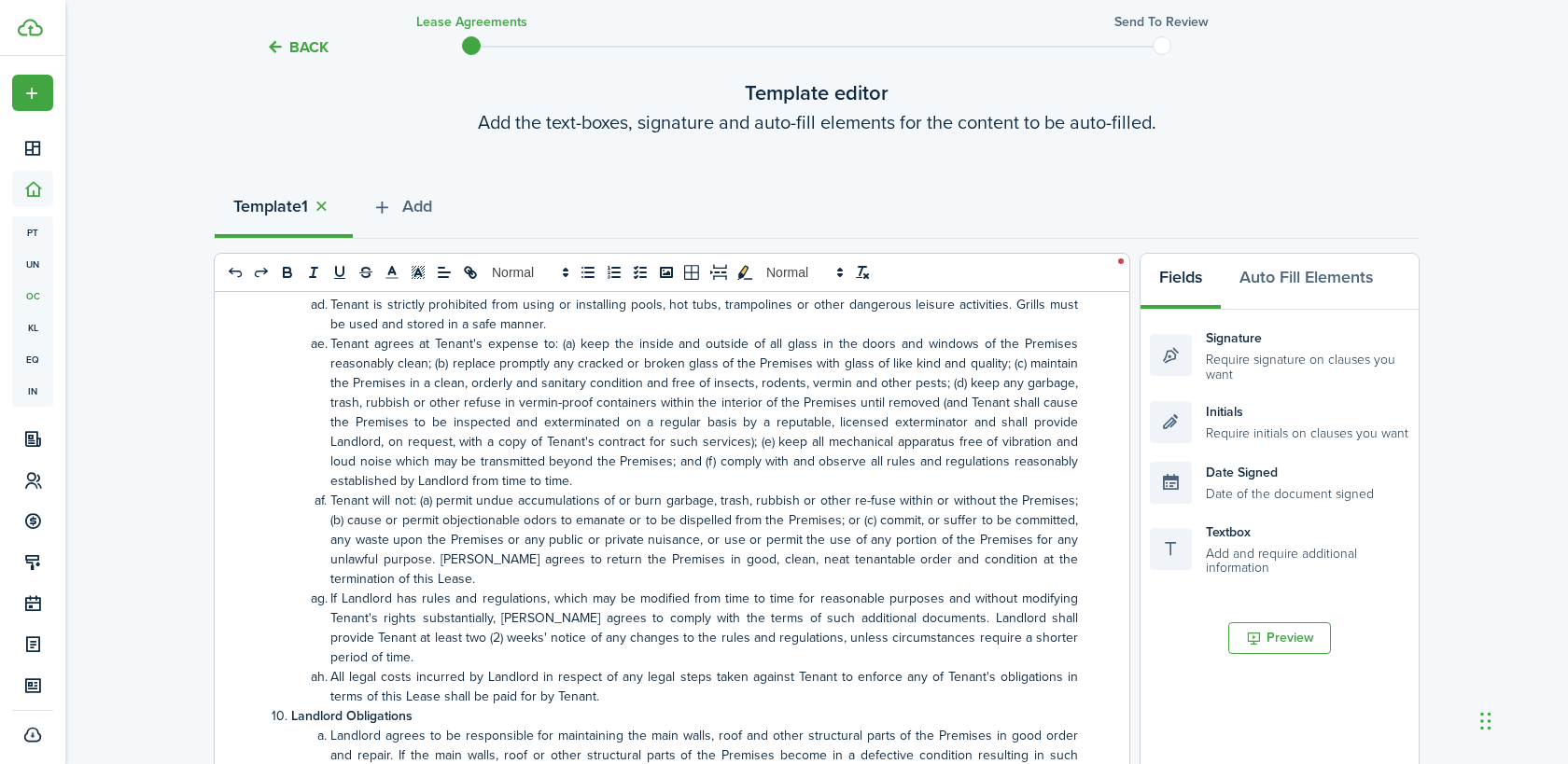
scroll to position [6685, 0]
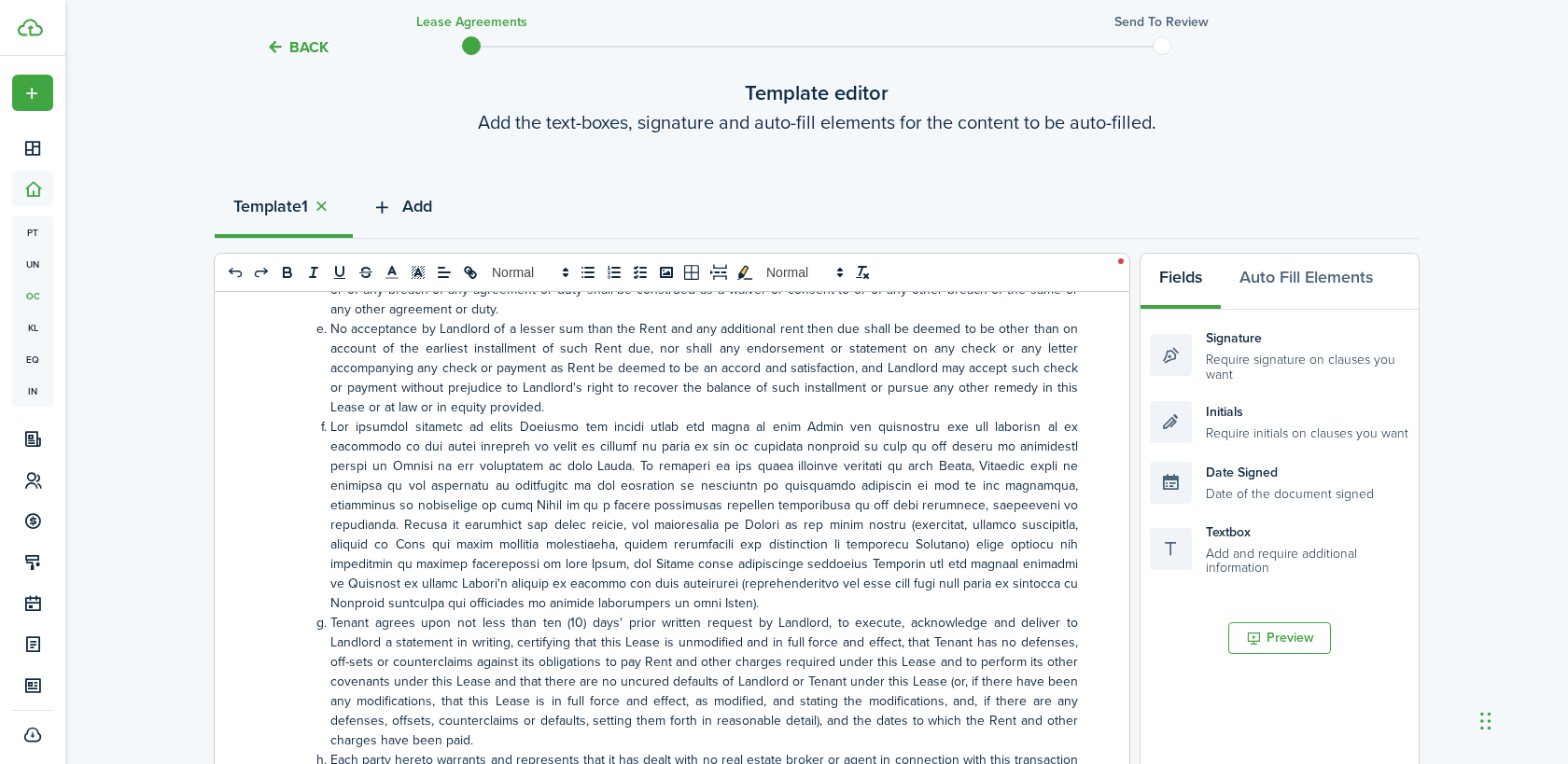
click at [416, 202] on span "Add" at bounding box center [417, 207] width 30 height 25
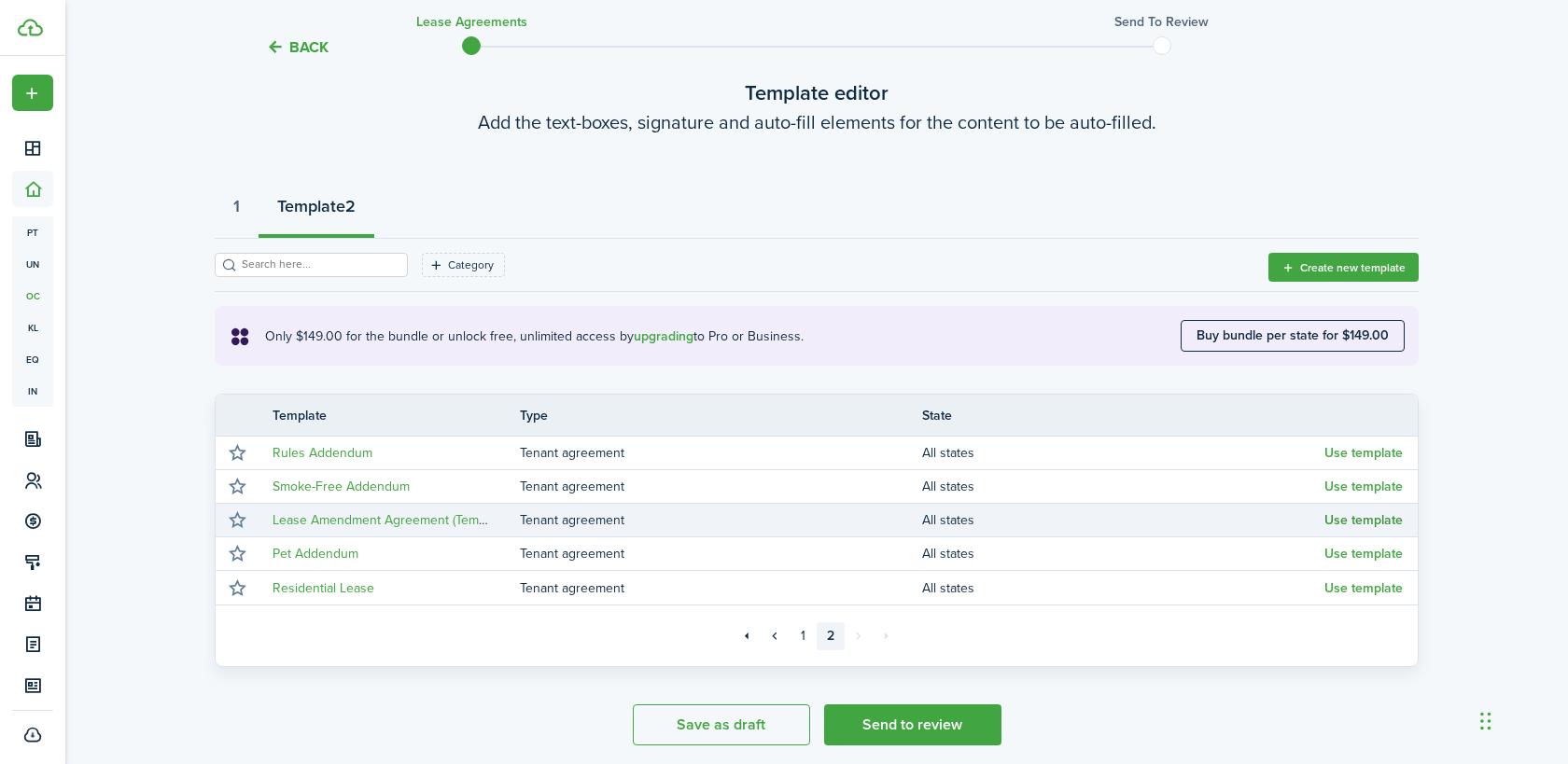
click at [1375, 521] on button "Use template" at bounding box center [1363, 521] width 78 height 15
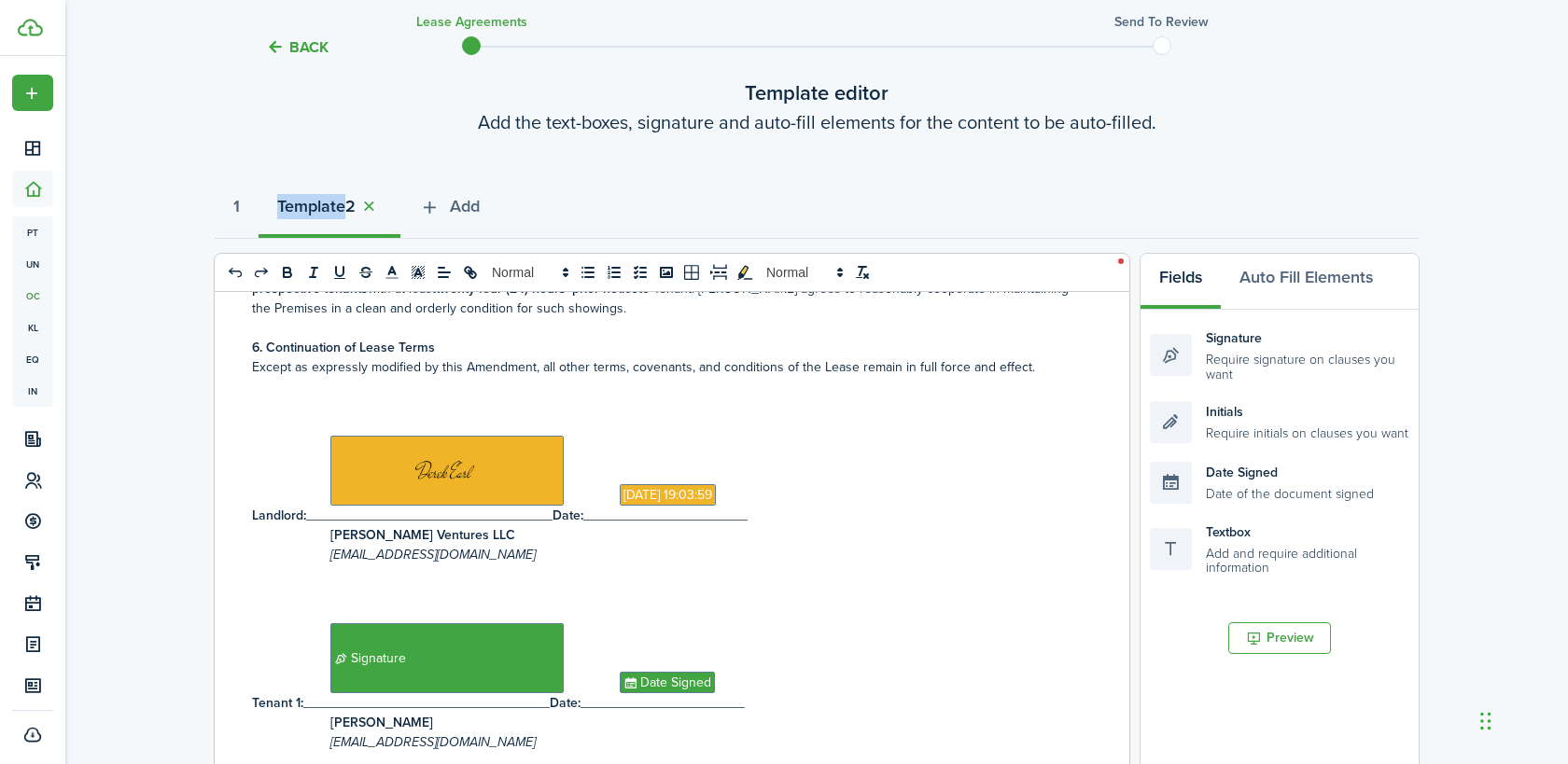
scroll to position [687, 0]
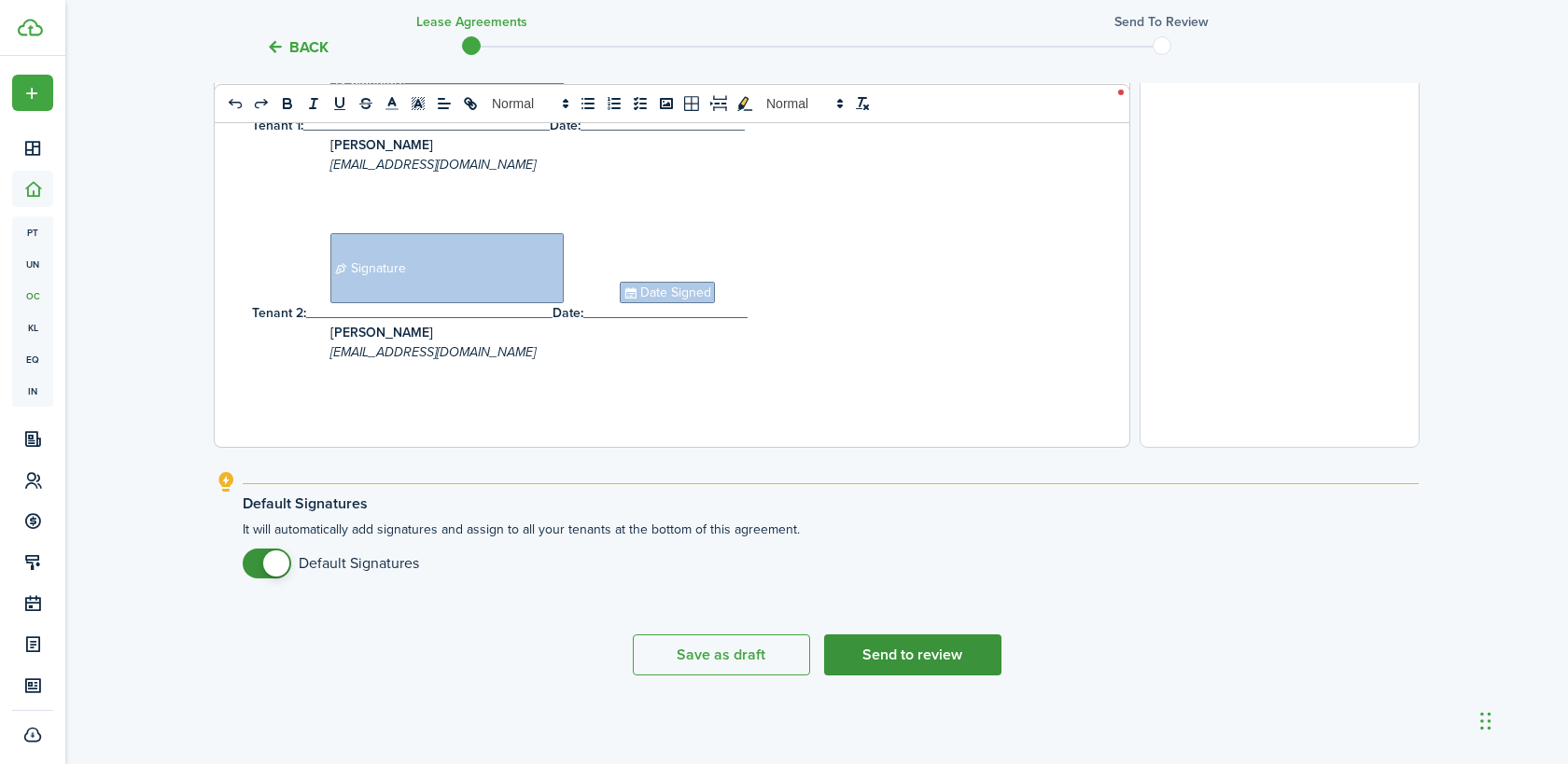
click at [922, 653] on button "Send to review" at bounding box center [913, 654] width 177 height 41
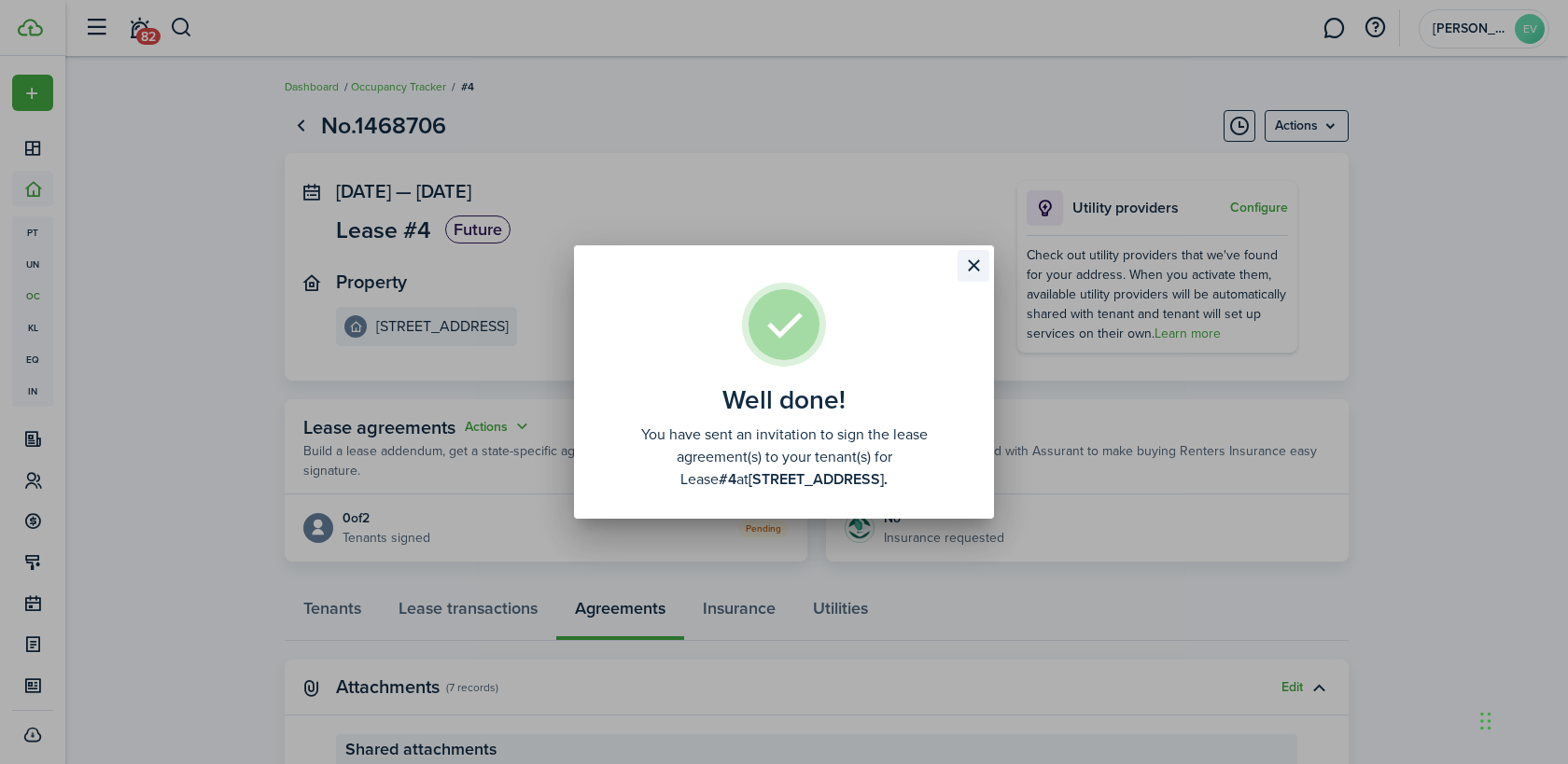
click at [970, 267] on button "Close modal" at bounding box center [973, 266] width 32 height 32
